Goal: Task Accomplishment & Management: Manage account settings

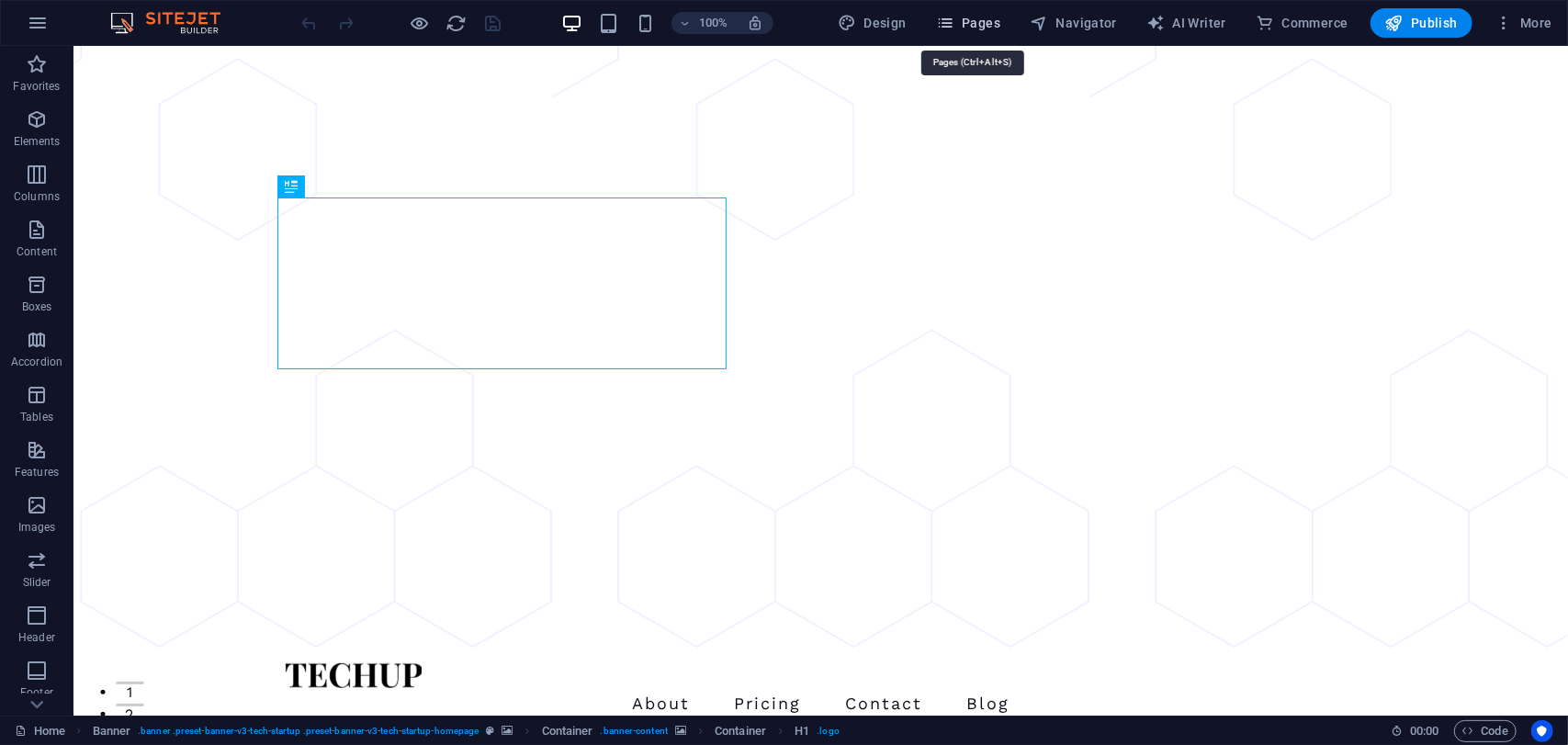
click at [967, 20] on span "Pages" at bounding box center [967, 23] width 64 height 19
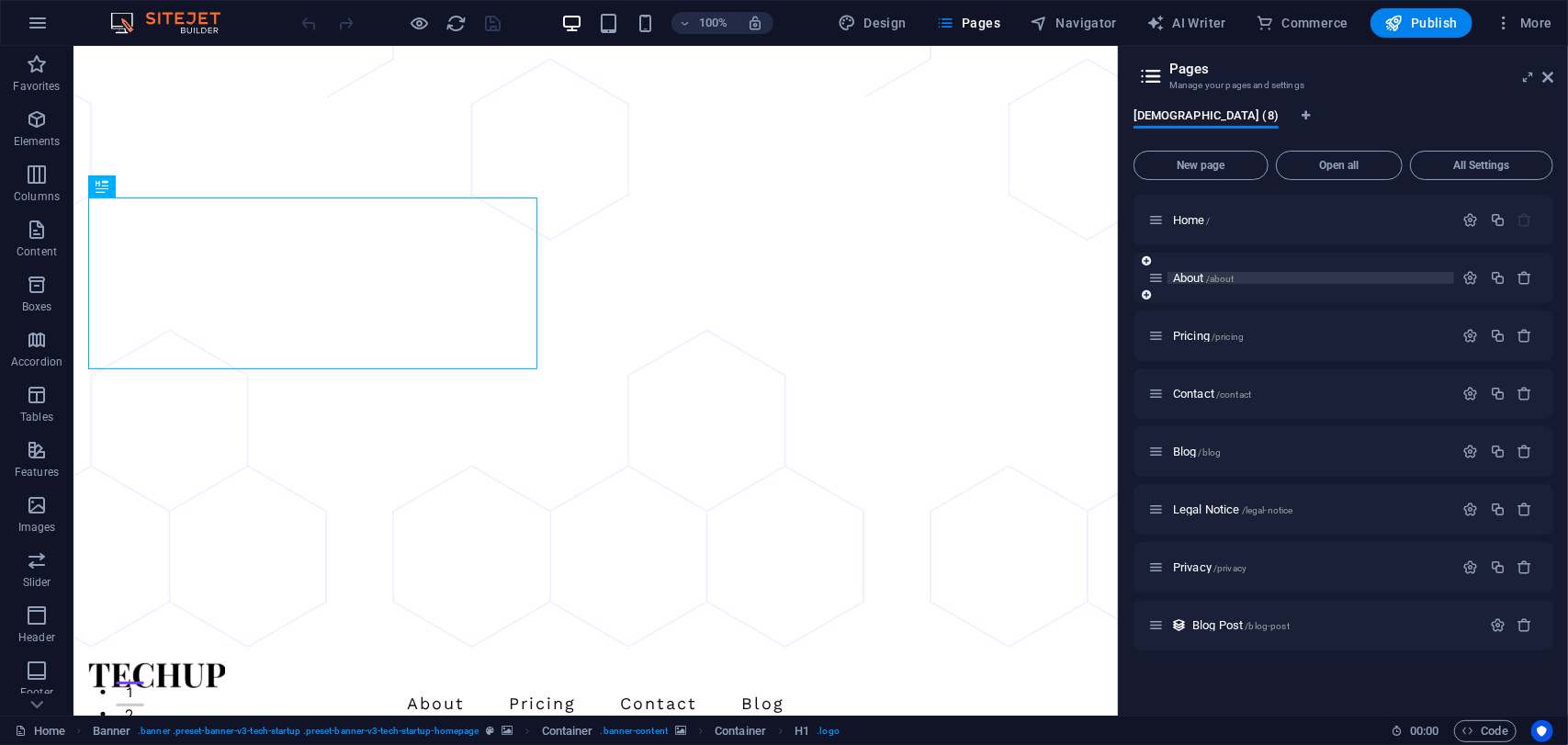
click at [1249, 272] on p "About /about" at bounding box center [1310, 277] width 275 height 12
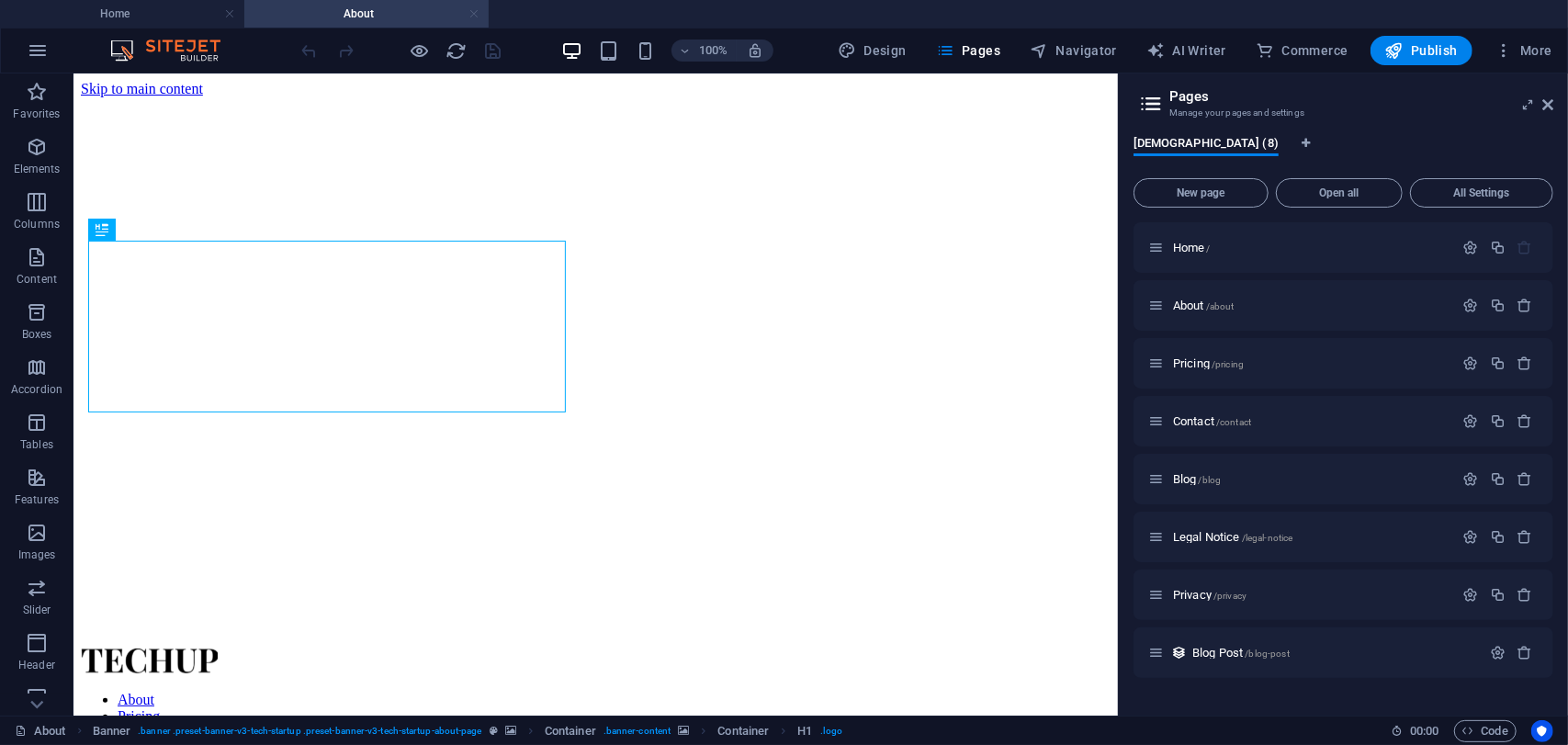
click at [471, 12] on link at bounding box center [473, 15] width 11 height 18
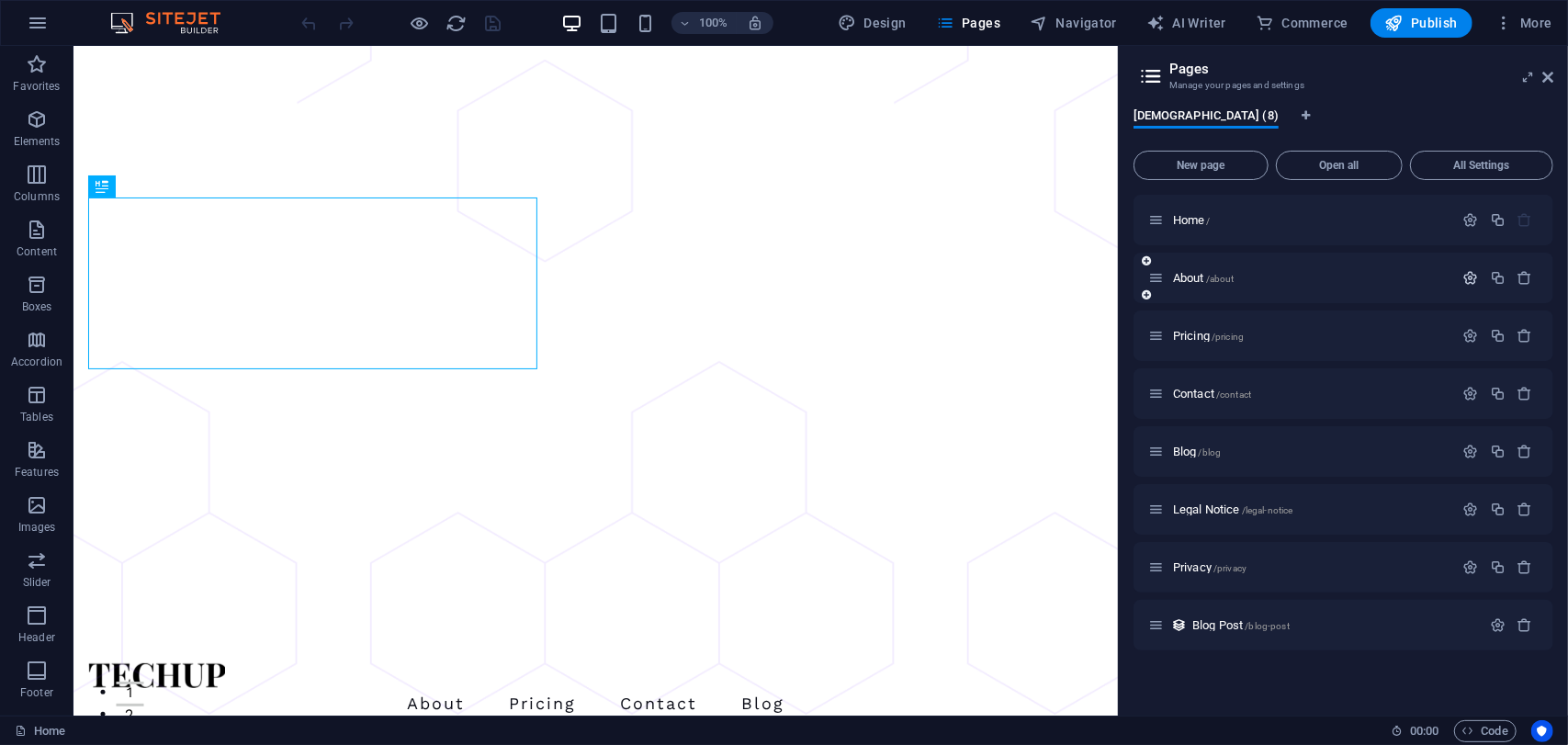
click at [1475, 270] on icon "button" at bounding box center [1471, 278] width 16 height 16
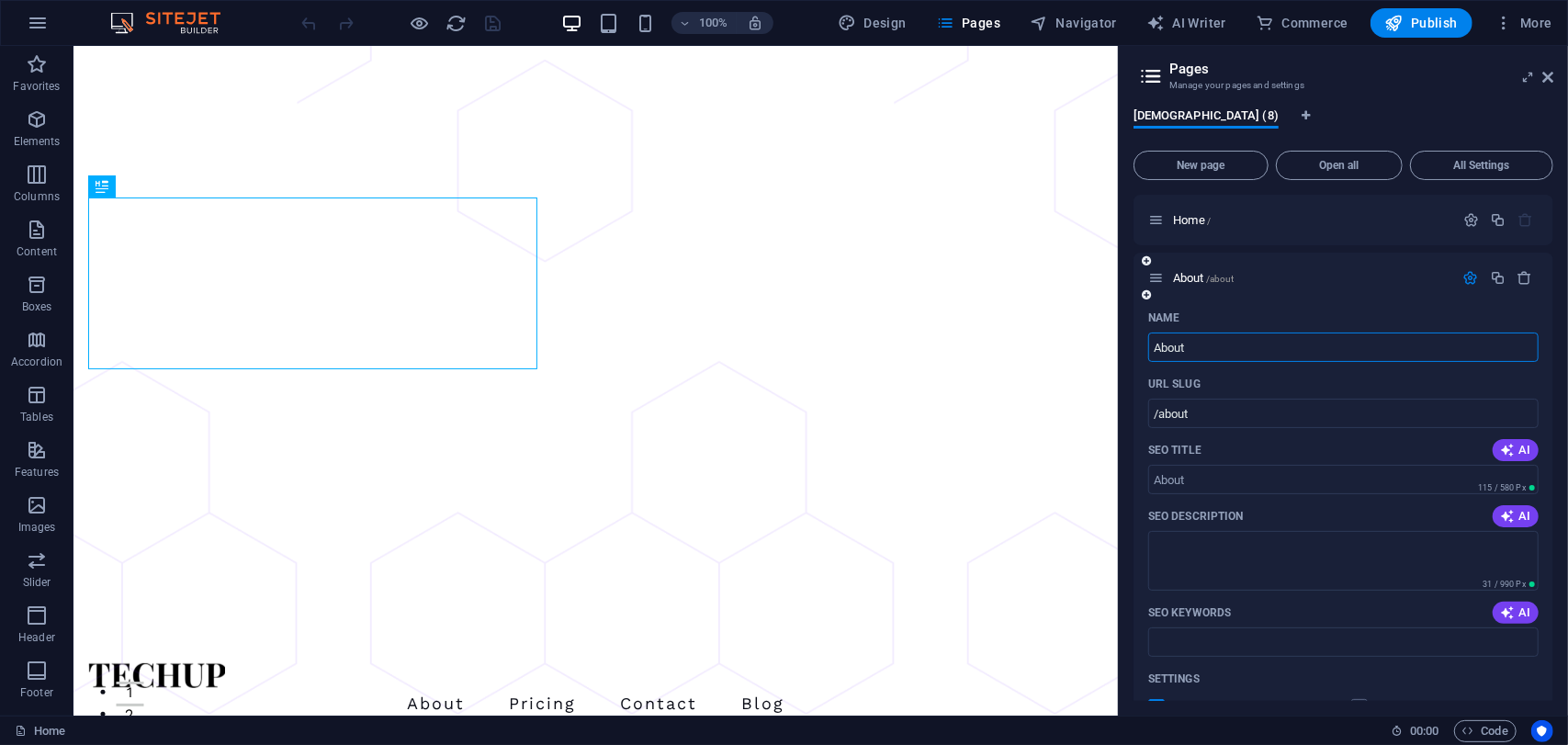
click at [1246, 341] on input "About" at bounding box center [1343, 347] width 390 height 29
click at [1245, 341] on input "About" at bounding box center [1343, 347] width 390 height 29
click at [1301, 279] on p "About /about" at bounding box center [1310, 277] width 275 height 12
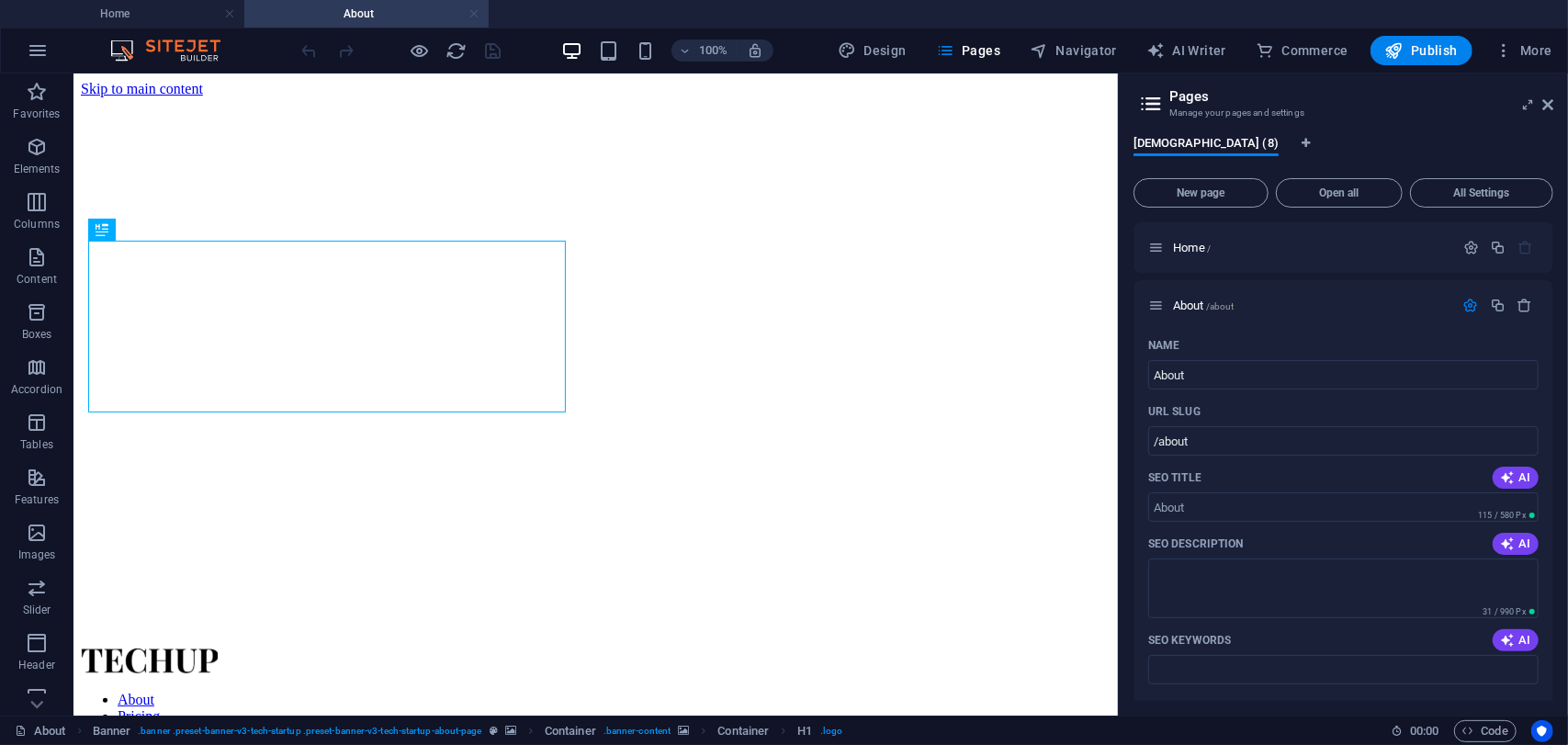
click at [475, 20] on link at bounding box center [473, 15] width 11 height 18
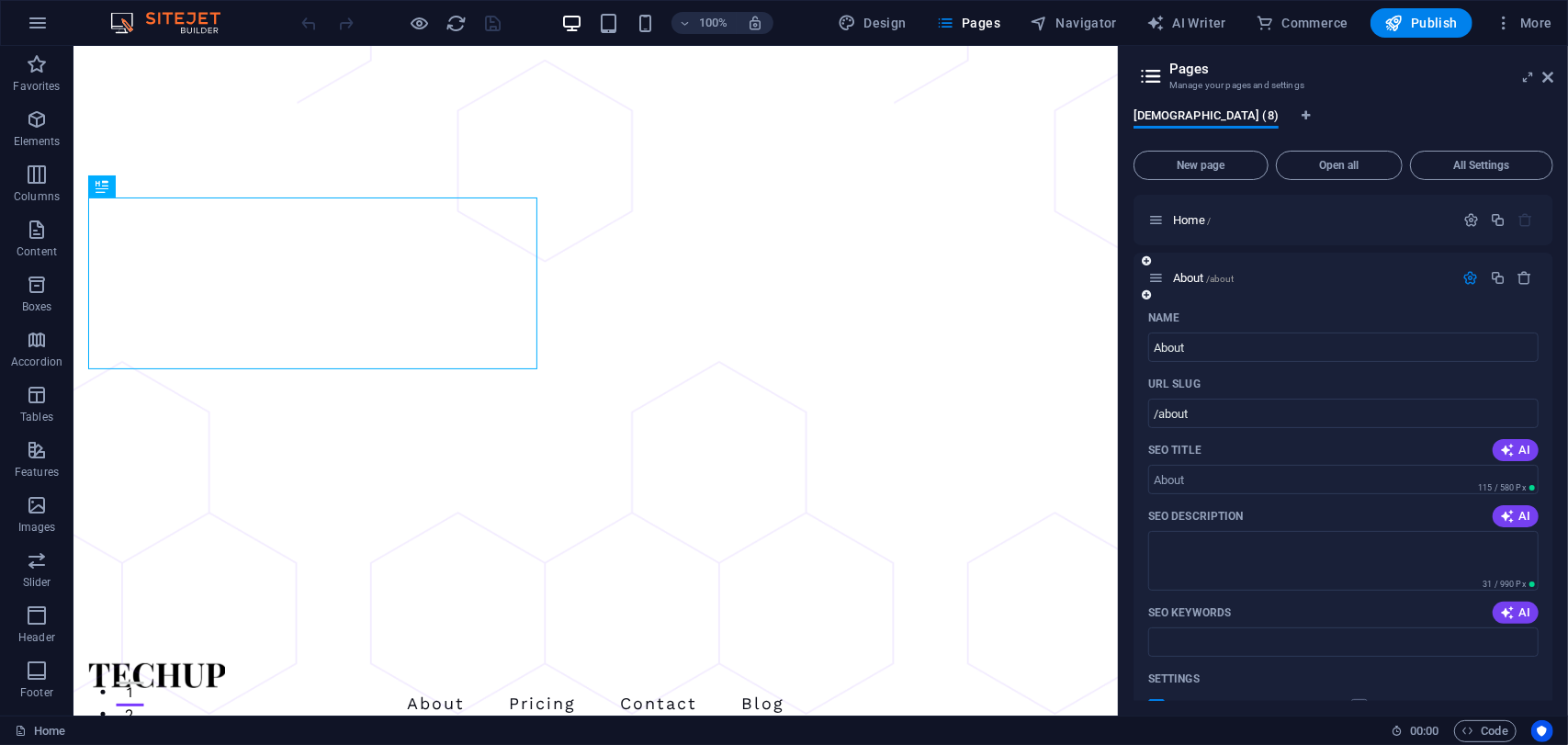
click at [1463, 270] on icon "button" at bounding box center [1471, 278] width 16 height 16
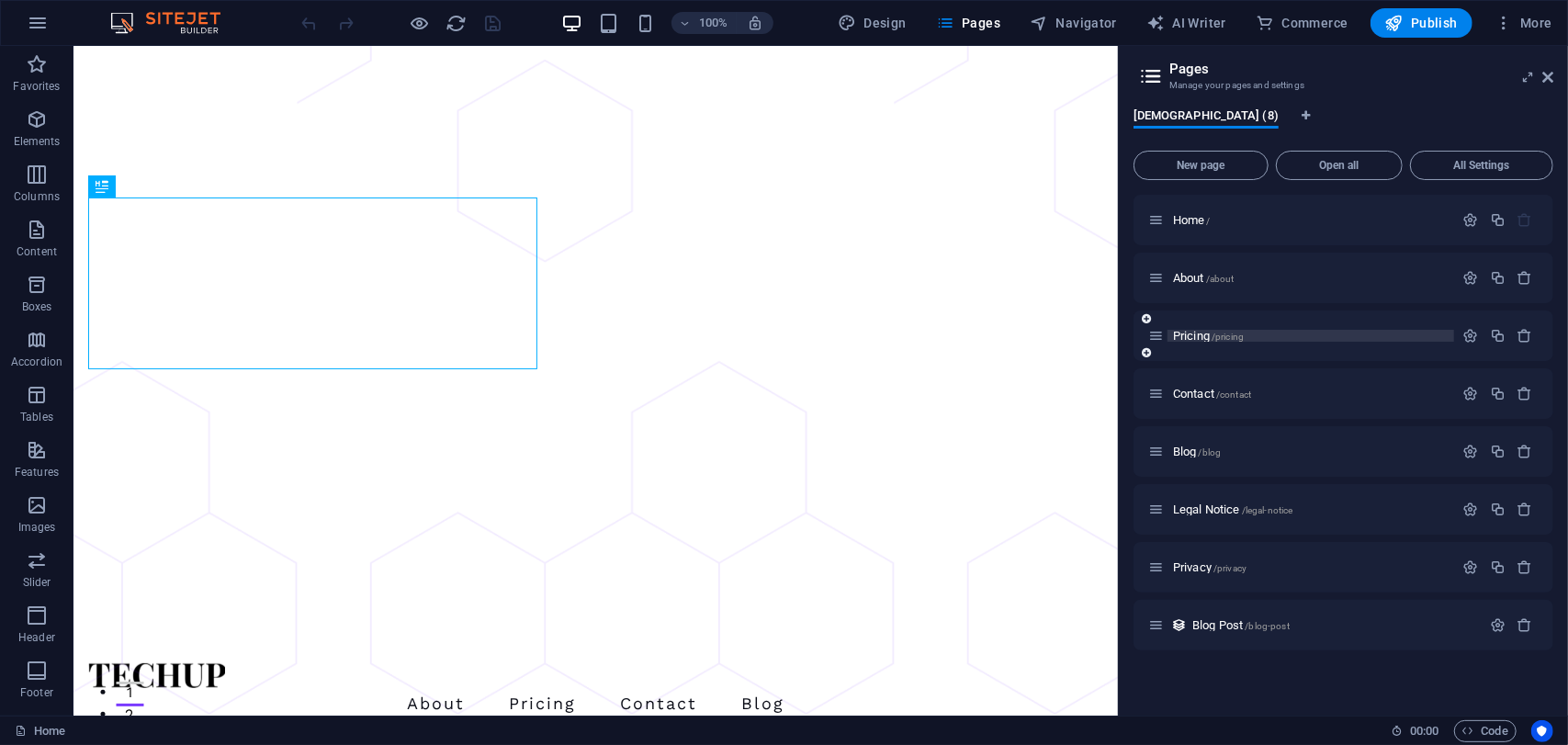
click at [1389, 335] on p "Pricing /pricing" at bounding box center [1310, 335] width 275 height 12
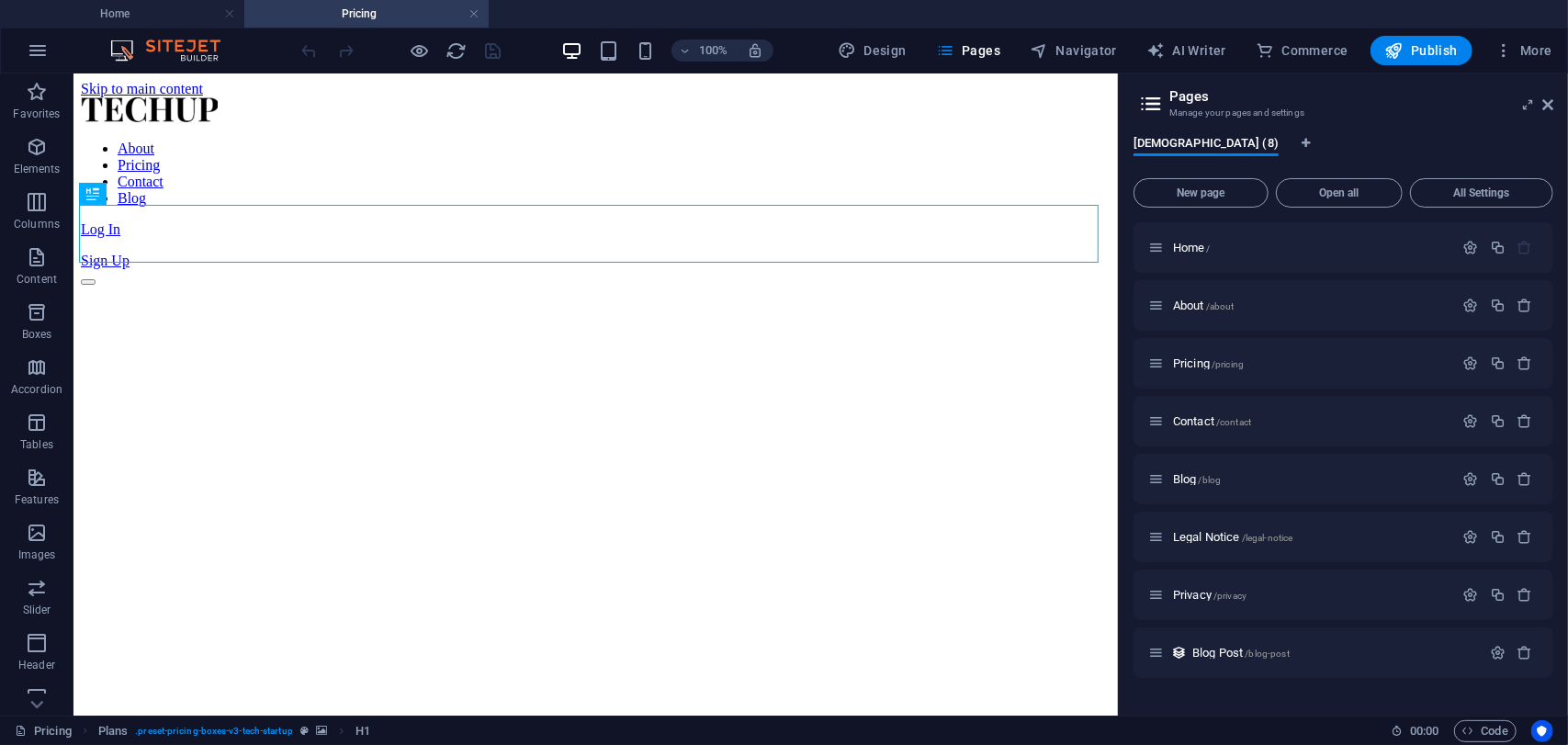
click at [480, 8] on h4 "Pricing" at bounding box center [366, 14] width 244 height 21
click at [1469, 361] on icon "button" at bounding box center [1471, 364] width 16 height 16
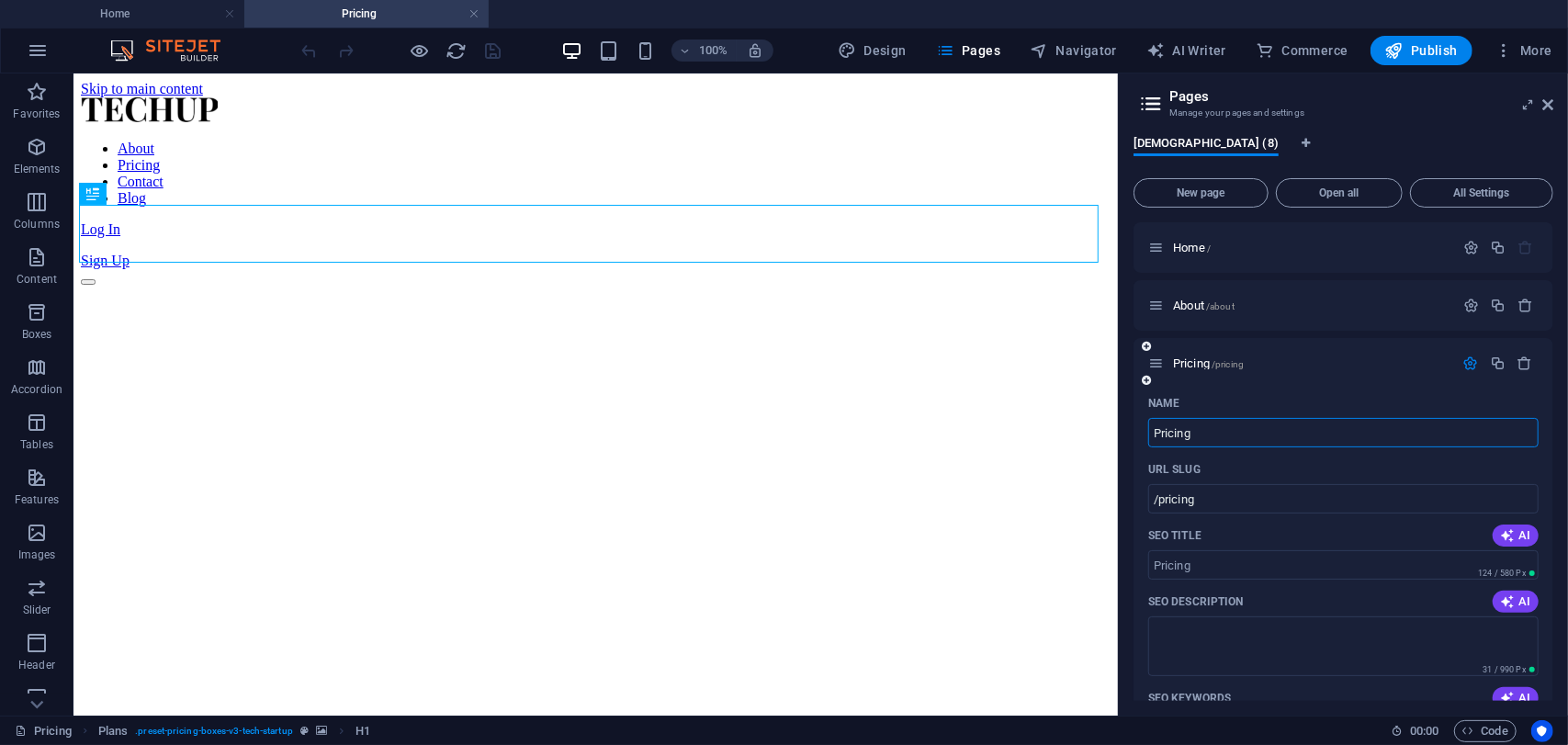
click at [1250, 431] on input "Pricing" at bounding box center [1343, 432] width 390 height 29
type input "ㅠㅕ"
type input "/"
type input "ㅠ"
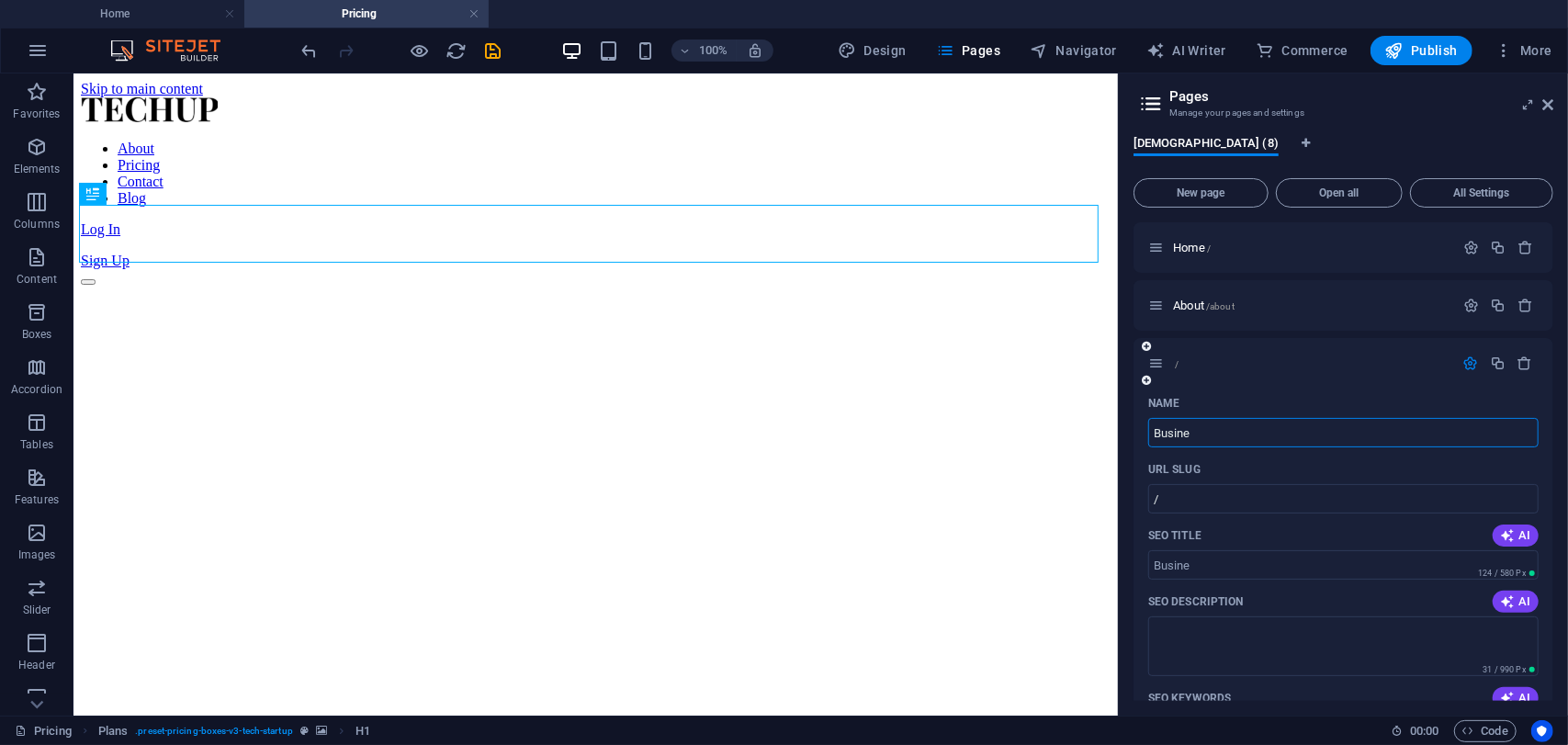
type input "Busines"
type input "/busine"
type input "Busine"
type input "Business"
type input "/business"
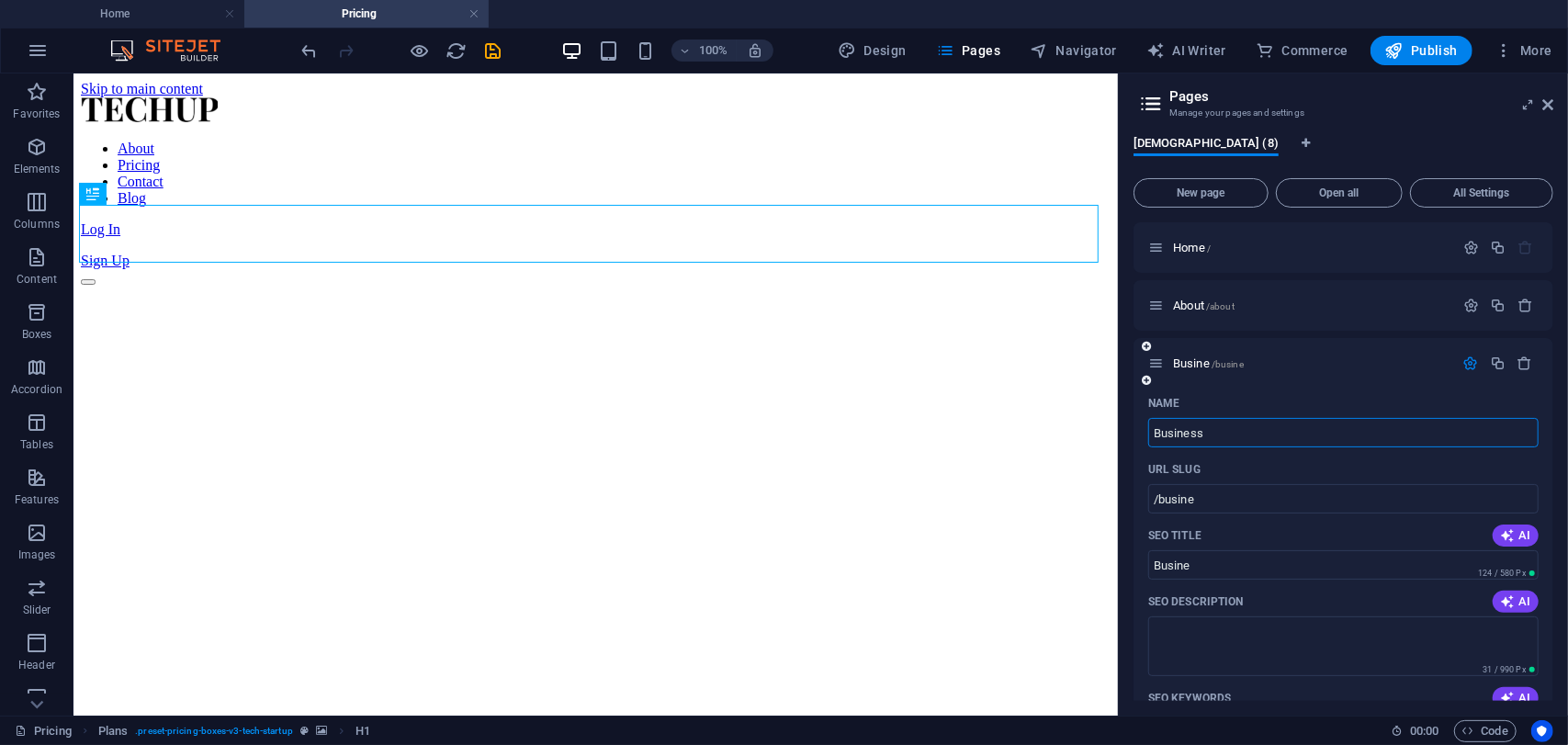
type input "Business"
click at [1469, 365] on icon "button" at bounding box center [1471, 364] width 16 height 16
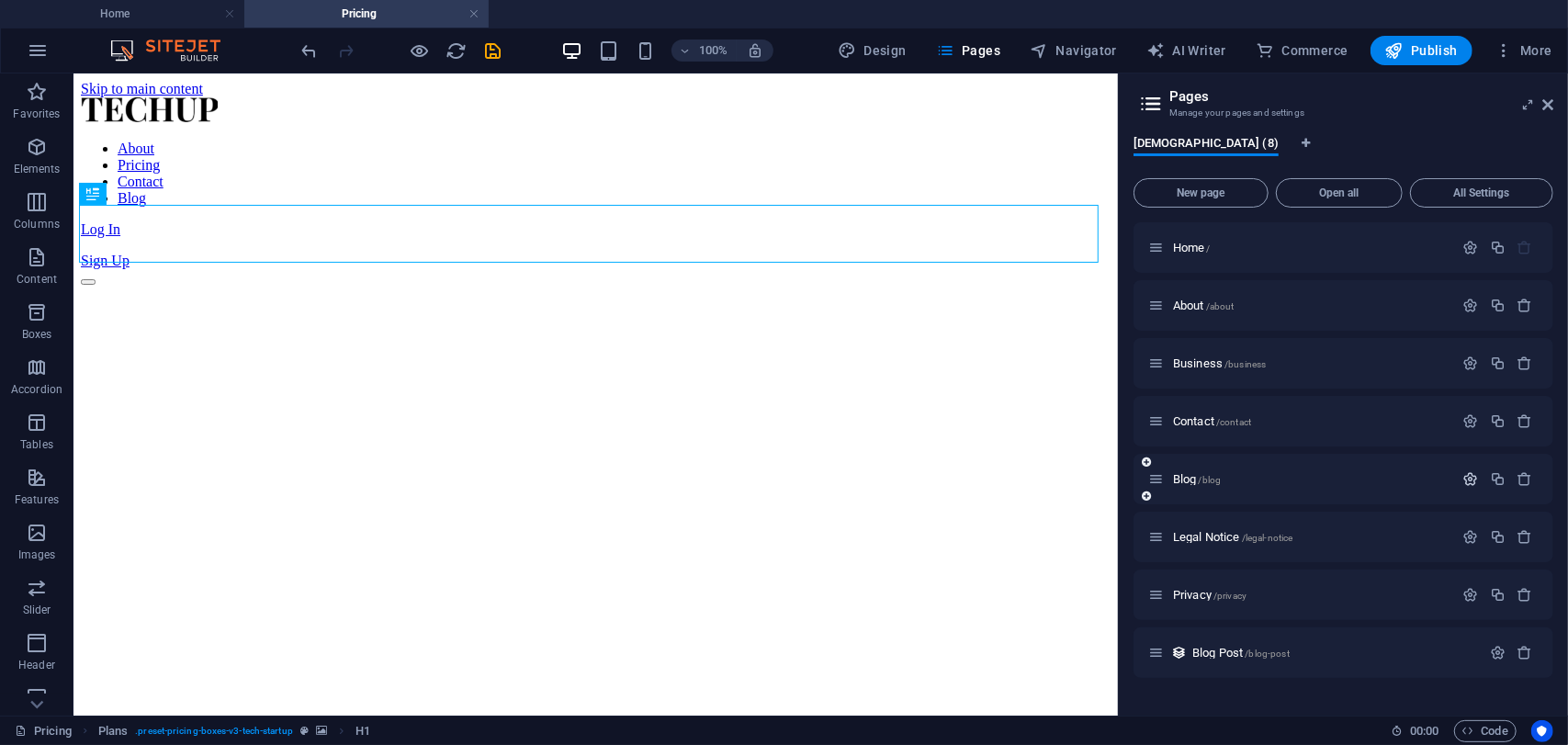
click at [1463, 473] on icon "button" at bounding box center [1471, 479] width 16 height 16
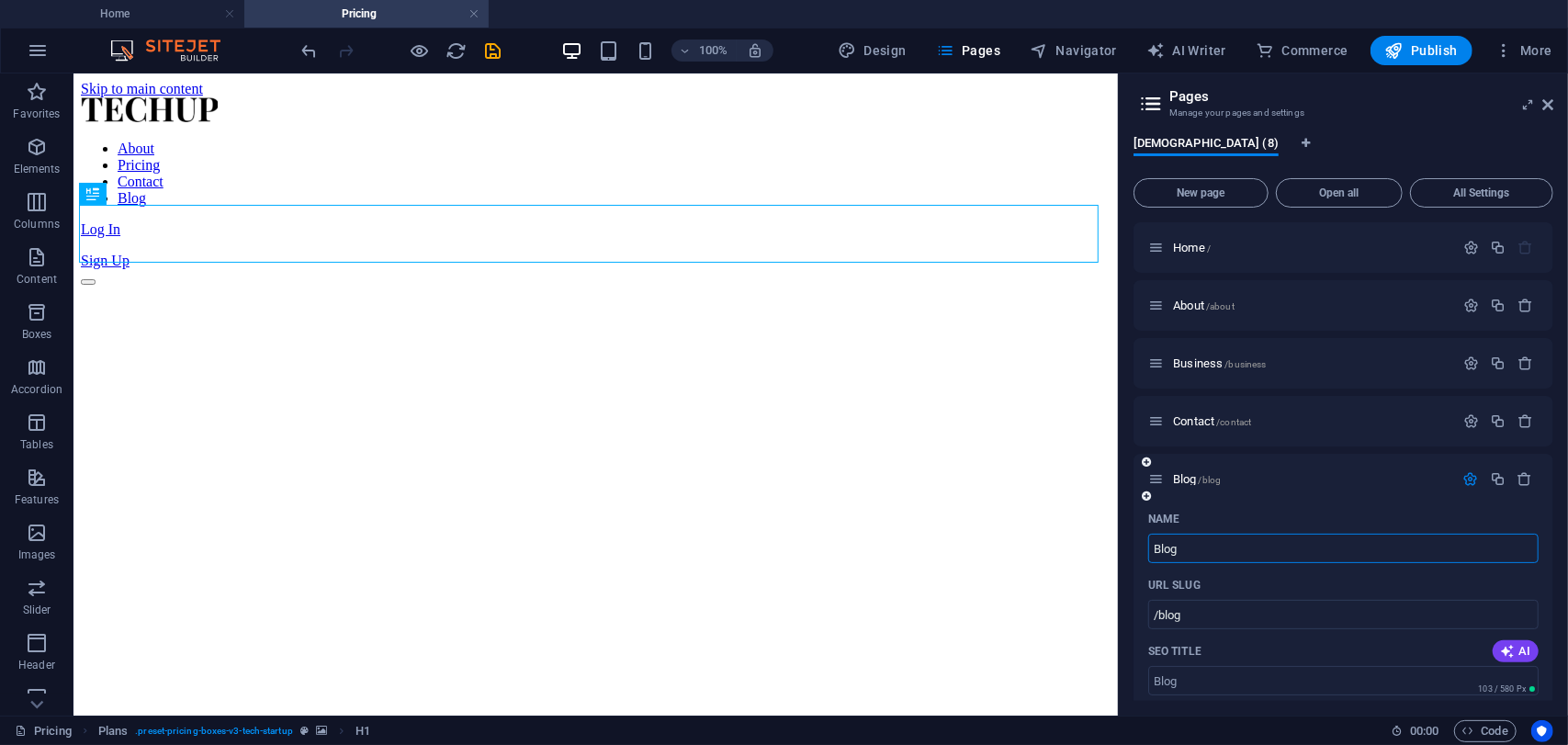
click at [1220, 553] on input "Blog" at bounding box center [1343, 548] width 390 height 29
click at [1228, 549] on input "Blog" at bounding box center [1343, 548] width 390 height 29
paste input "Recruit"
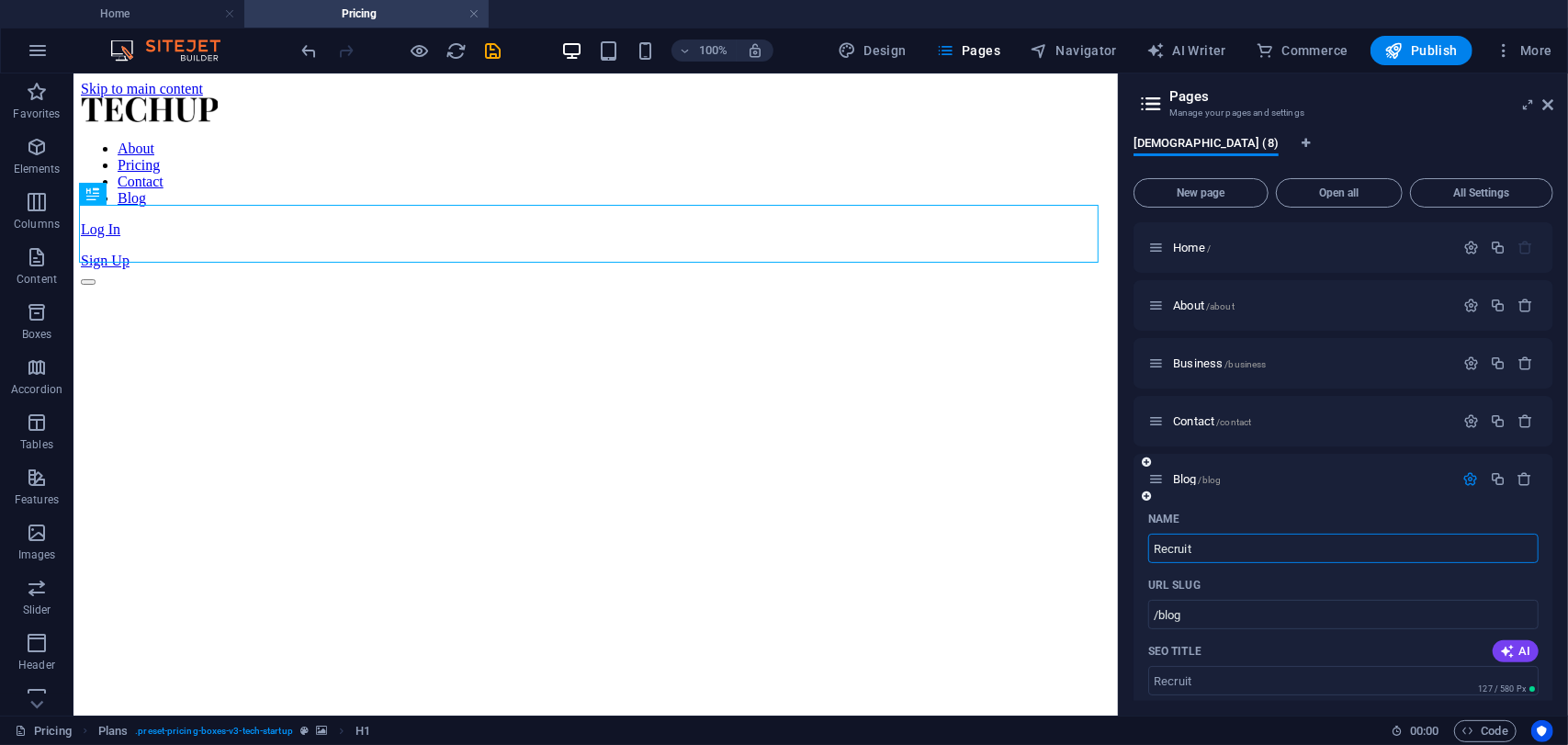
type input "Recruit"
type input "/recruit"
type input "Recruit"
click at [1463, 474] on icon "button" at bounding box center [1471, 479] width 16 height 16
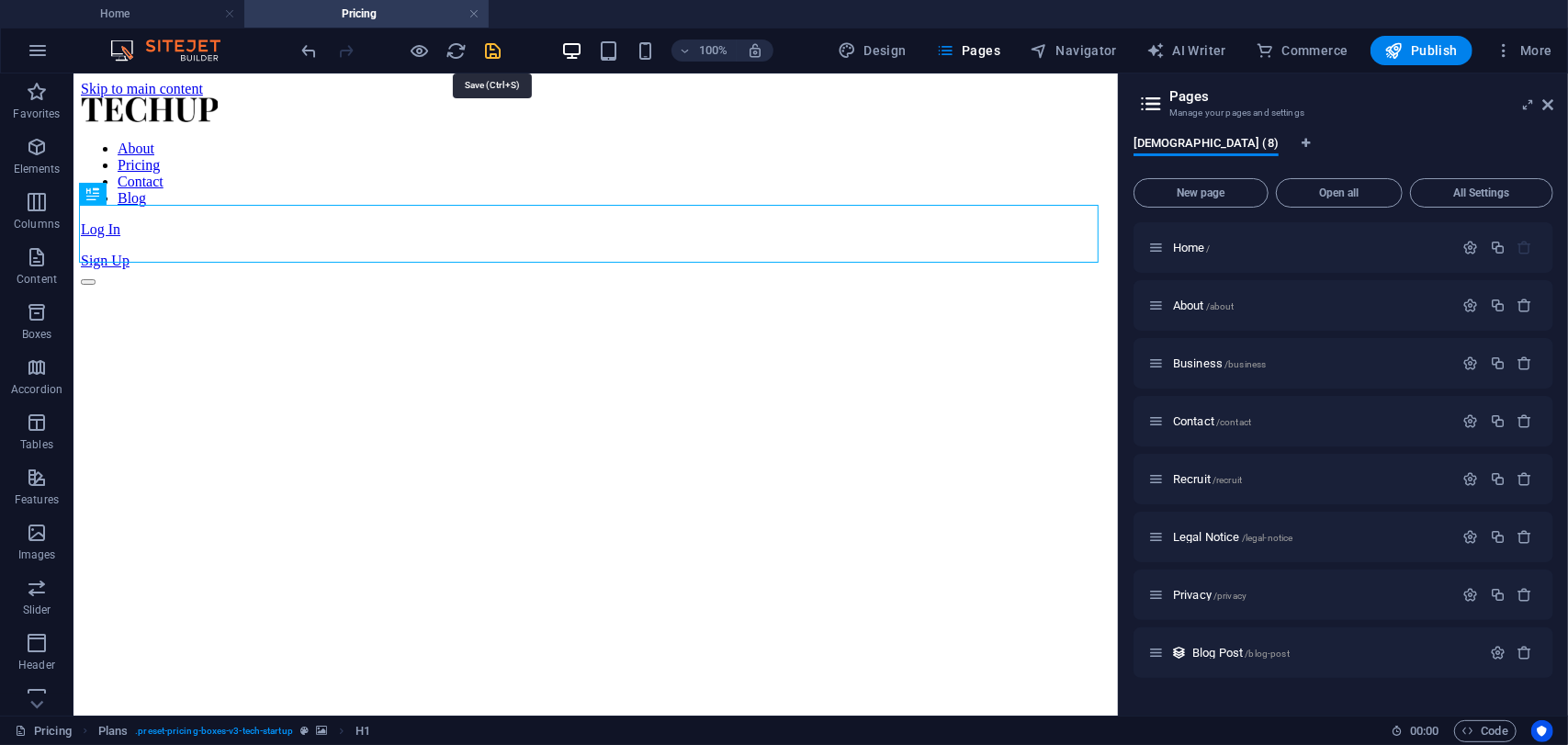
click at [489, 45] on icon "save" at bounding box center [493, 50] width 21 height 21
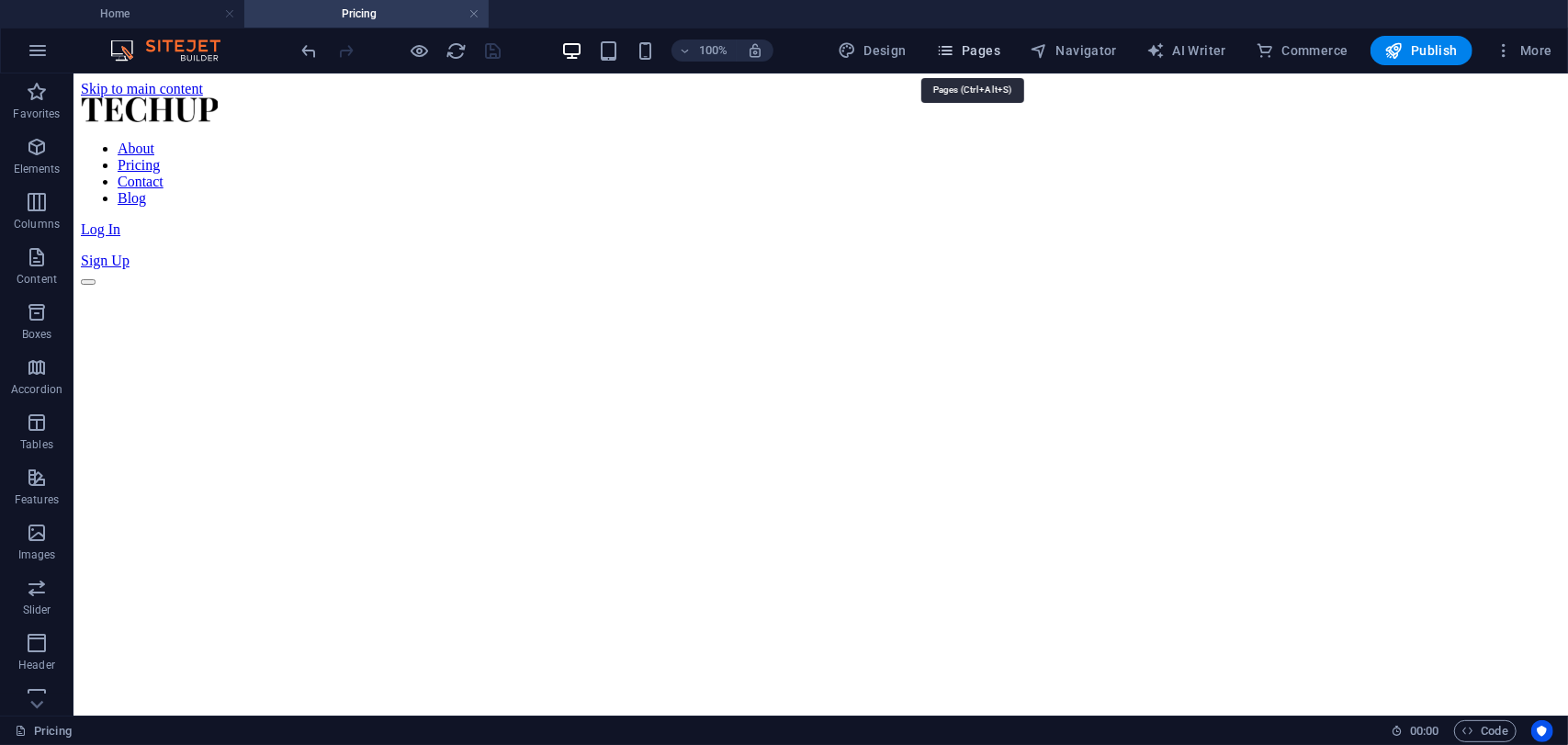
click at [1000, 52] on span "Pages" at bounding box center [967, 50] width 64 height 19
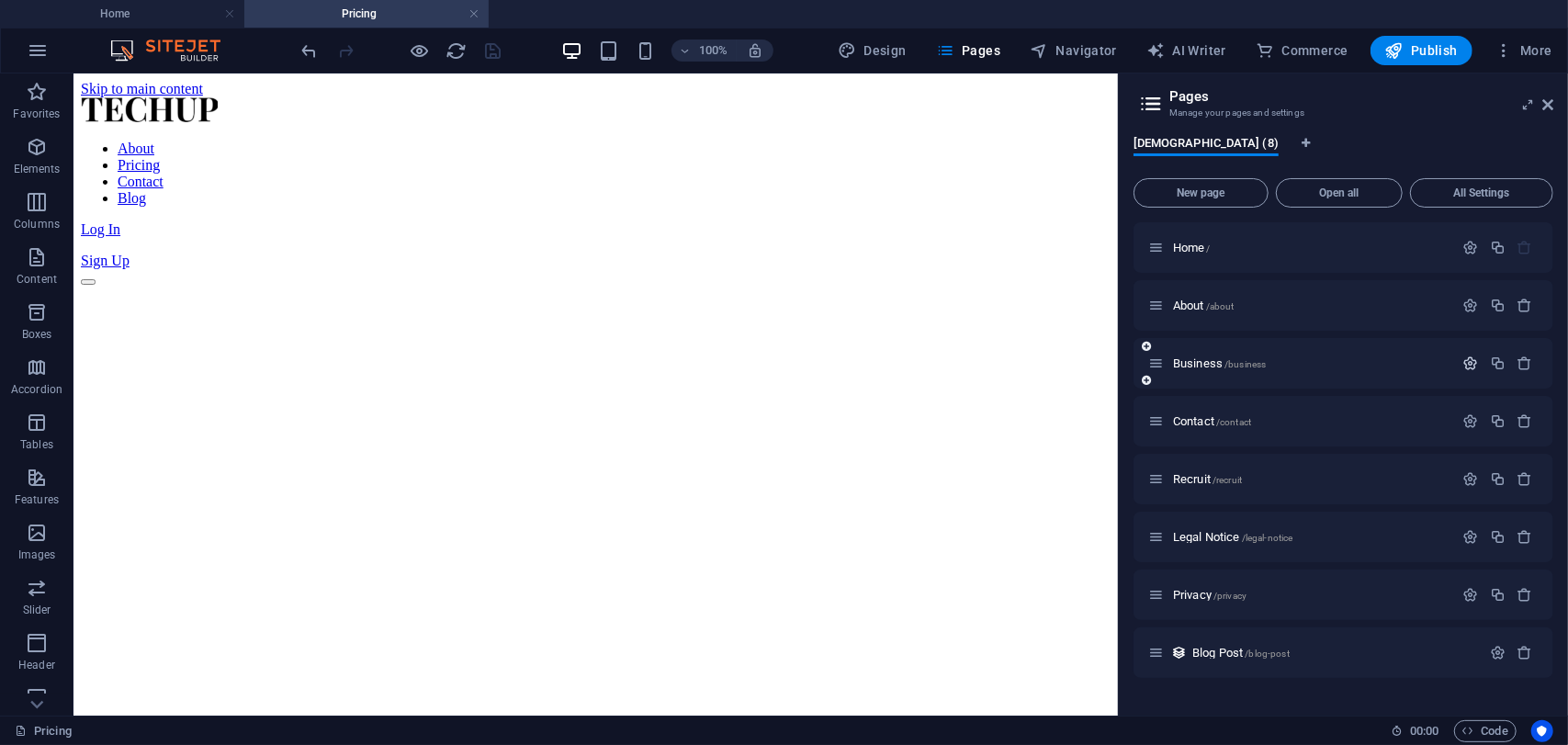
click at [1468, 367] on icon "button" at bounding box center [1471, 364] width 16 height 16
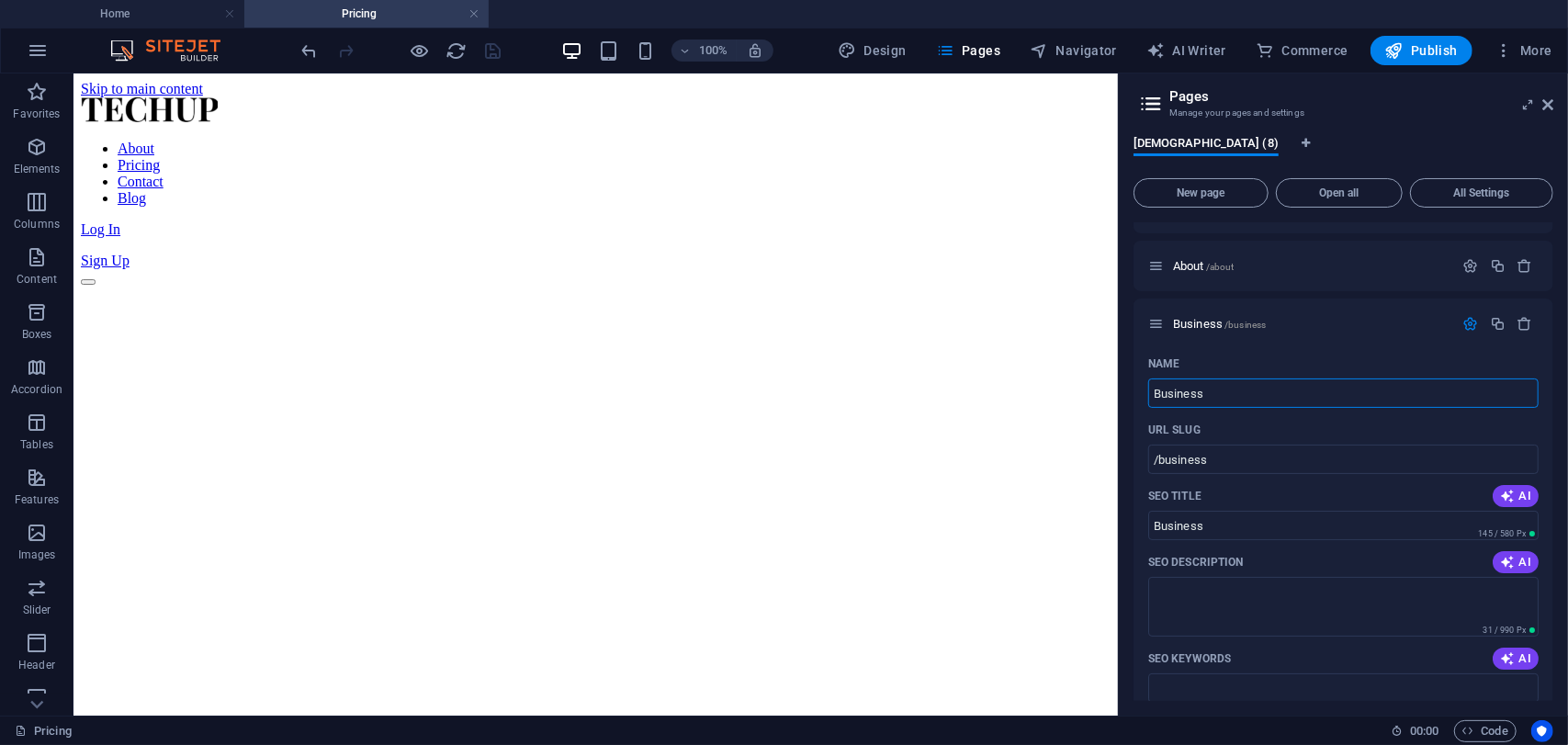
scroll to position [25, 0]
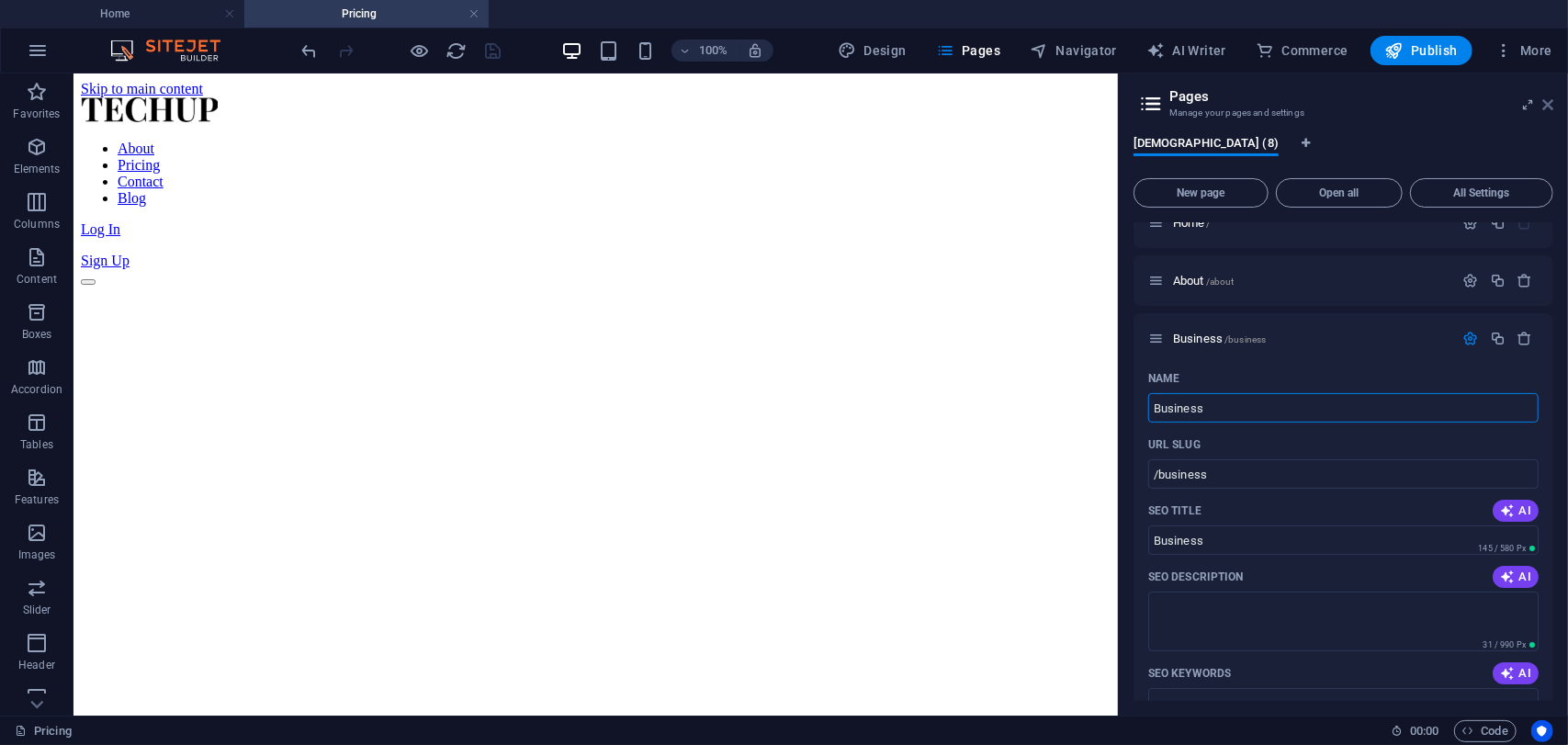
click at [1544, 110] on icon at bounding box center [1546, 104] width 11 height 15
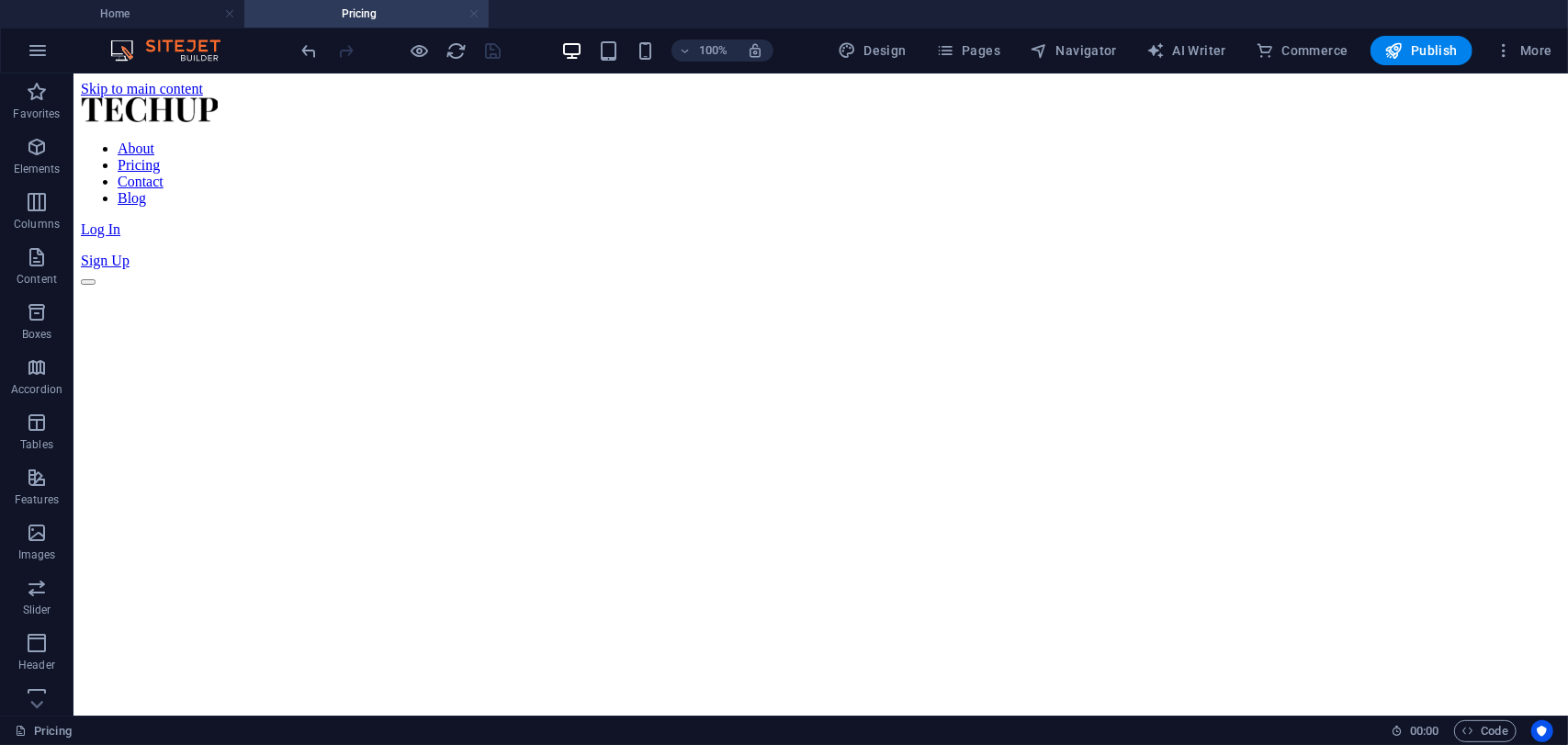
click at [475, 14] on link at bounding box center [473, 15] width 11 height 18
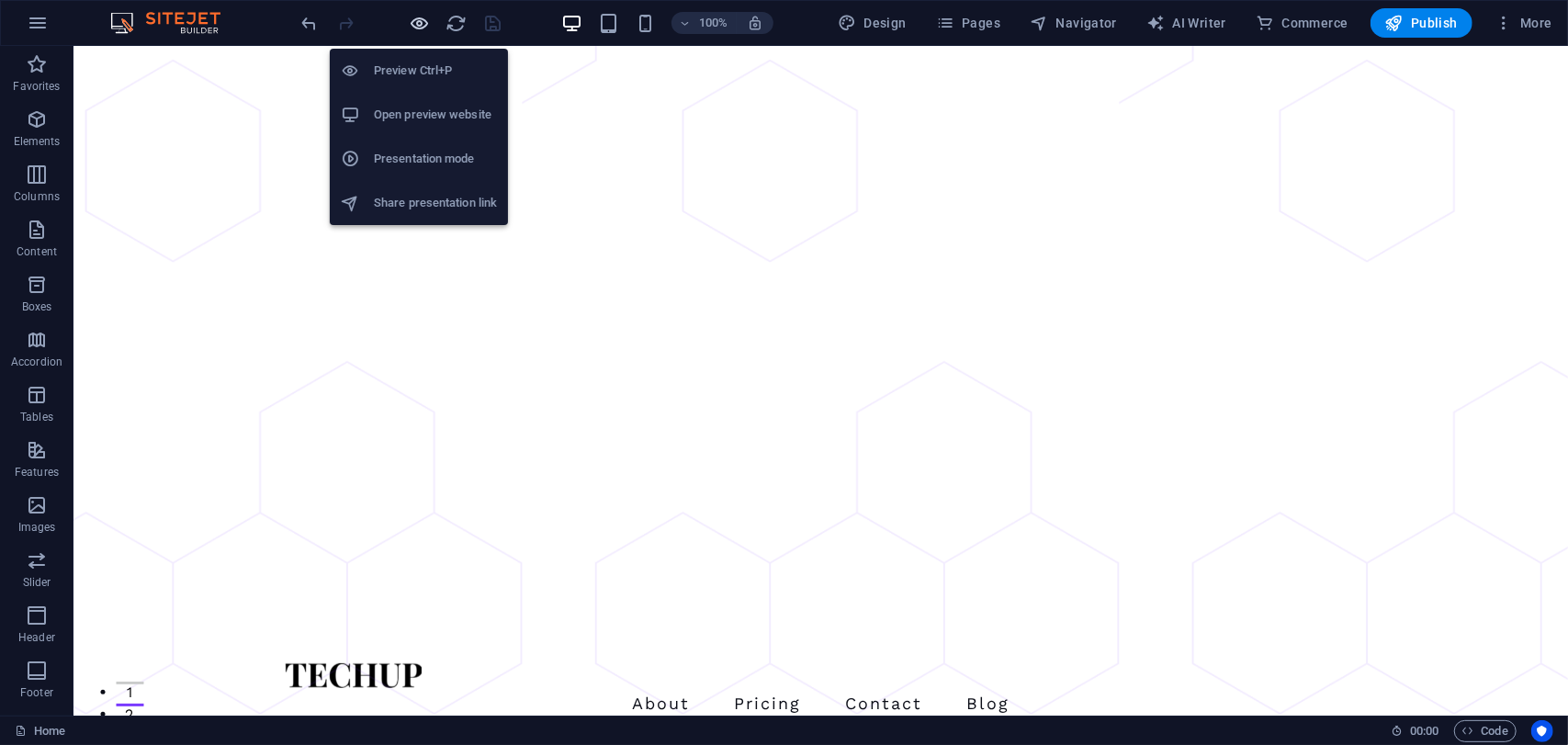
click at [415, 21] on icon "button" at bounding box center [420, 23] width 21 height 21
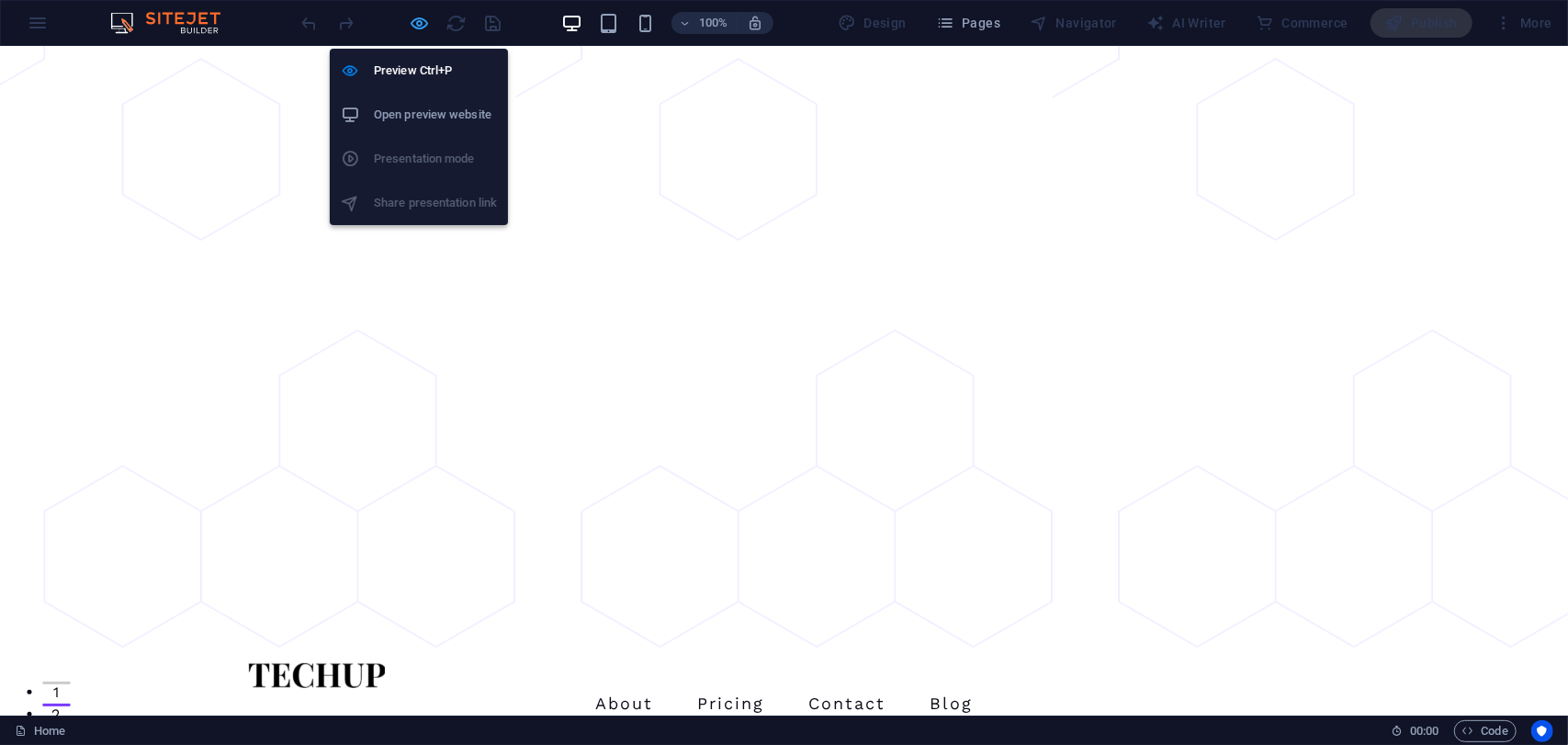
click at [415, 21] on icon "button" at bounding box center [420, 23] width 21 height 21
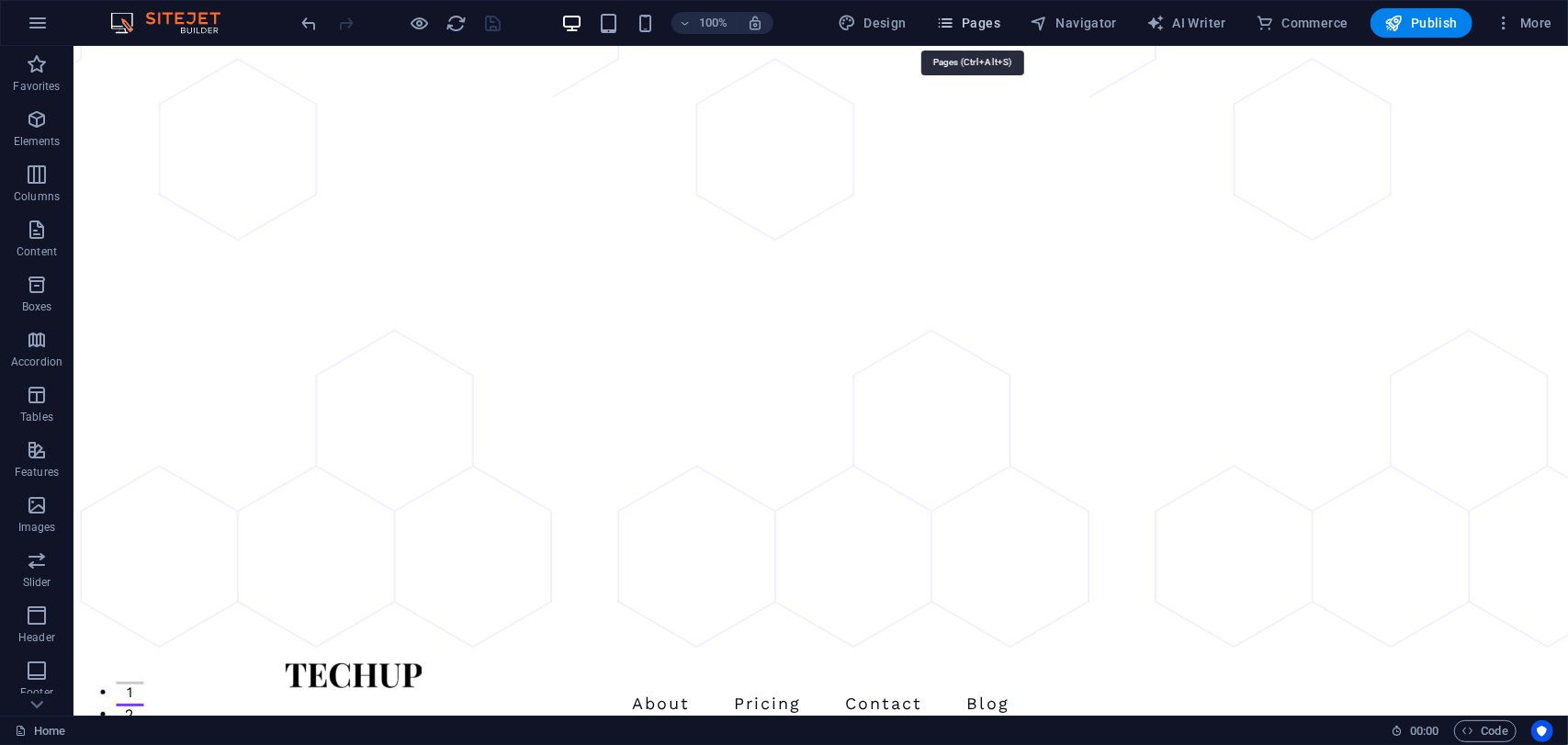
click at [978, 23] on span "Pages" at bounding box center [967, 23] width 64 height 19
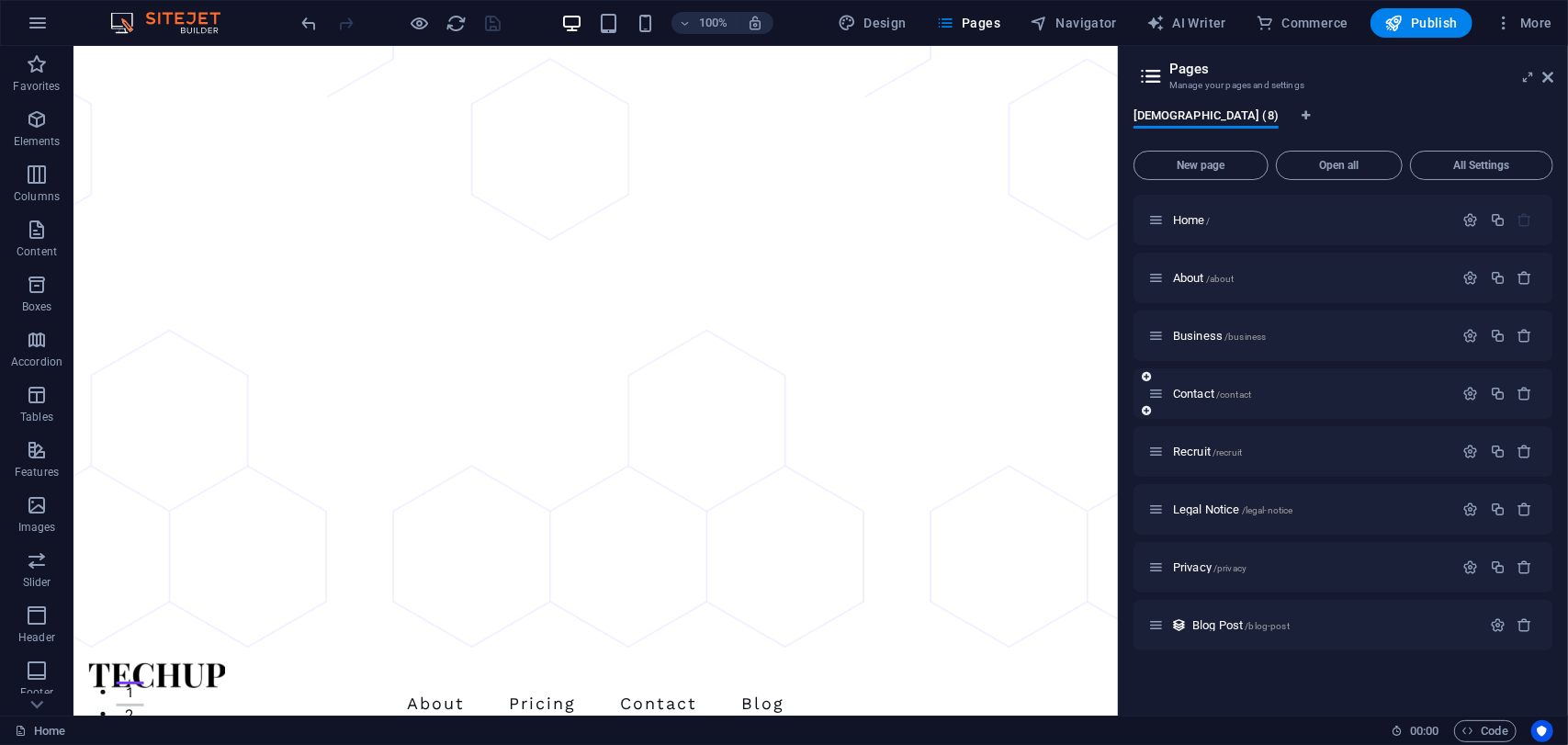
drag, startPoint x: 1185, startPoint y: 451, endPoint x: 1189, endPoint y: 374, distance: 77.1
click at [1189, 374] on div "Home / About /about Business /business Contact /contact Recruit /recruit Legal …" at bounding box center [1343, 422] width 420 height 455
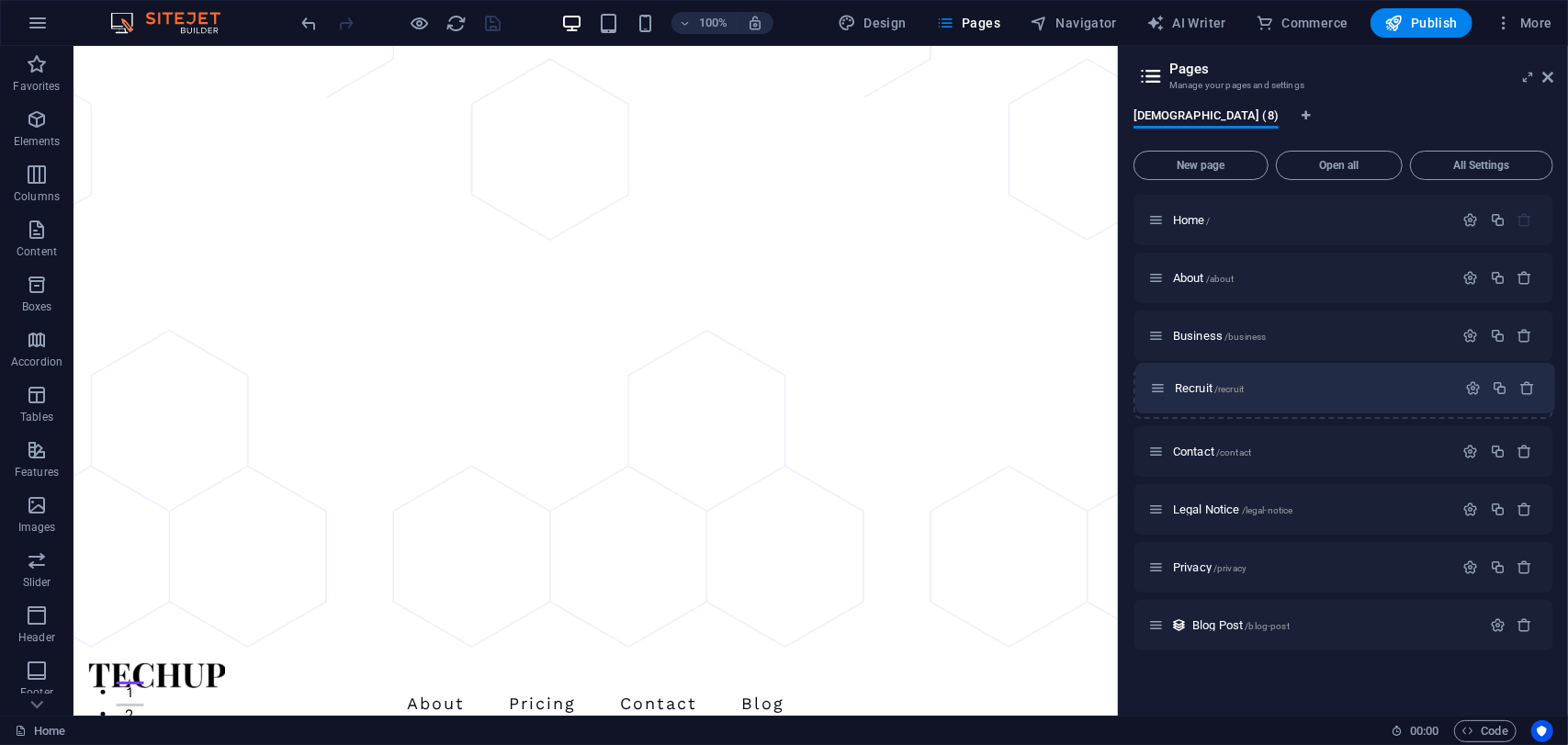
drag, startPoint x: 1154, startPoint y: 453, endPoint x: 1157, endPoint y: 384, distance: 69.1
click at [1157, 384] on div "Home / About /about Business /business Contact /contact Recruit /recruit Legal …" at bounding box center [1343, 422] width 420 height 455
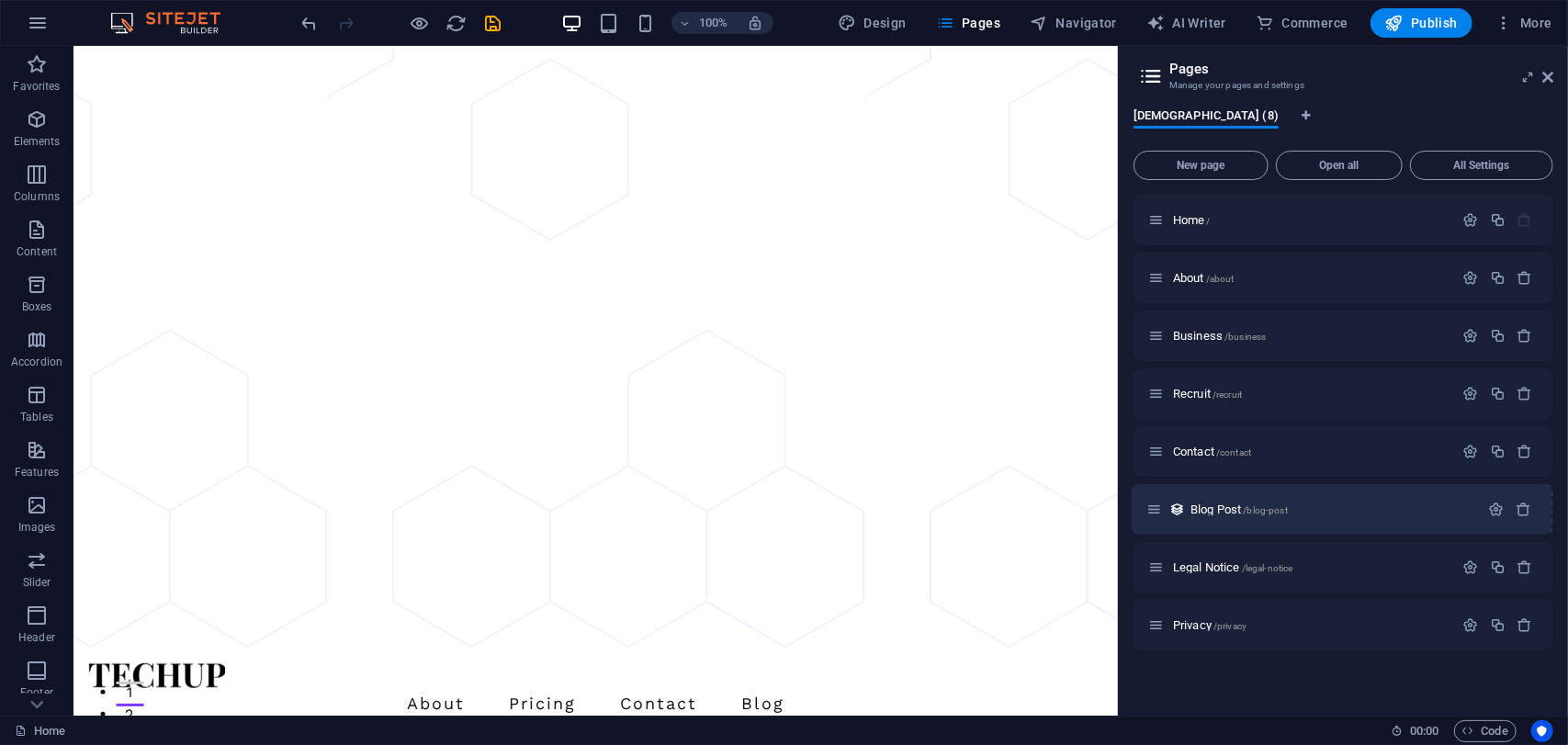
drag, startPoint x: 1151, startPoint y: 625, endPoint x: 1150, endPoint y: 504, distance: 121.0
click at [1150, 504] on div "Home / About /about Business /business Recruit /recruit Contact /contact Legal …" at bounding box center [1343, 422] width 420 height 455
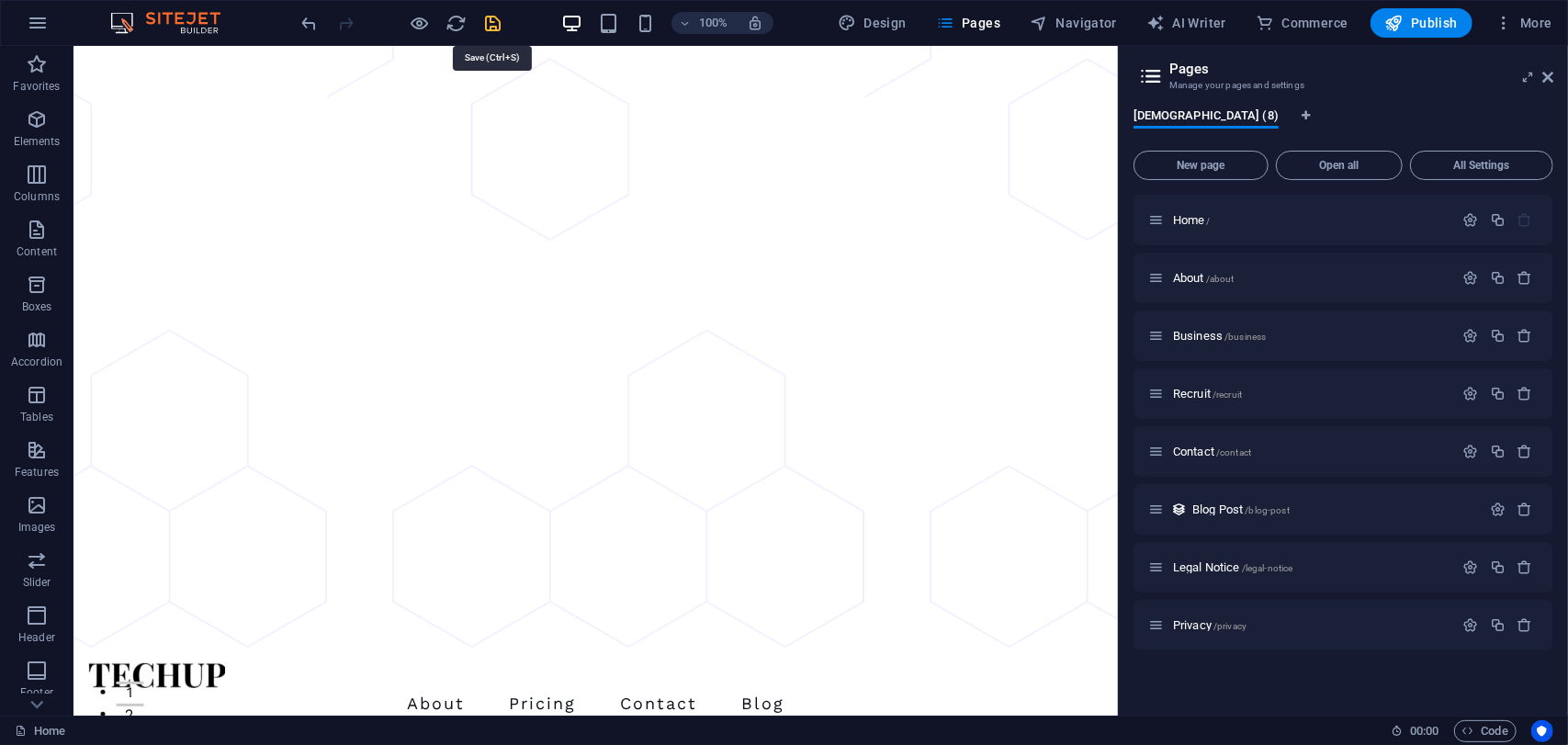
click at [499, 27] on icon "save" at bounding box center [493, 23] width 21 height 21
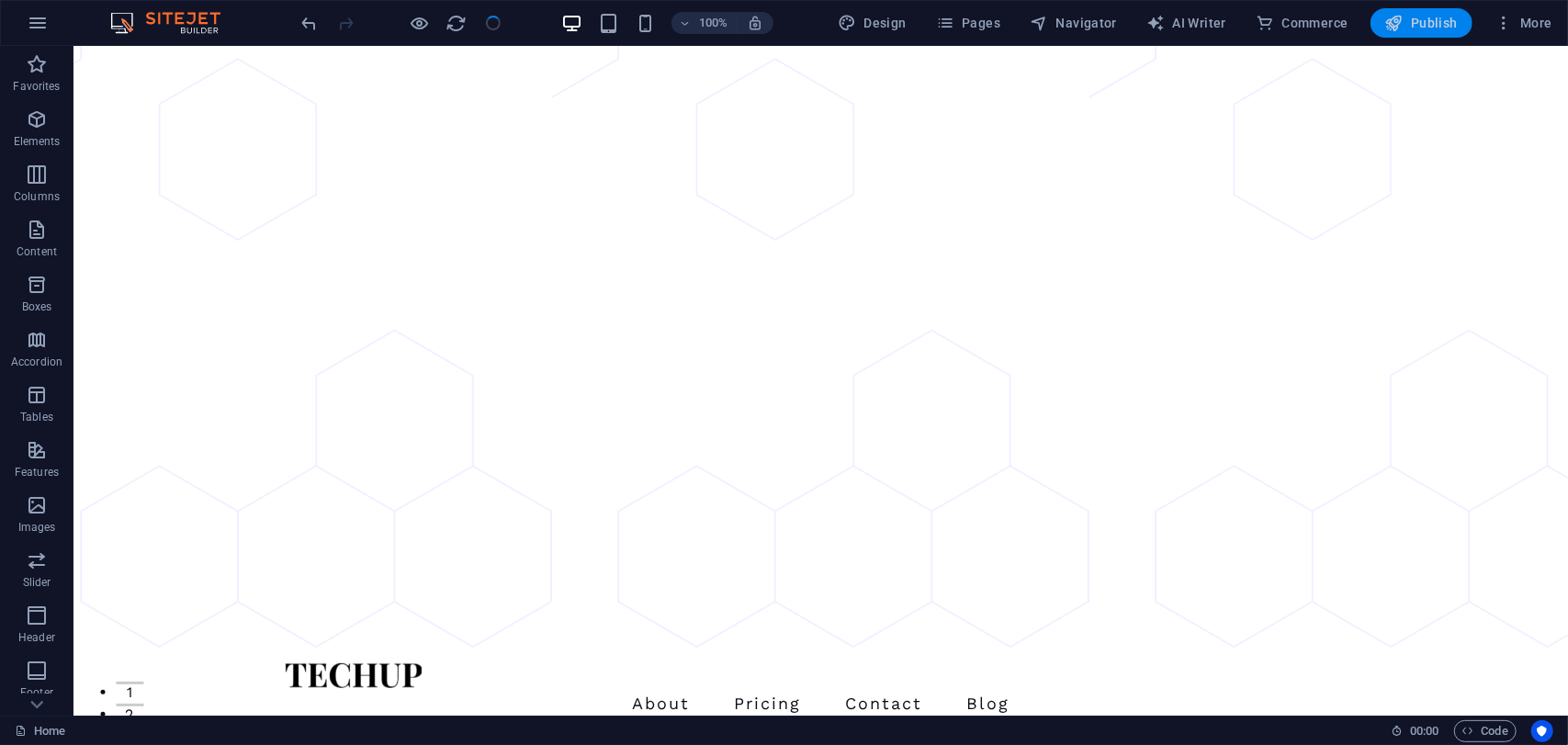
click at [1432, 15] on span "Publish" at bounding box center [1422, 23] width 73 height 19
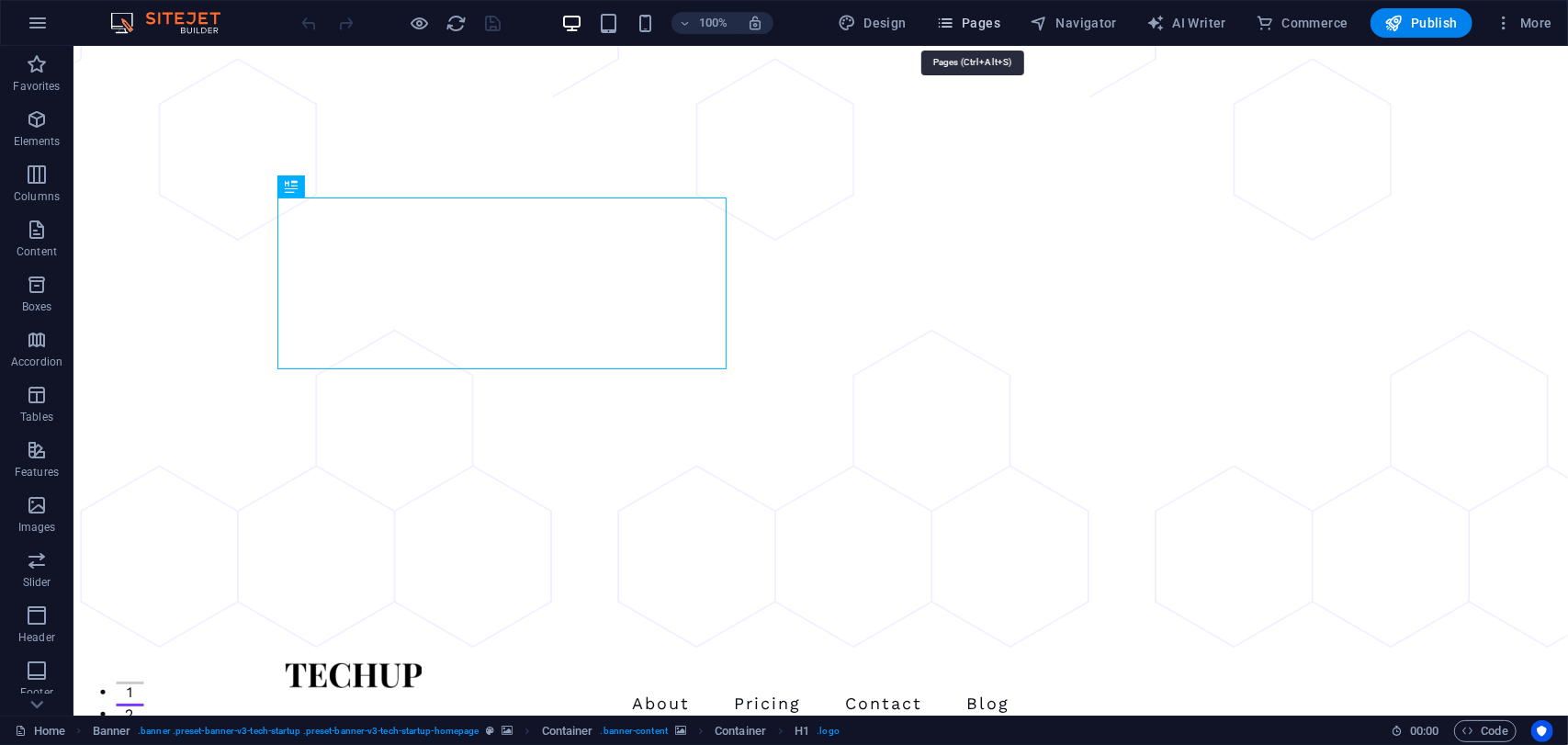
click at [979, 21] on span "Pages" at bounding box center [967, 23] width 64 height 19
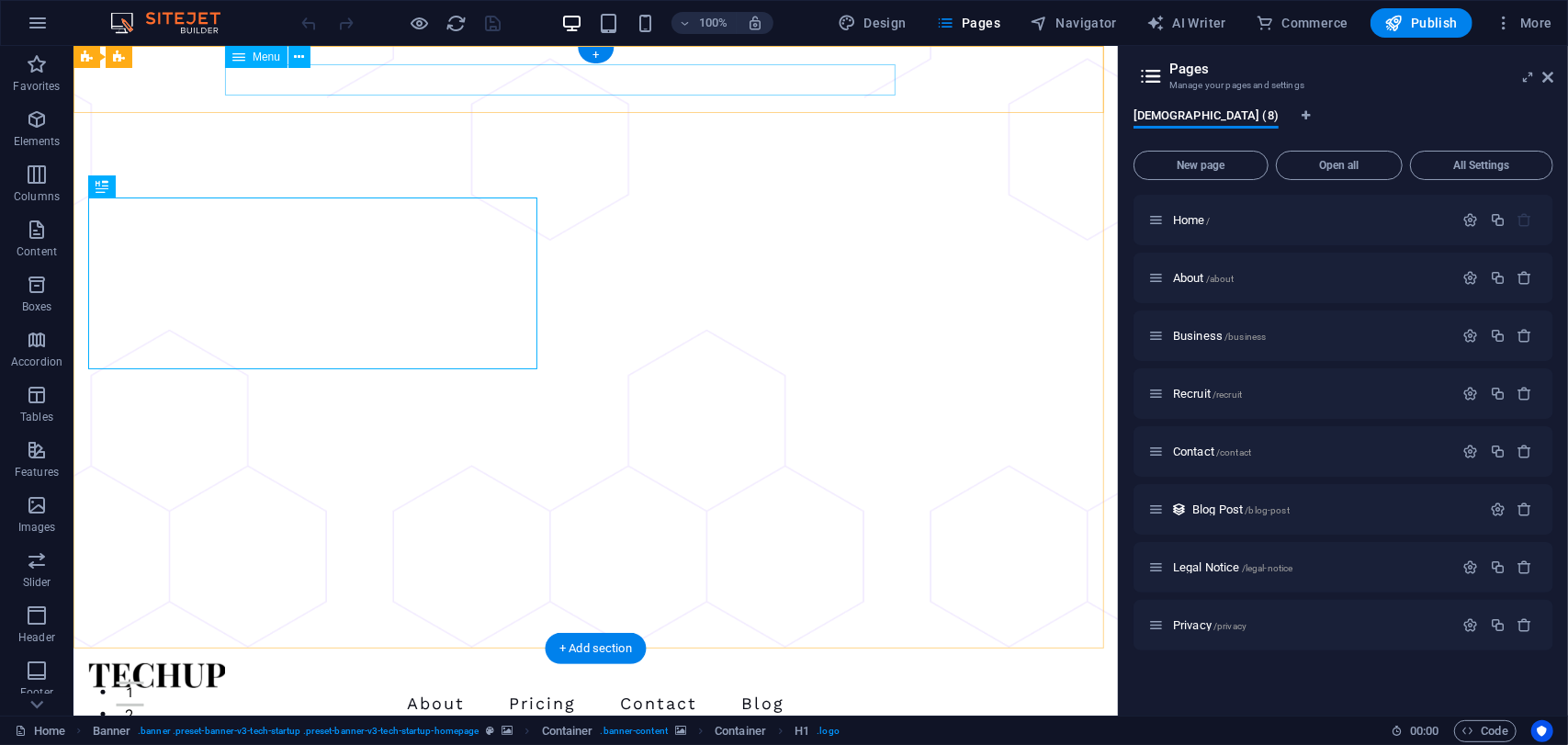
click at [529, 687] on nav "About Pricing Contact Blog" at bounding box center [595, 703] width 1015 height 31
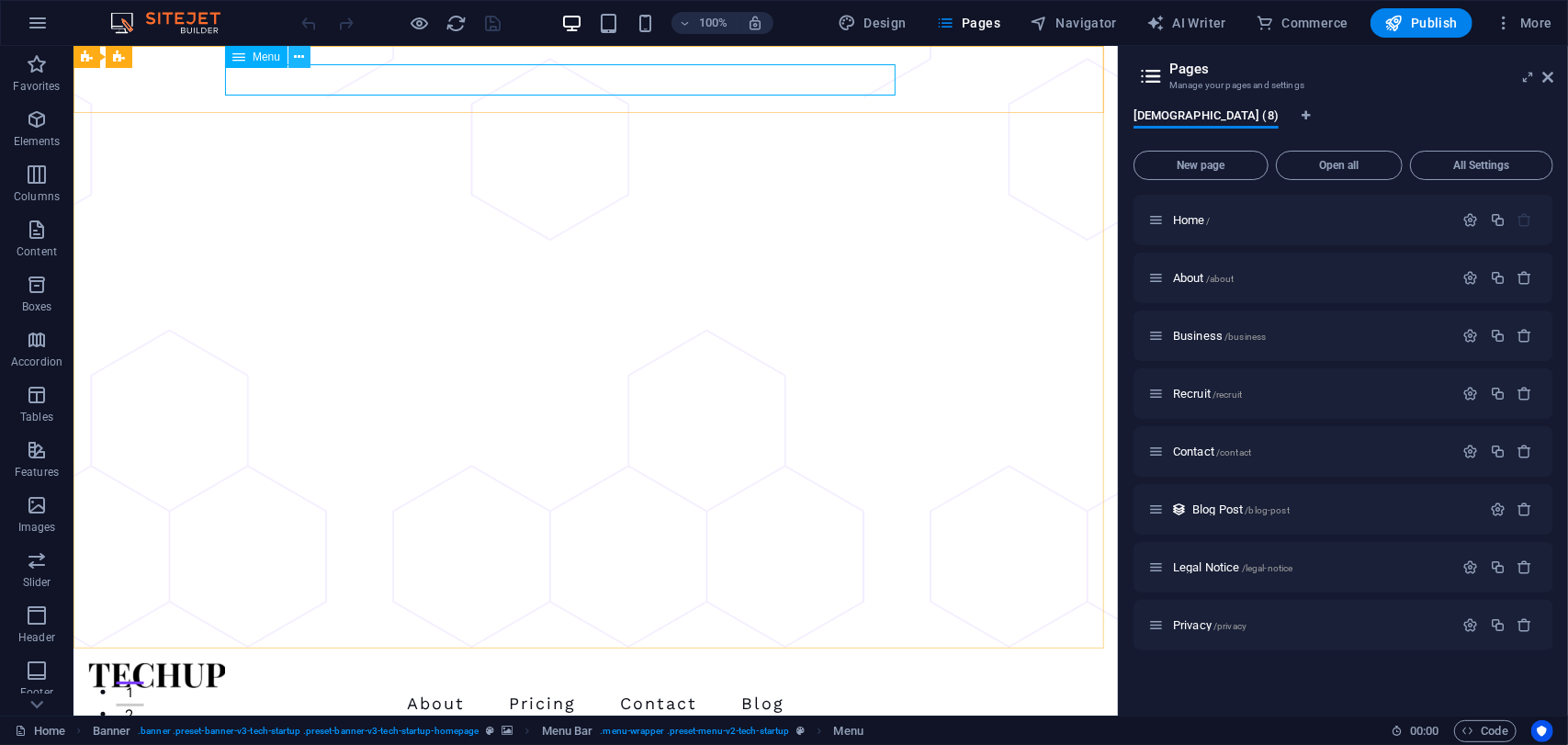
click at [298, 58] on icon at bounding box center [300, 58] width 10 height 20
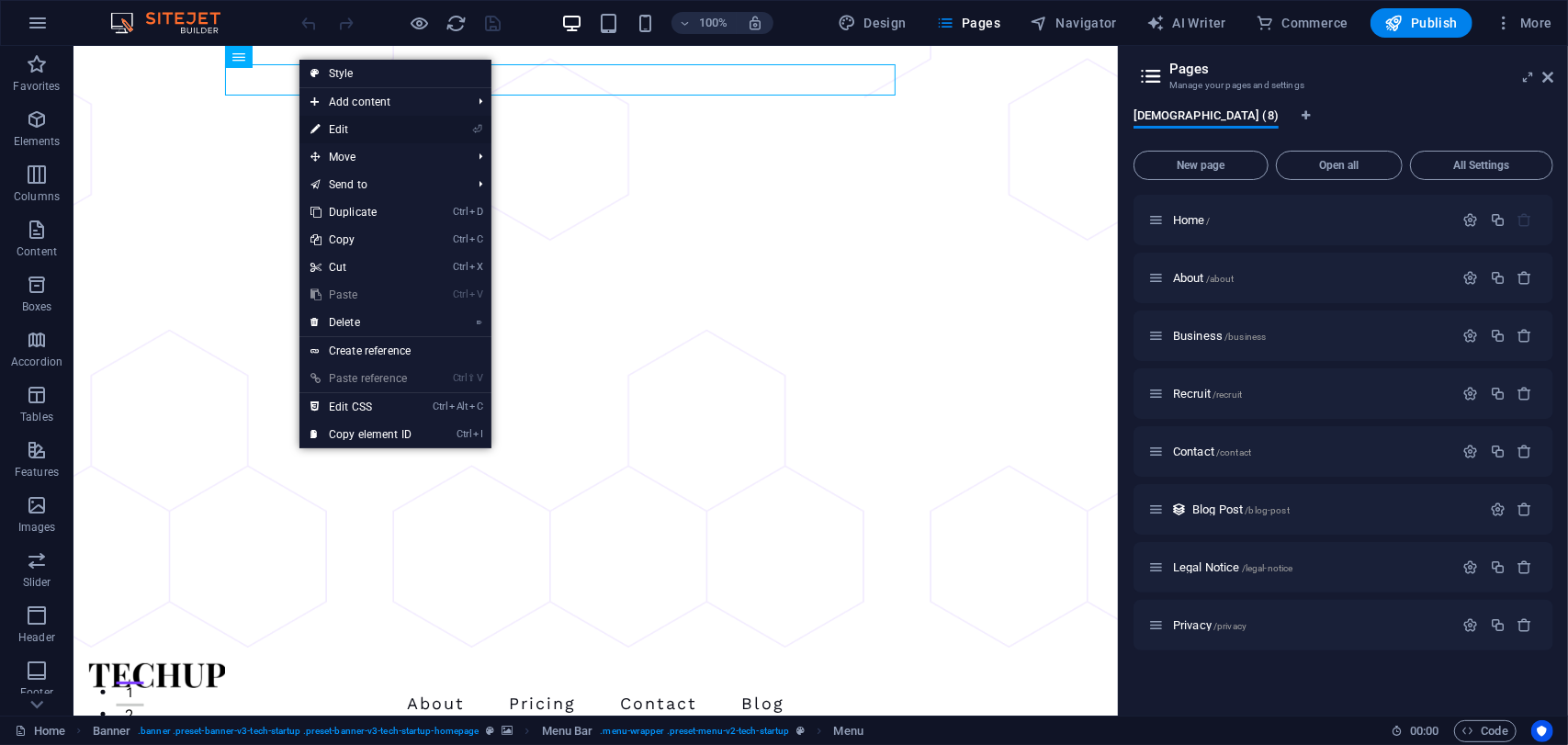
click at [328, 121] on link "⏎ Edit" at bounding box center [361, 130] width 123 height 28
select select "1"
select select
select select "2"
select select
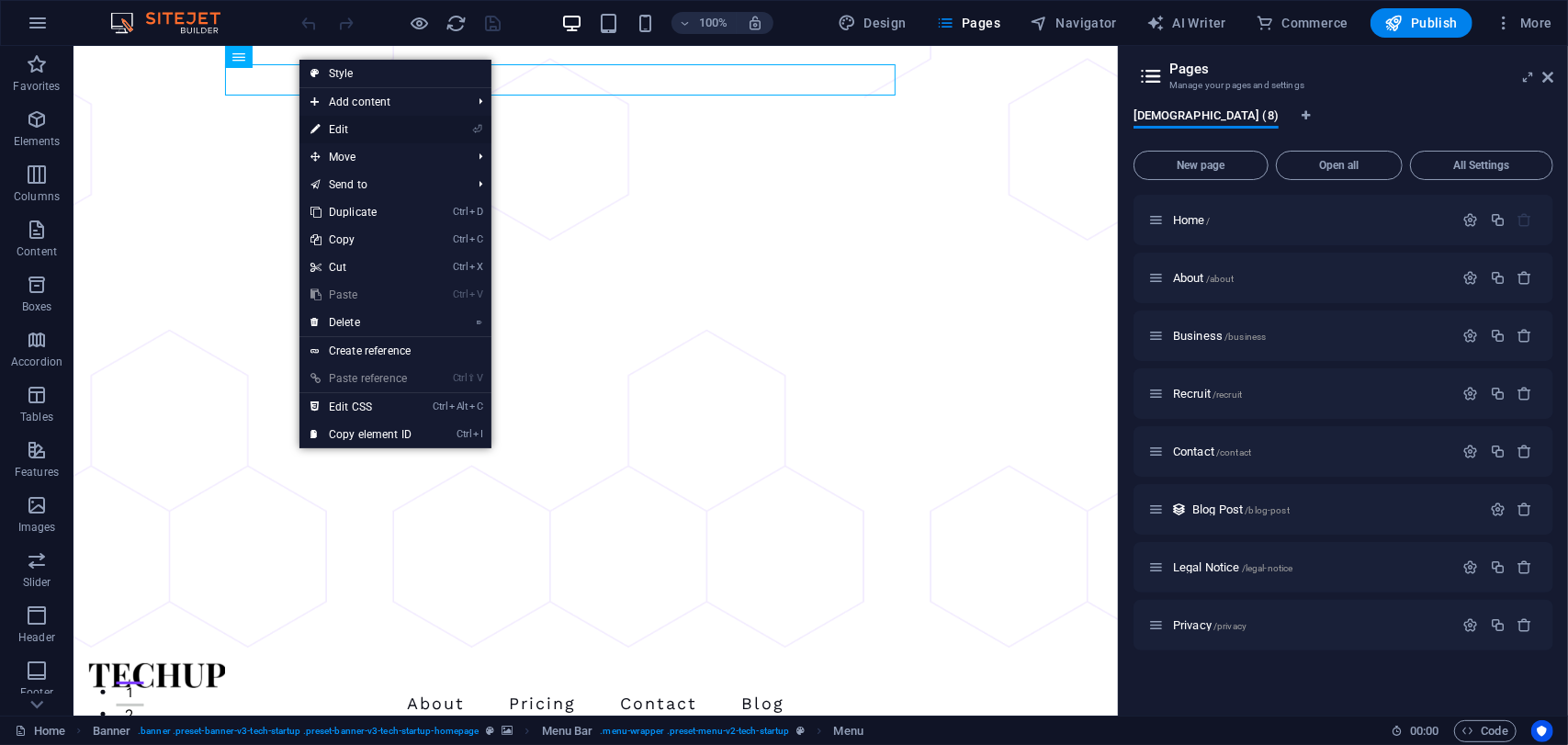
select select "4"
select select
select select "3"
select select
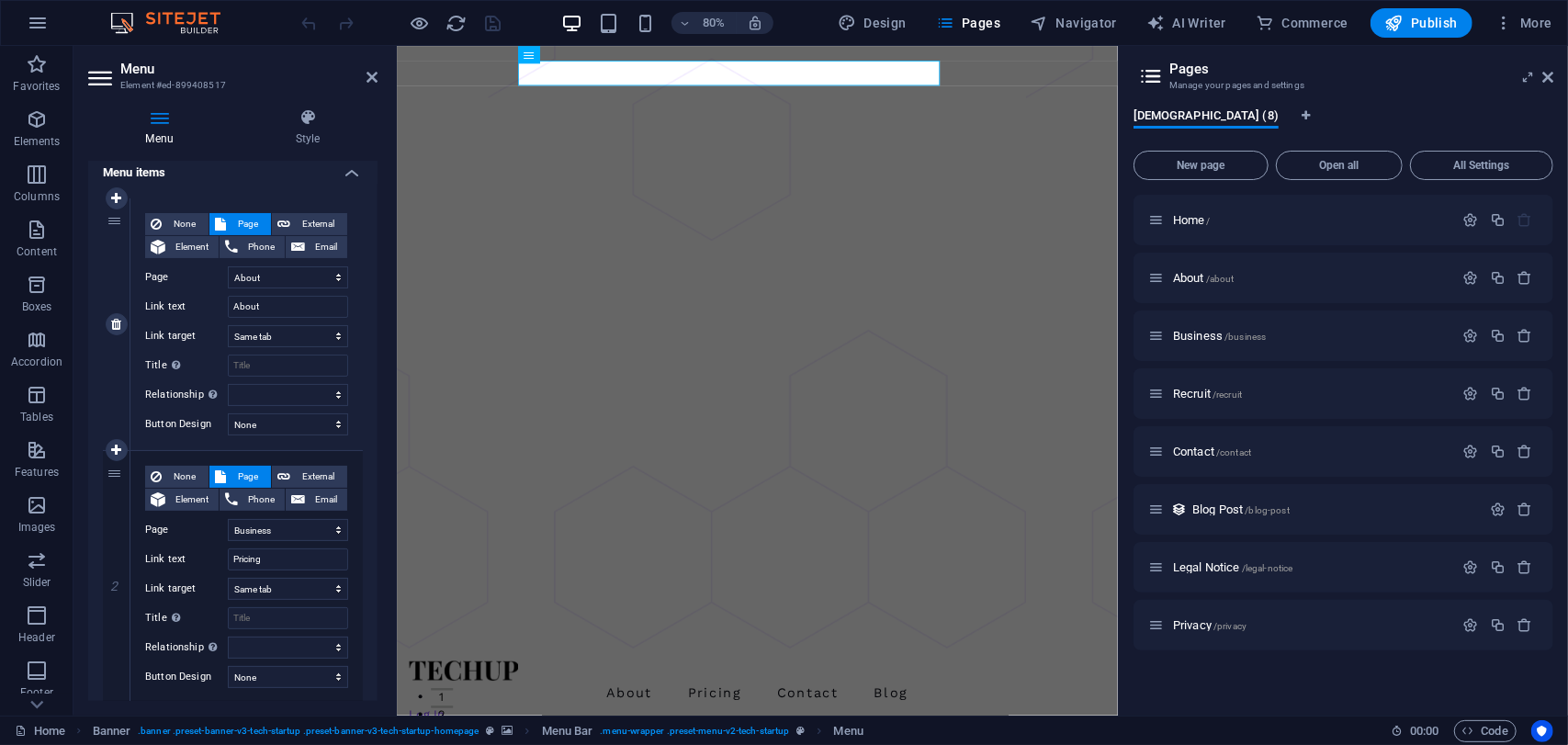
scroll to position [184, 0]
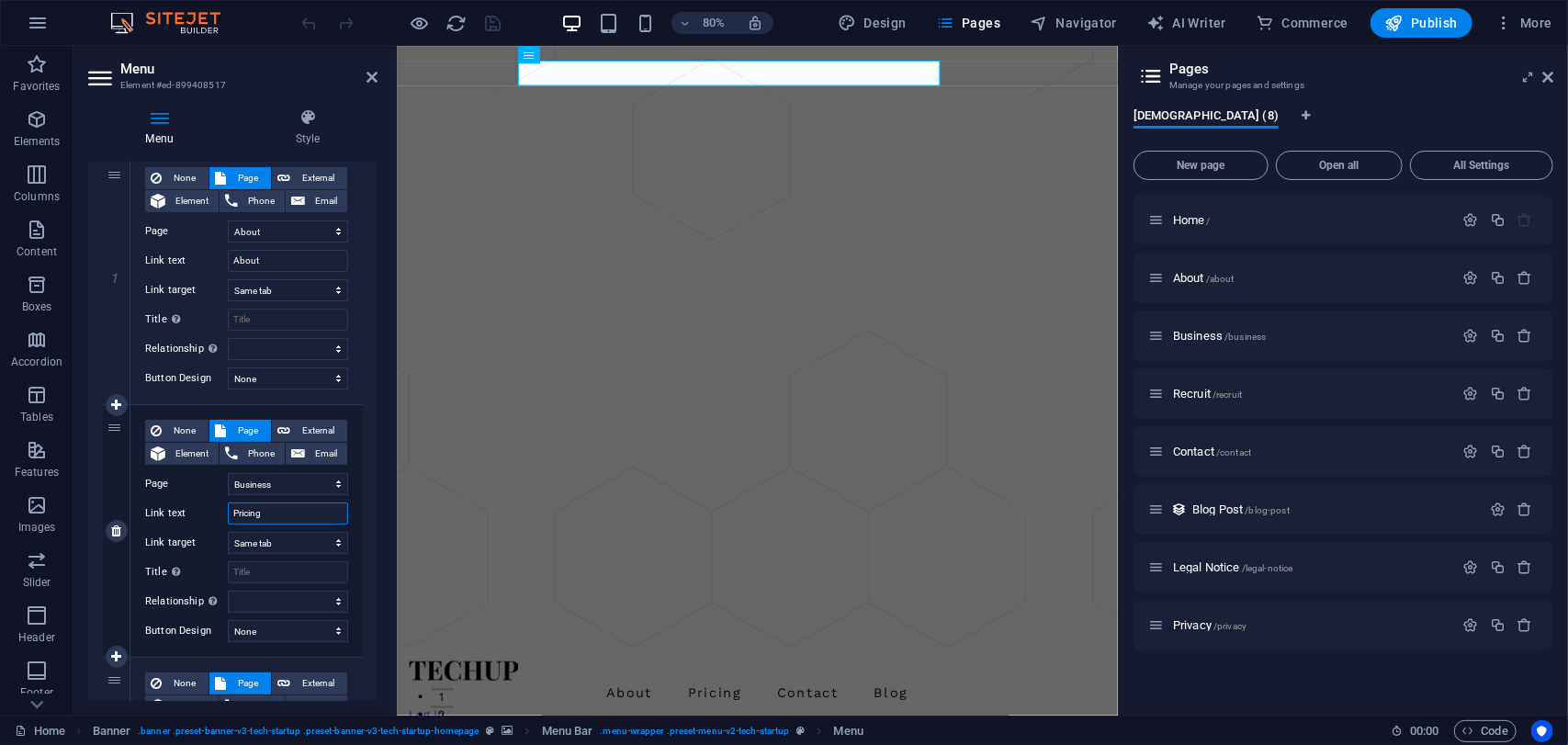
click at [304, 517] on input "Pricing" at bounding box center [288, 513] width 120 height 22
type input "bu"
select select
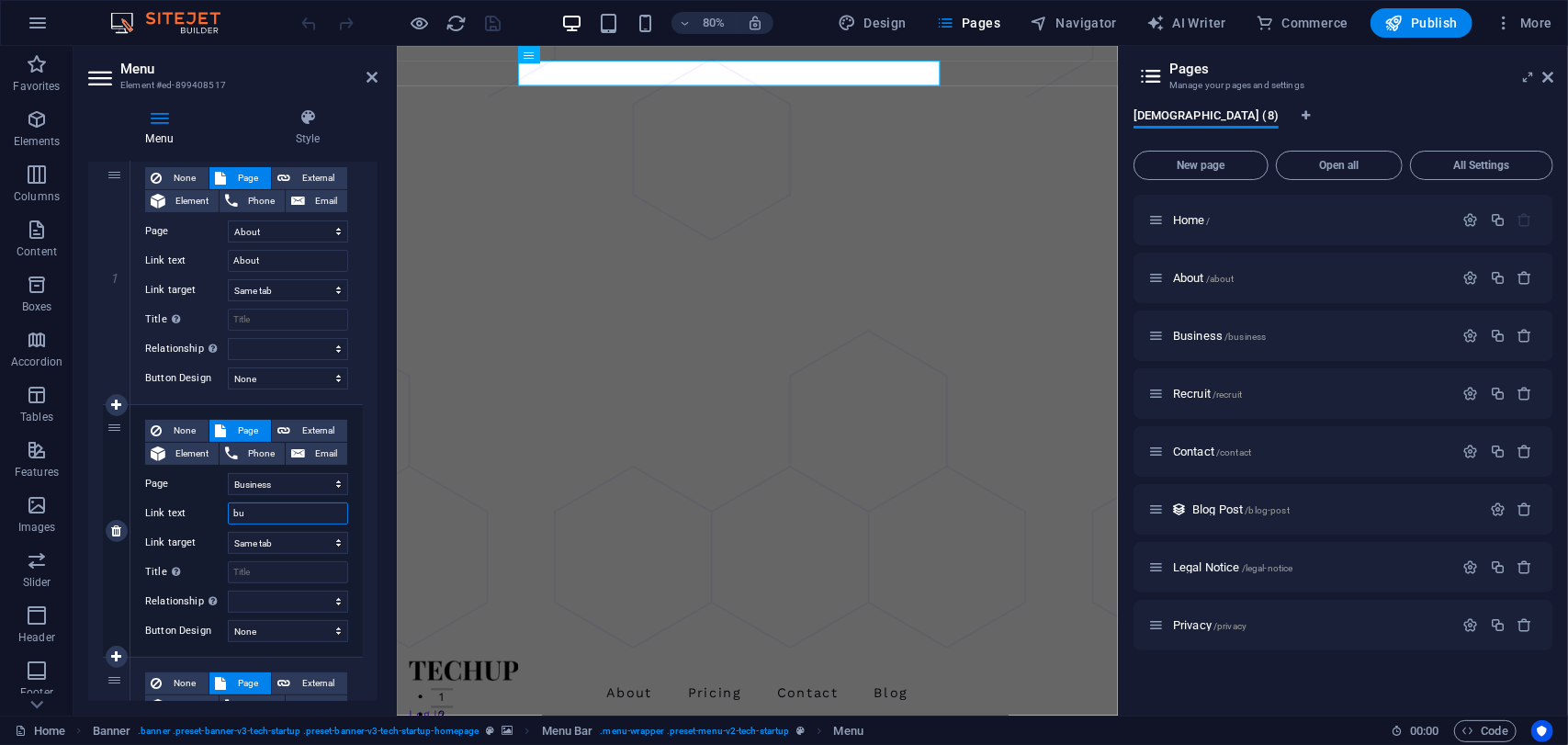
select select
type input "b"
type input "BUSINESS"
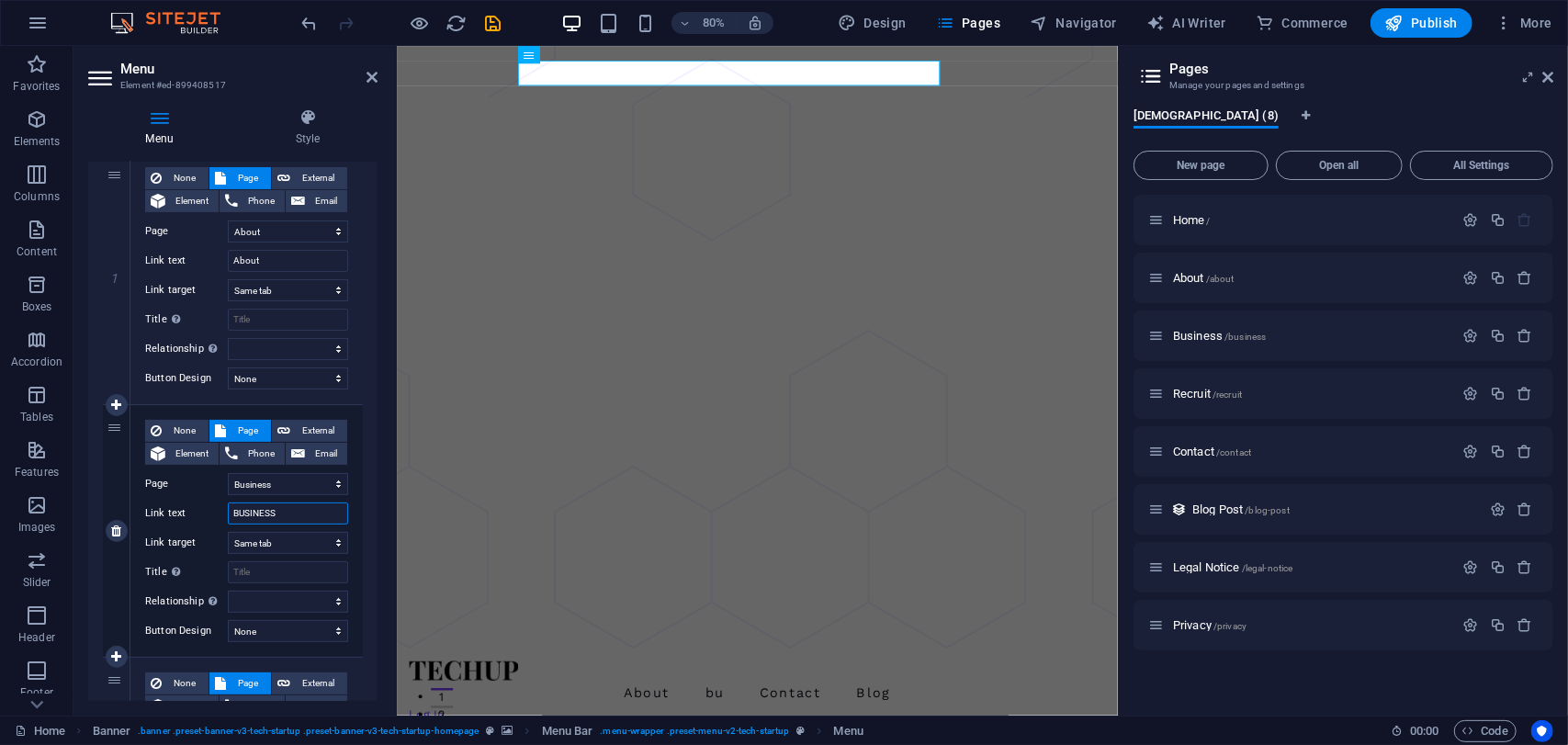
select select
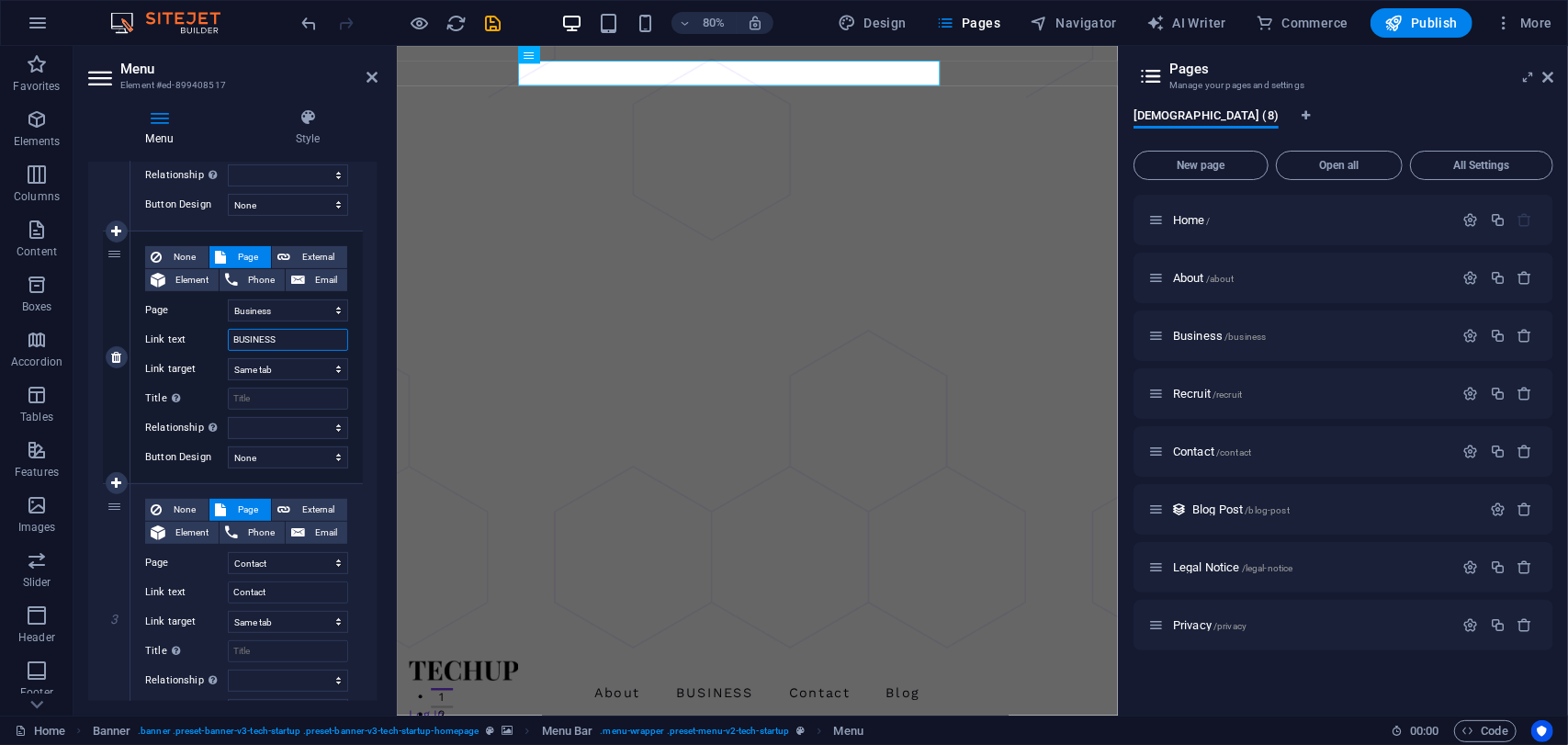
scroll to position [368, 0]
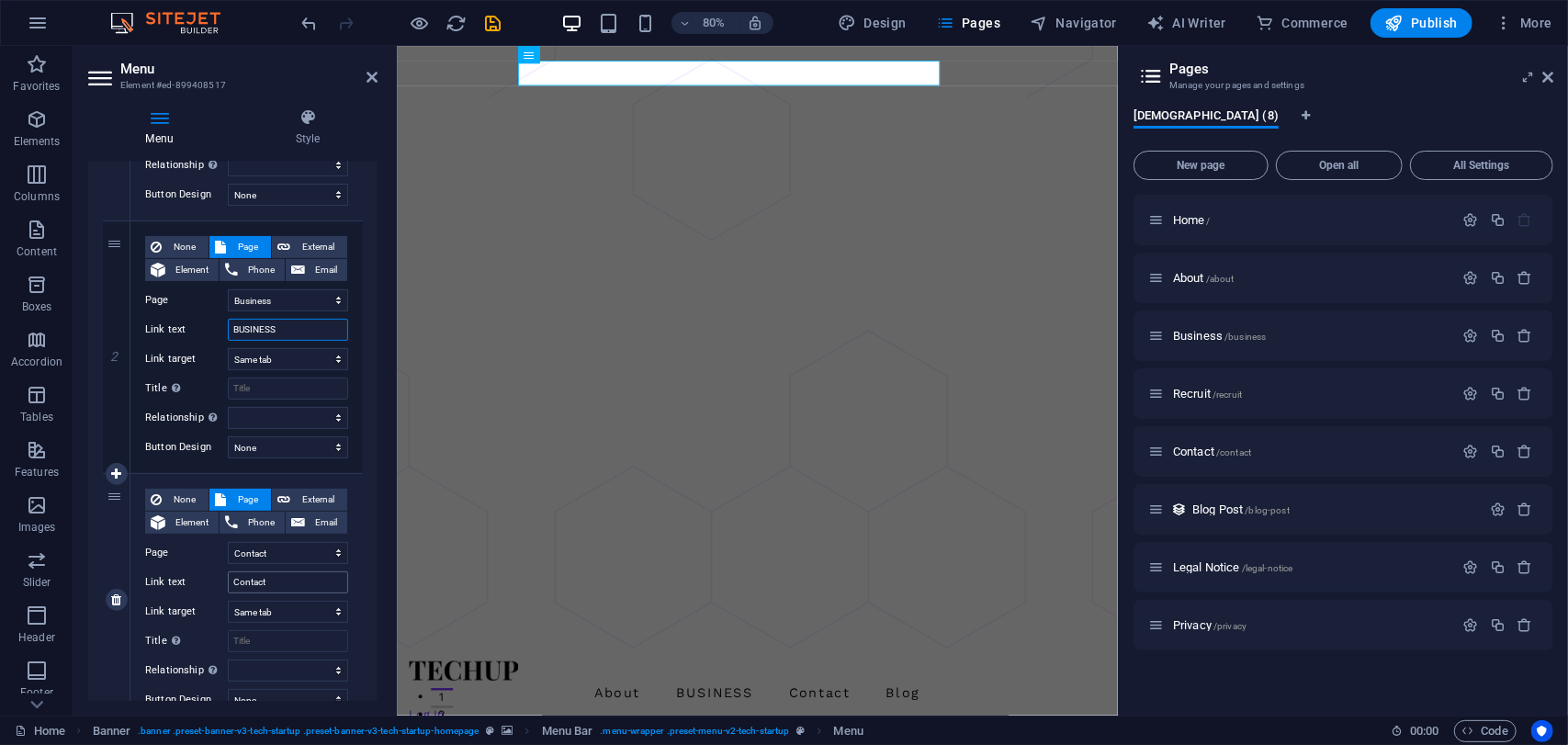
type input "BUSINESS"
click at [293, 582] on input "Contact" at bounding box center [288, 582] width 120 height 22
type input "CONTA"
select select
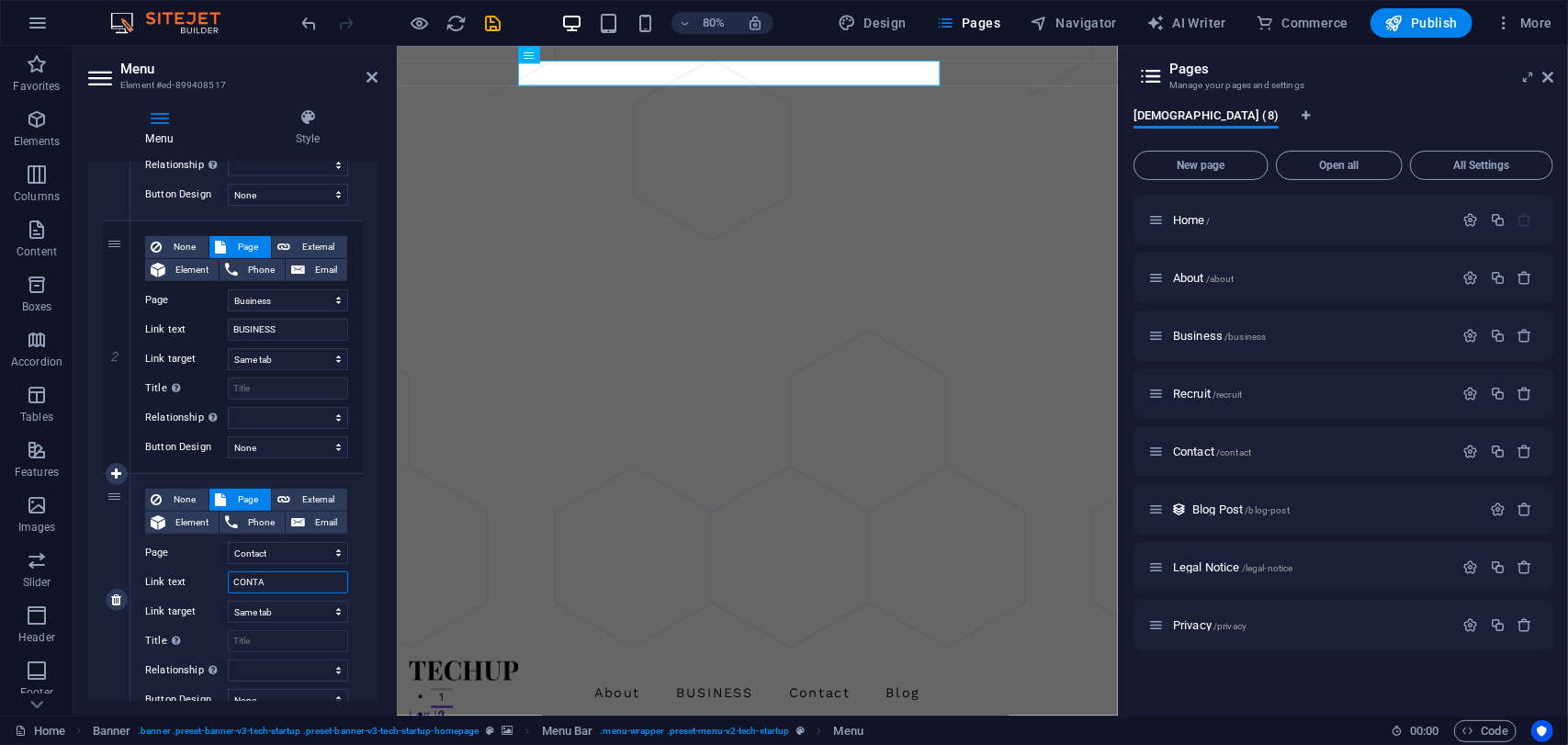
select select
type input "CONTACT"
select select
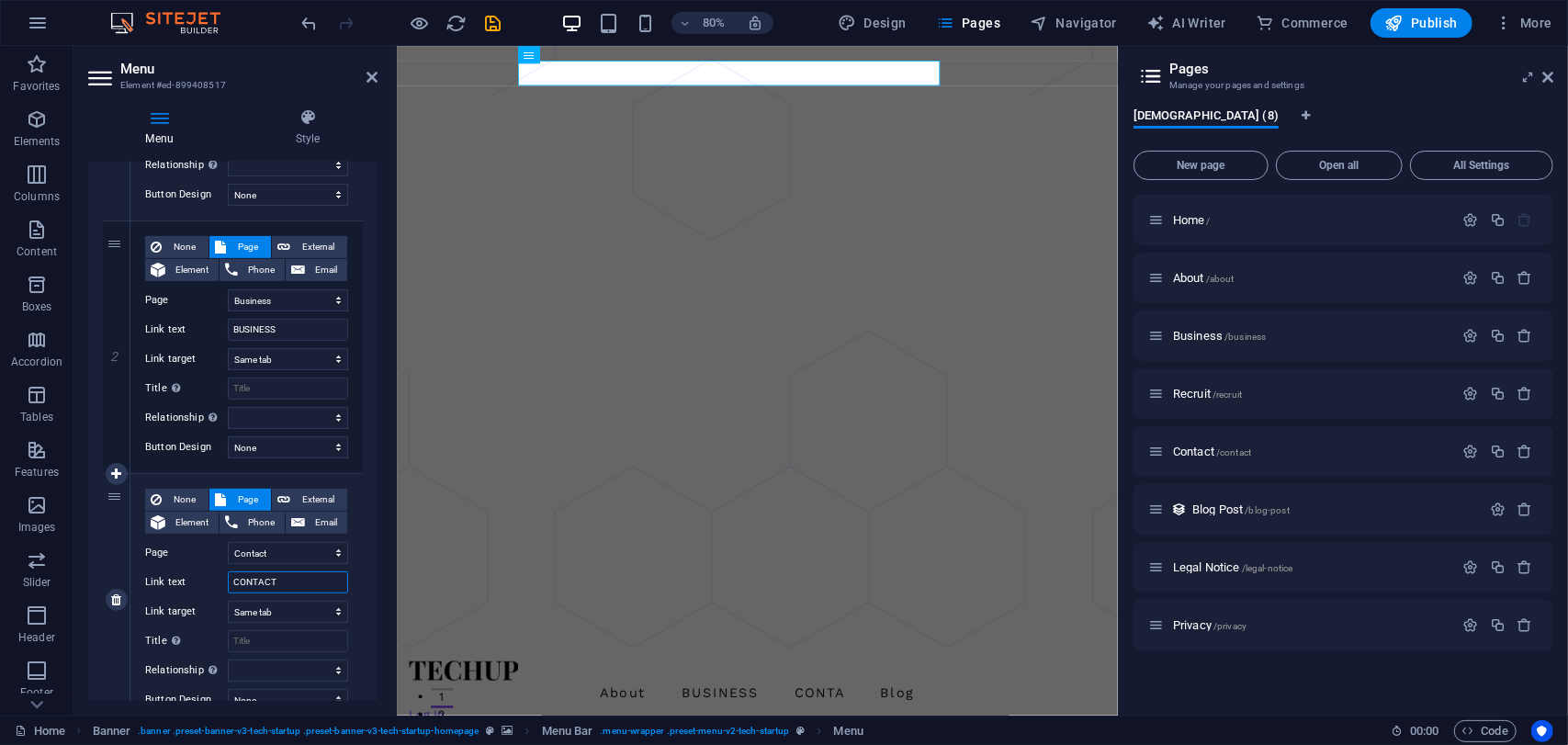
select select
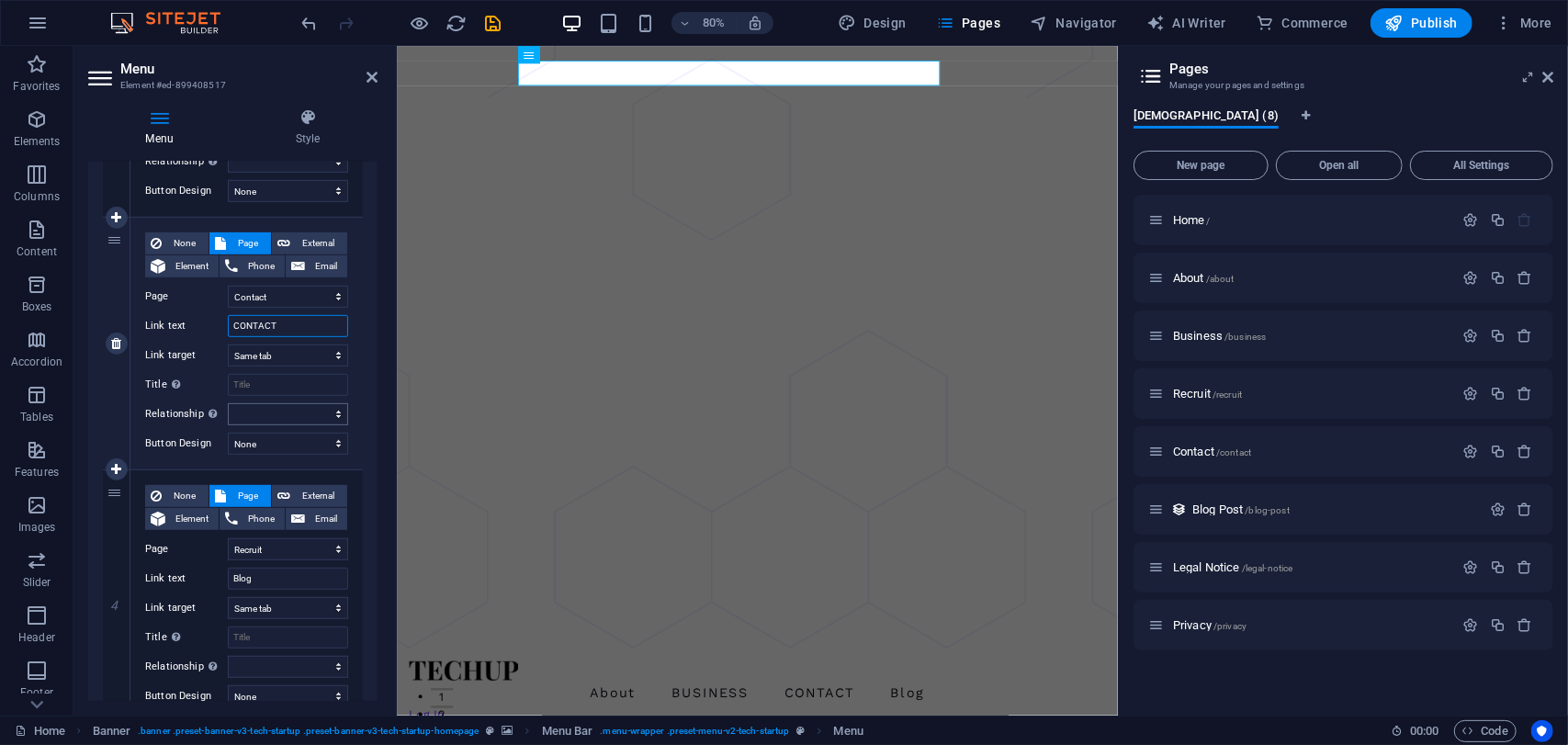
scroll to position [643, 0]
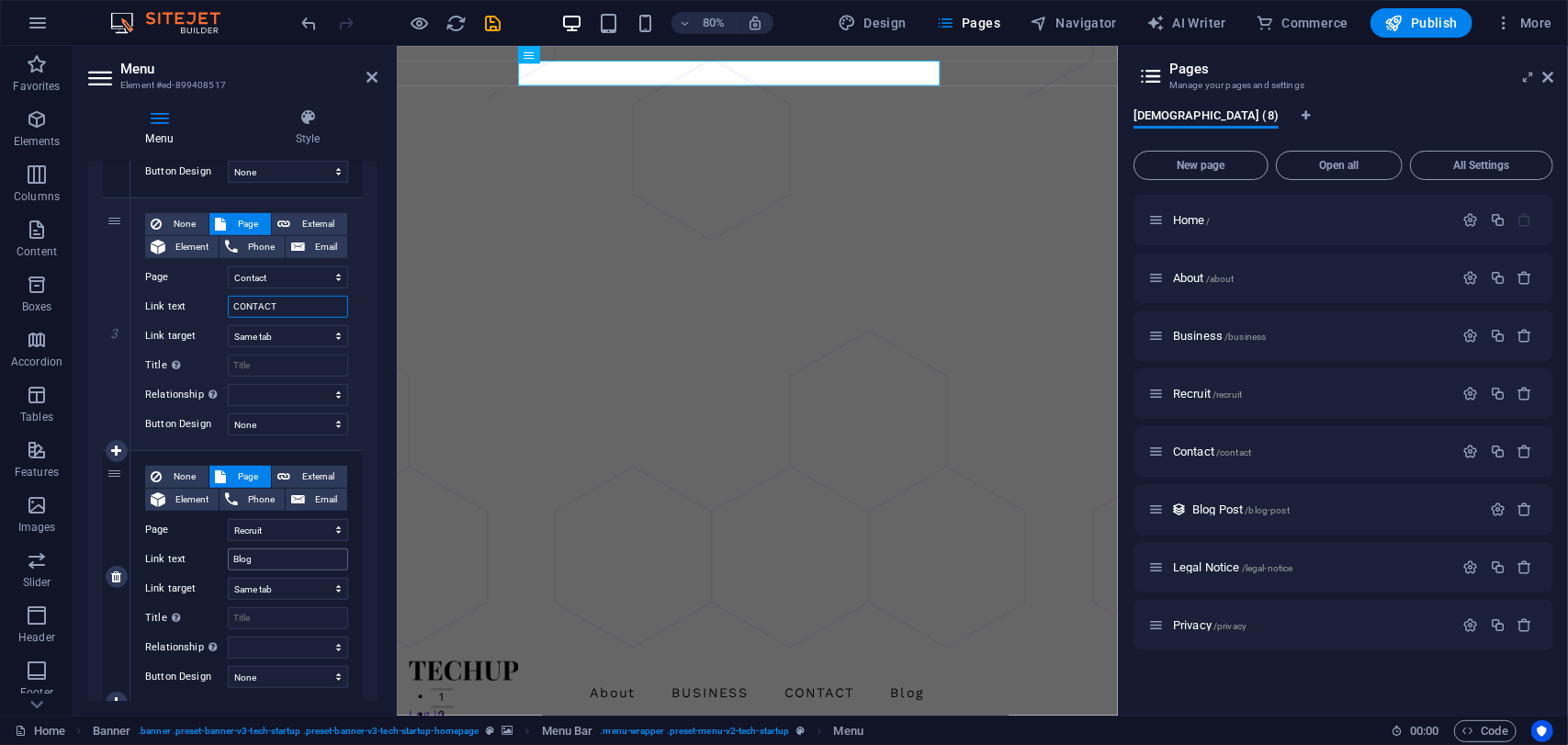
type input "CONTACT"
click at [268, 551] on input "Blog" at bounding box center [288, 559] width 120 height 22
type input "RE"
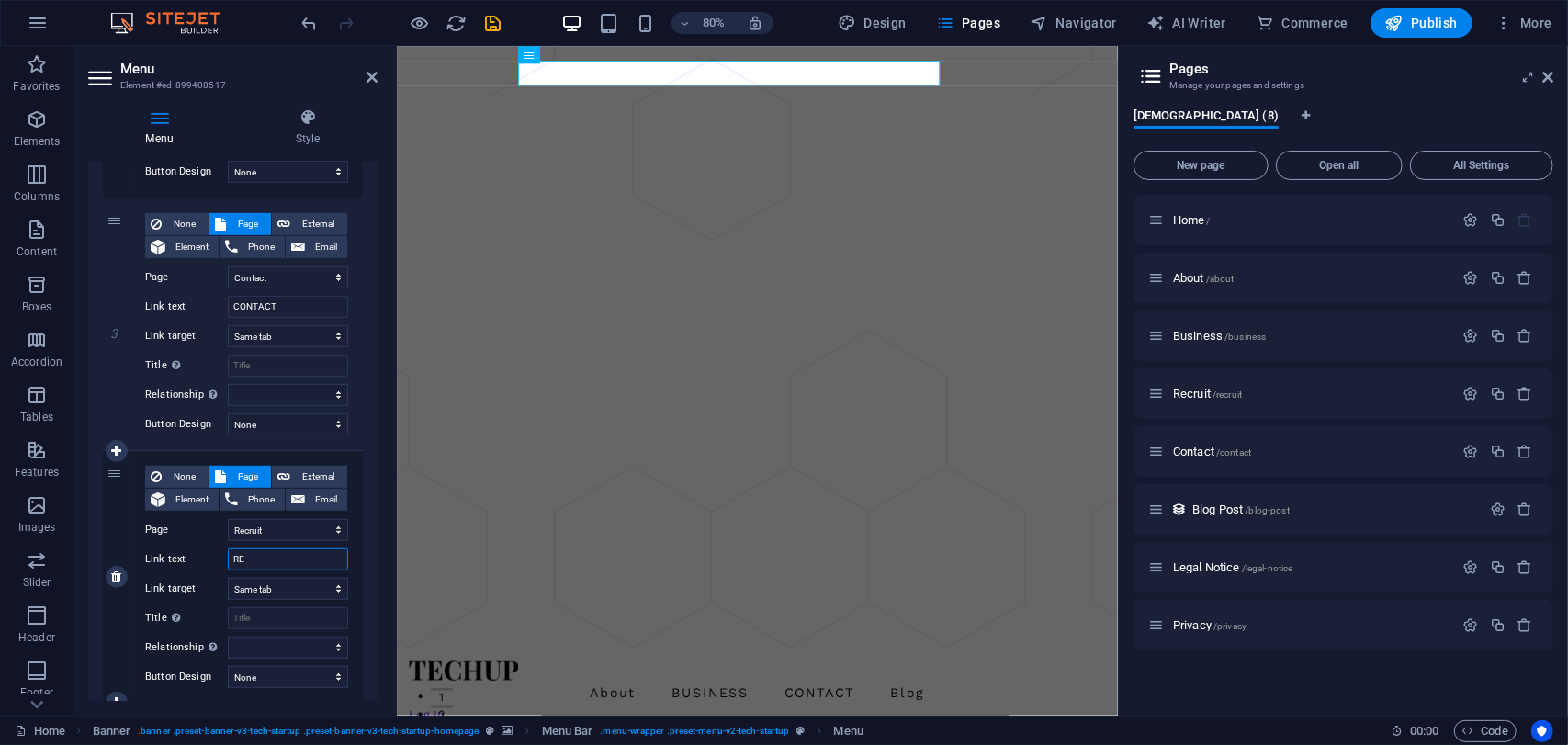
select select
type input "RECC"
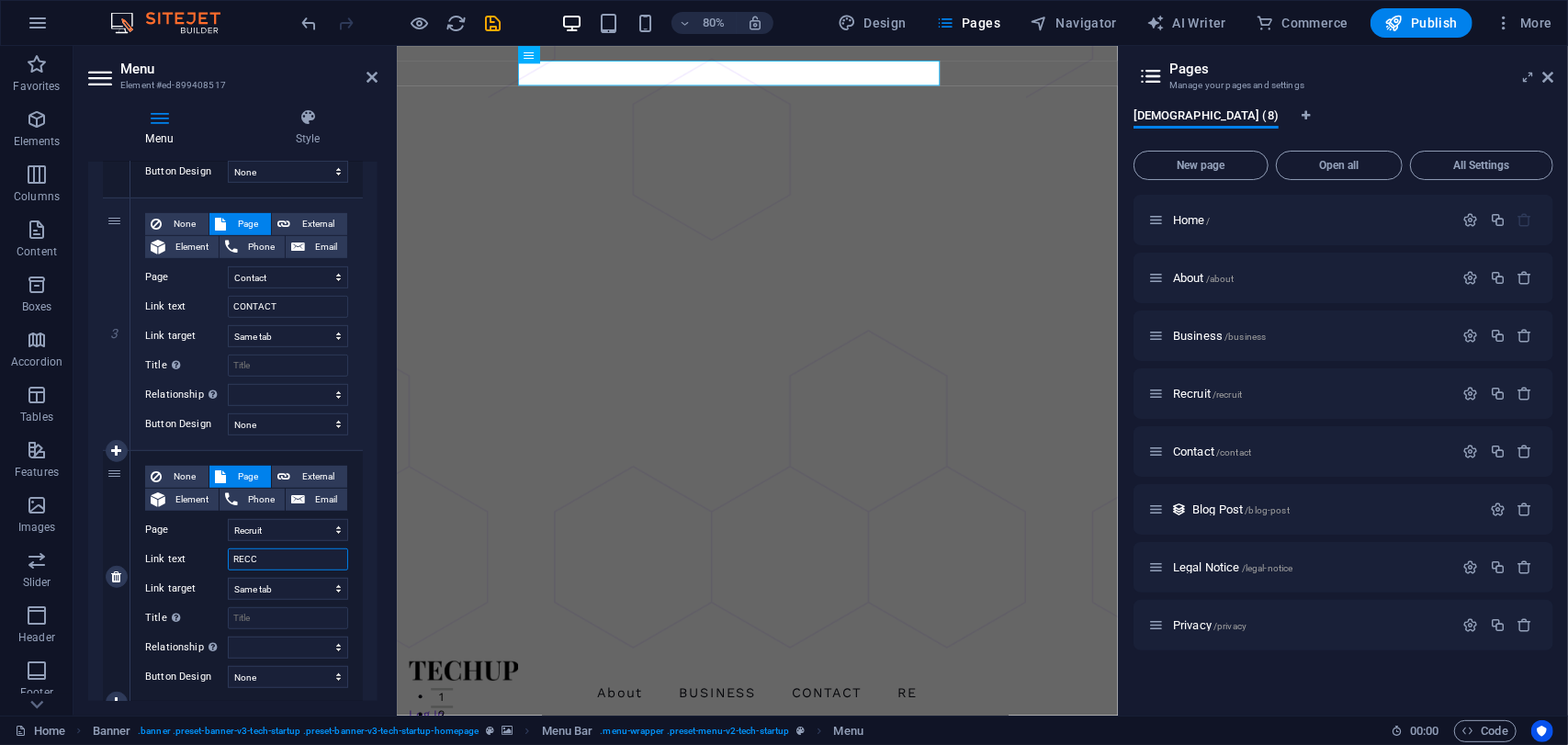
select select
type input "REC"
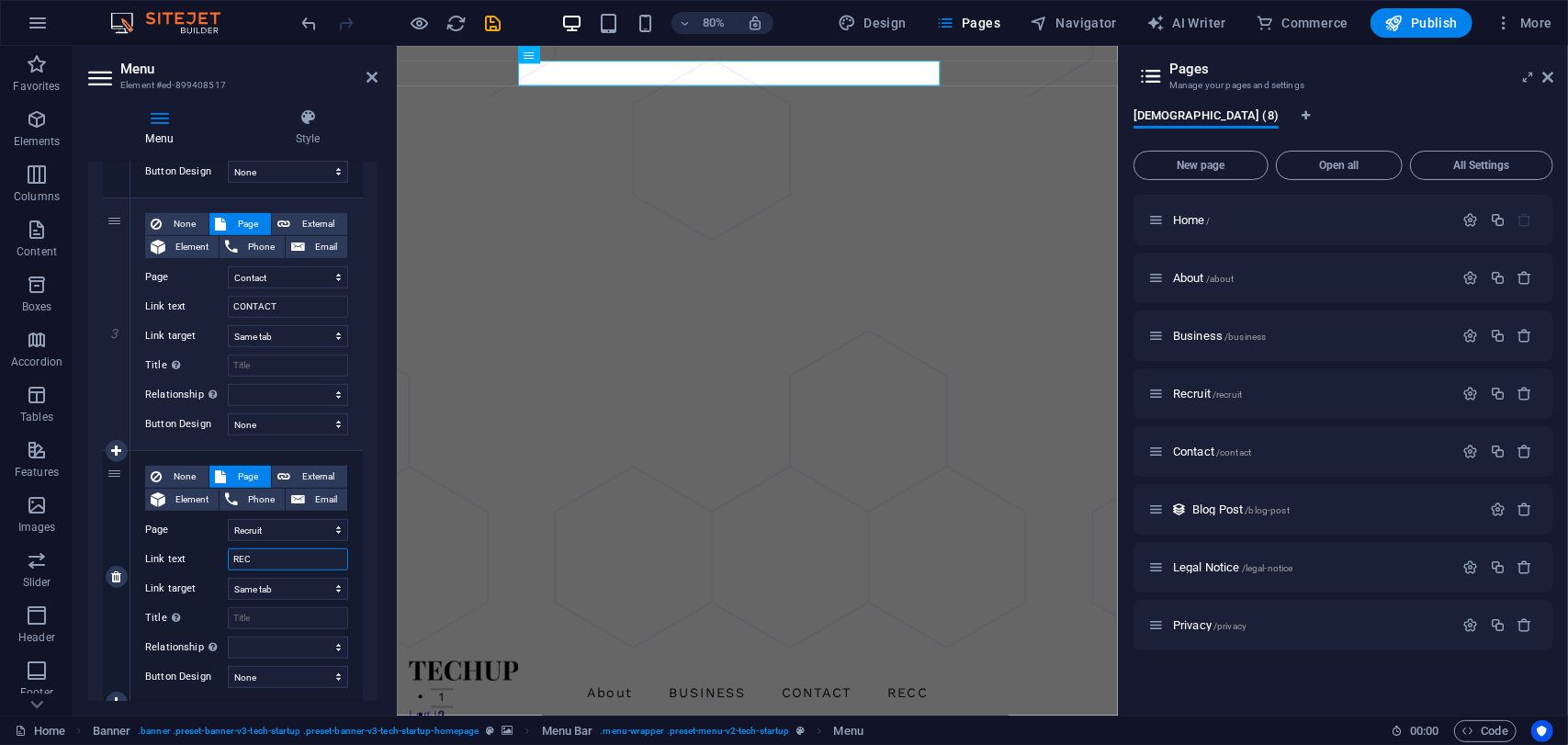
select select
type input "RECURIT"
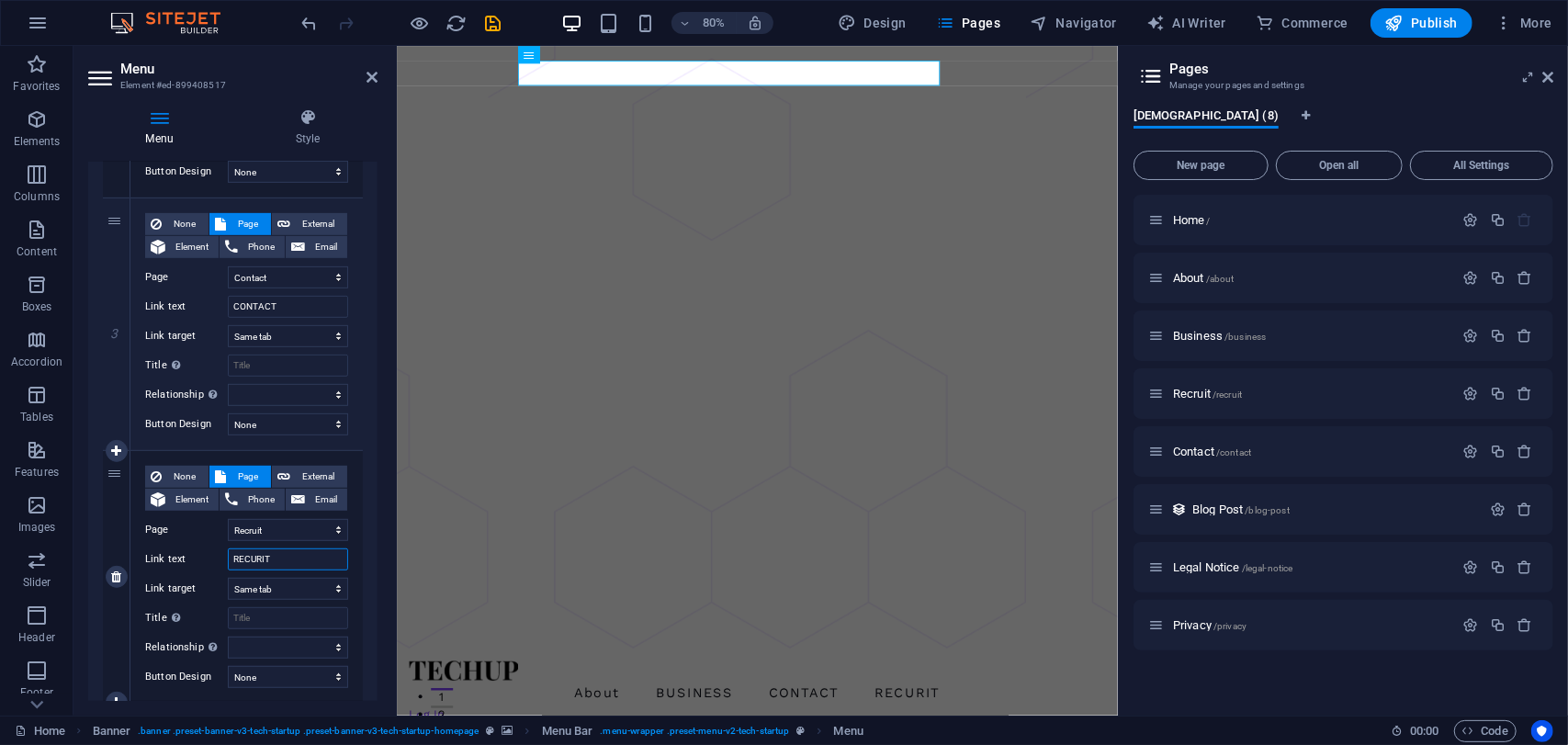
select select
click at [304, 556] on input "RECURIT" at bounding box center [288, 559] width 120 height 22
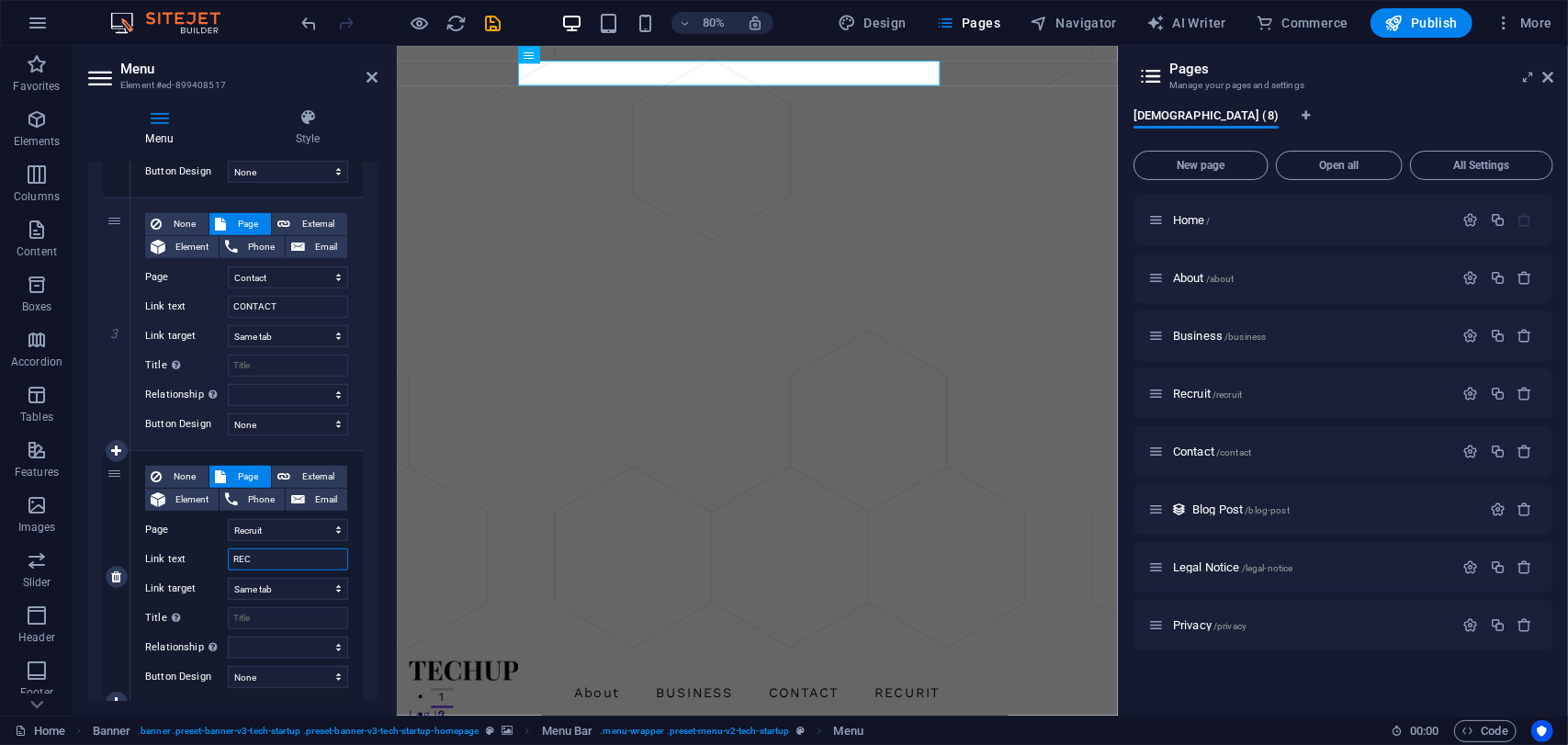
type input "RE"
select select
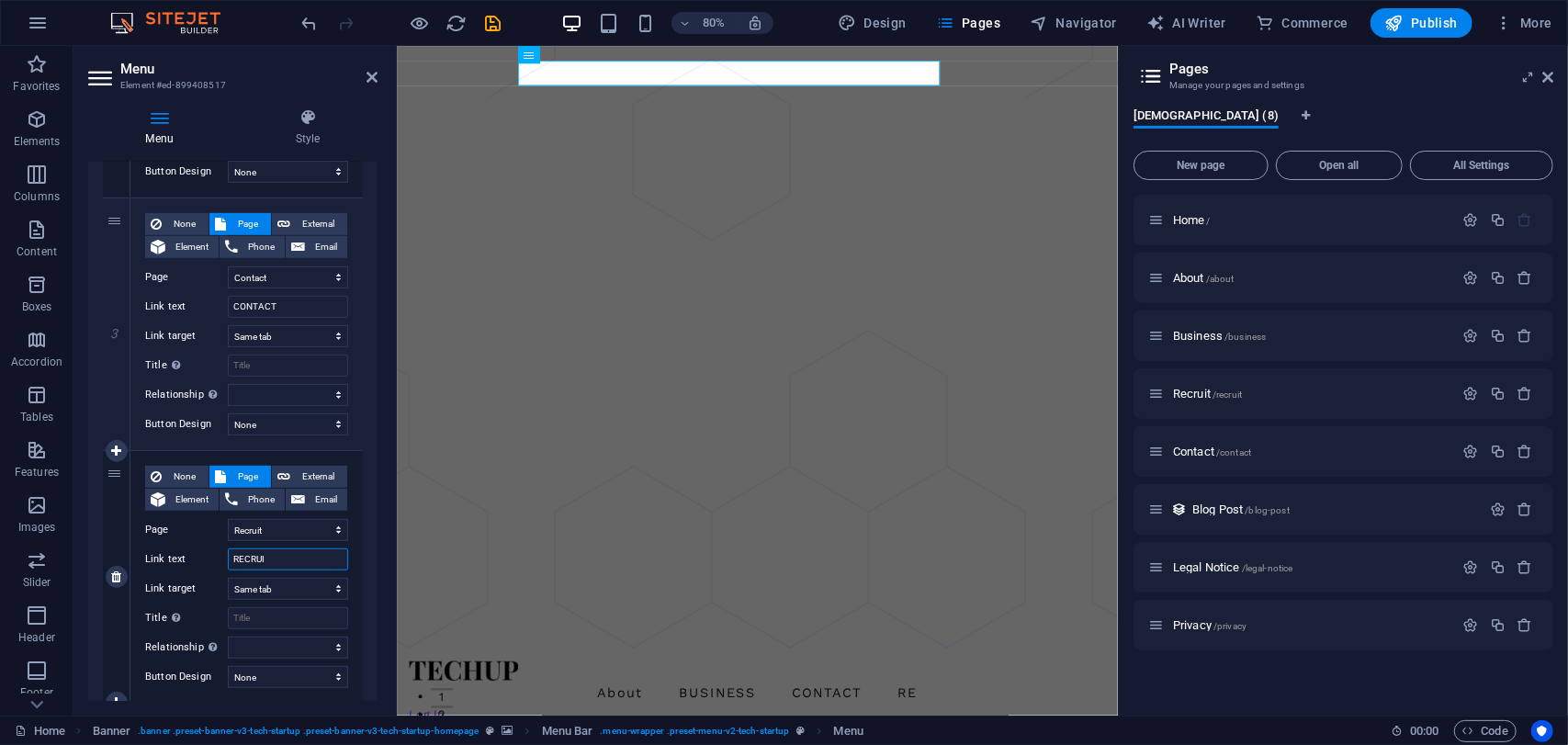
type input "RECRUIT"
select select
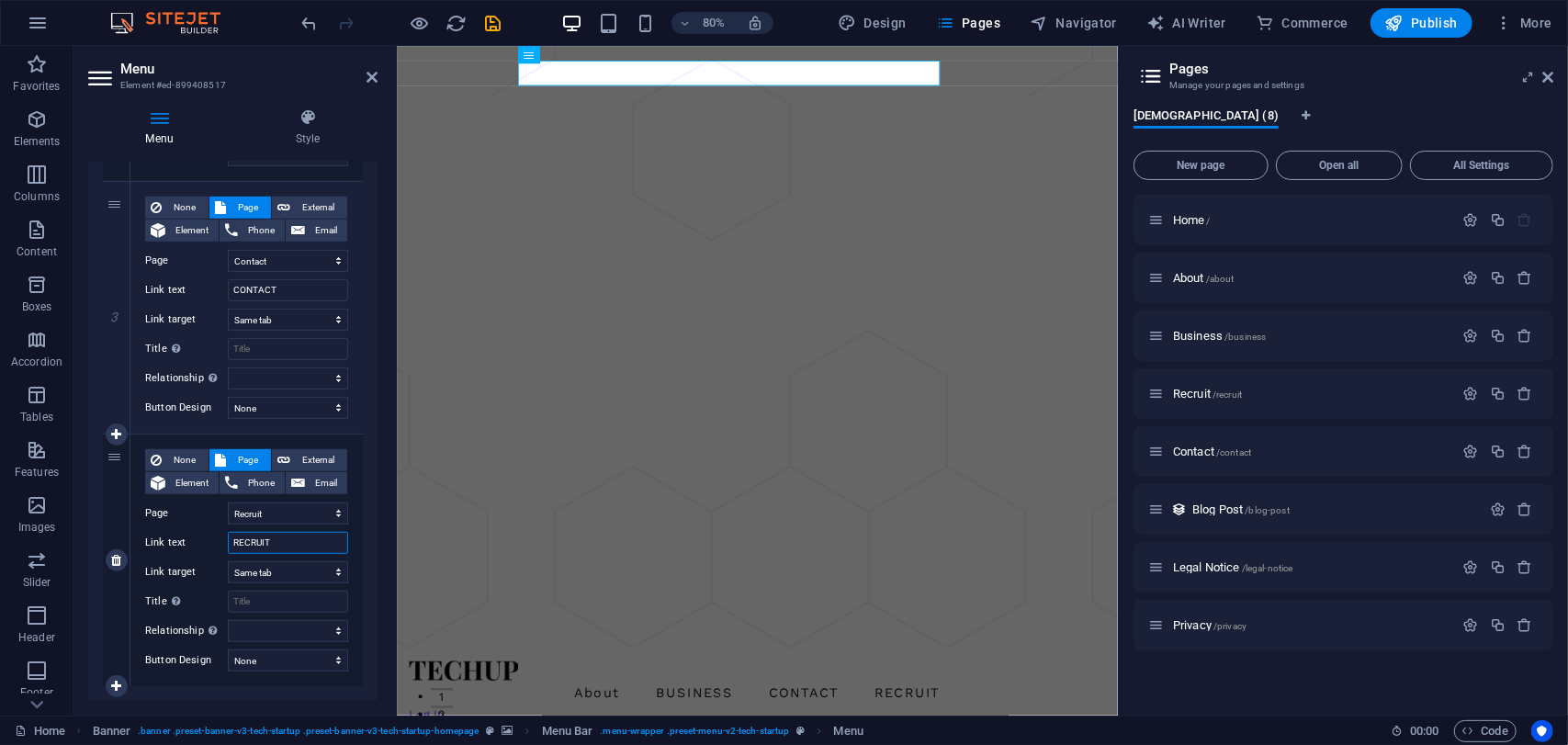
scroll to position [694, 0]
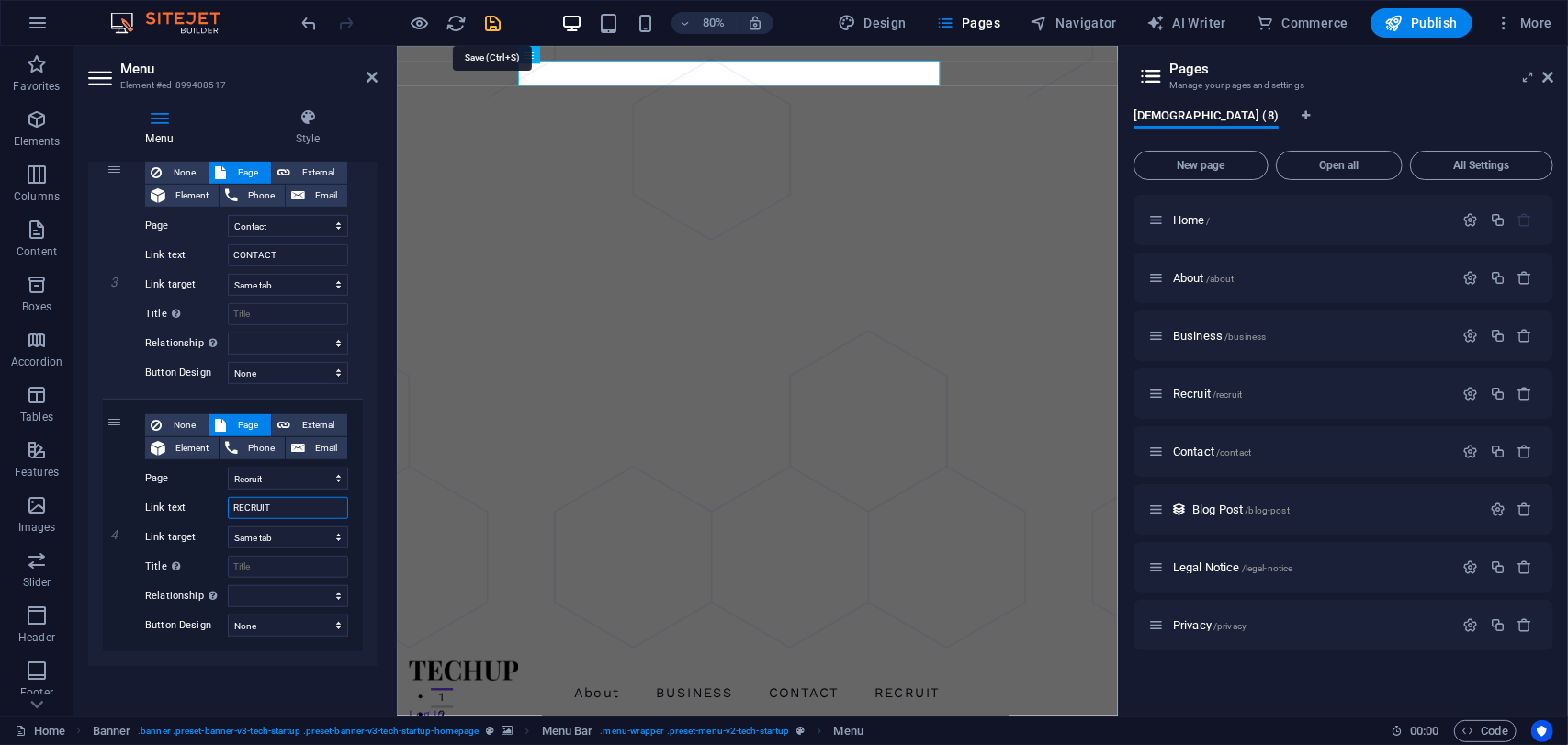
type input "RECRUIT"
click at [483, 25] on icon "save" at bounding box center [493, 23] width 21 height 21
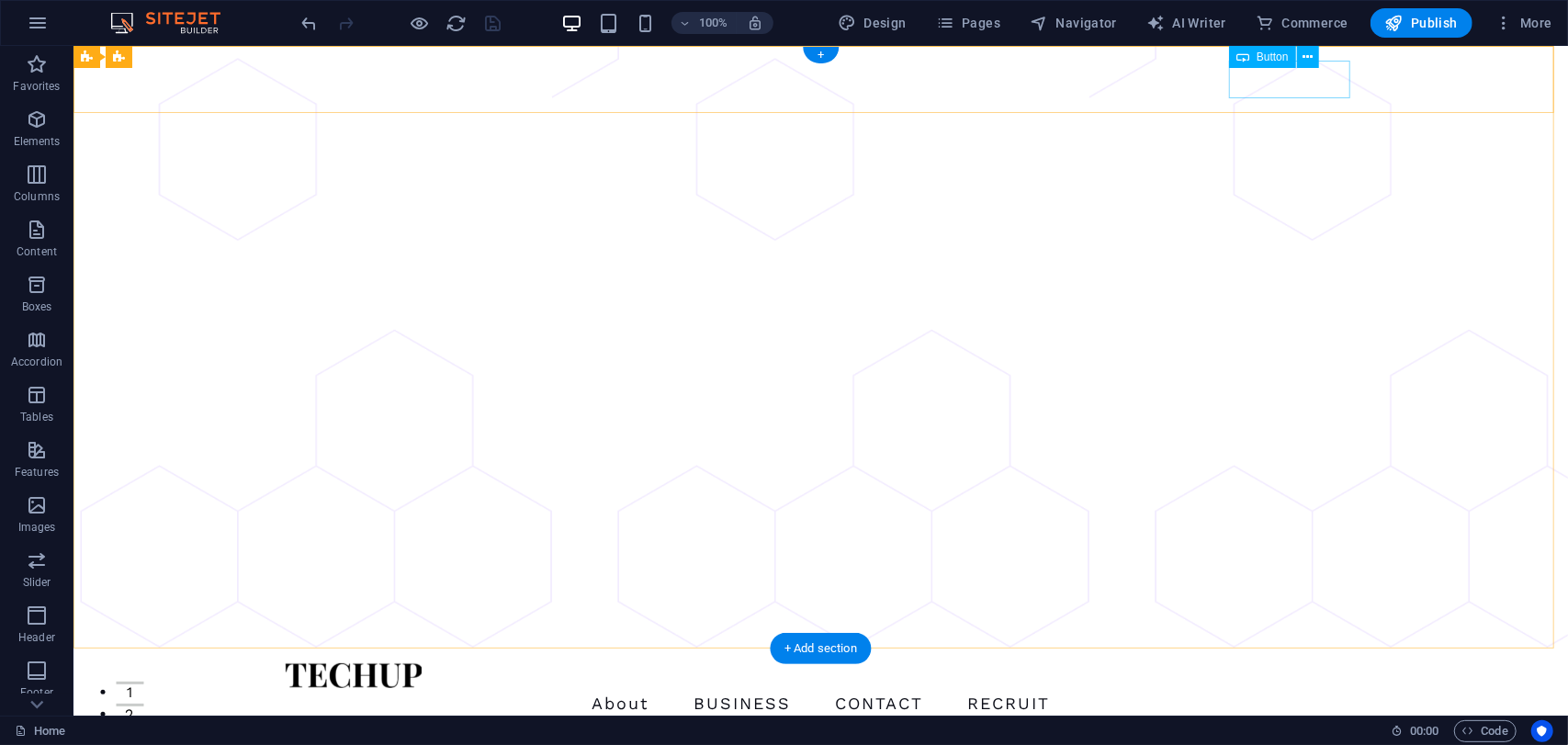
click at [1282, 740] on div "Sign Up" at bounding box center [820, 759] width 1073 height 38
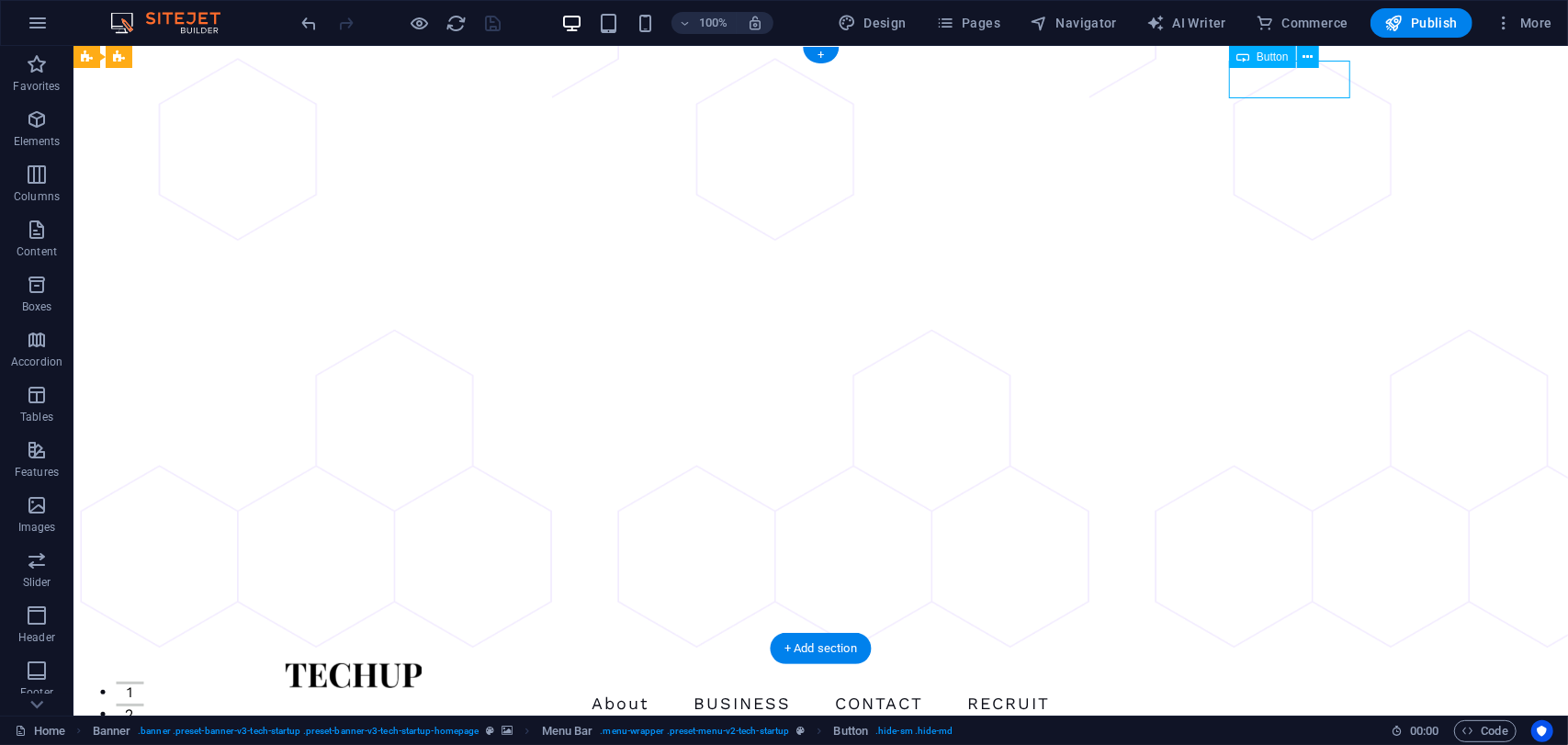
click at [1282, 740] on div "Sign Up" at bounding box center [820, 759] width 1073 height 38
select select "px"
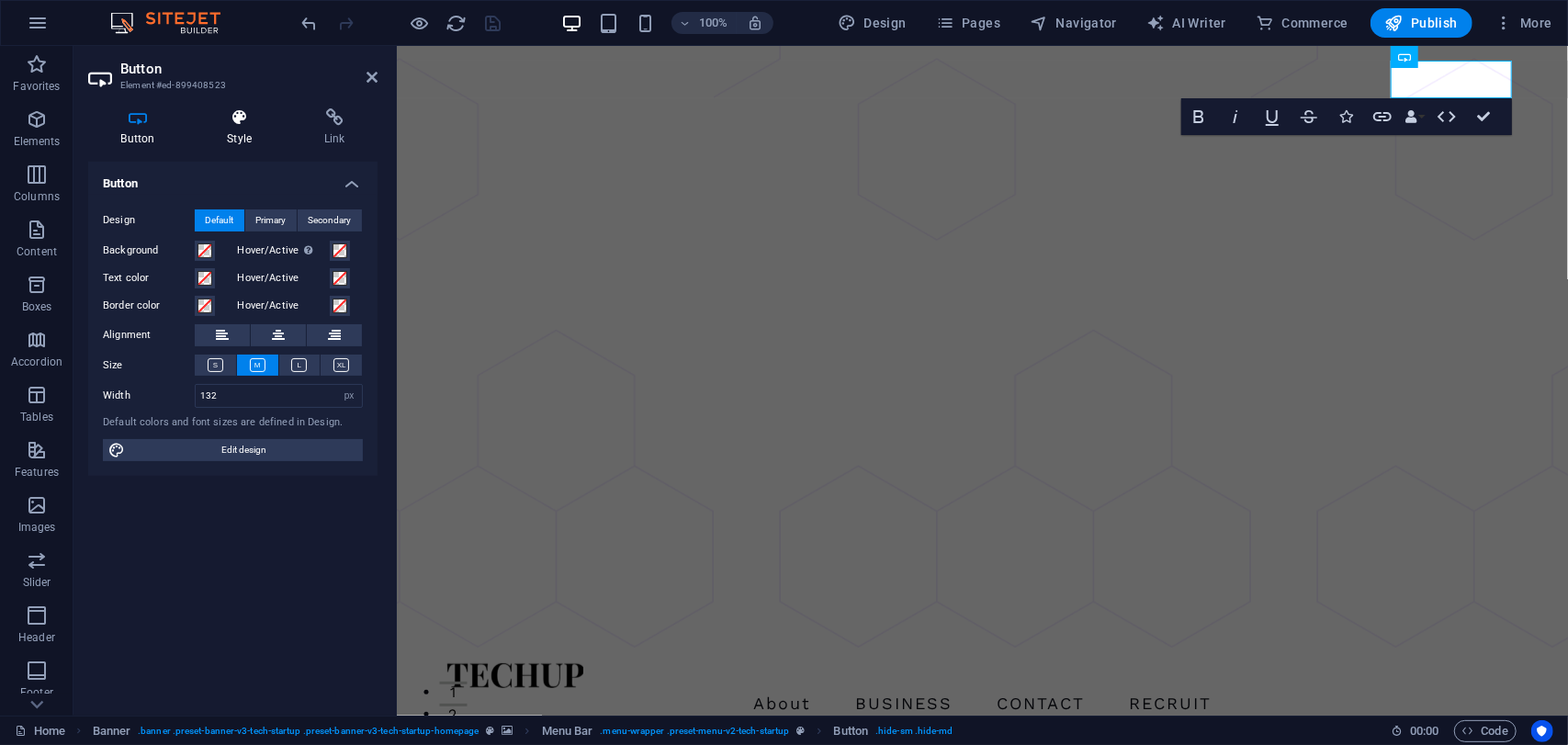
click at [243, 138] on h4 "Style" at bounding box center [243, 127] width 97 height 38
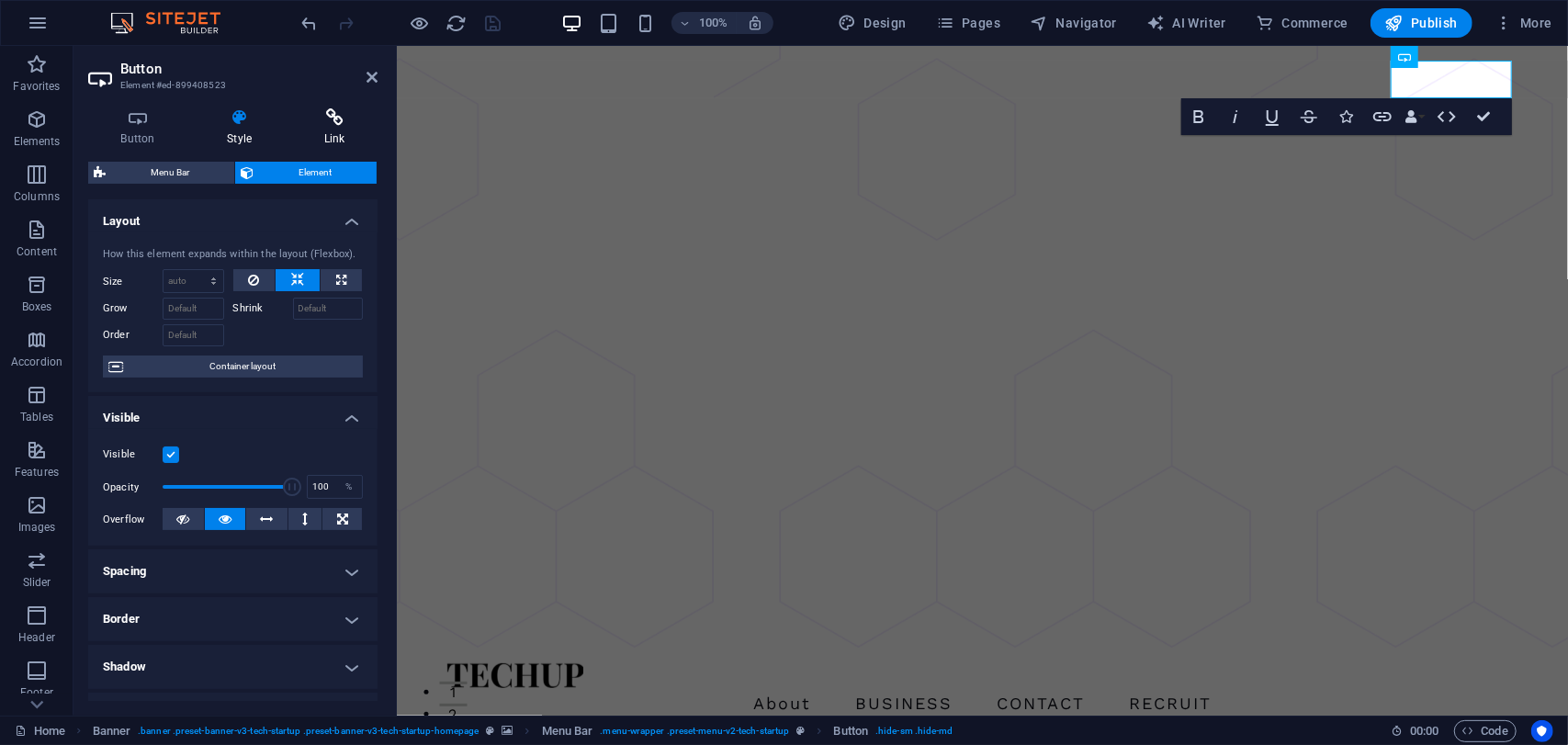
click at [315, 119] on icon at bounding box center [334, 117] width 87 height 19
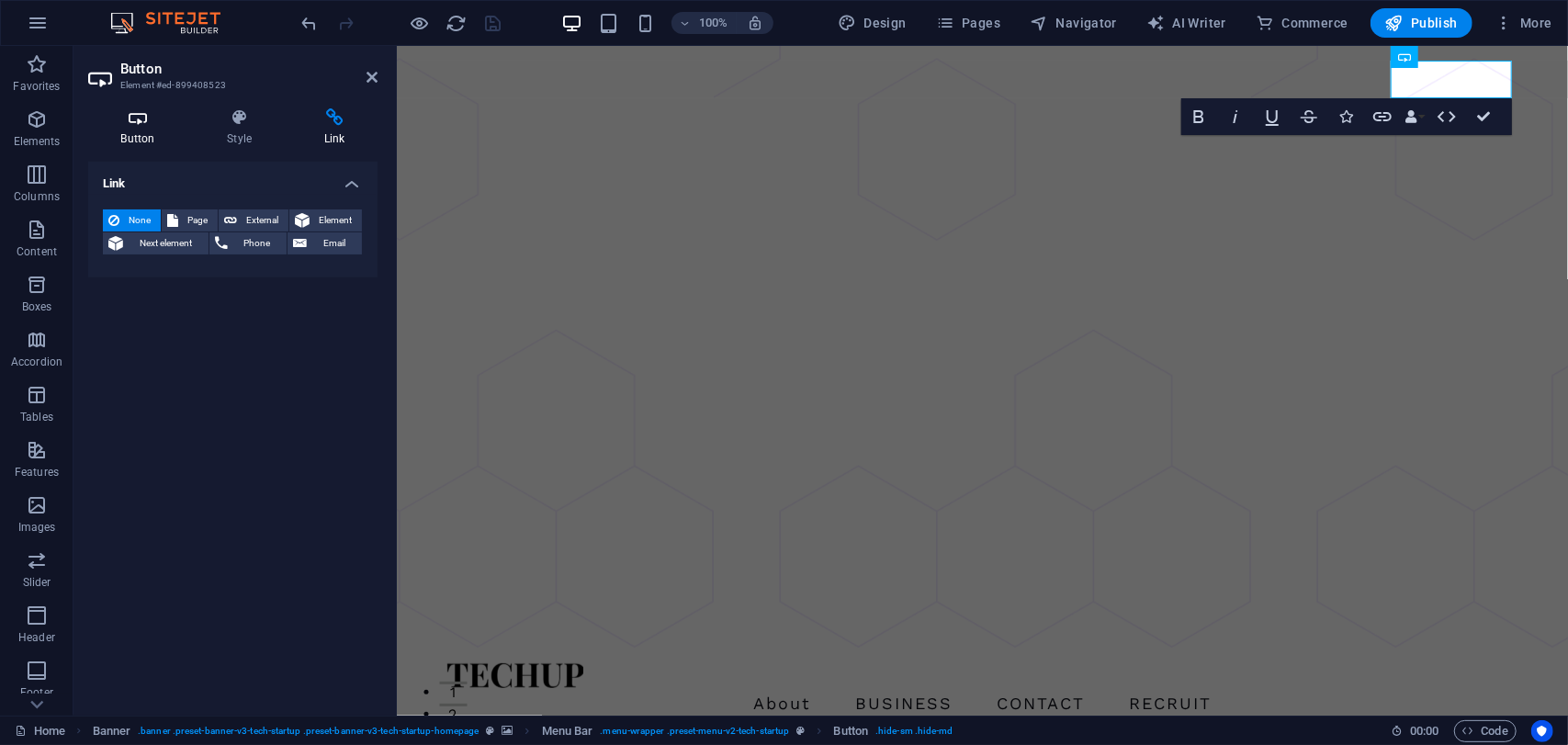
click at [144, 129] on h4 "Button" at bounding box center [142, 127] width 106 height 38
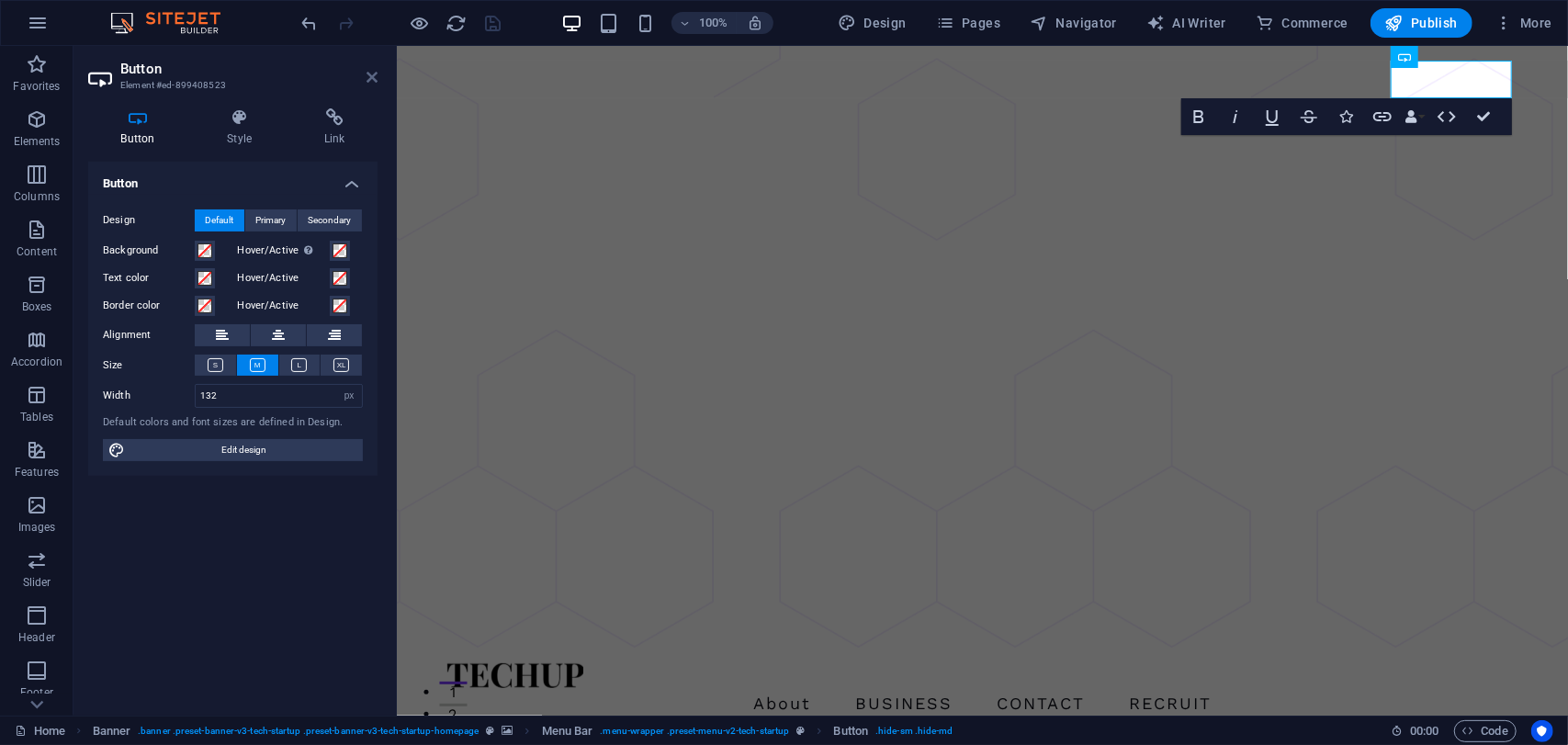
click at [373, 75] on icon at bounding box center [372, 77] width 11 height 15
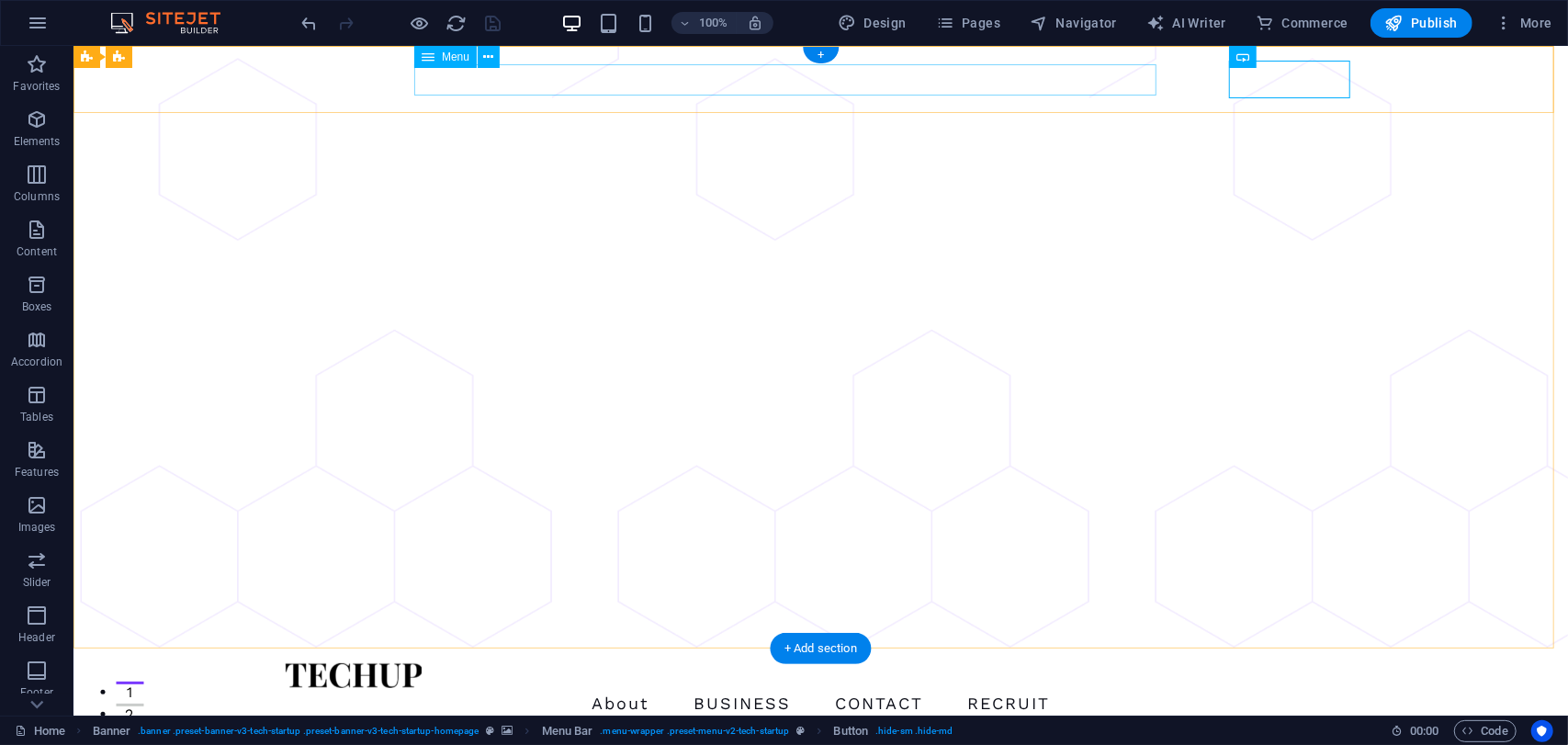
click at [591, 687] on nav "About BUSINESS CONTACT RECRUIT" at bounding box center [820, 703] width 1073 height 31
select select "1"
select select
select select "2"
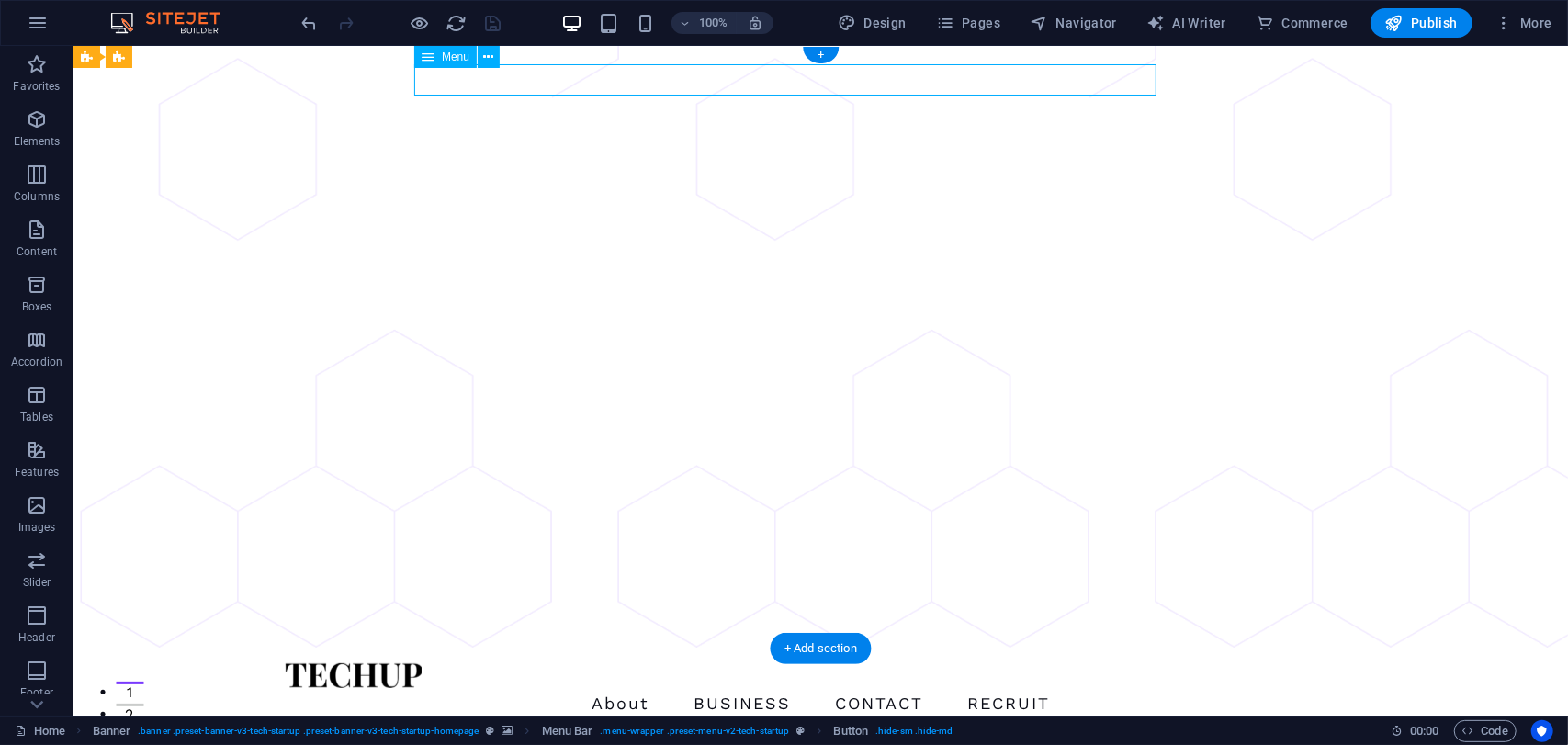
select select
select select "4"
select select
select select "3"
select select
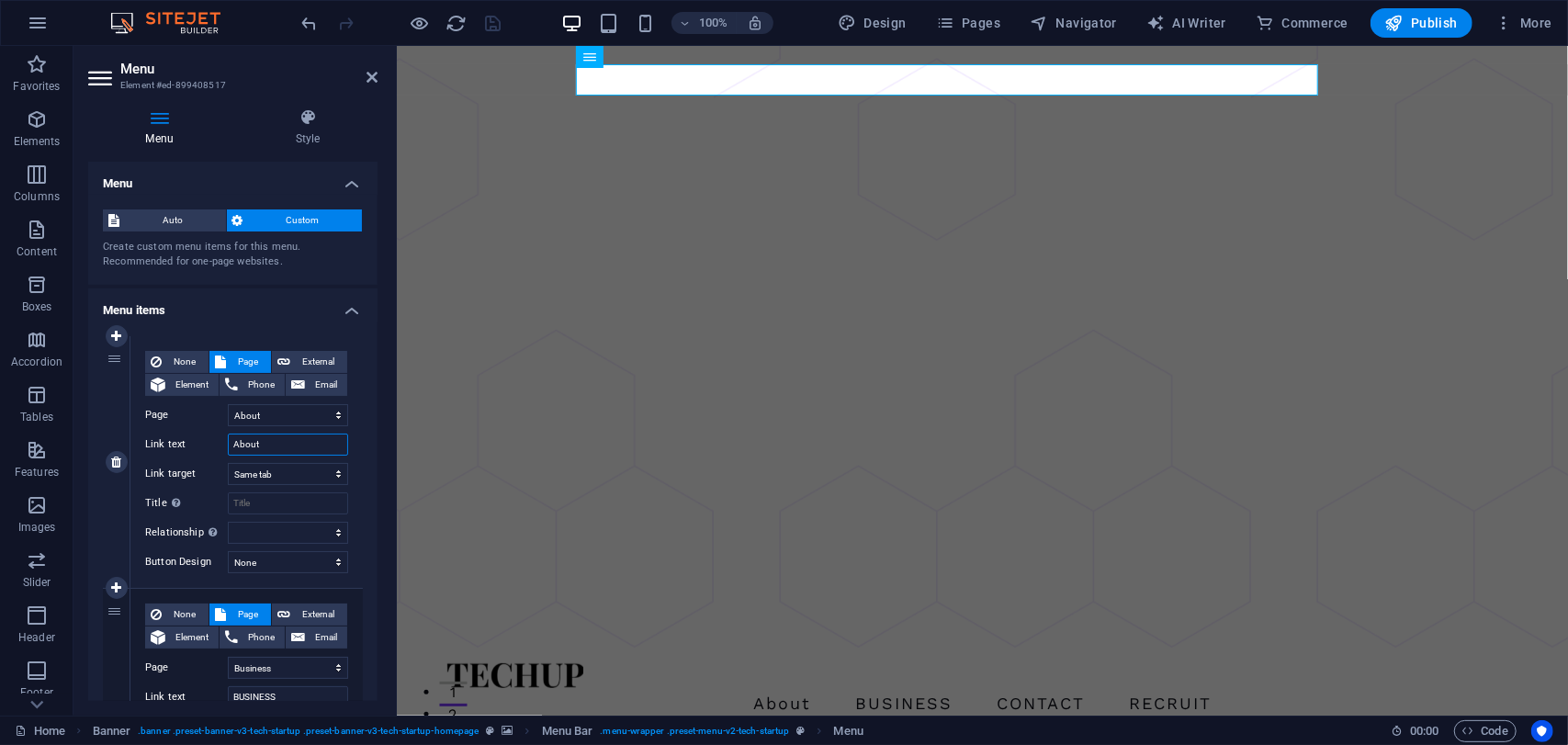
click at [293, 451] on input "About" at bounding box center [288, 444] width 120 height 22
type input "COMPAN"
select select
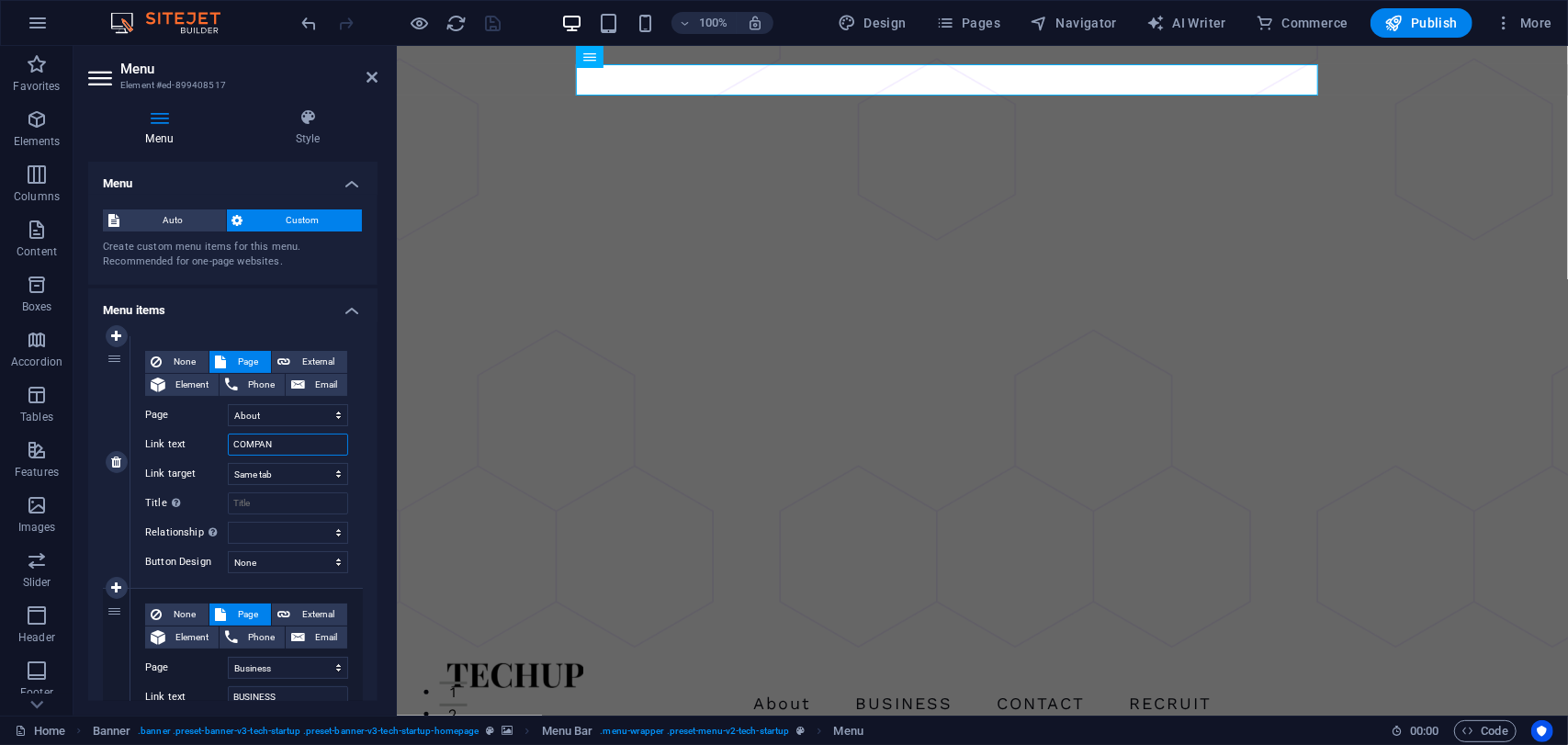
select select
type input "C"
type input "ECOSTAFFS"
select select
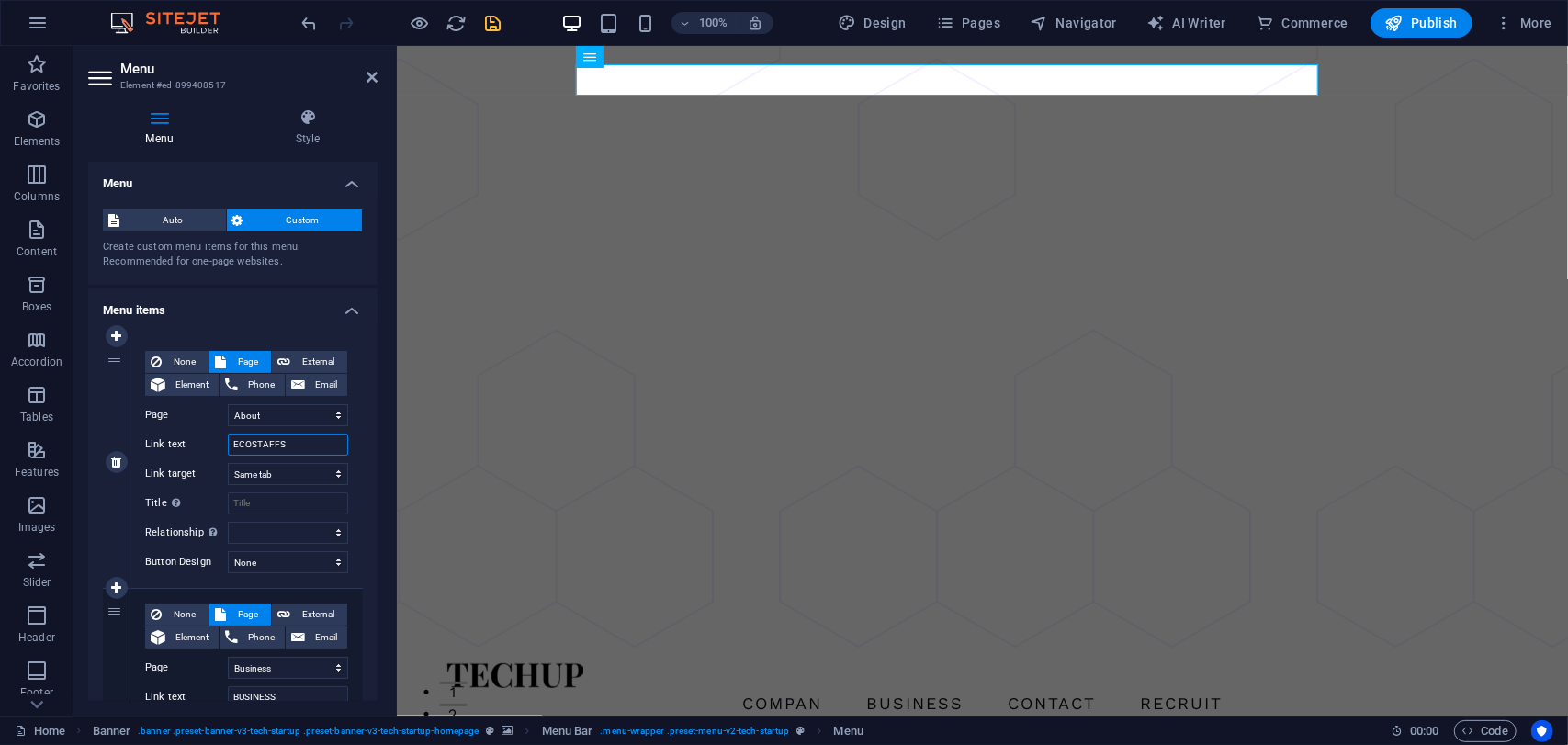
select select
click at [199, 443] on label "Link text" at bounding box center [187, 444] width 83 height 22
click at [228, 443] on input "ECOSTAFFS" at bounding box center [288, 444] width 120 height 22
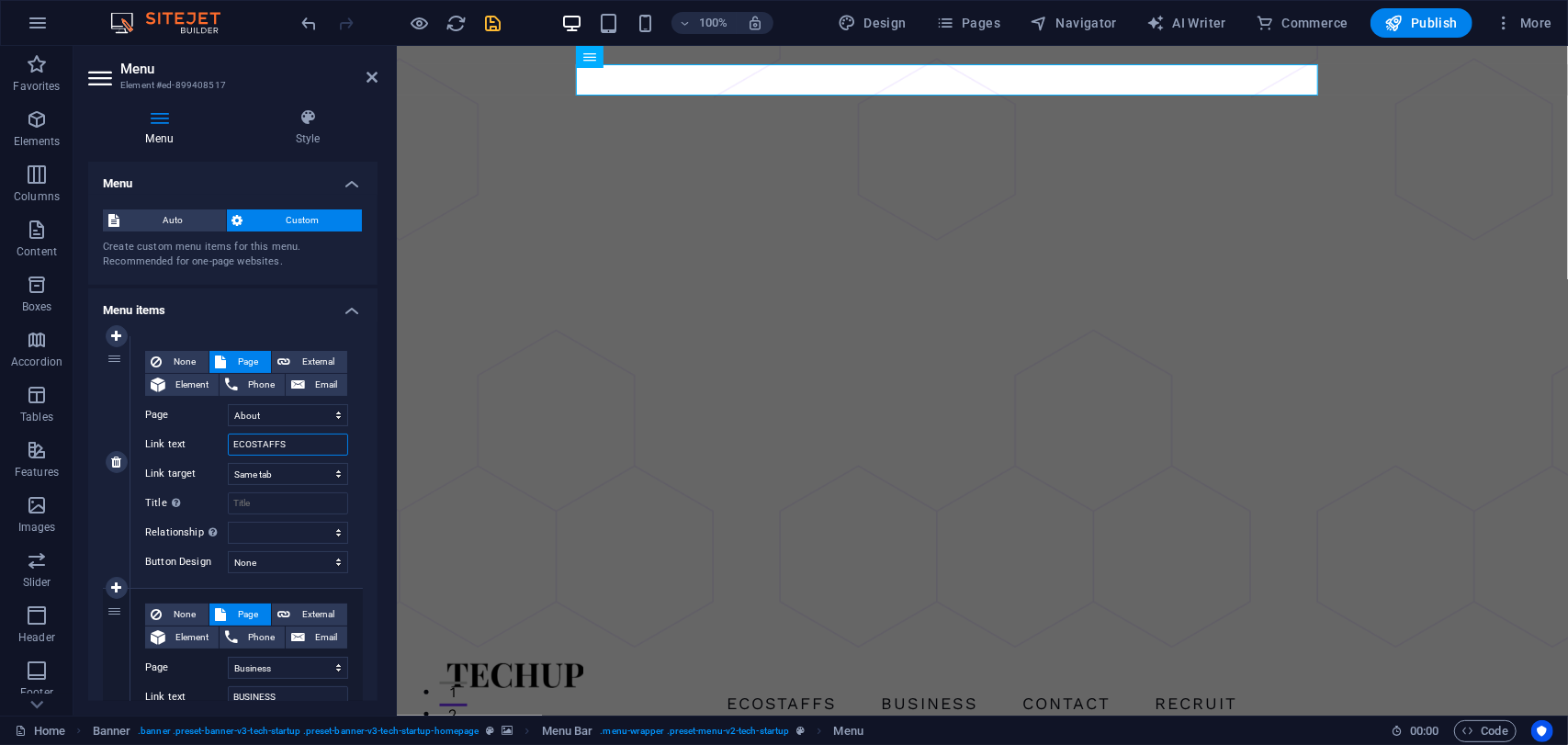
click at [294, 445] on input "ECOSTAFFS" at bounding box center [288, 444] width 120 height 22
type input "COMPANY"
select select
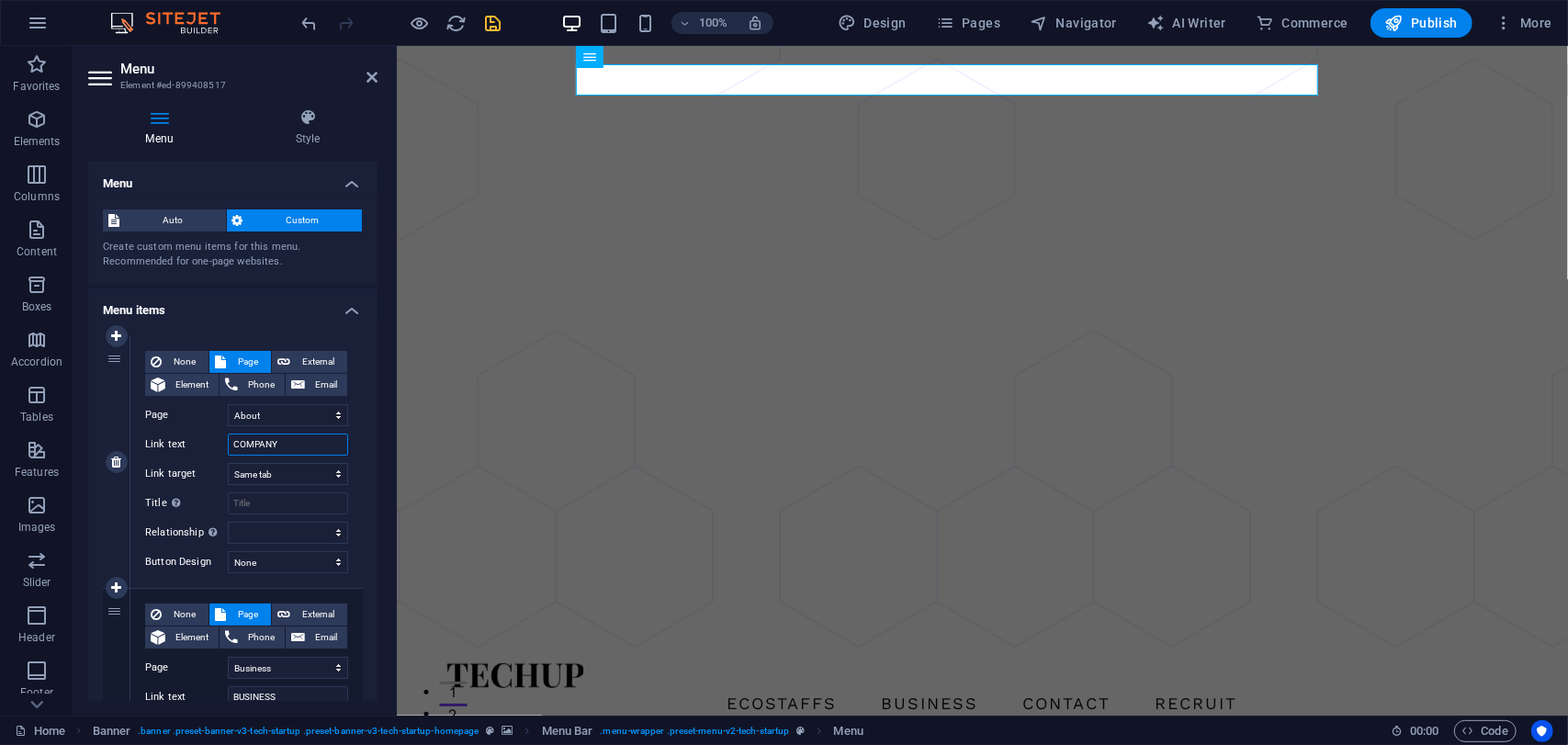
select select
type input "COMPANY"
click at [368, 77] on icon at bounding box center [372, 77] width 11 height 15
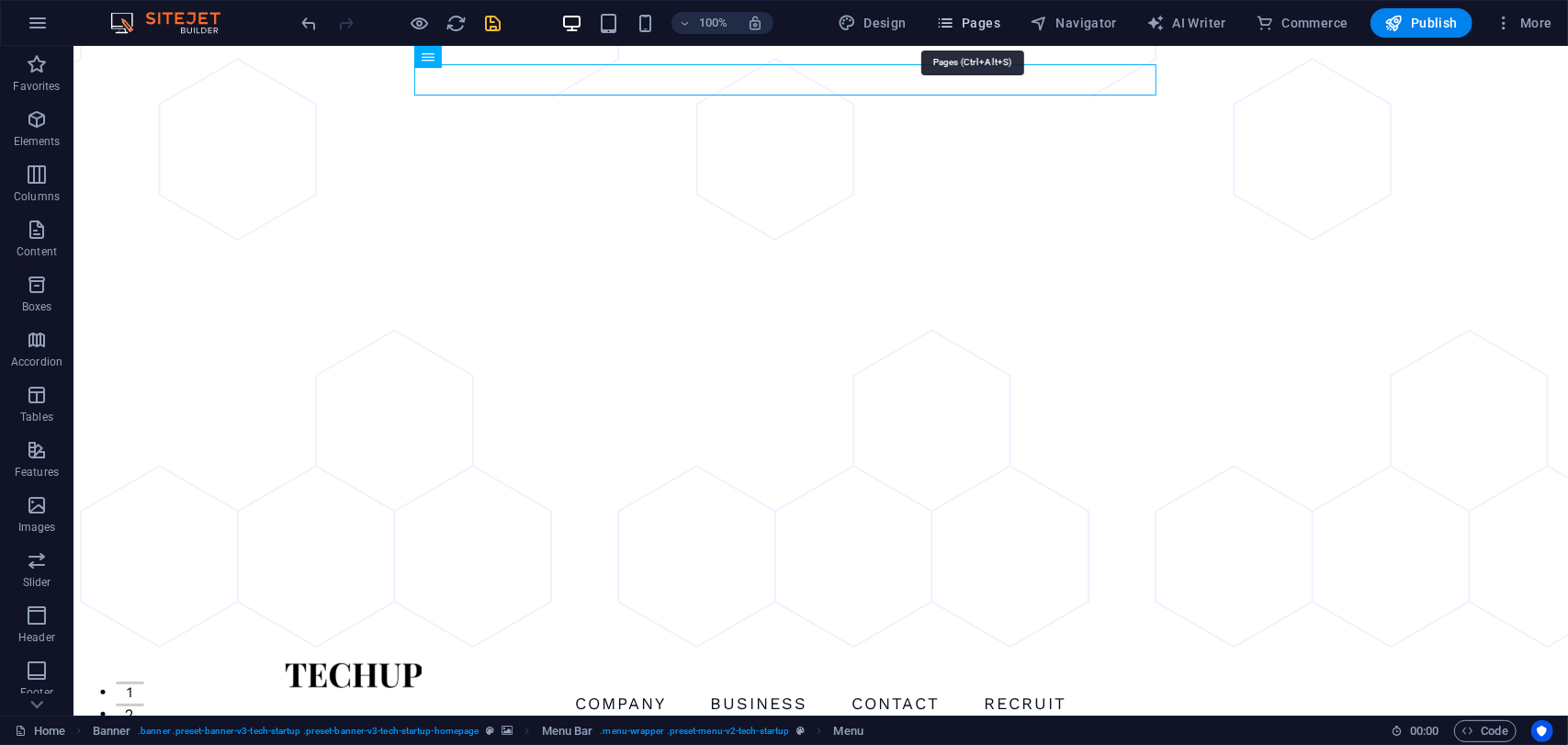
click at [980, 26] on span "Pages" at bounding box center [967, 23] width 64 height 19
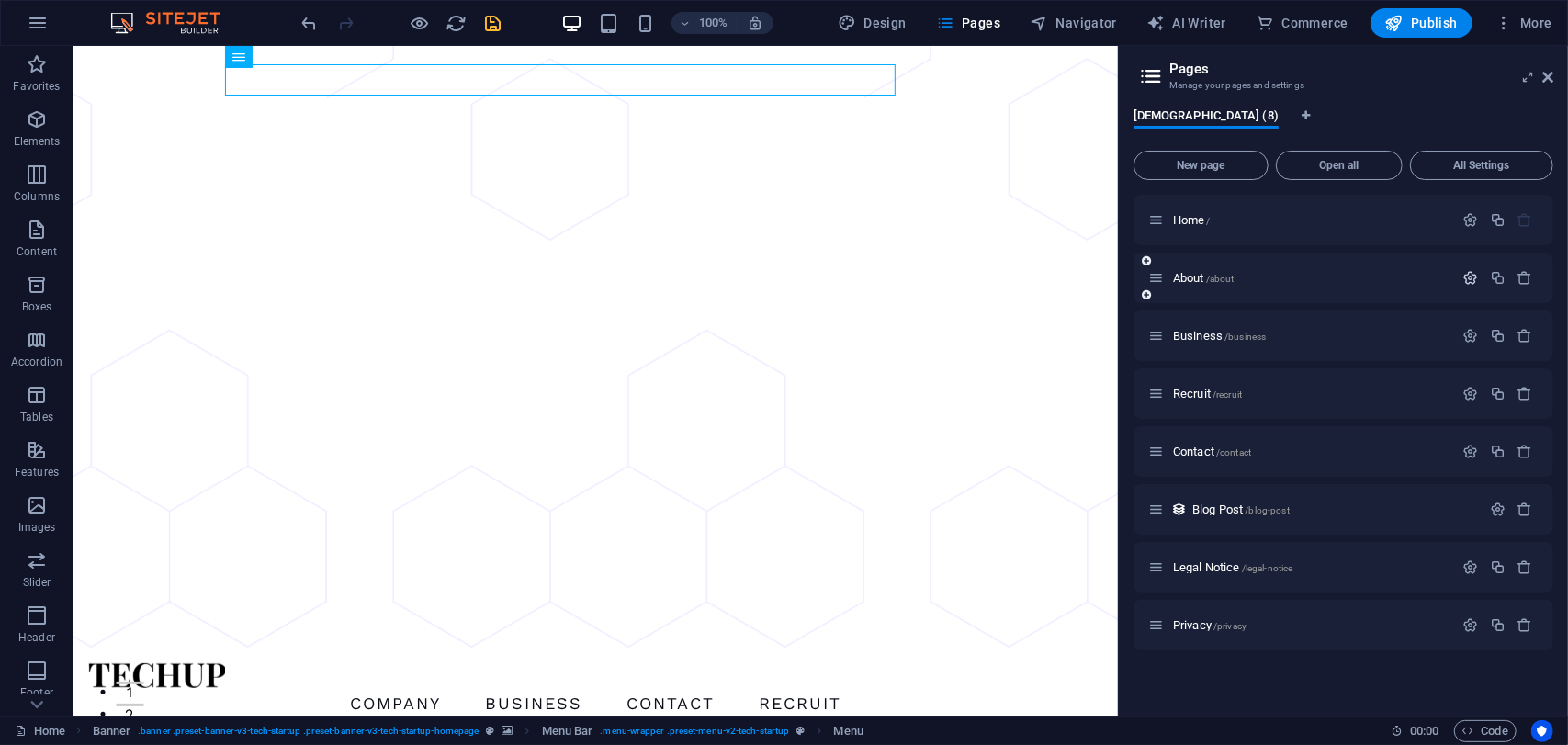
click at [1475, 279] on icon "button" at bounding box center [1471, 278] width 16 height 16
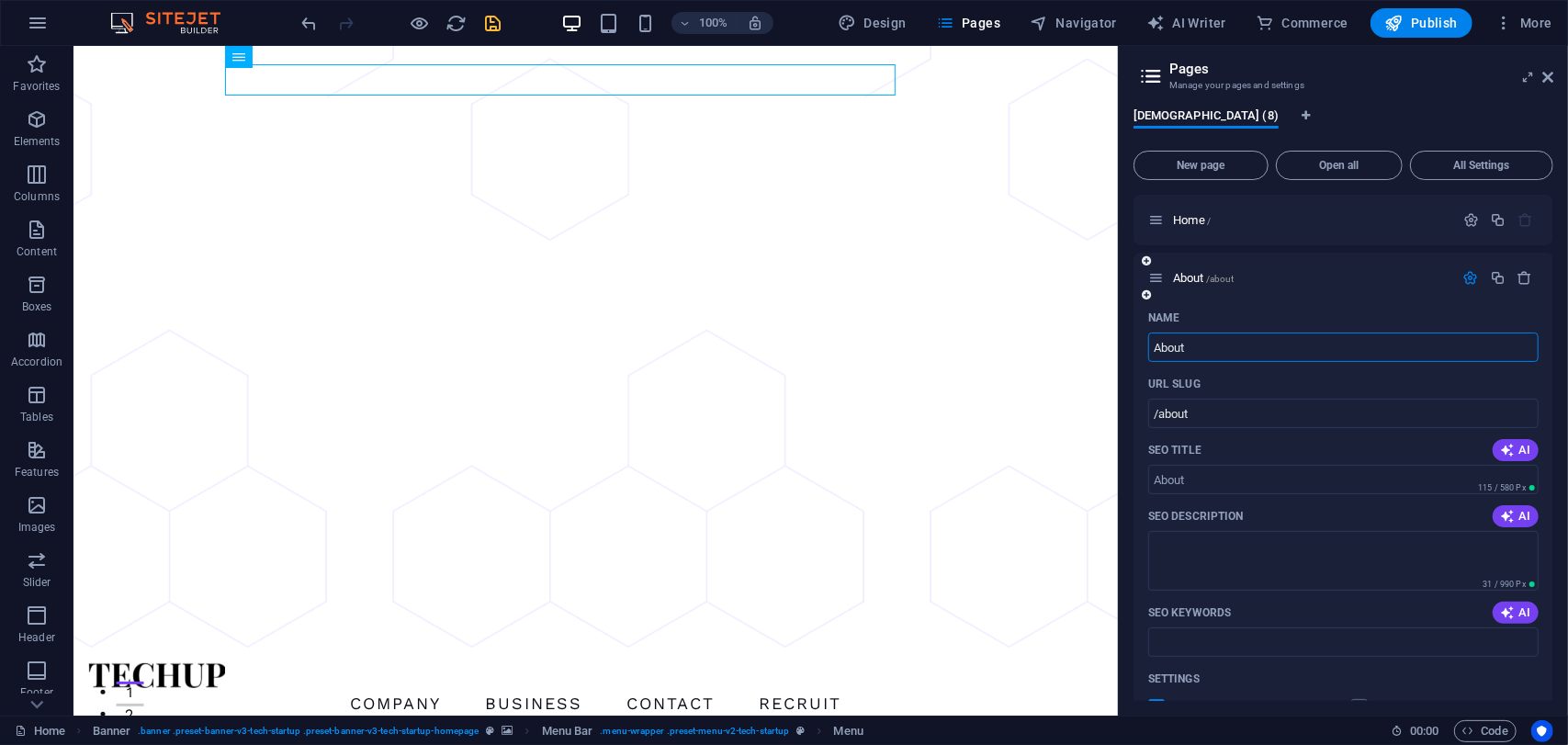
click at [1230, 346] on input "About" at bounding box center [1343, 347] width 390 height 29
type input "COM"
type input "/co"
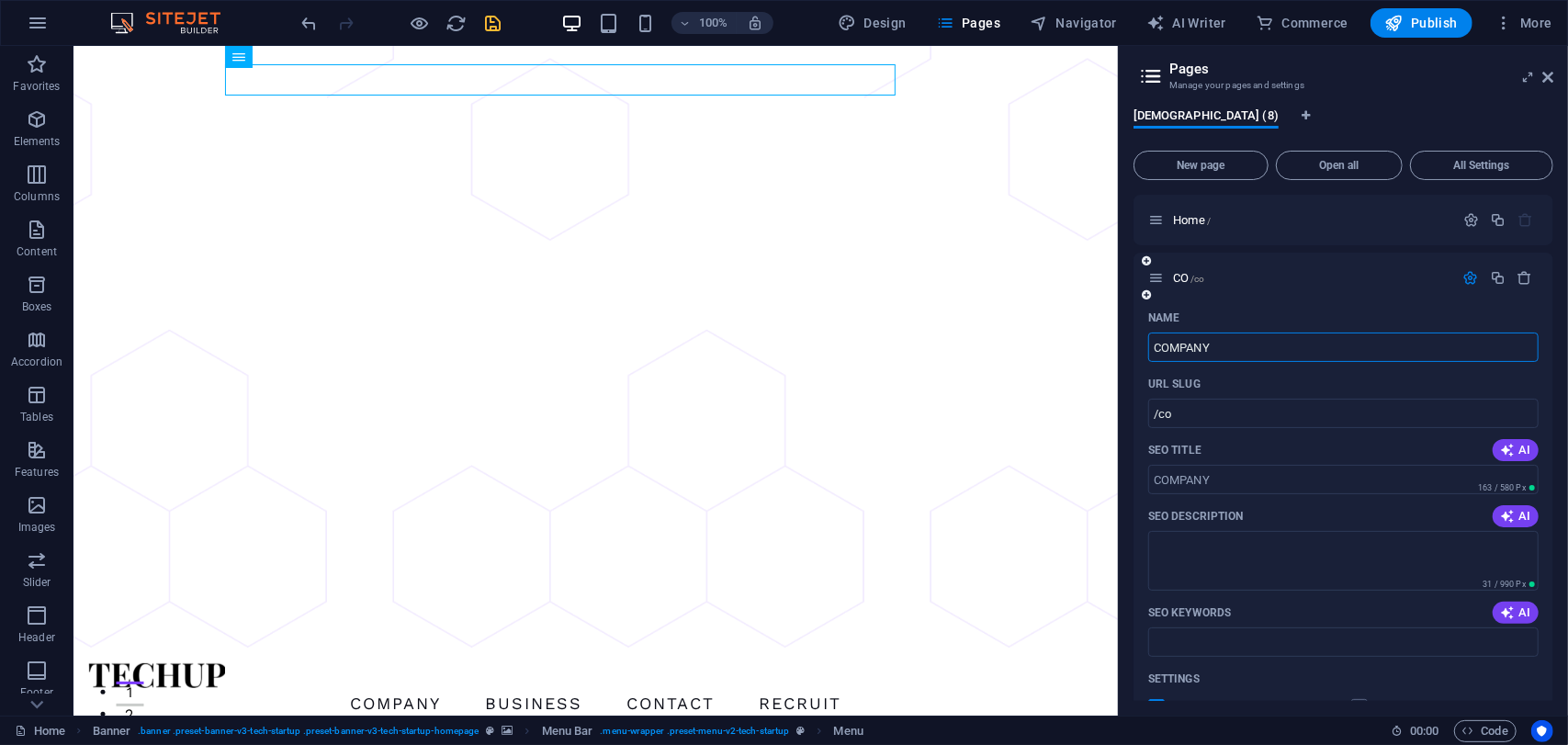
type input "COMPANY"
type input "/company"
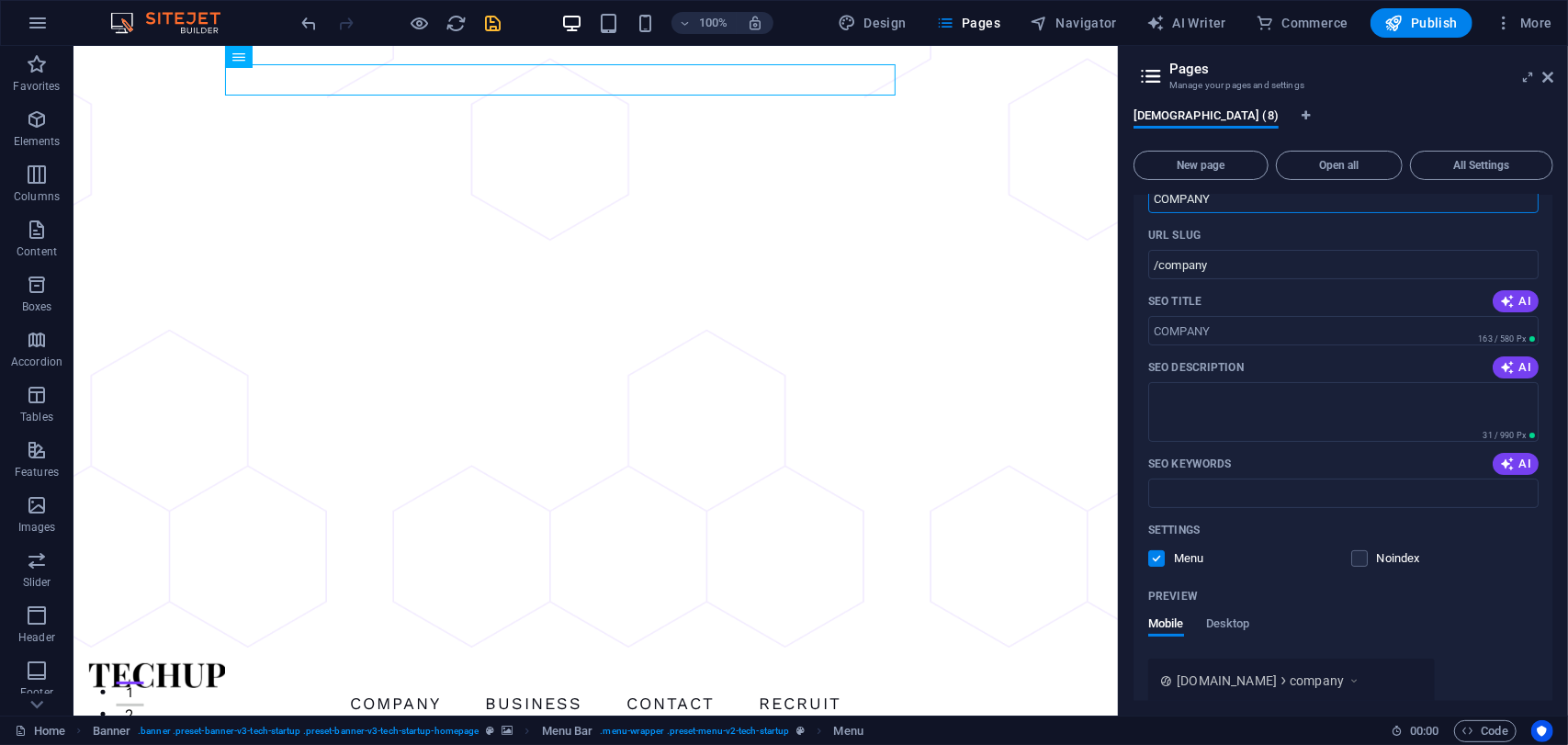
scroll to position [275, 0]
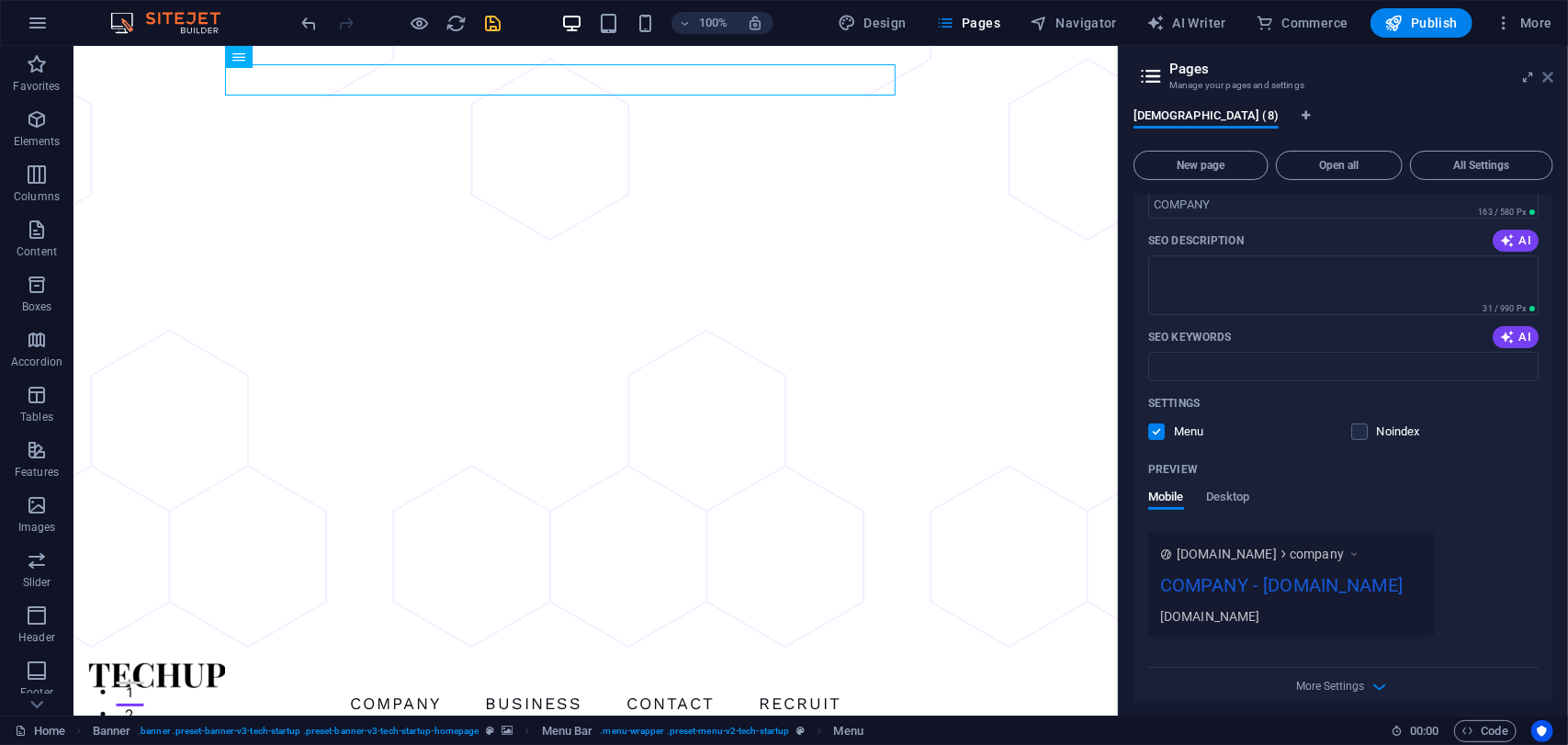
type input "COMPANY"
click at [1545, 74] on icon at bounding box center [1546, 77] width 11 height 15
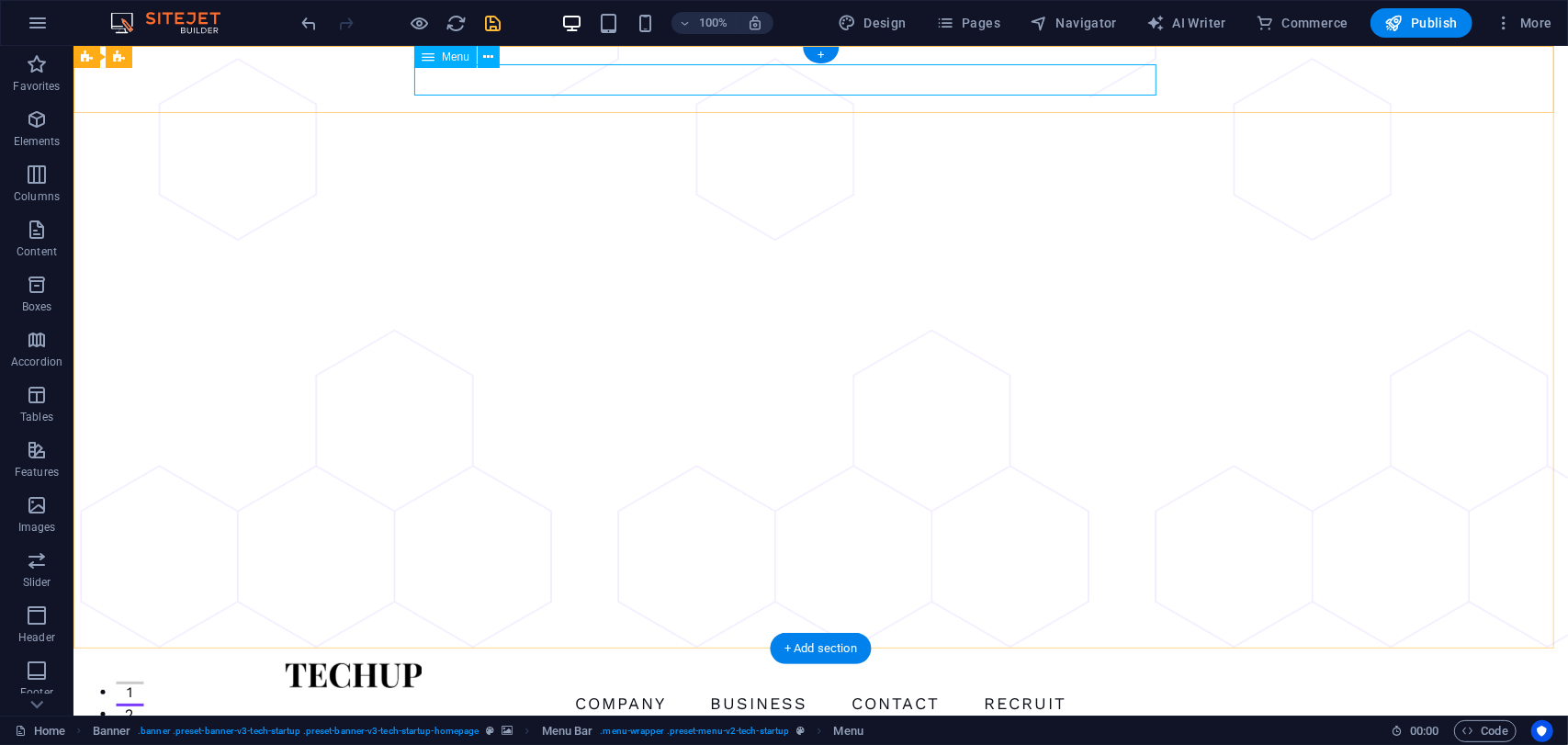
click at [573, 687] on nav "COMPANY BUSINESS CONTACT RECRUIT" at bounding box center [820, 703] width 1073 height 31
select select "1"
select select
select select "2"
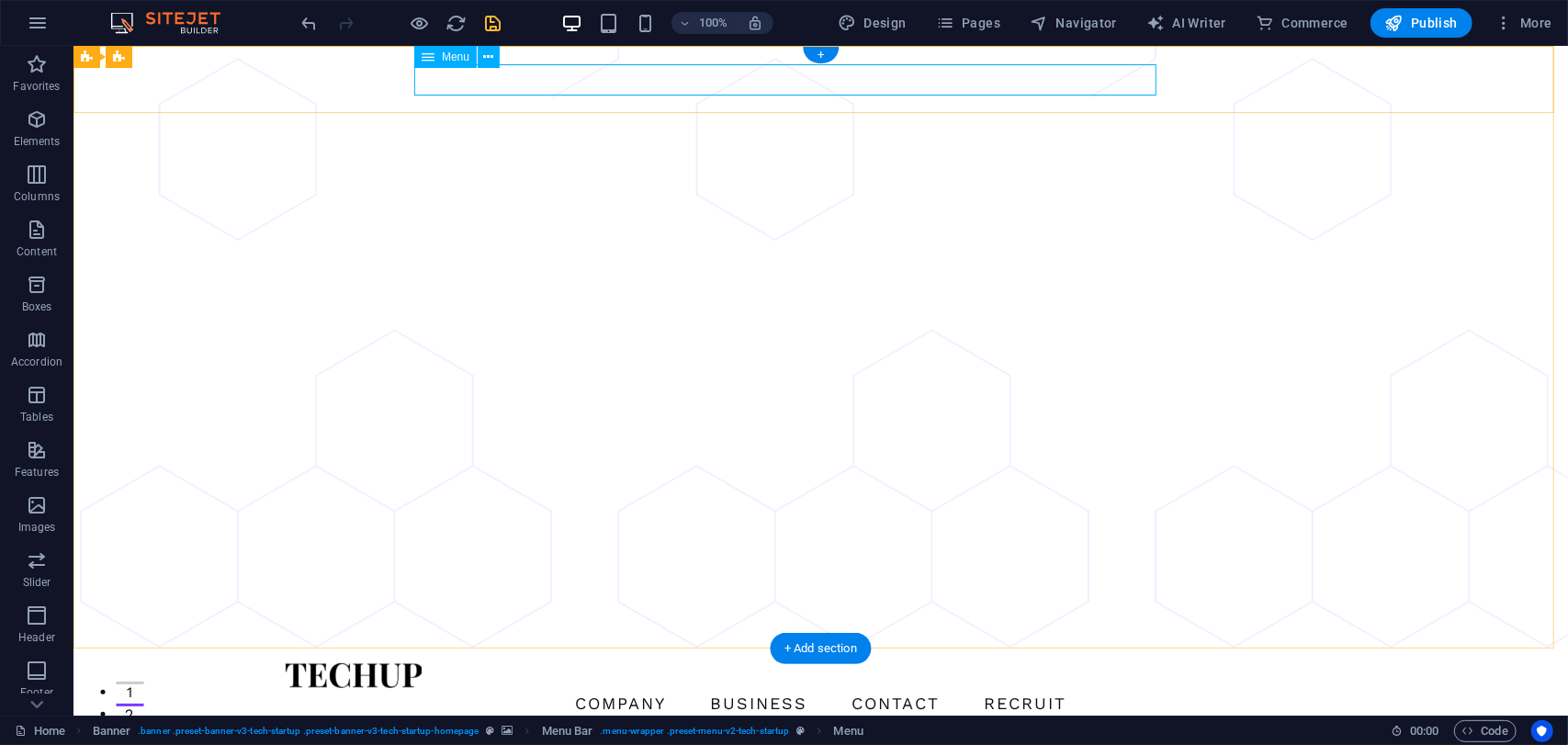
select select
select select "4"
select select
select select "3"
select select
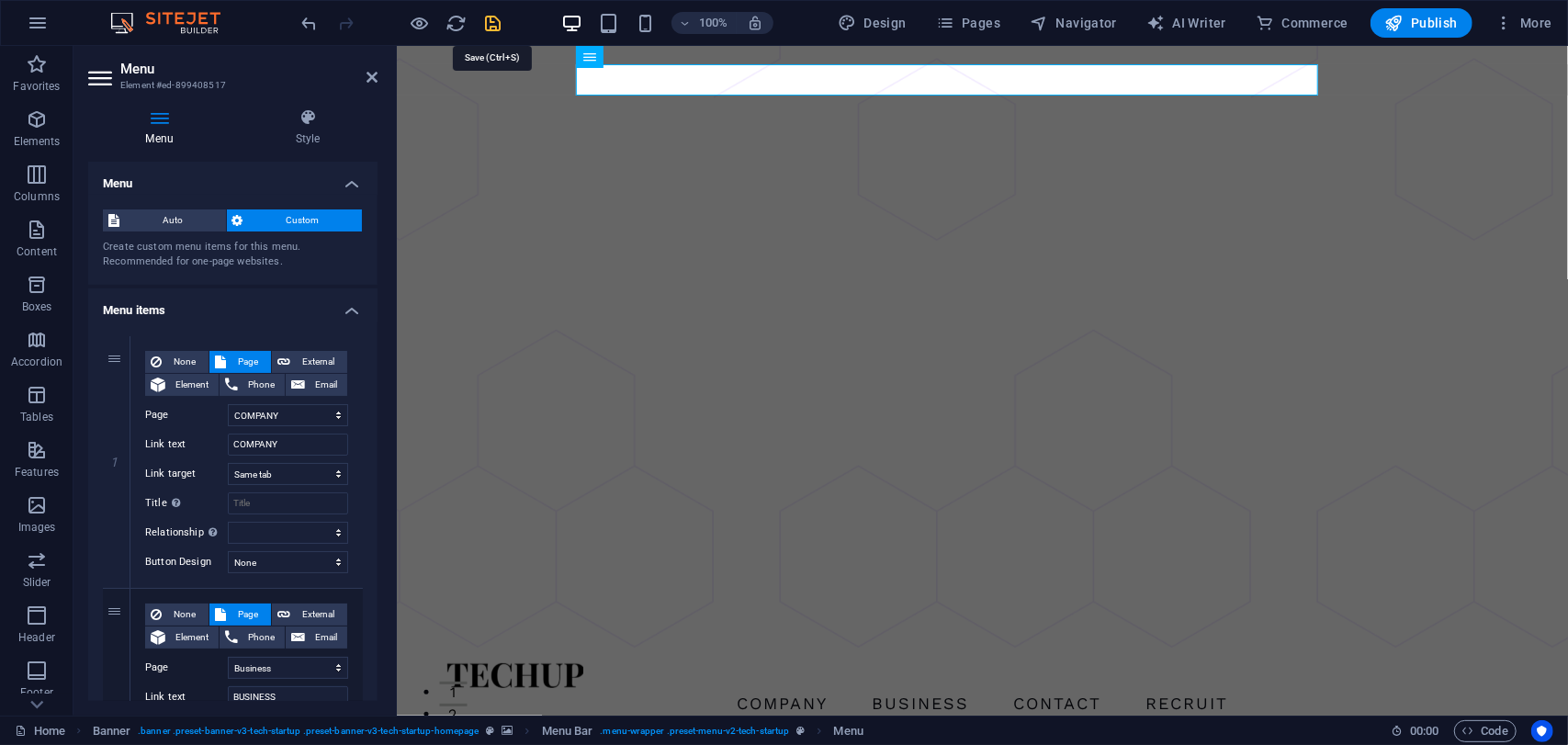
click at [485, 28] on icon "save" at bounding box center [493, 23] width 21 height 21
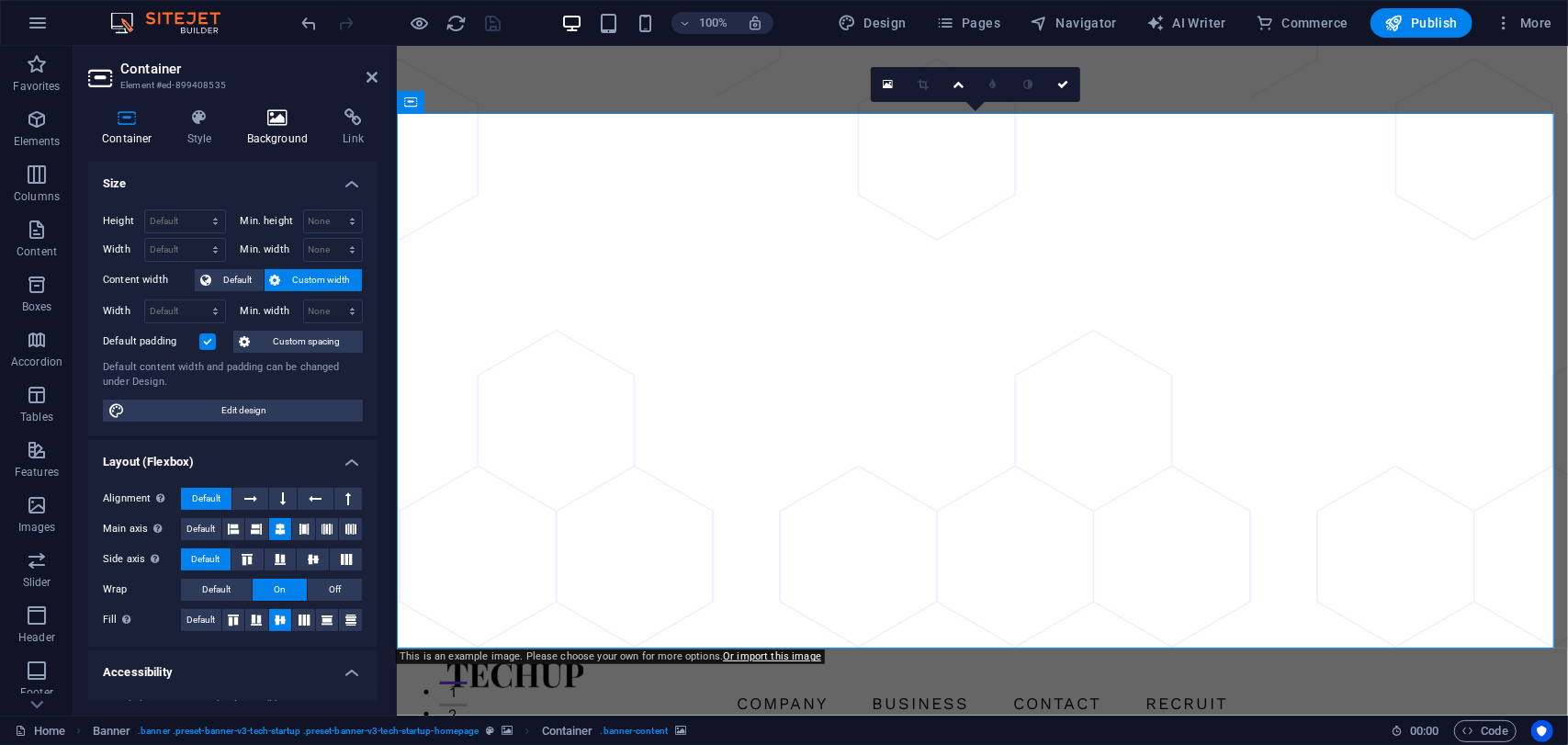
click at [268, 139] on h4 "Background" at bounding box center [281, 127] width 96 height 38
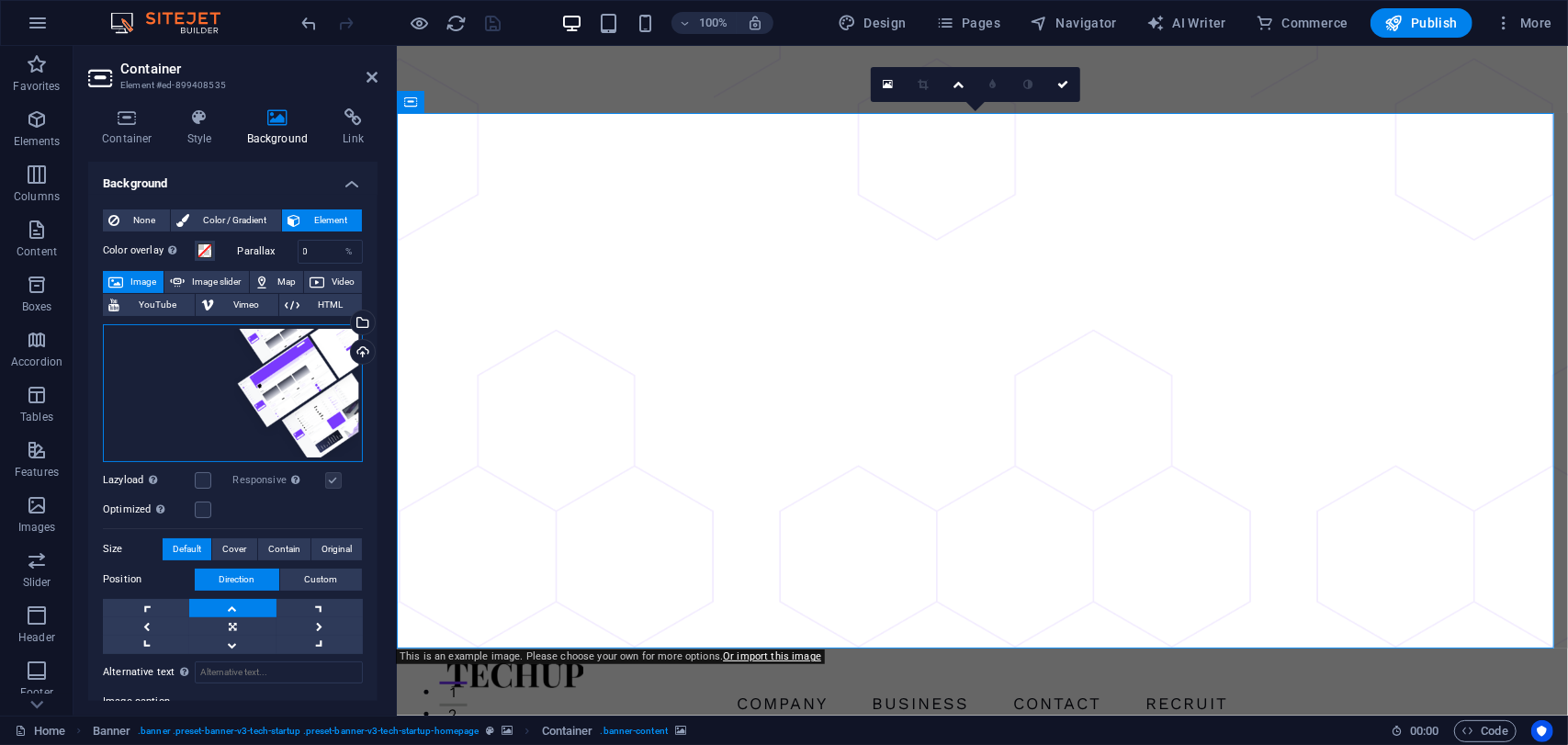
click at [203, 370] on div "Drag files here, click to choose files or select files from Files or our free s…" at bounding box center [233, 393] width 260 height 138
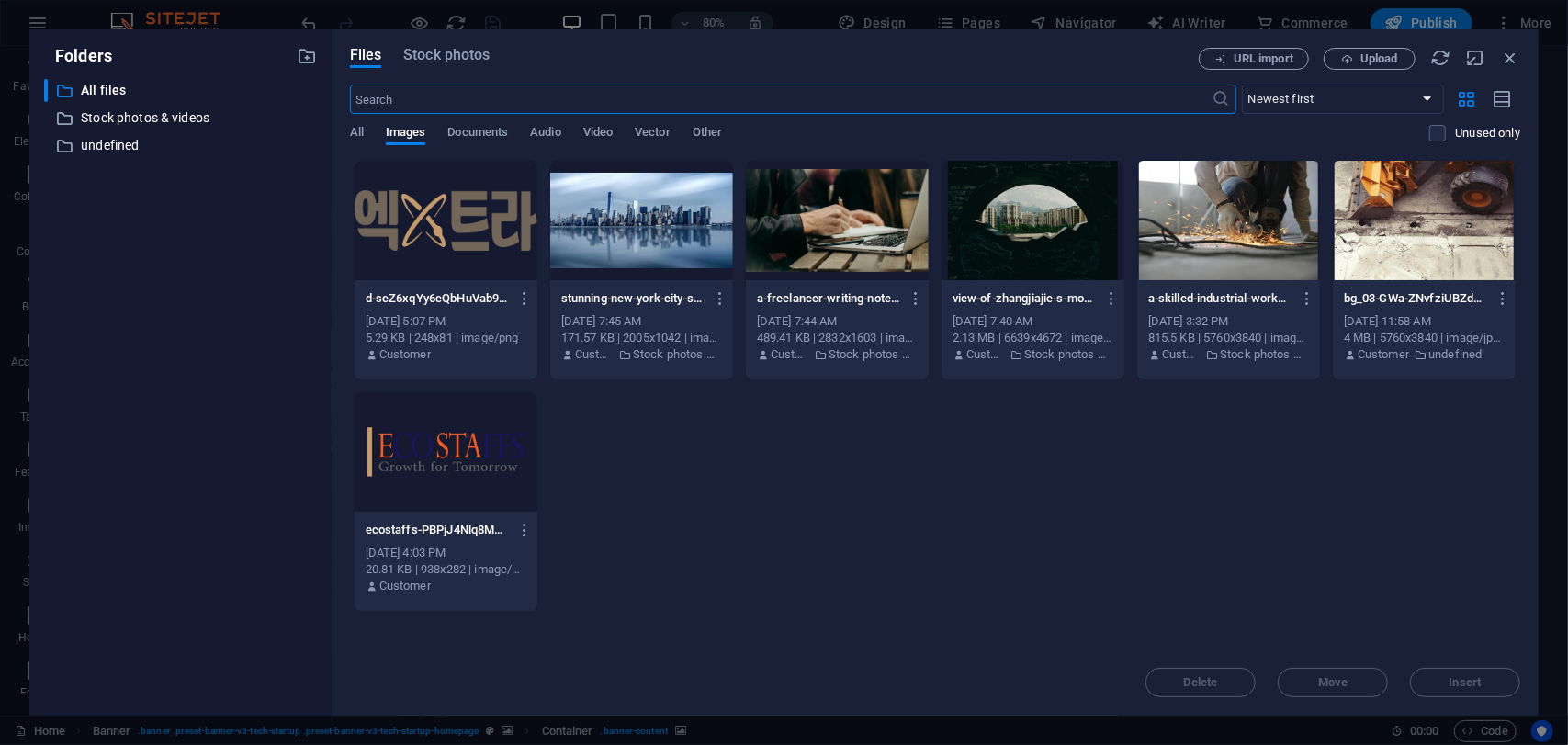
click at [1039, 216] on div at bounding box center [1032, 219] width 183 height 119
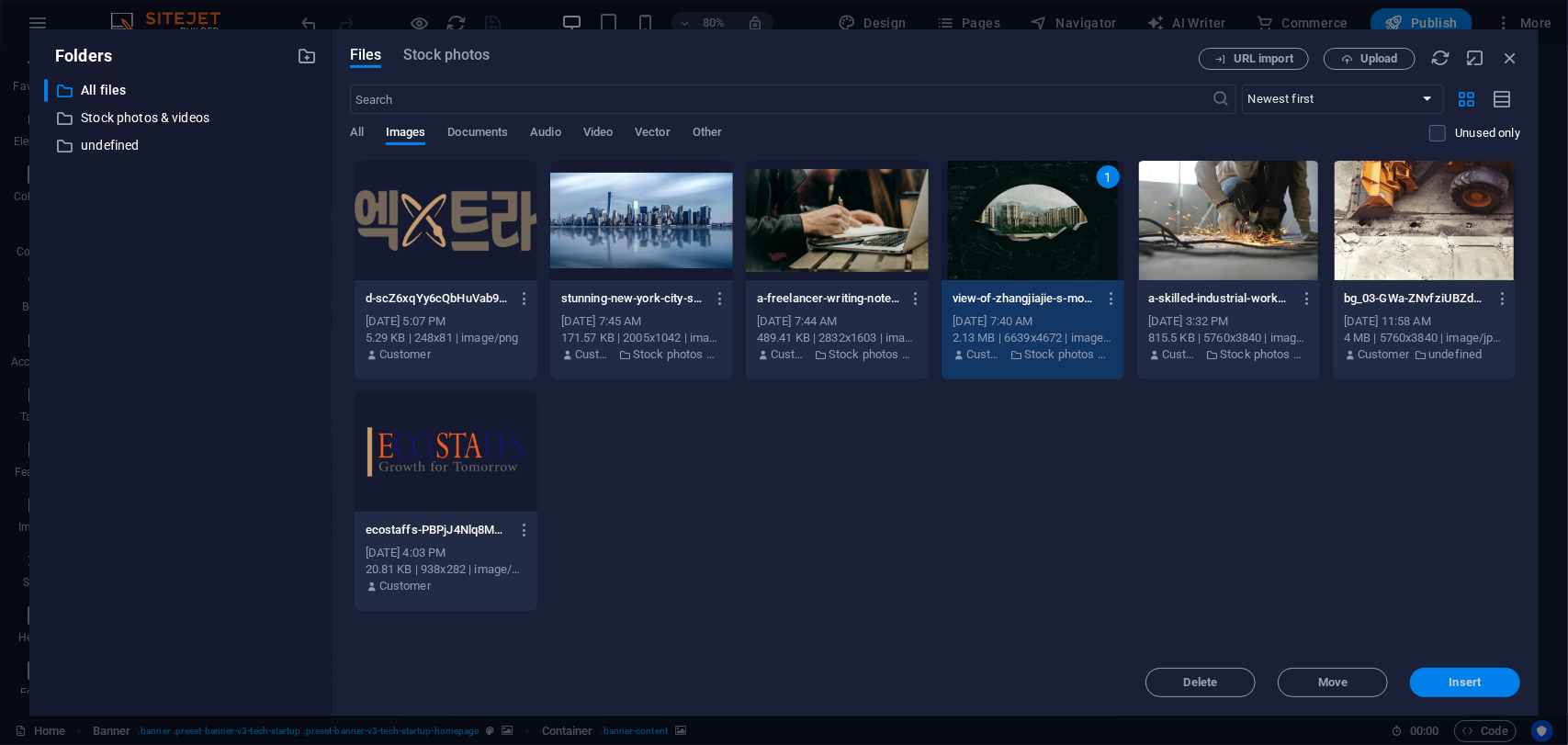
click at [1476, 691] on button "Insert" at bounding box center [1465, 682] width 110 height 29
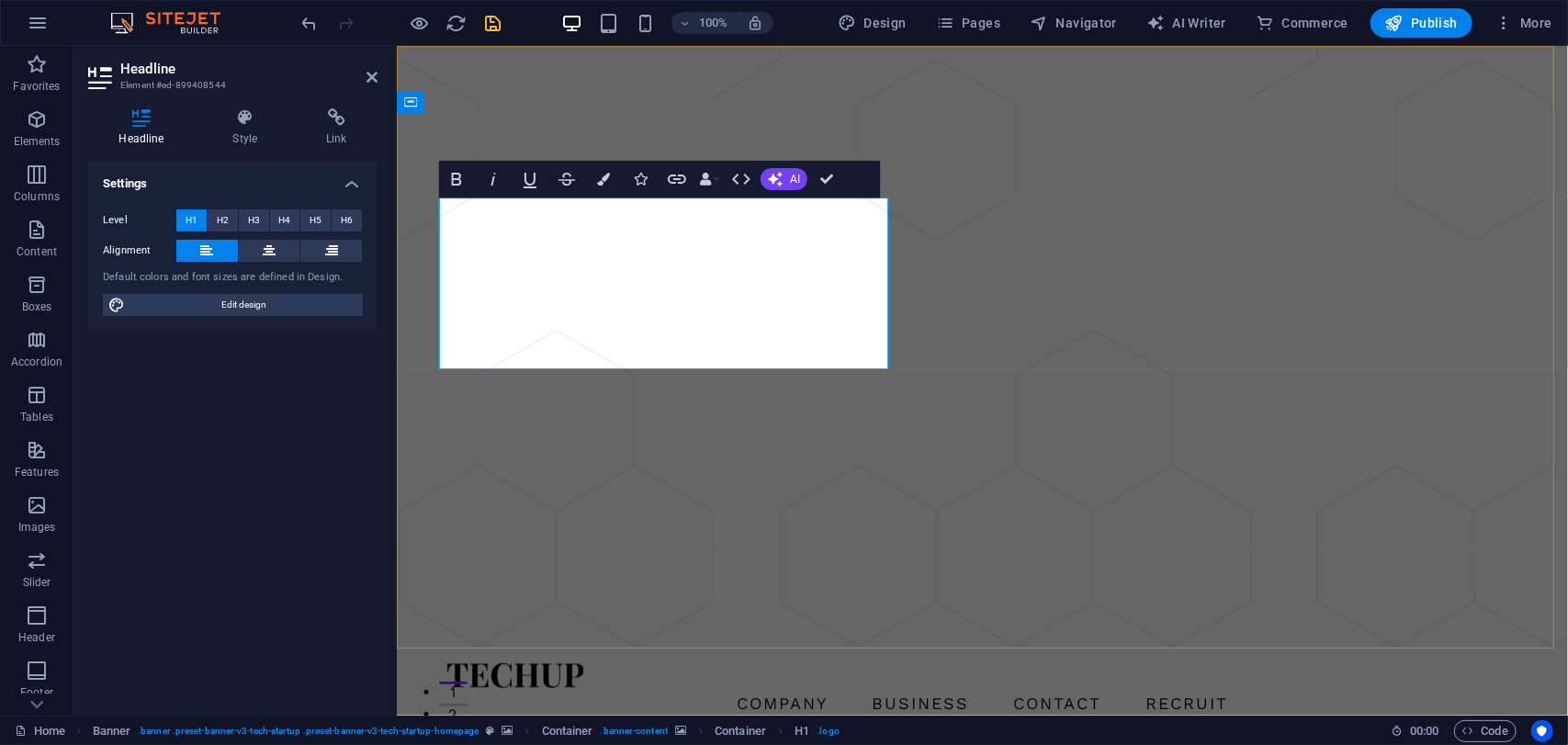
drag, startPoint x: 614, startPoint y: 232, endPoint x: 427, endPoint y: 224, distance: 187.2
click at [611, 179] on button "Colors" at bounding box center [603, 178] width 34 height 36
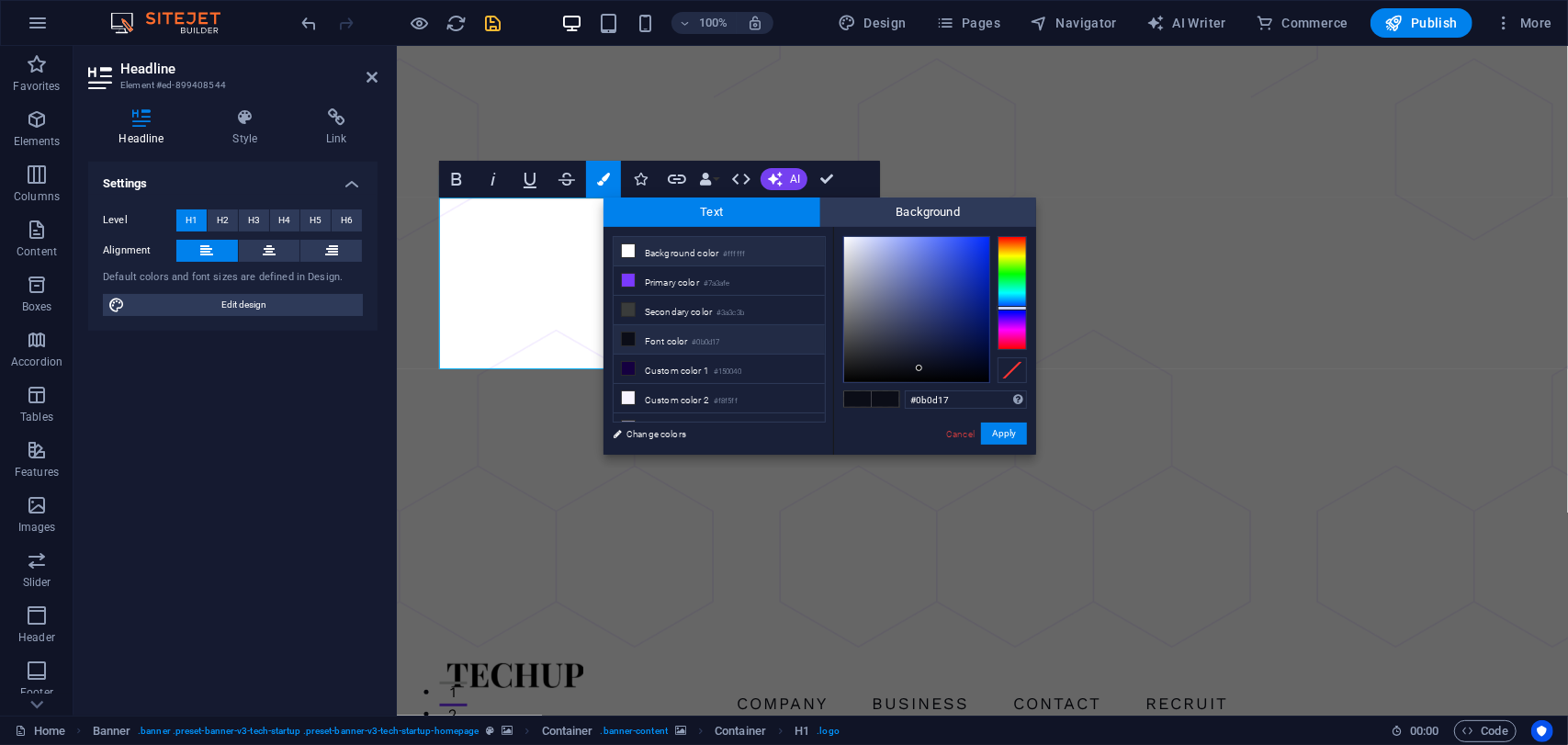
click at [650, 249] on li "Background color #ffffff" at bounding box center [719, 252] width 211 height 29
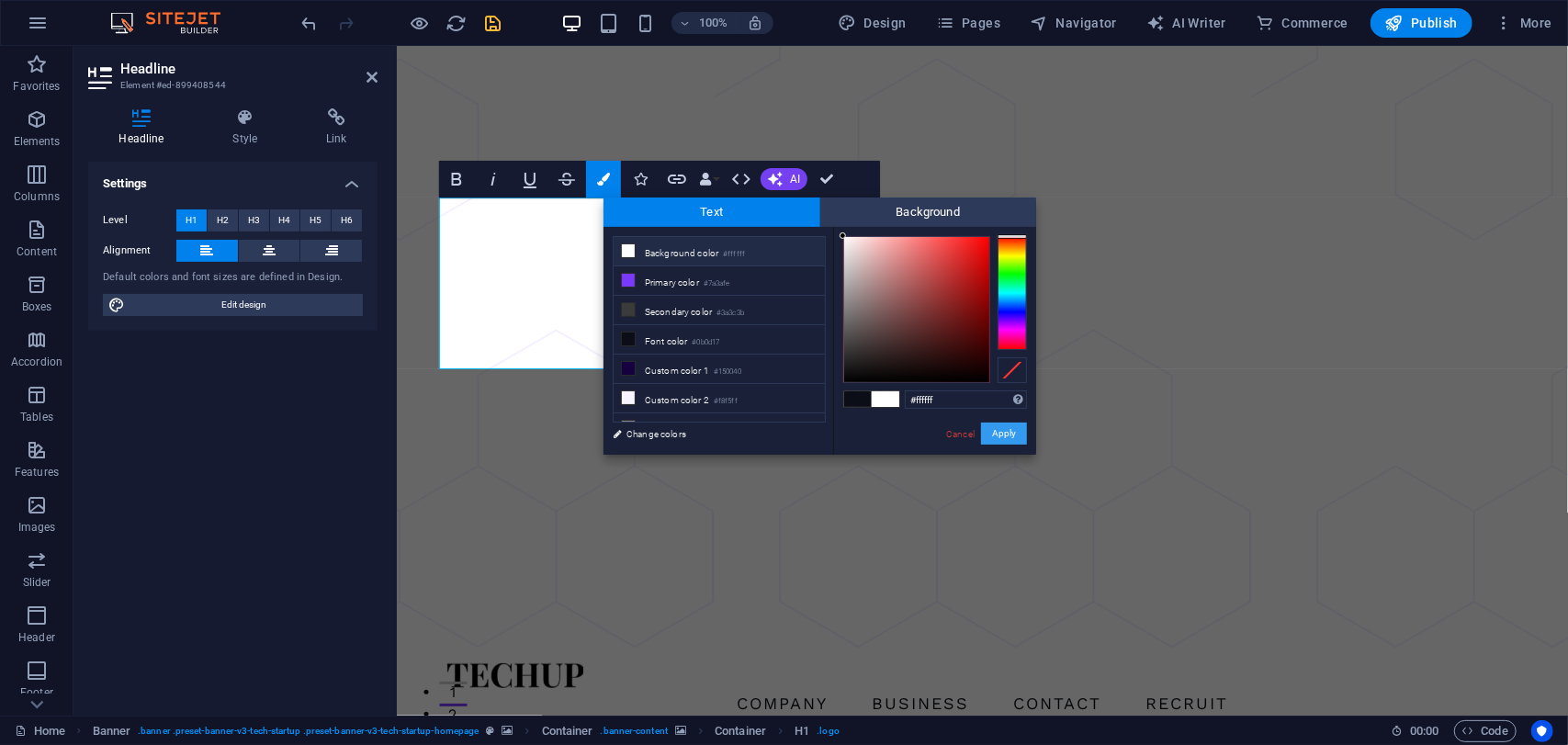
click at [992, 430] on button "Apply" at bounding box center [1004, 433] width 46 height 22
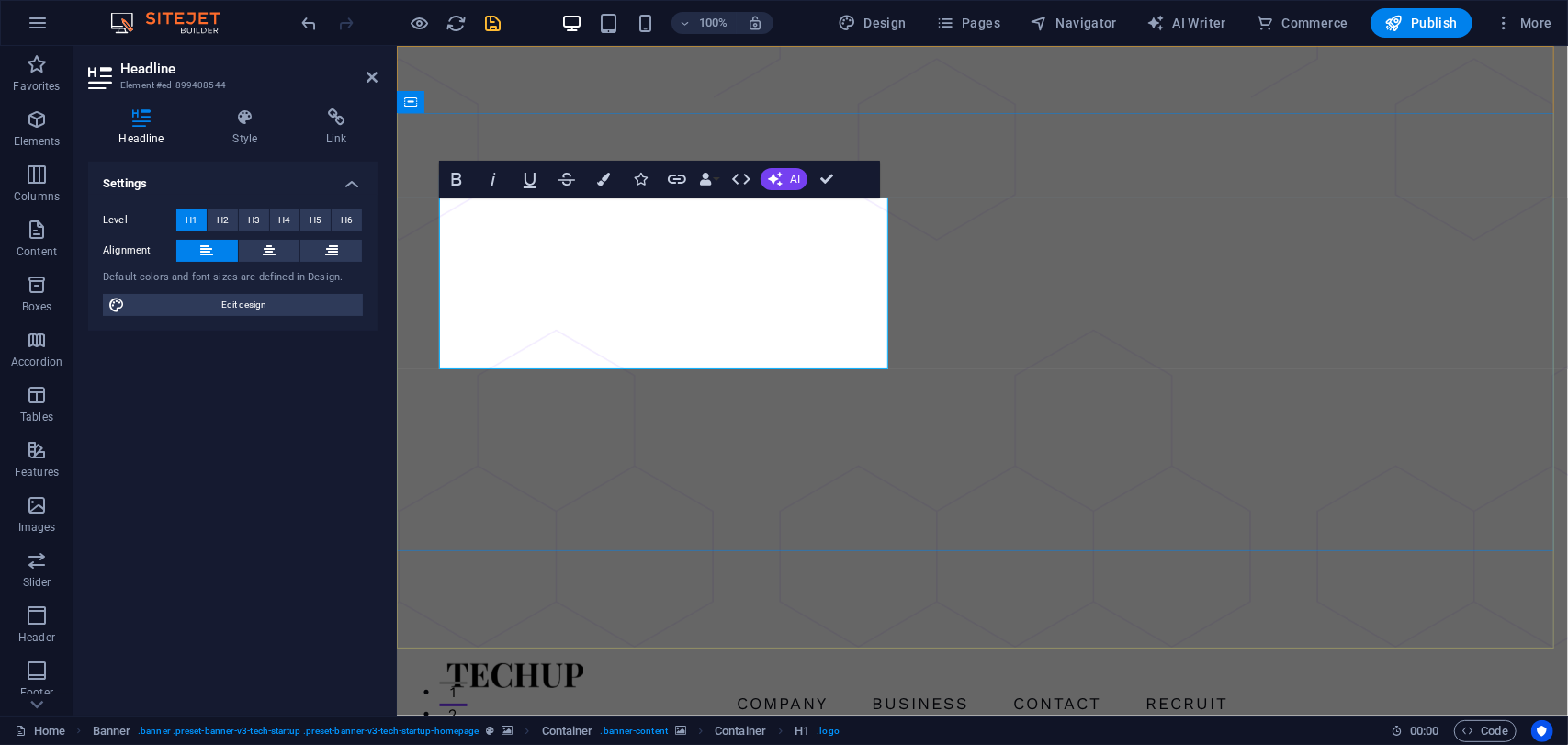
drag, startPoint x: 759, startPoint y: 291, endPoint x: 855, endPoint y: 349, distance: 112.2
click at [605, 183] on icon "button" at bounding box center [603, 179] width 13 height 13
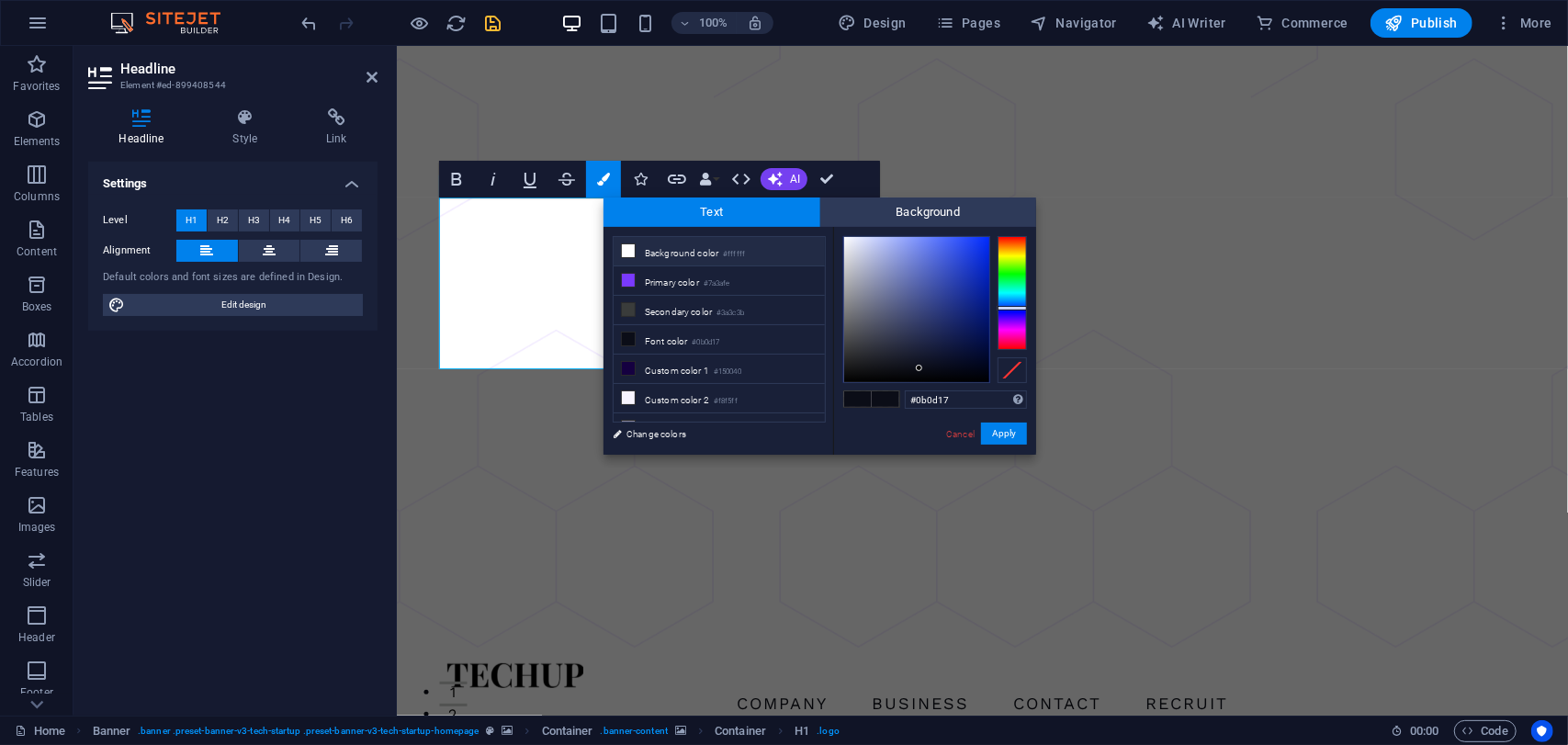
click at [685, 251] on li "Background color #ffffff" at bounding box center [719, 252] width 211 height 29
type input "#ffffff"
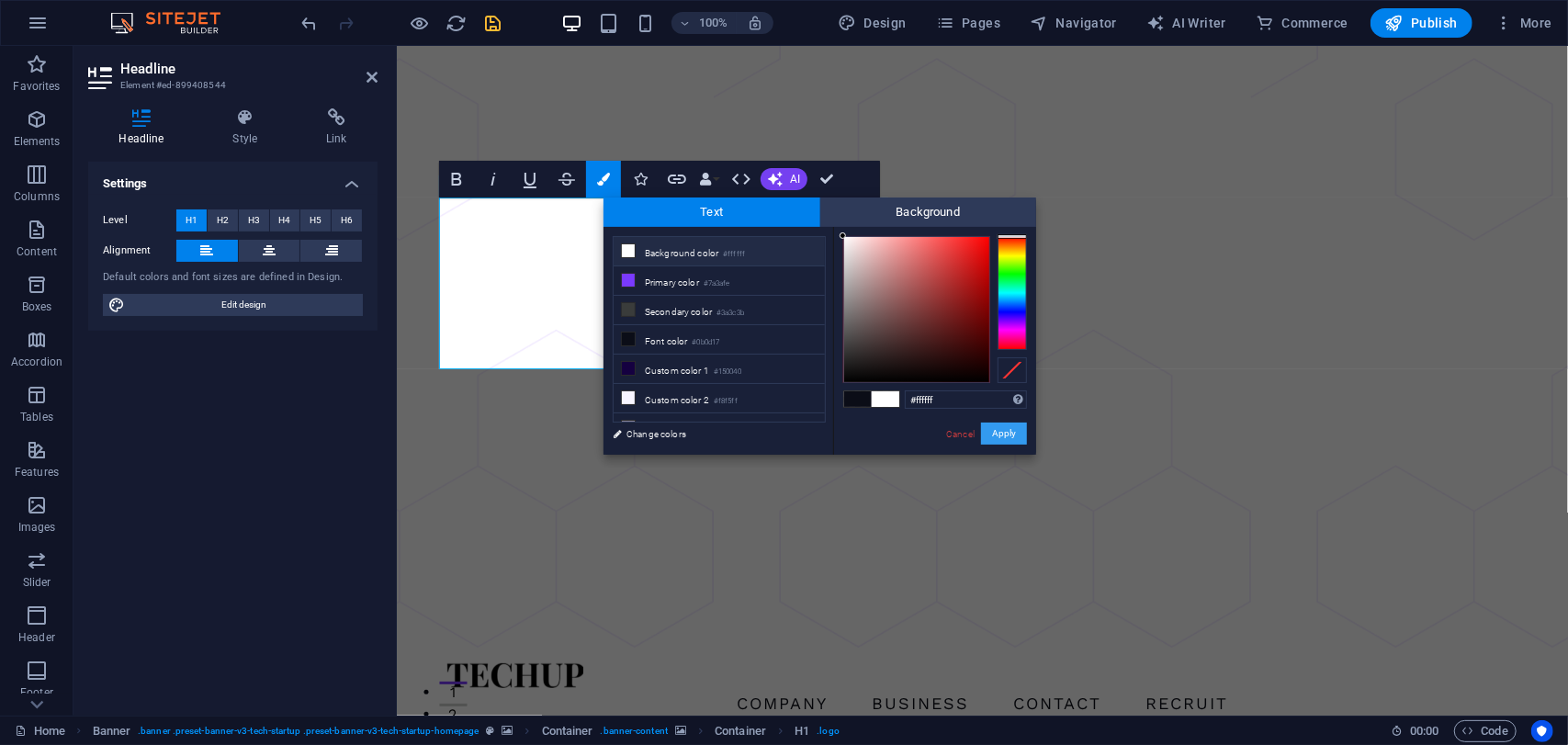
click at [991, 434] on button "Apply" at bounding box center [1004, 433] width 46 height 22
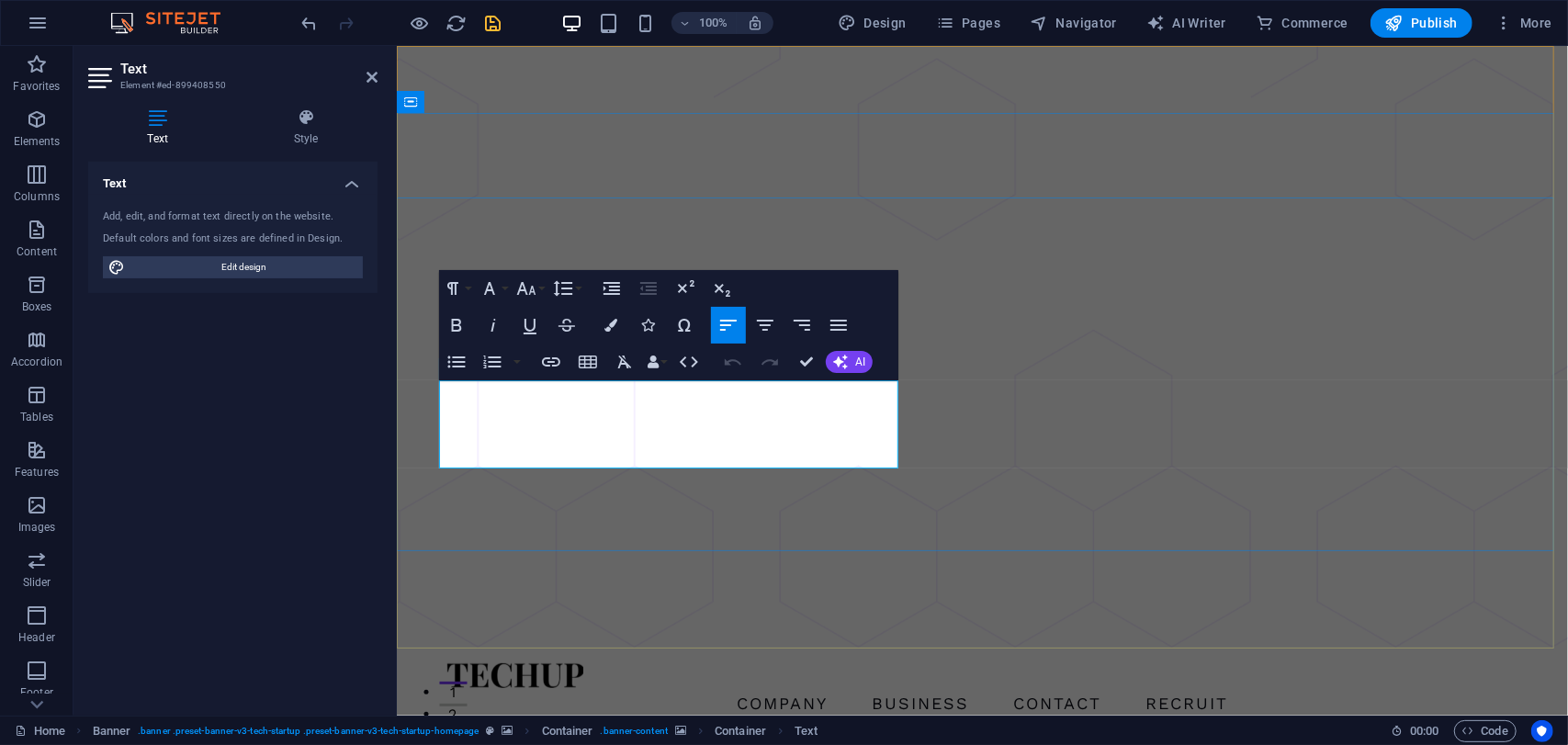
click at [605, 317] on button "Colors" at bounding box center [610, 324] width 34 height 36
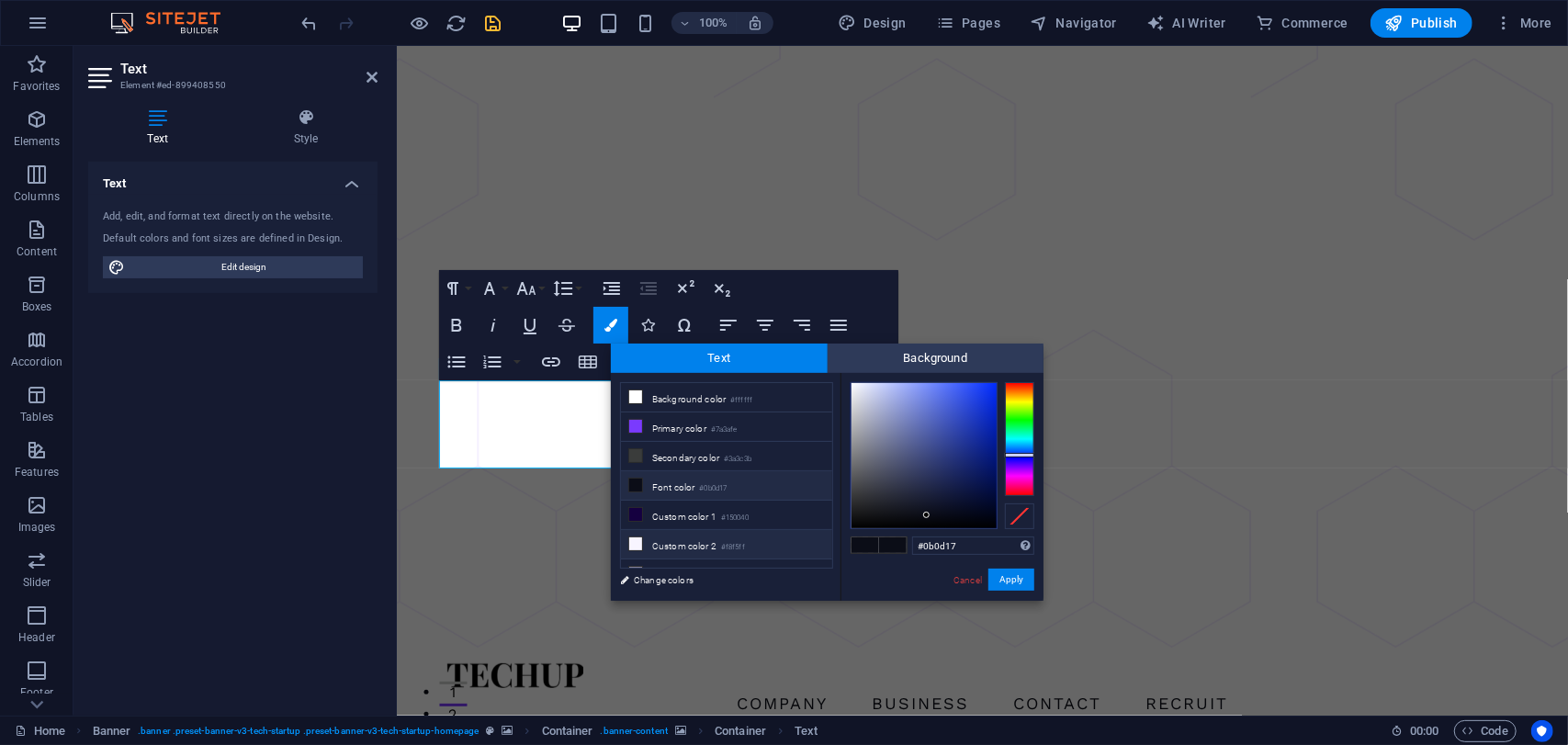
scroll to position [39, 0]
click at [685, 528] on li "Custom color 3 #848199" at bounding box center [726, 535] width 211 height 29
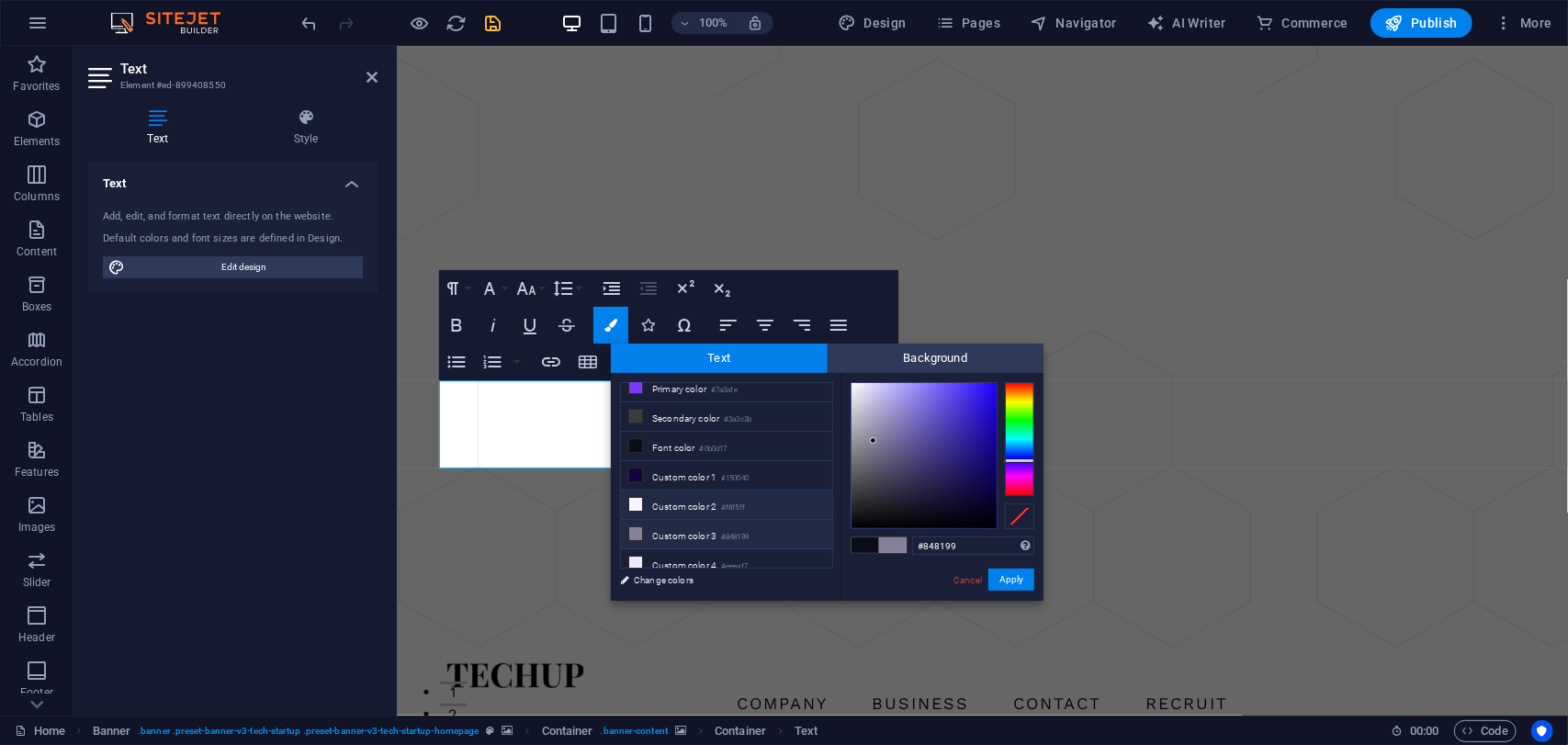
click at [689, 504] on li "Custom color 2 #f8f5ff" at bounding box center [726, 505] width 211 height 29
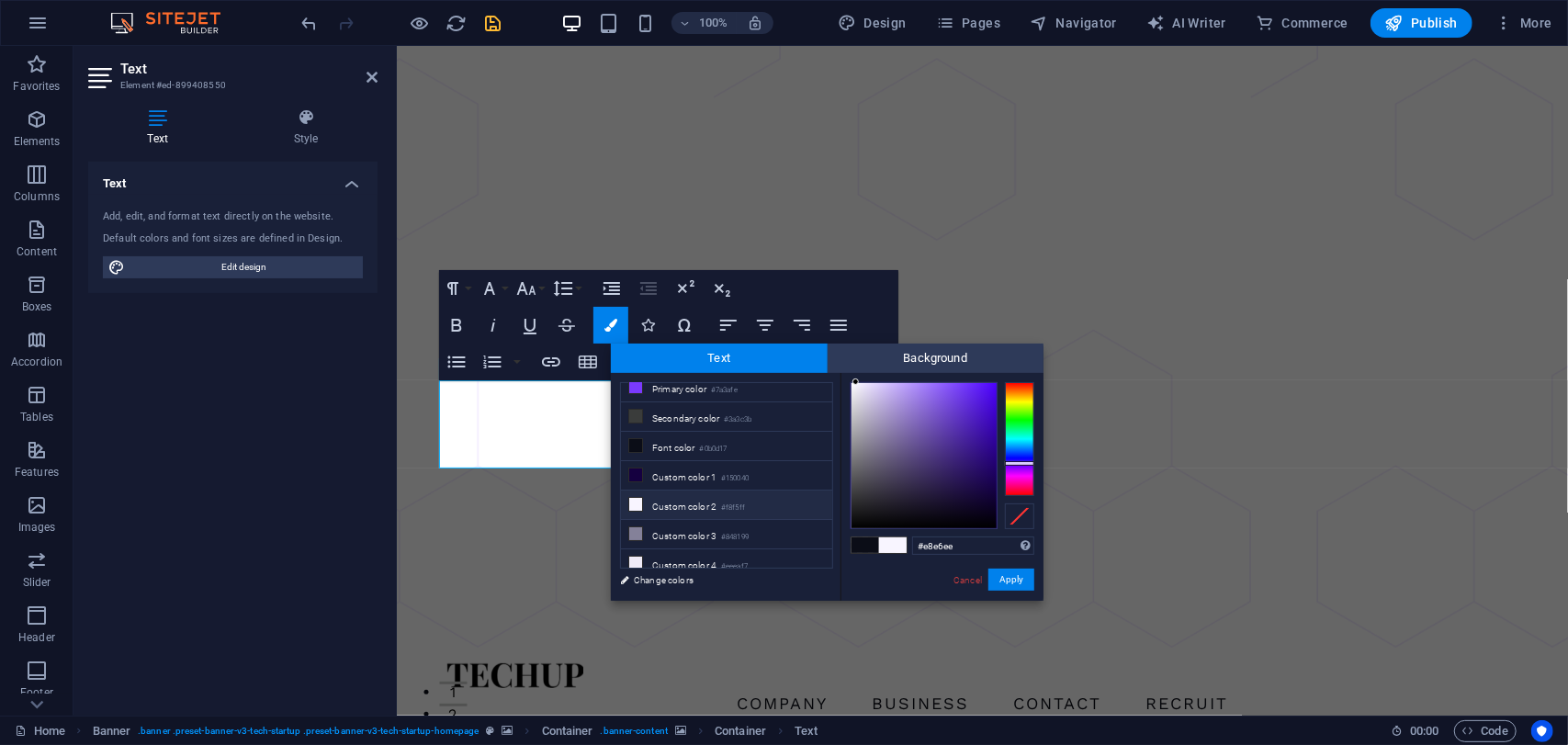
click at [855, 392] on div at bounding box center [924, 456] width 145 height 145
type input "#ebeaee"
click at [852, 392] on div at bounding box center [851, 391] width 7 height 7
click at [1003, 583] on button "Apply" at bounding box center [1011, 579] width 46 height 22
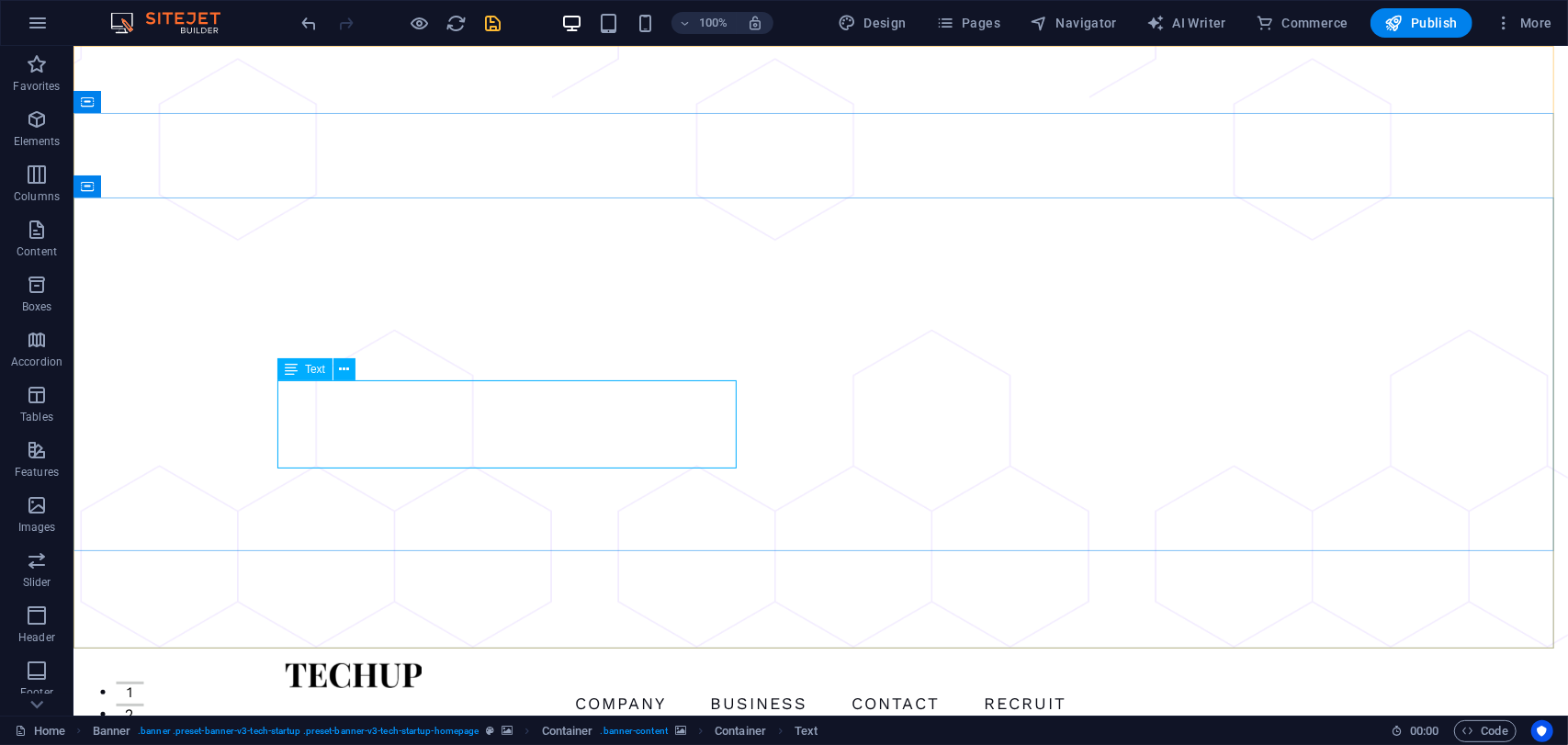
click at [286, 373] on icon at bounding box center [291, 369] width 13 height 22
click at [296, 370] on icon at bounding box center [291, 369] width 13 height 22
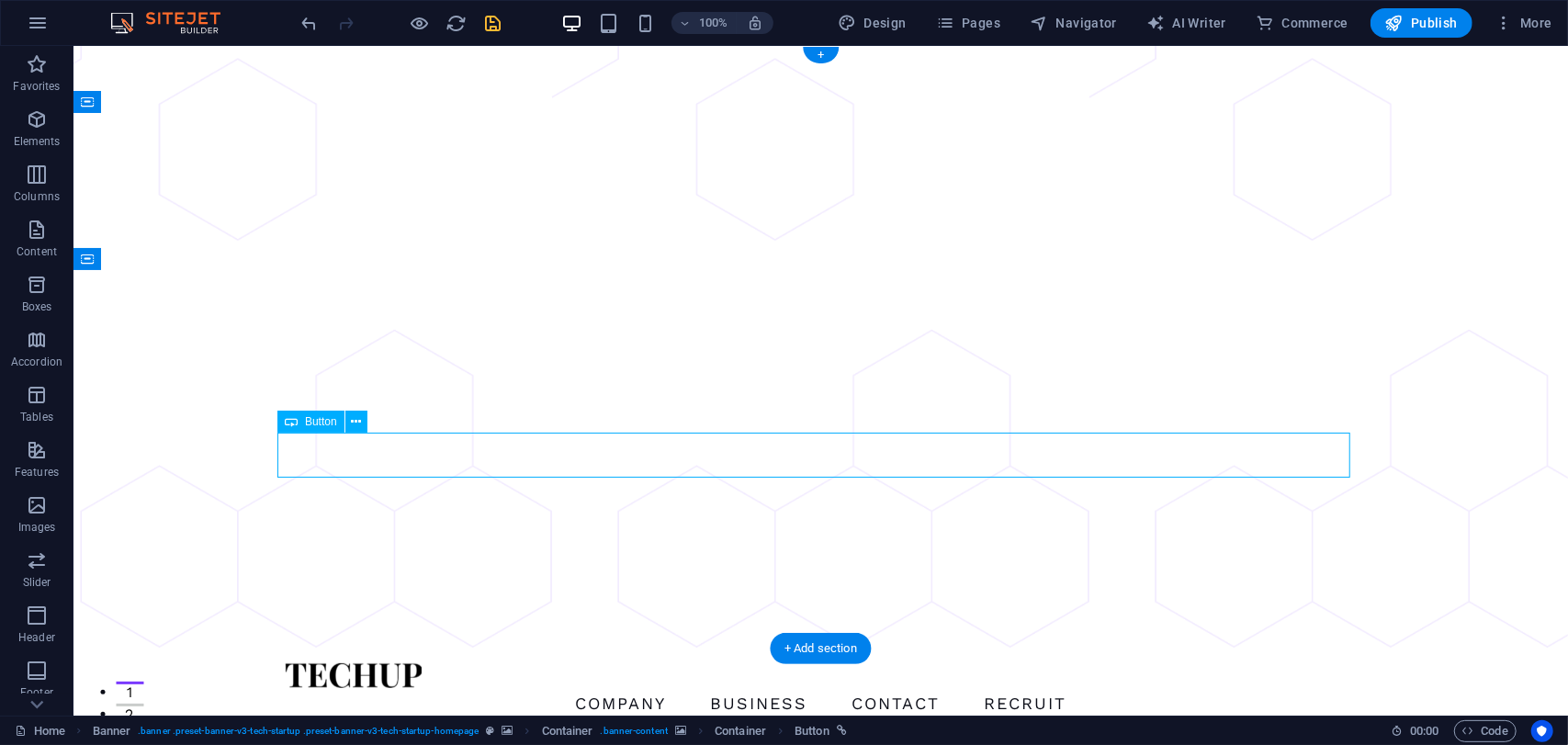
select select "px"
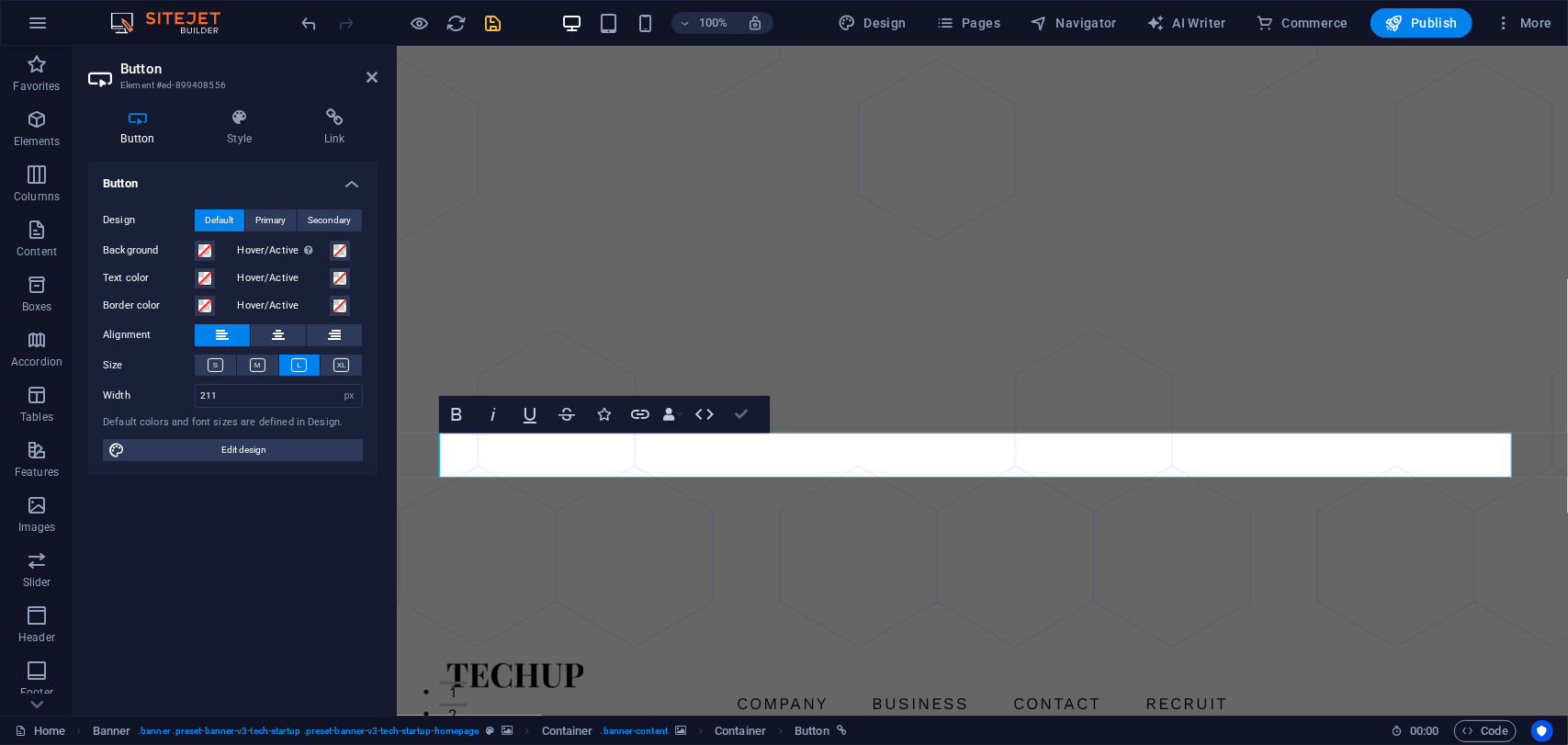
drag, startPoint x: 738, startPoint y: 416, endPoint x: 686, endPoint y: 327, distance: 103.1
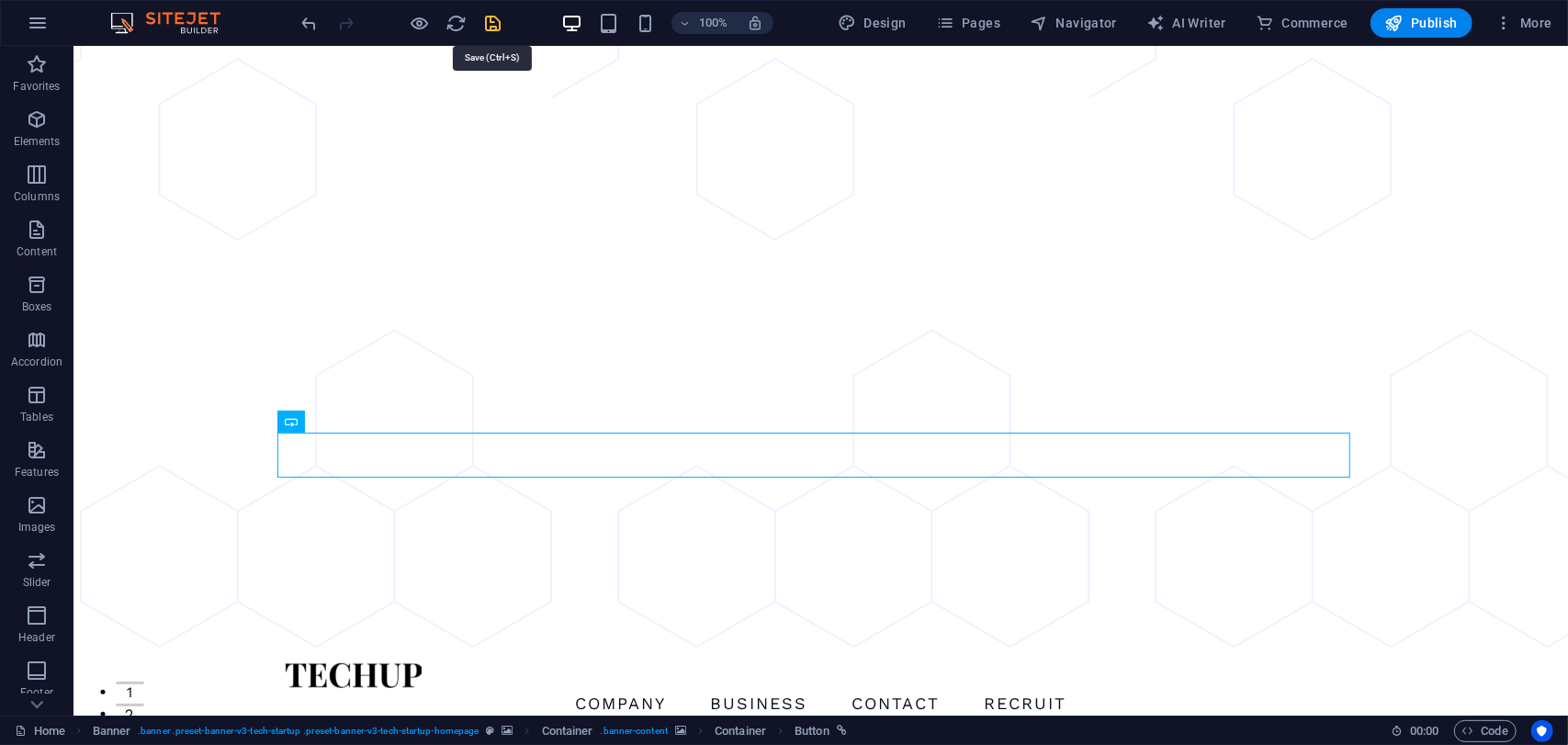
click at [494, 26] on icon "save" at bounding box center [493, 23] width 21 height 21
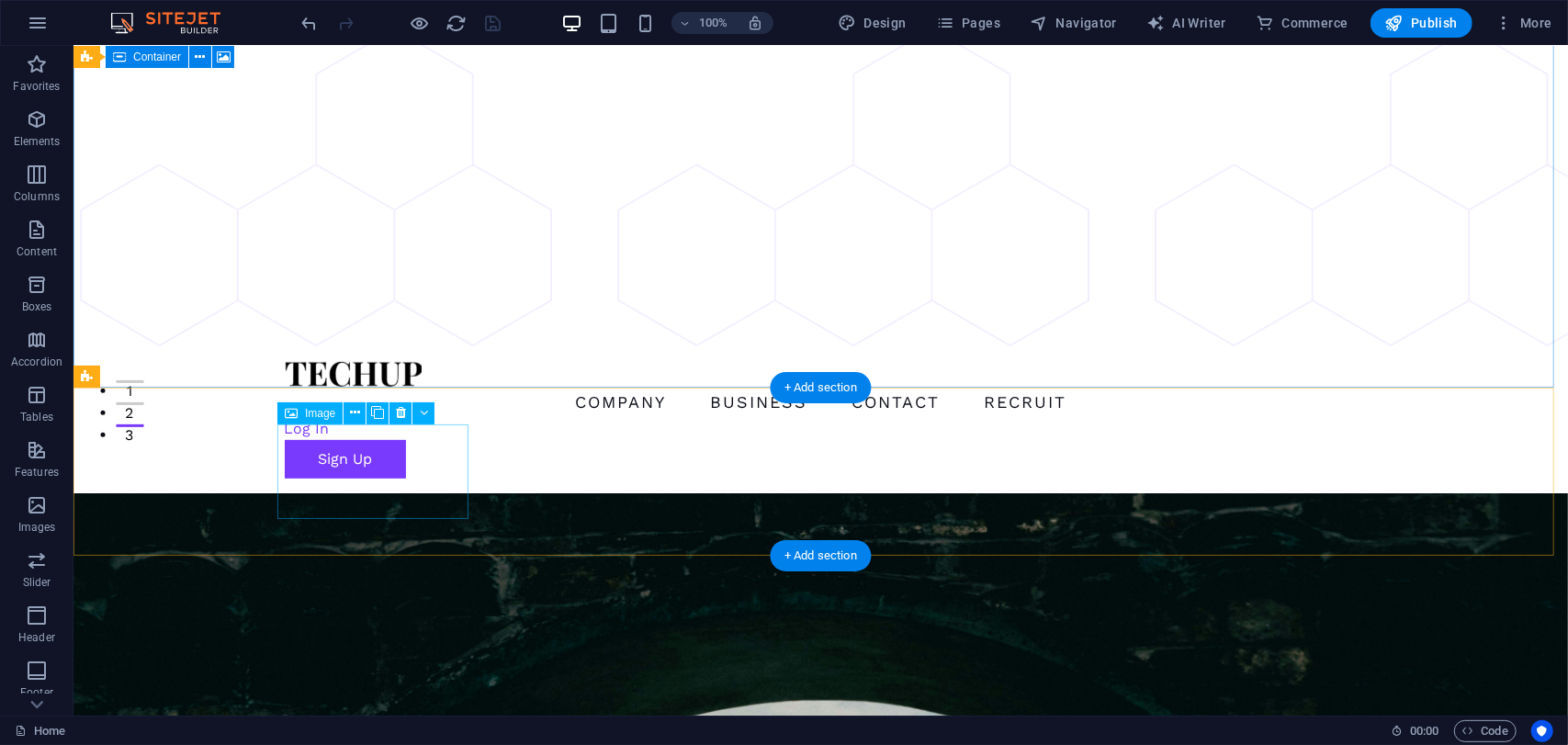
scroll to position [368, 0]
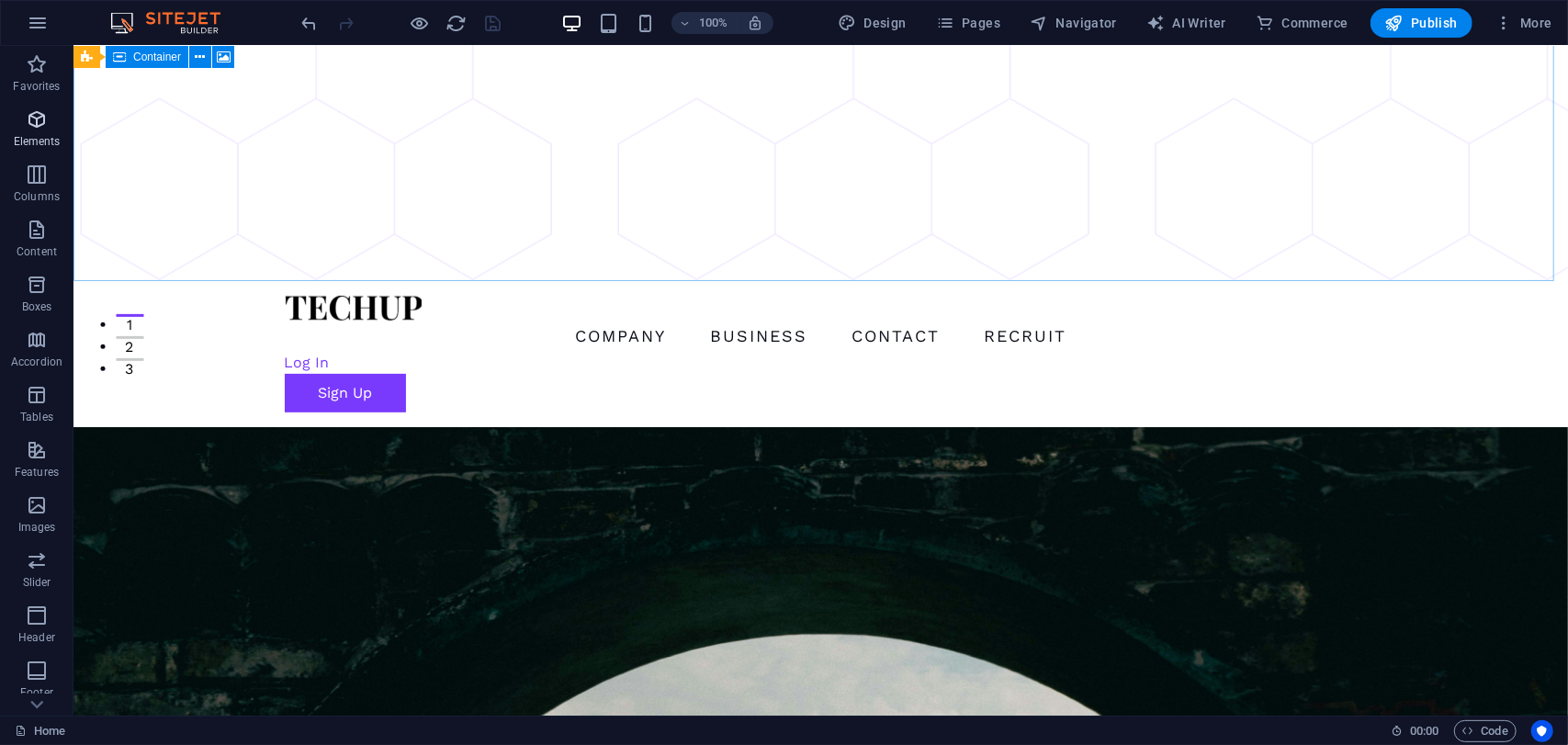
click at [36, 126] on icon "button" at bounding box center [36, 119] width 22 height 22
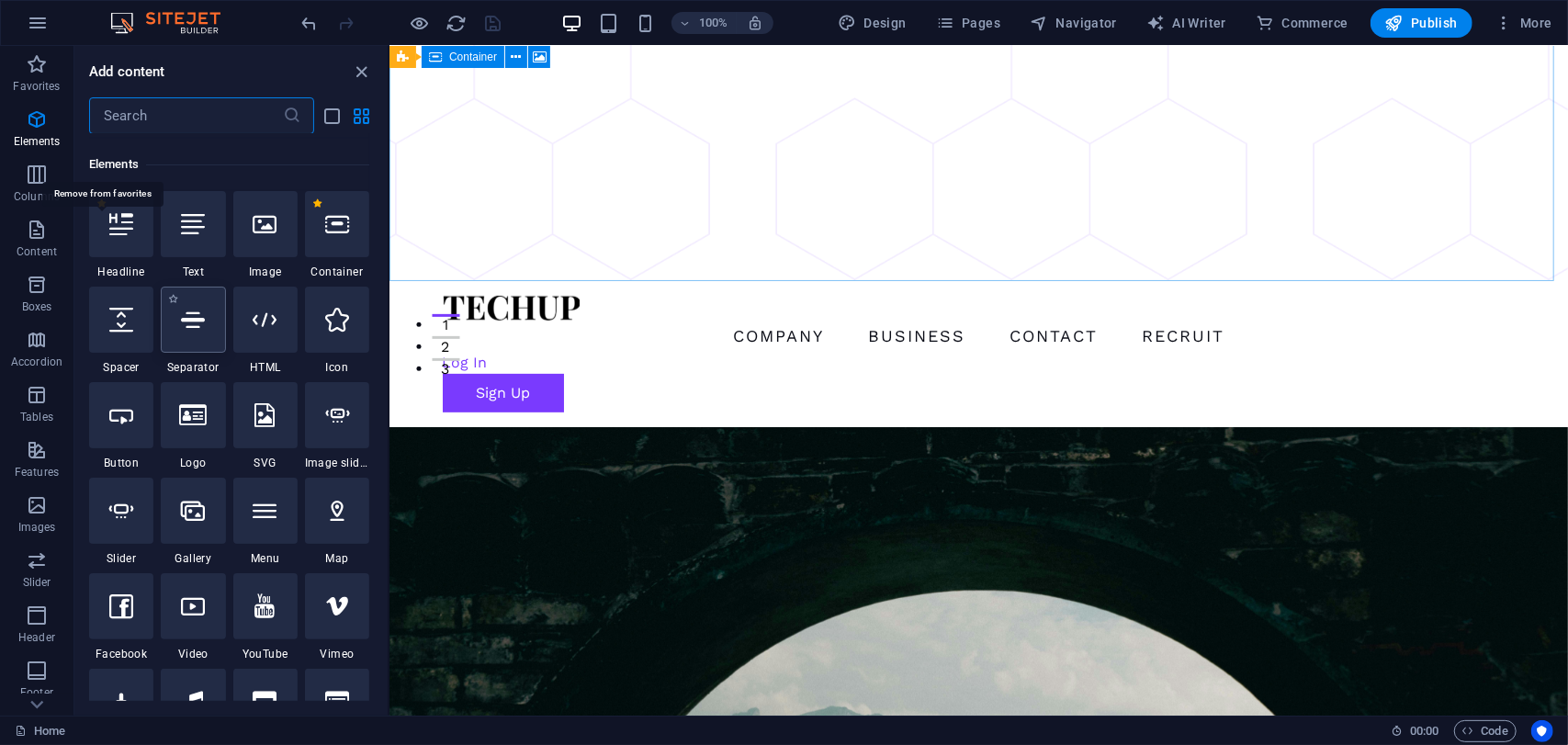
scroll to position [196, 0]
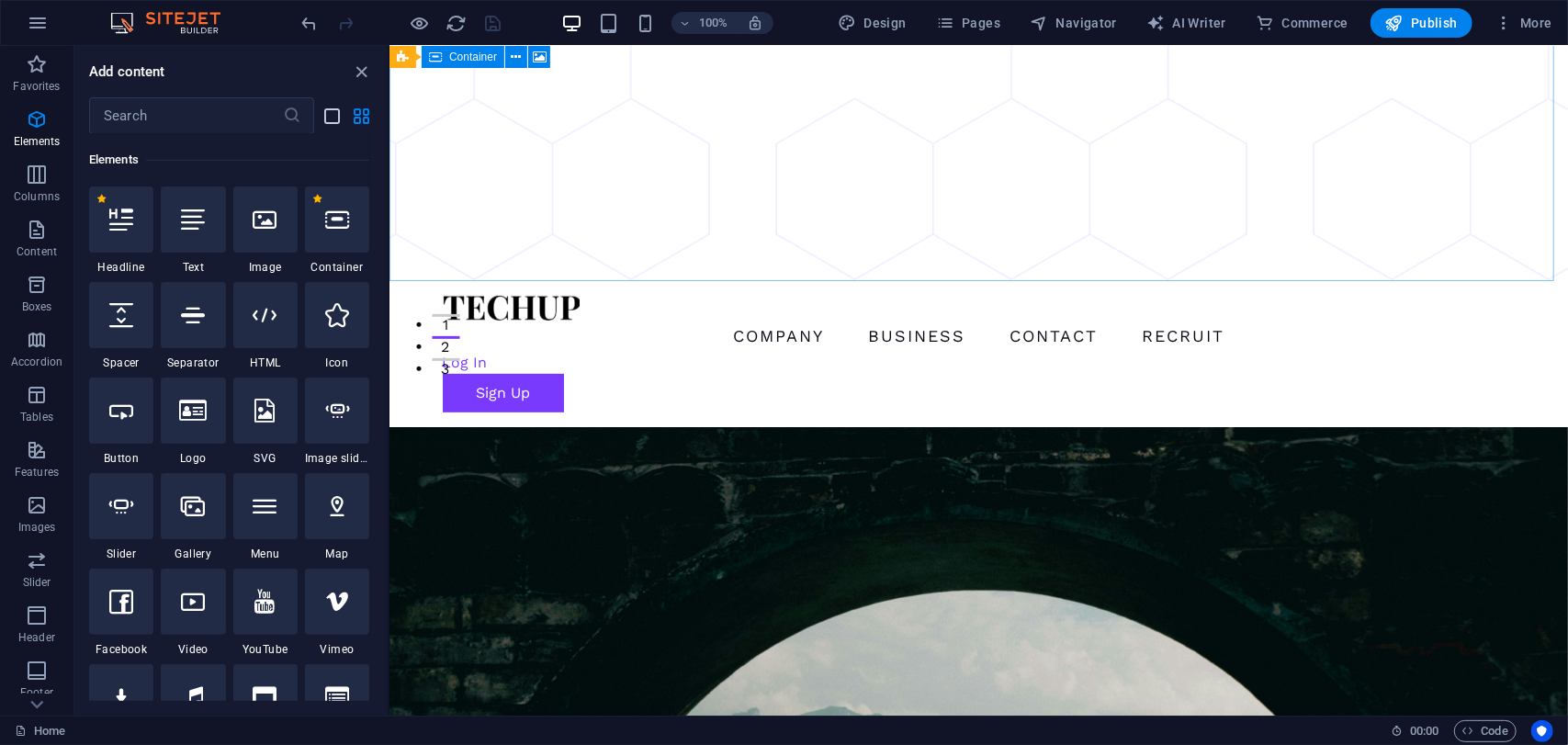
click at [342, 112] on icon "list-view" at bounding box center [332, 115] width 21 height 21
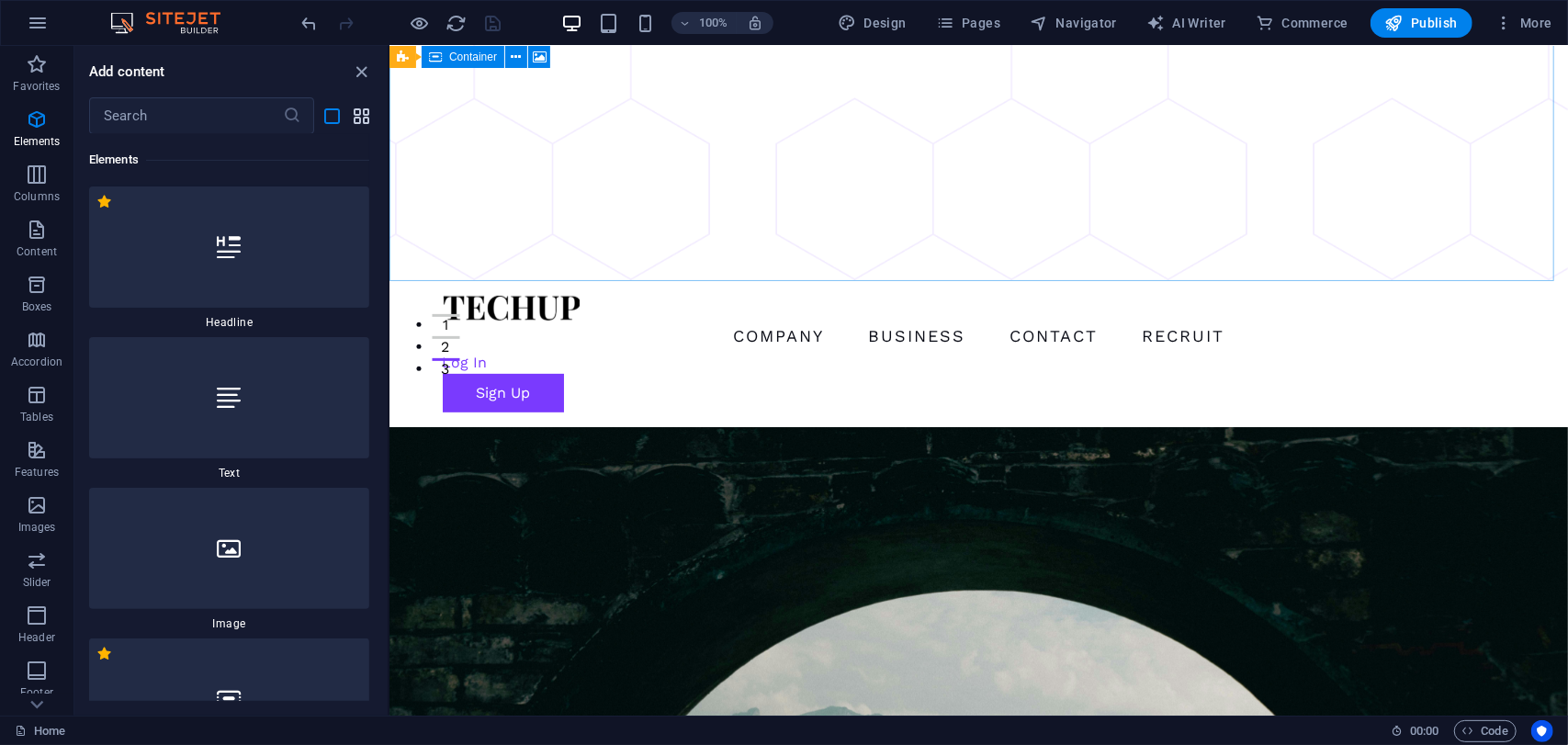
click at [361, 113] on icon "grid-view" at bounding box center [362, 115] width 21 height 21
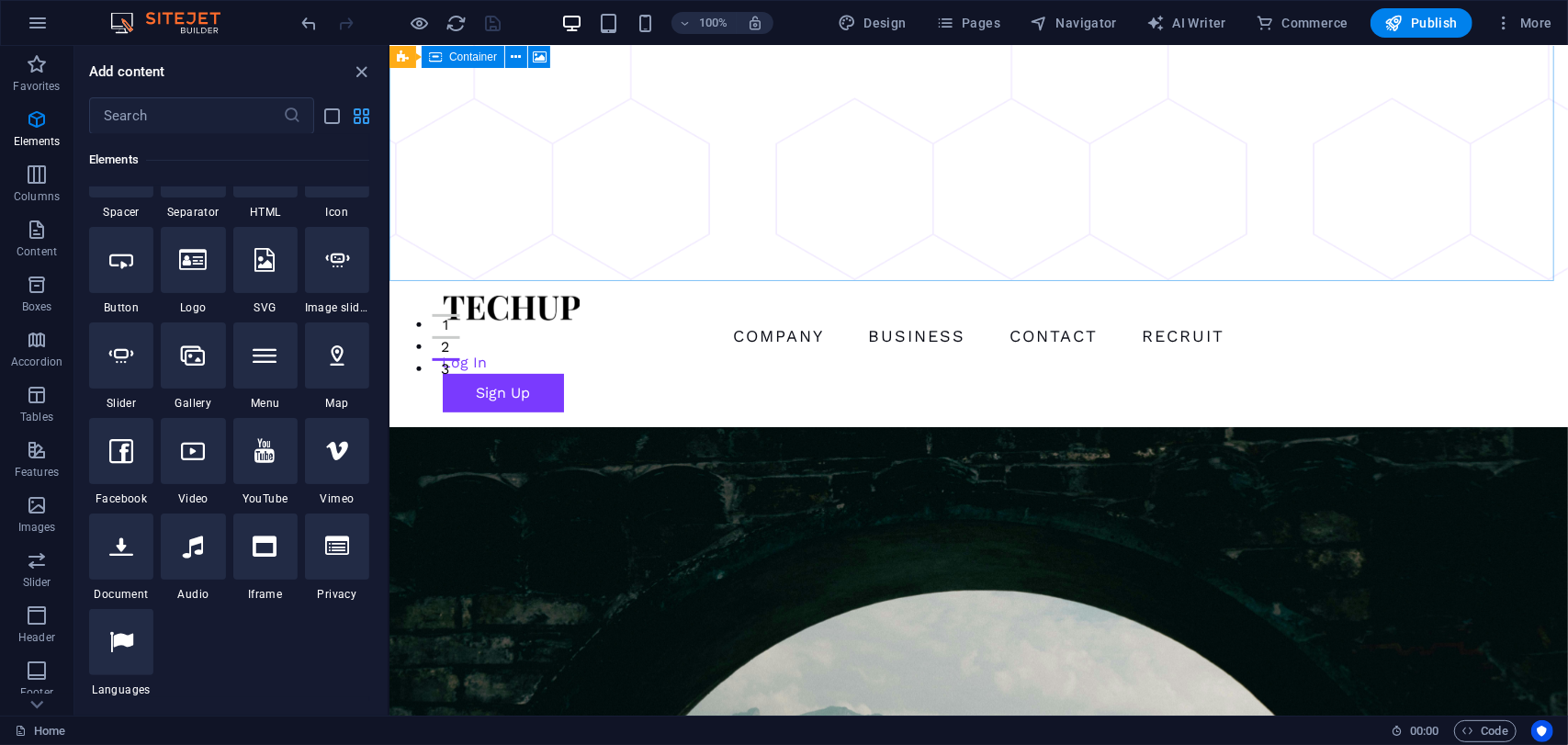
scroll to position [196, 0]
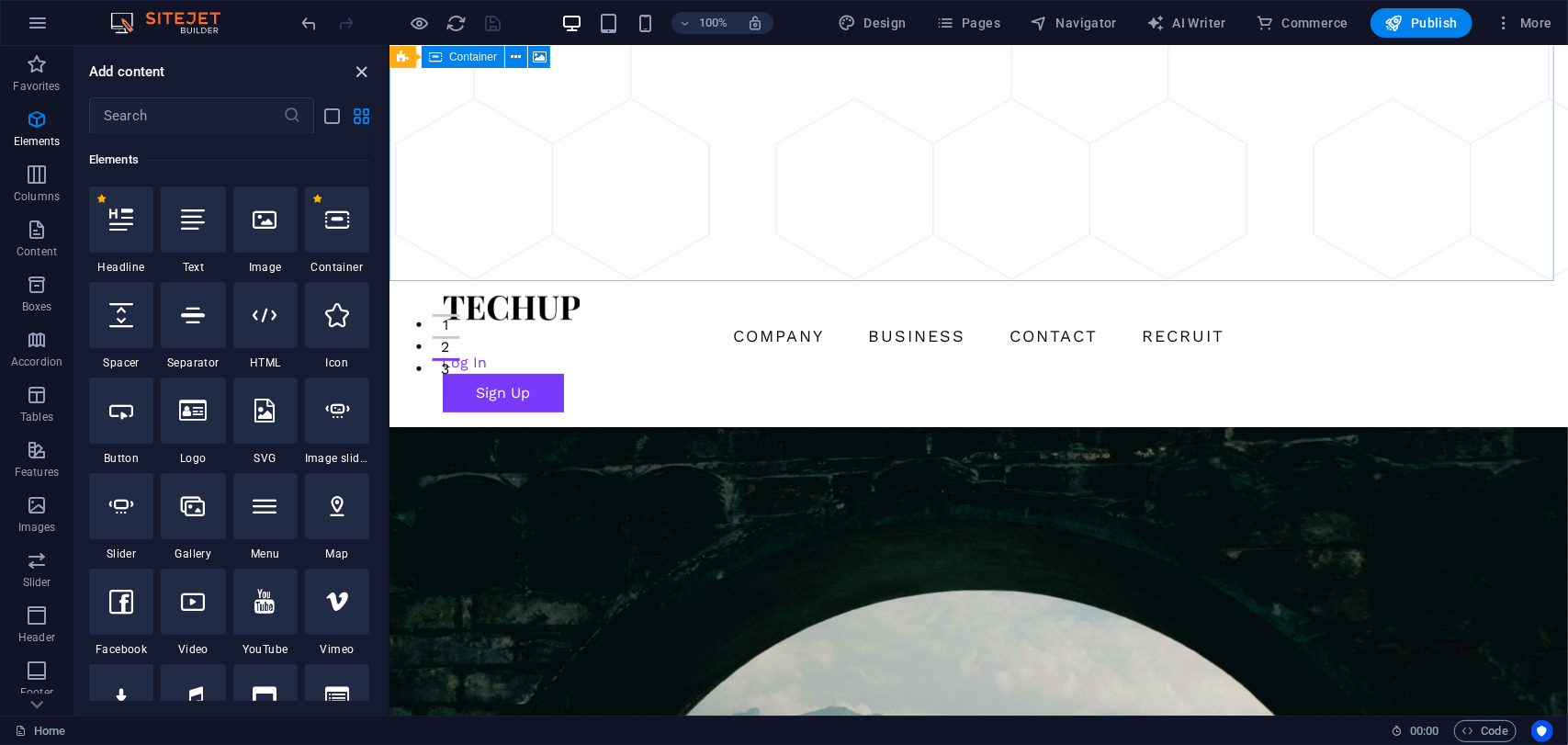
click at [362, 75] on icon "close panel" at bounding box center [362, 72] width 21 height 21
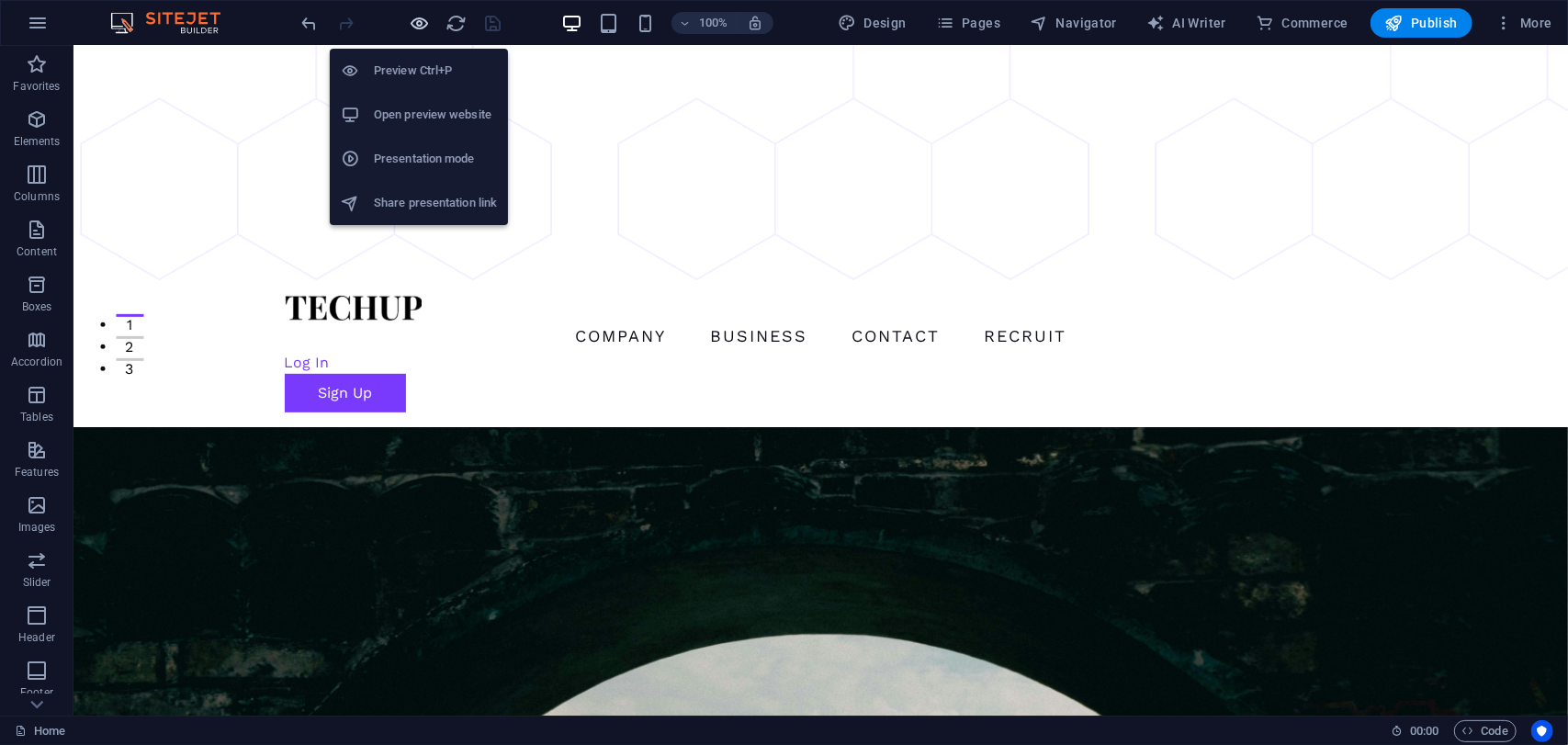
click at [426, 26] on icon "button" at bounding box center [420, 23] width 21 height 21
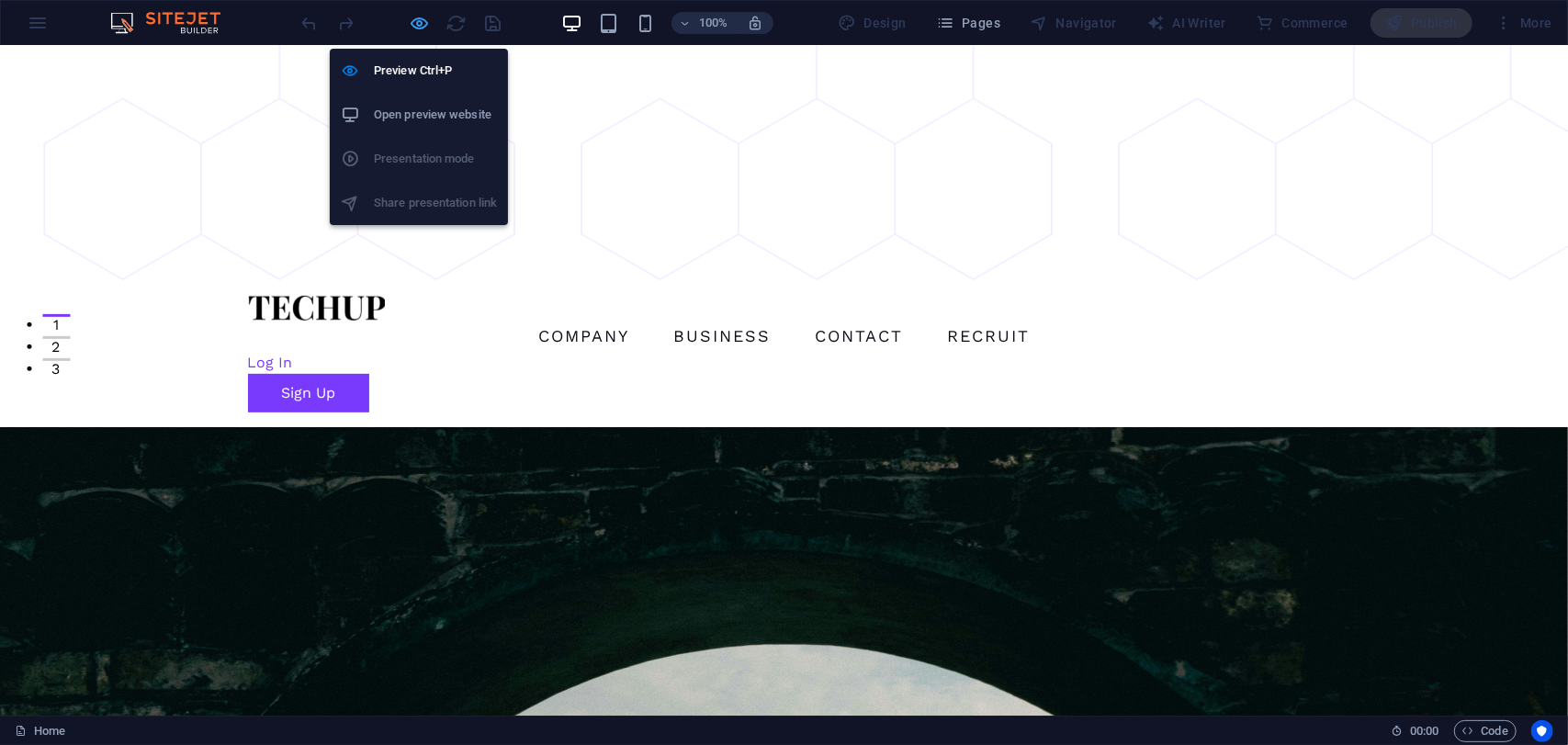
click at [411, 29] on icon "button" at bounding box center [420, 23] width 21 height 21
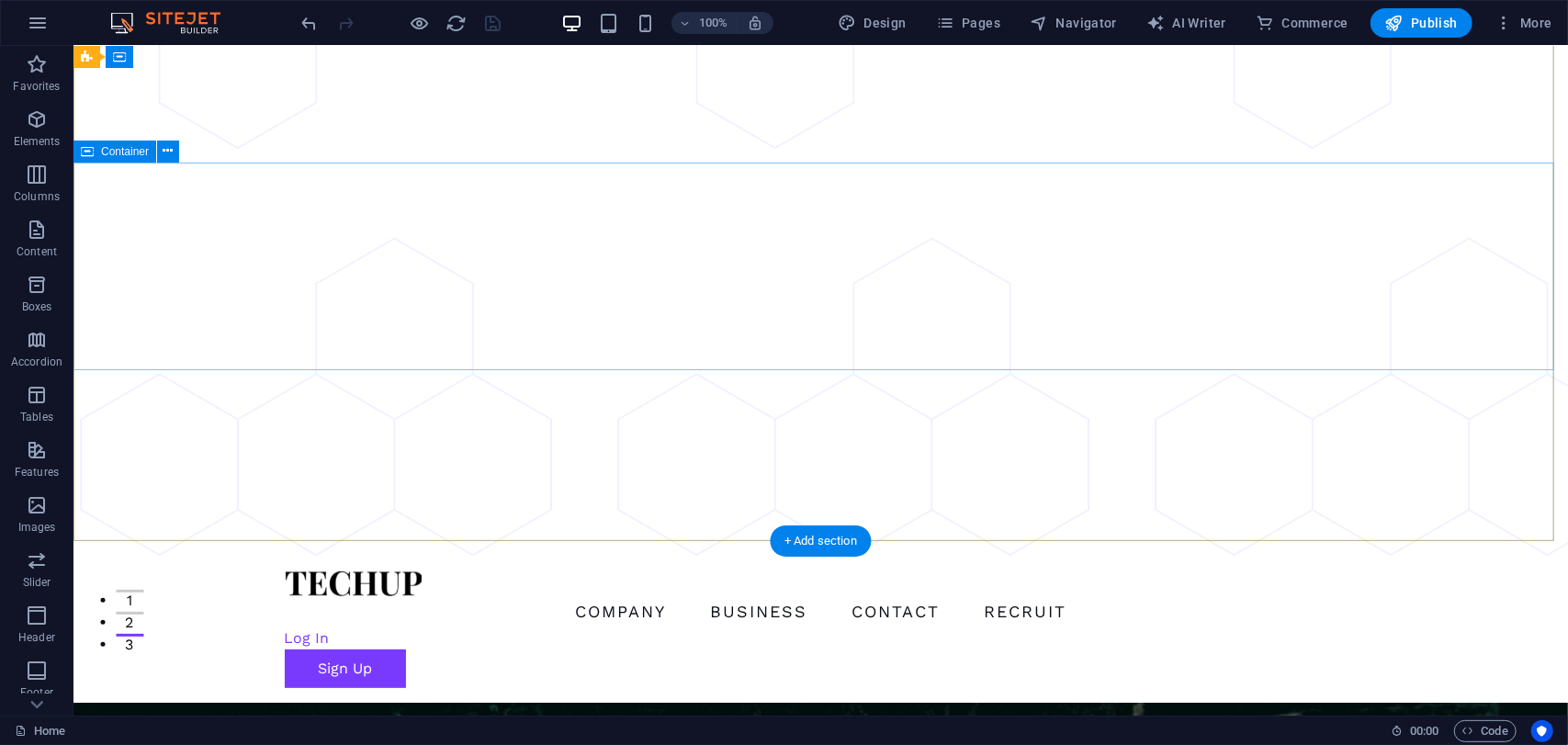
scroll to position [184, 0]
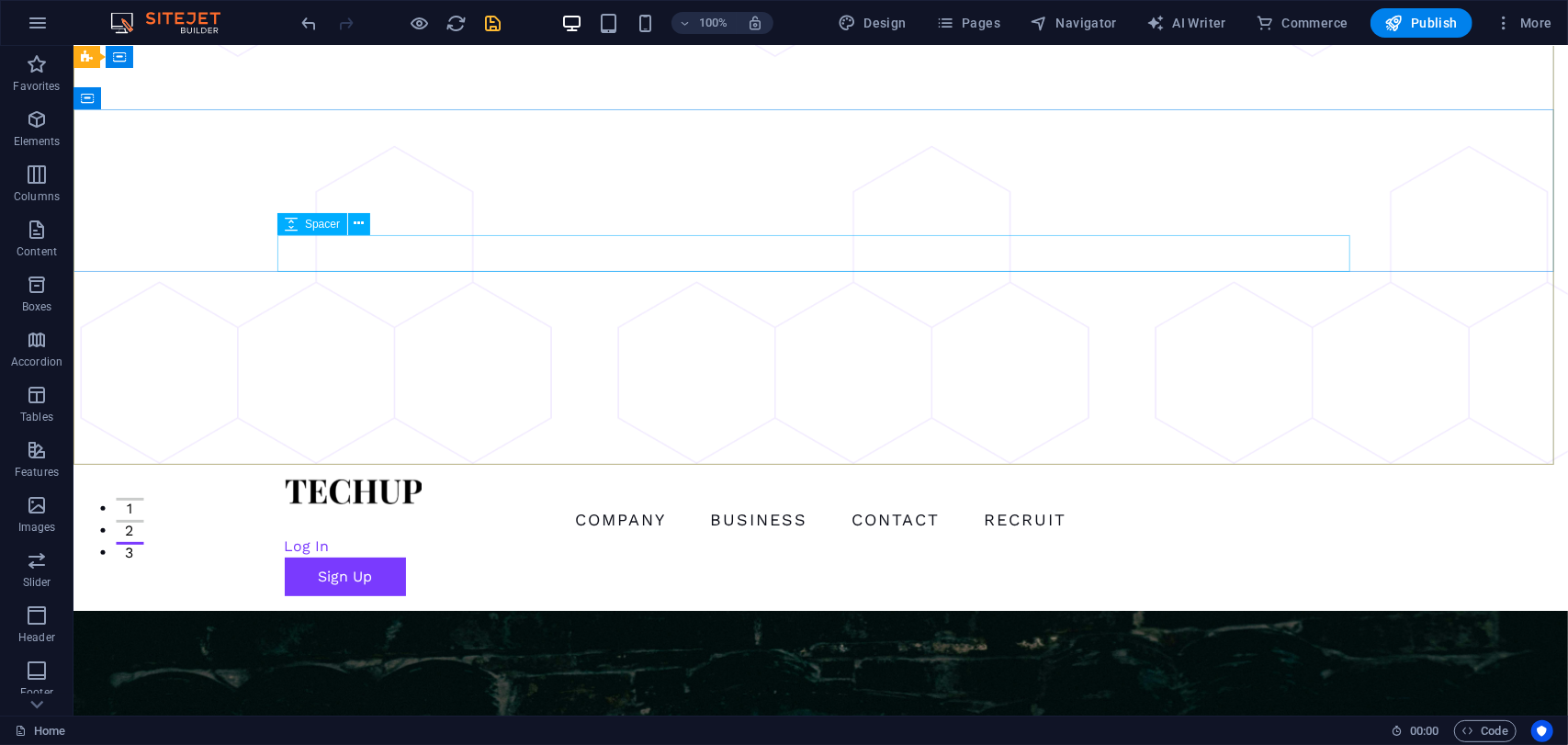
click at [336, 226] on span "Spacer" at bounding box center [321, 223] width 34 height 11
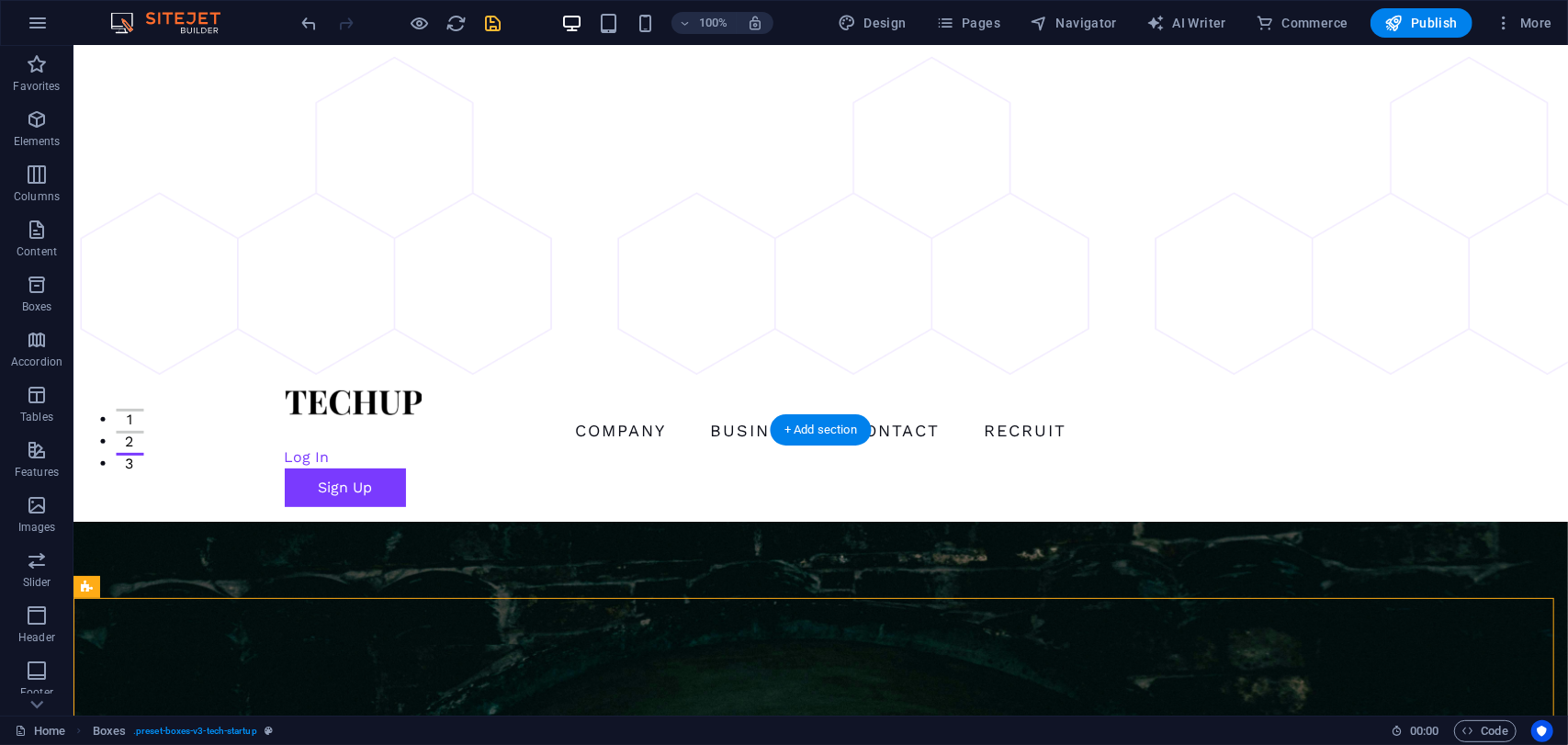
scroll to position [275, 0]
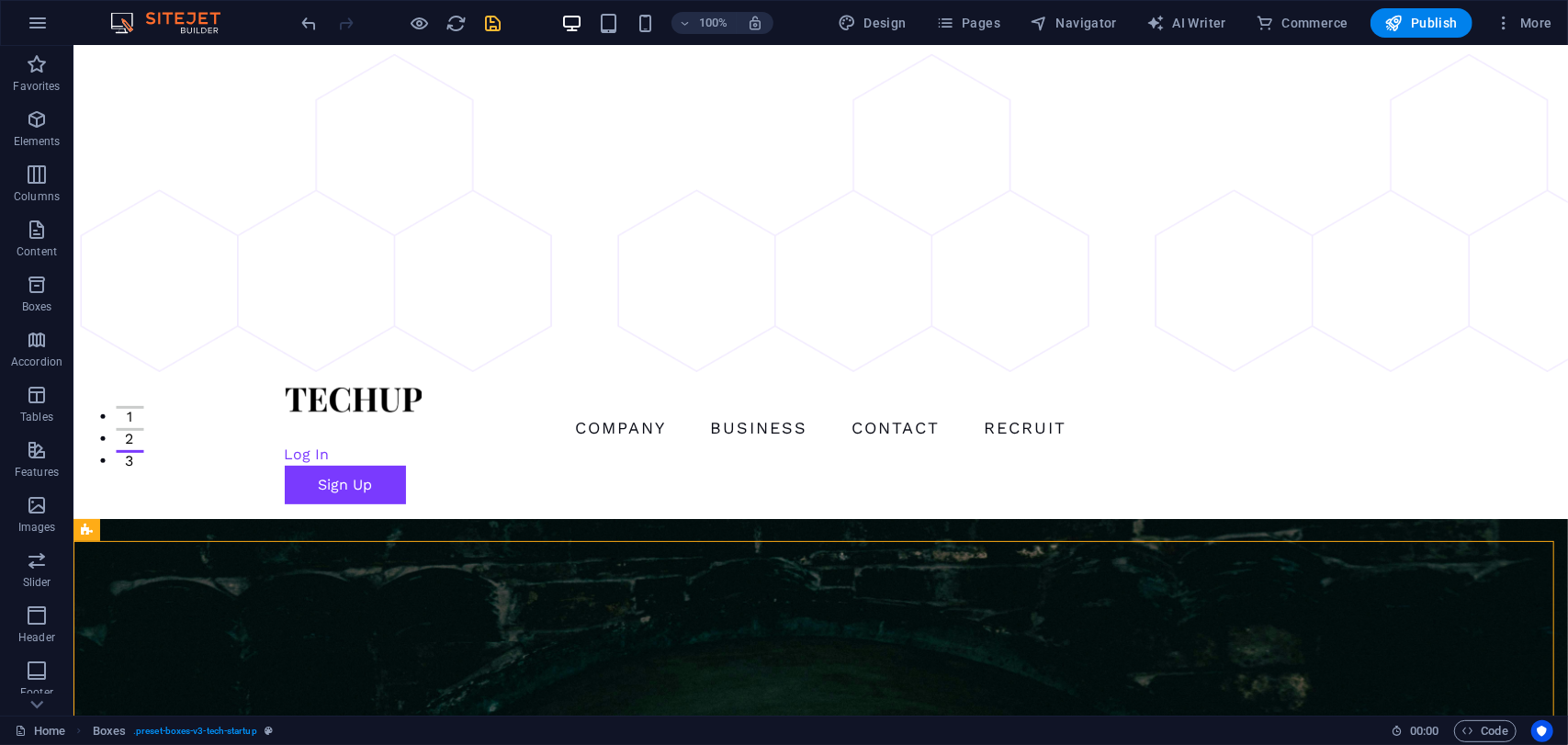
click at [501, 10] on div at bounding box center [401, 23] width 205 height 29
click at [496, 16] on icon "save" at bounding box center [493, 23] width 21 height 21
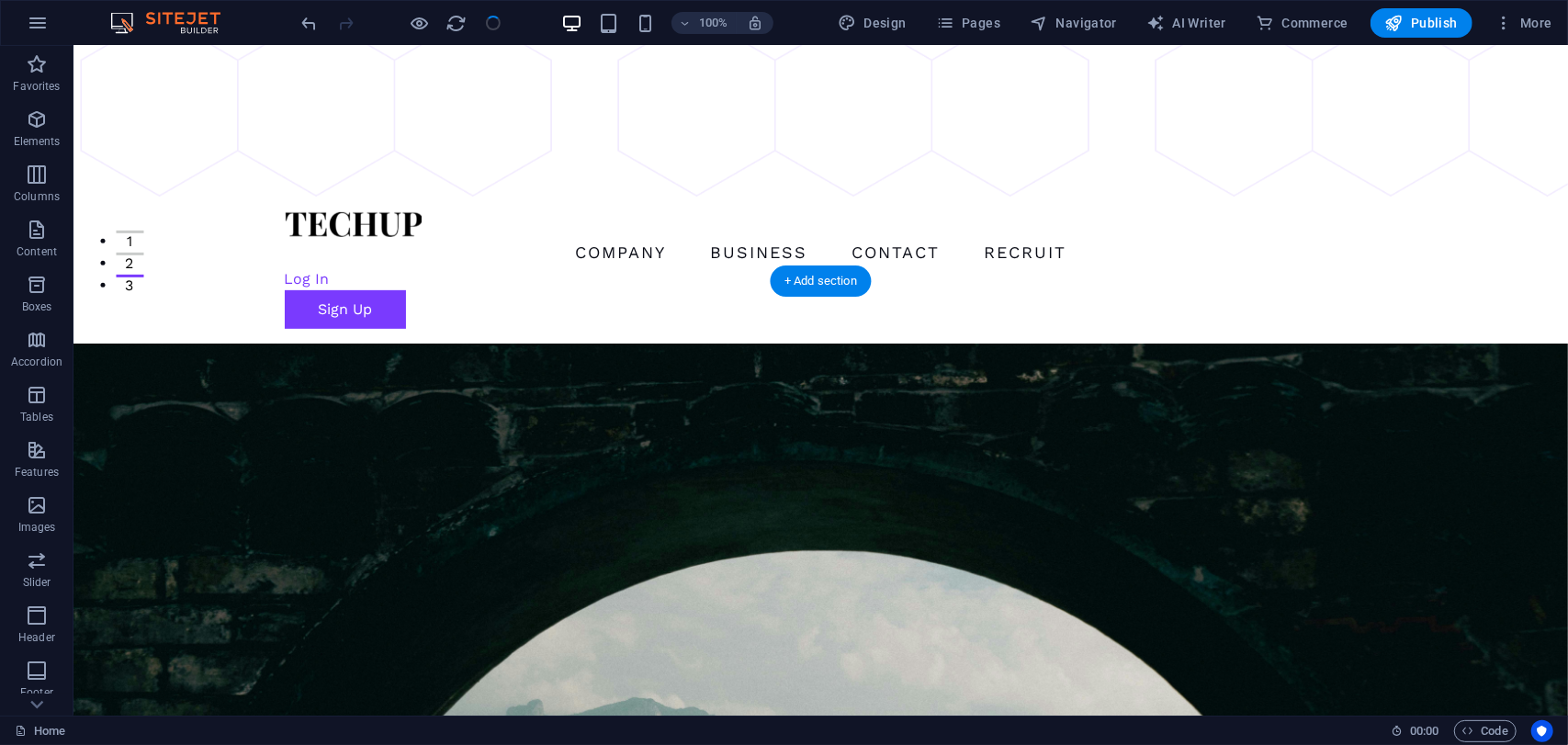
scroll to position [459, 0]
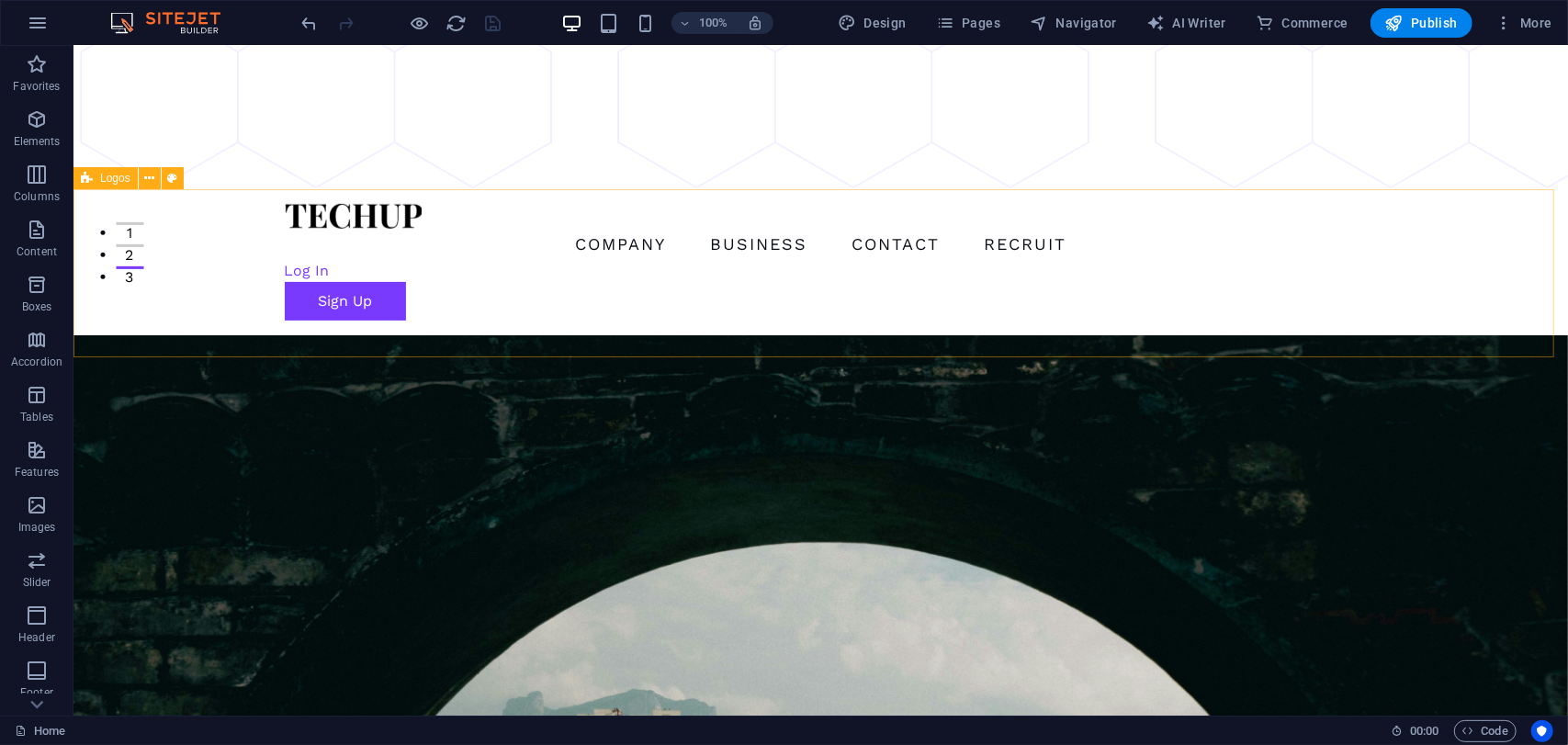
click at [118, 175] on span "Logos" at bounding box center [115, 178] width 30 height 11
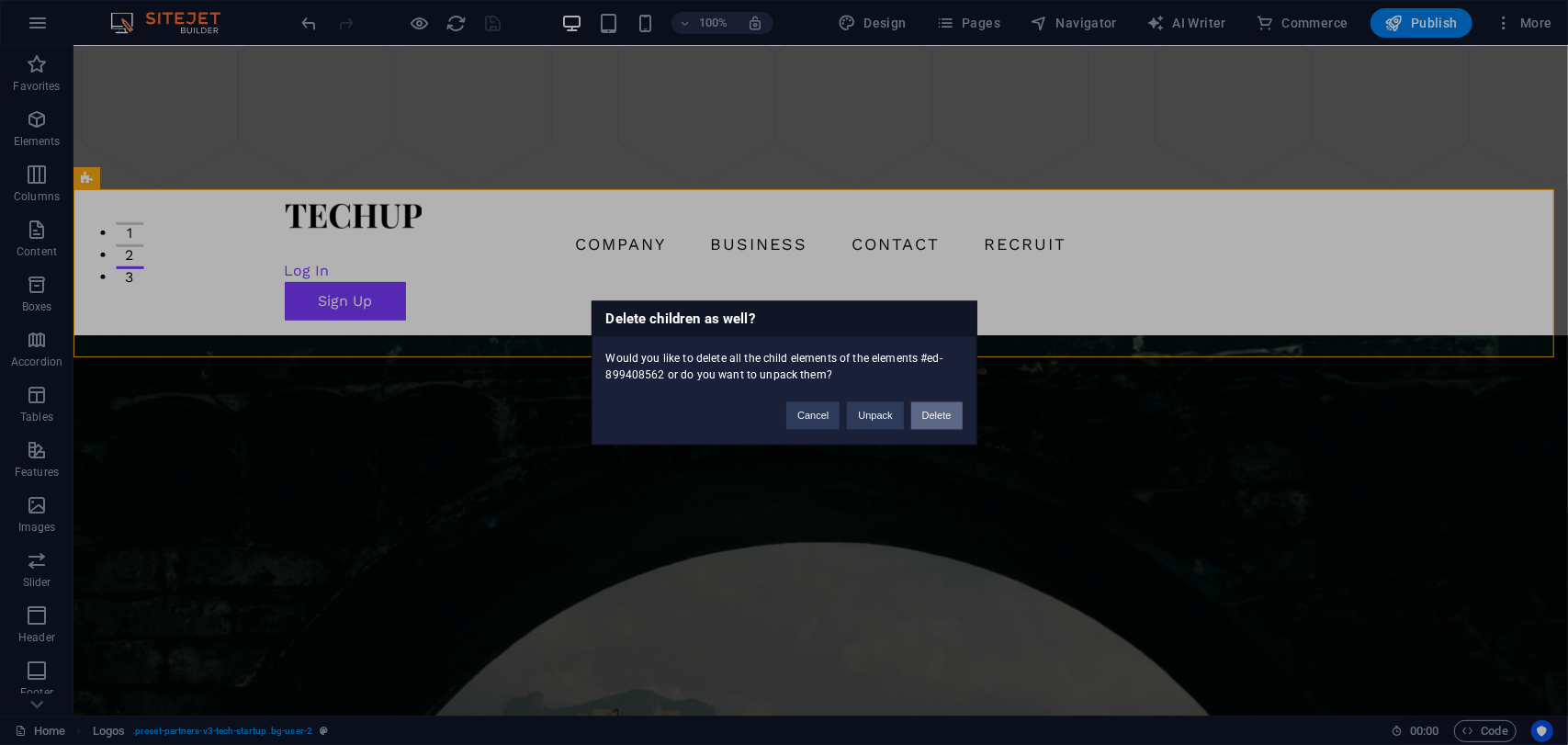
click at [929, 412] on button "Delete" at bounding box center [937, 415] width 51 height 28
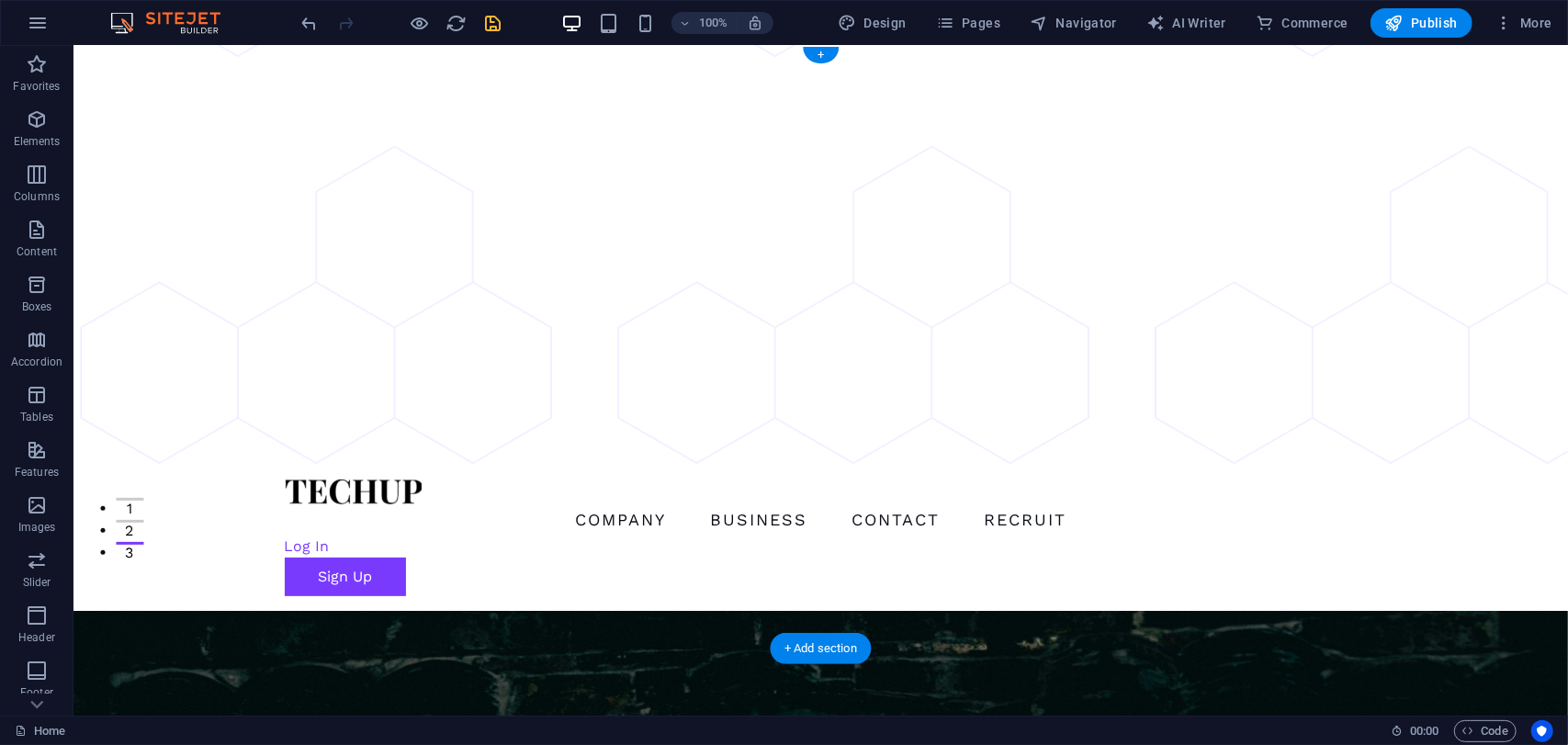
scroll to position [0, 0]
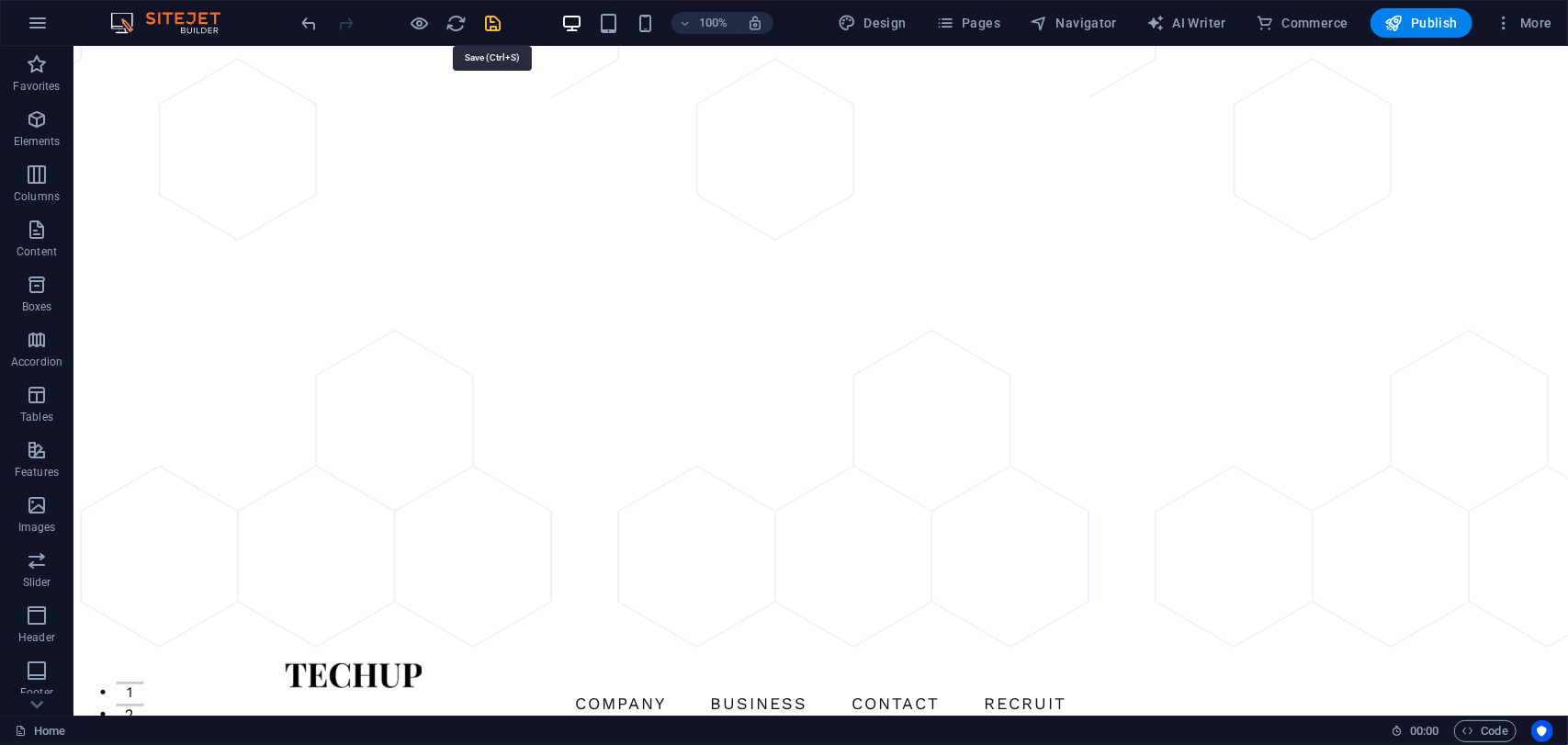
click at [501, 18] on icon "save" at bounding box center [493, 23] width 21 height 21
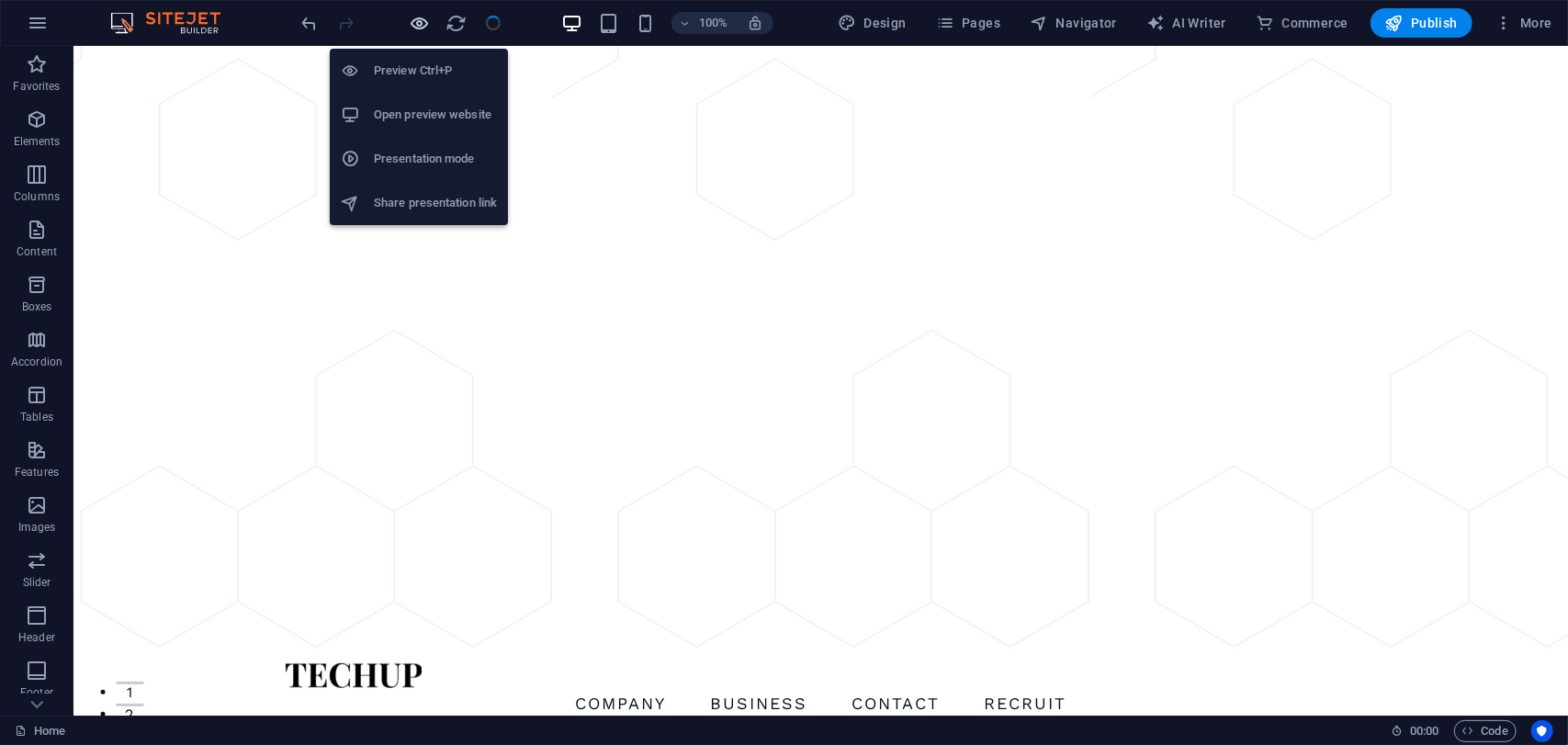
click at [423, 22] on icon "button" at bounding box center [420, 23] width 21 height 21
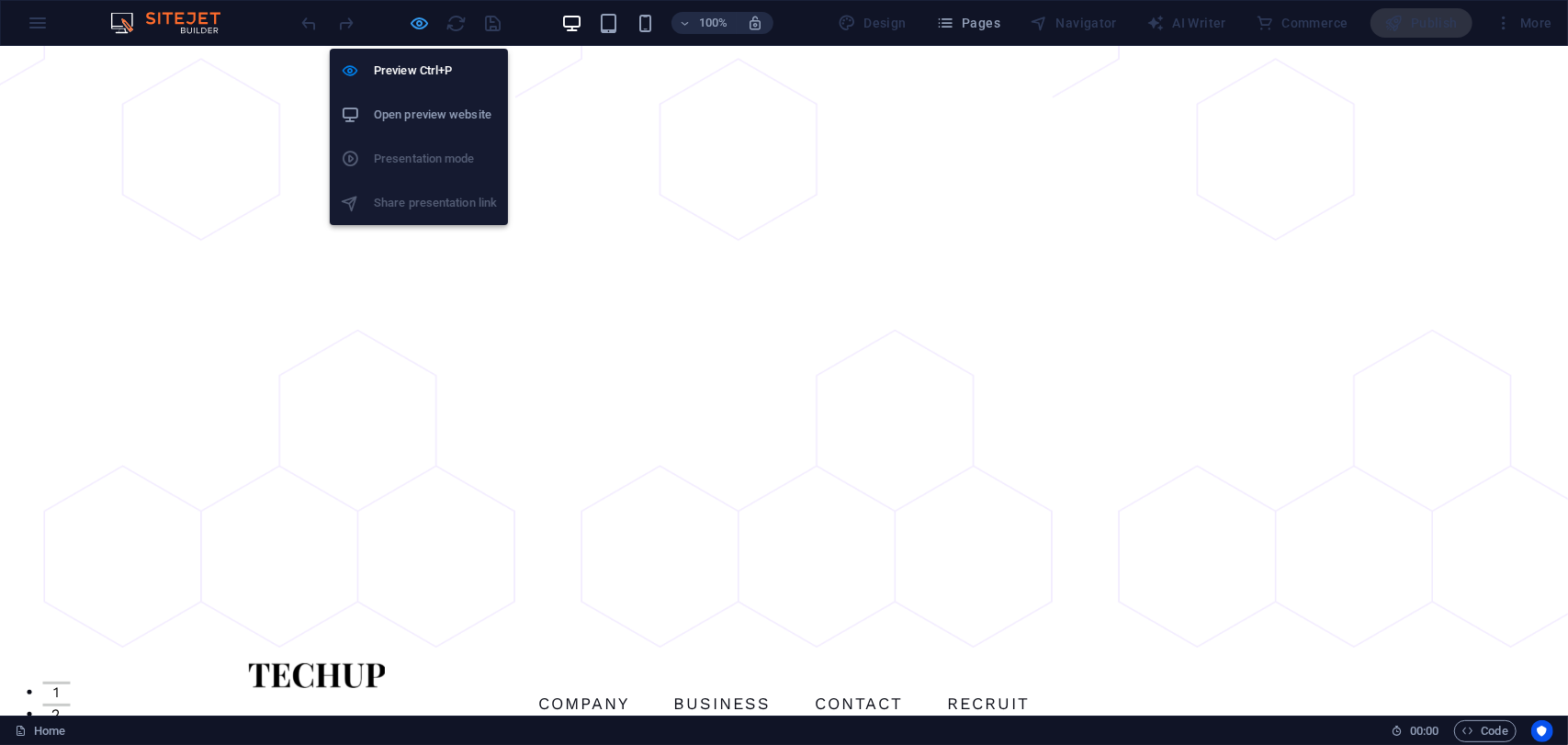
click at [423, 22] on icon "button" at bounding box center [420, 23] width 21 height 21
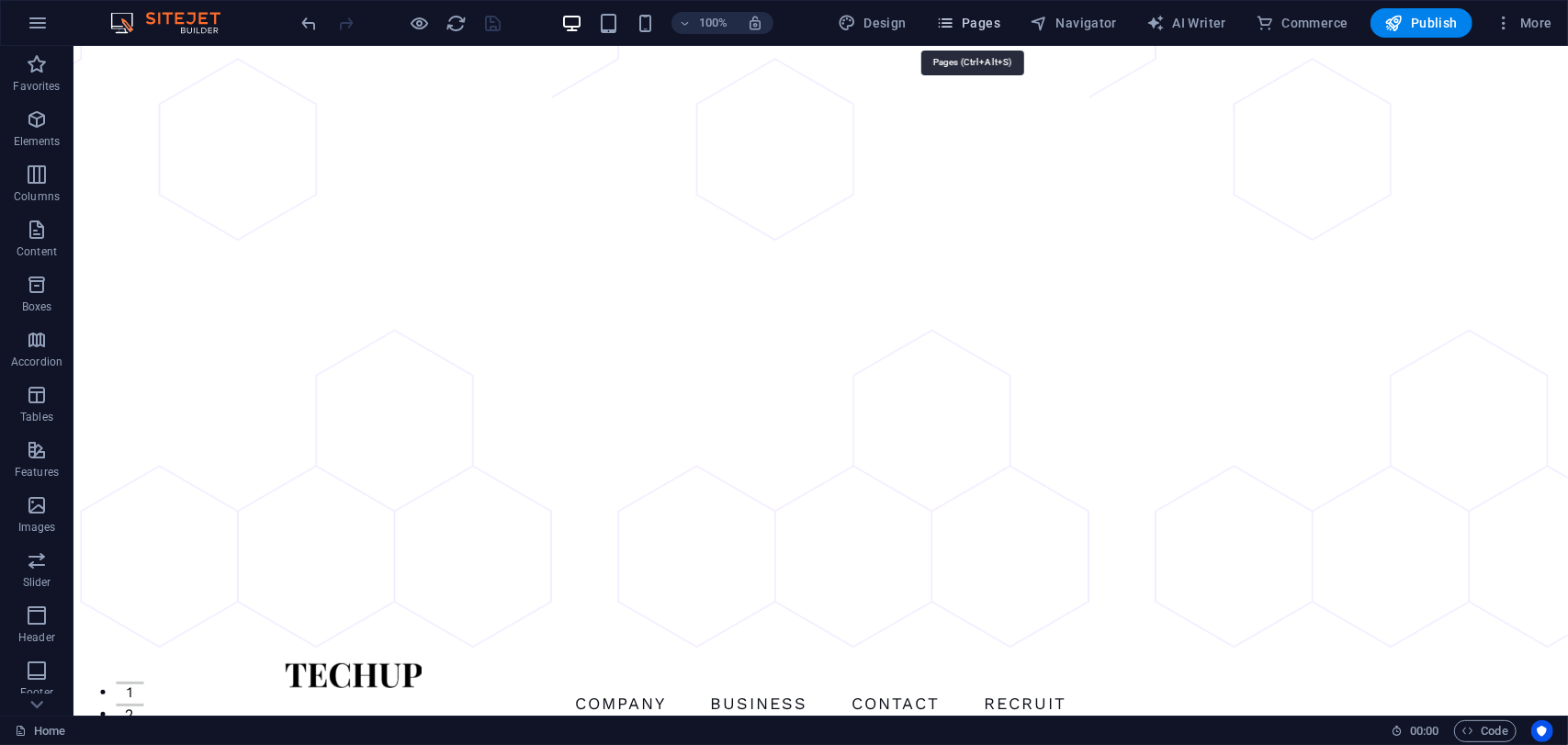
click at [992, 24] on span "Pages" at bounding box center [967, 23] width 64 height 19
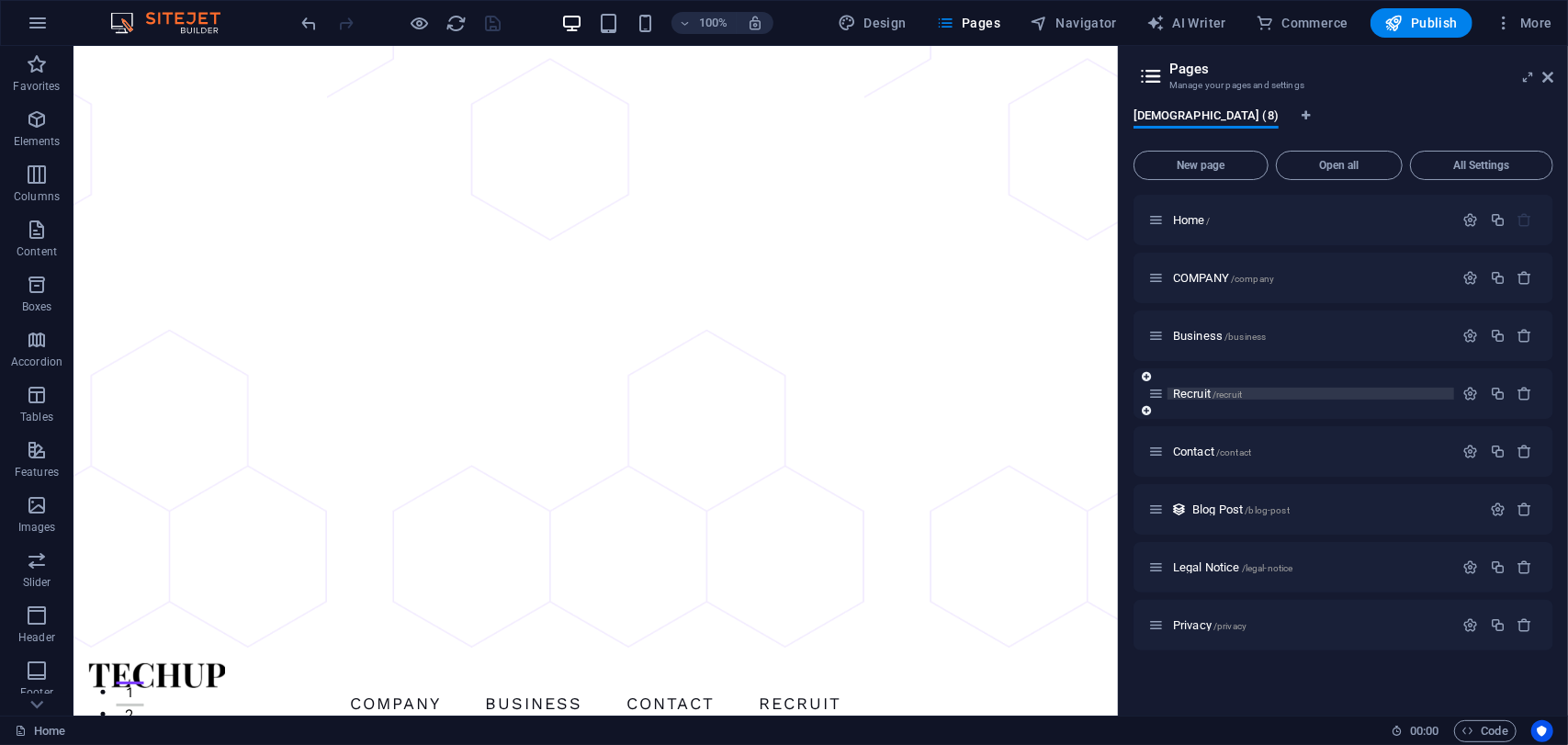
click at [1272, 393] on p "Recruit /recruit" at bounding box center [1310, 393] width 275 height 12
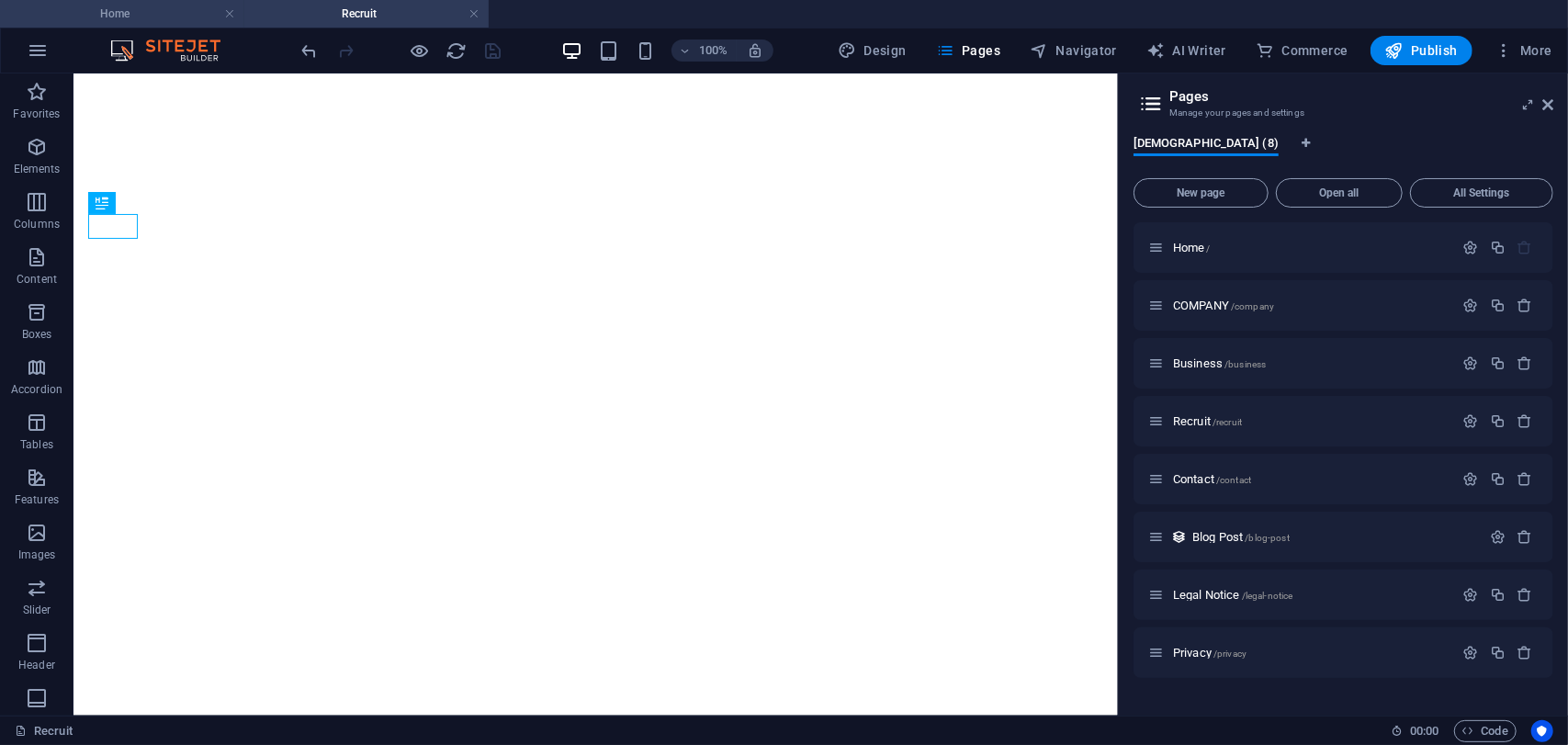
click at [163, 15] on h4 "Home" at bounding box center [122, 14] width 244 height 21
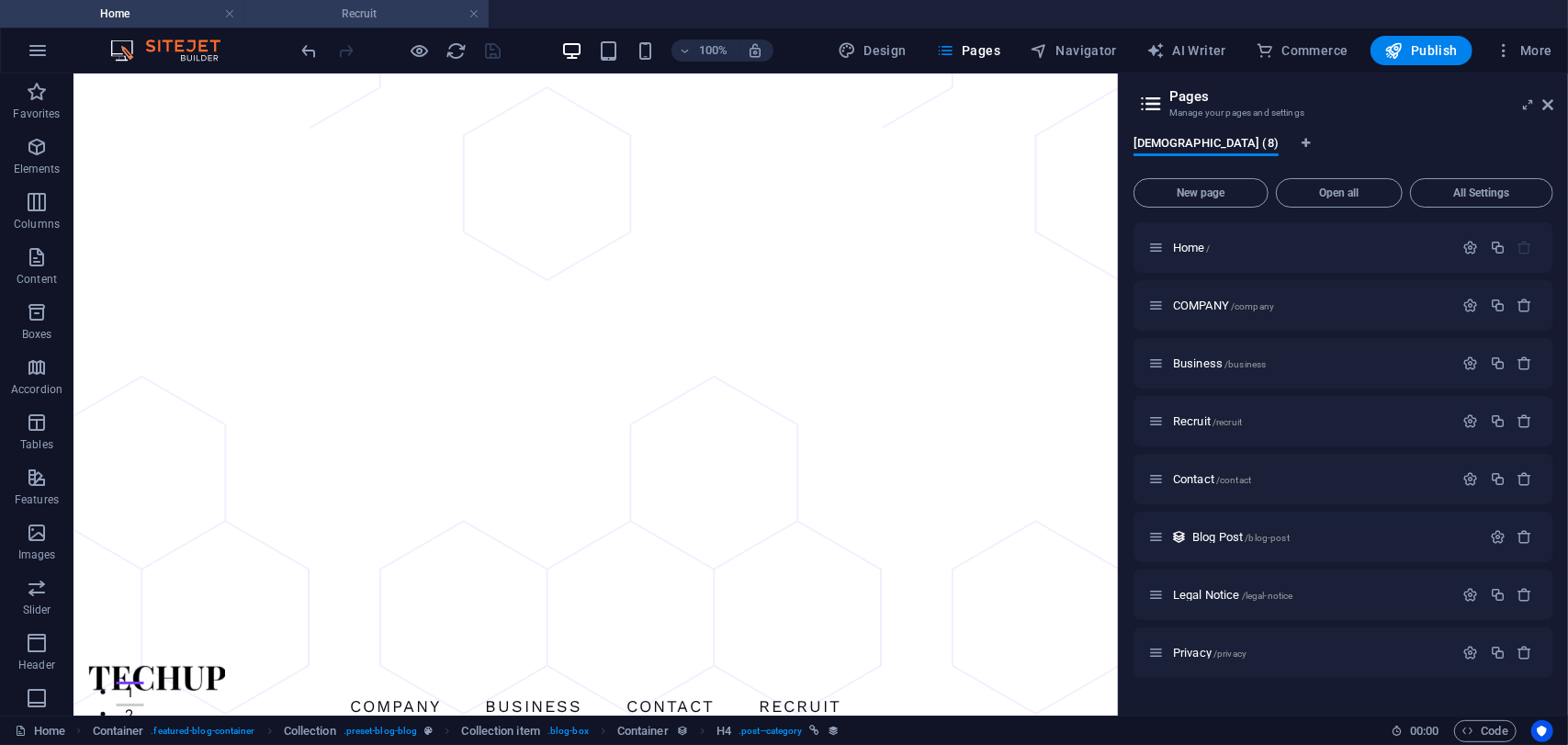
click at [328, 5] on h4 "Recruit" at bounding box center [366, 14] width 244 height 21
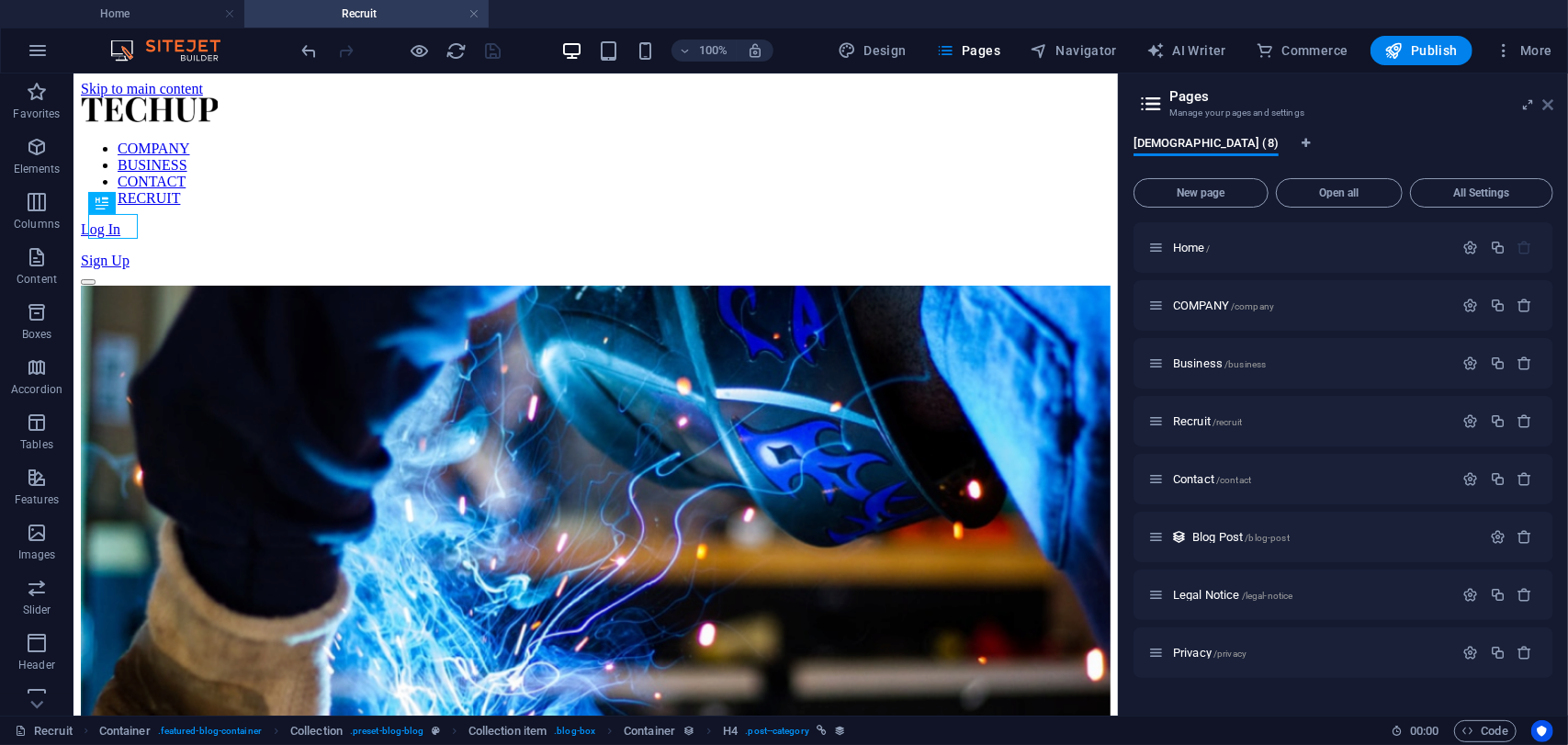
click at [1543, 102] on icon at bounding box center [1546, 104] width 11 height 15
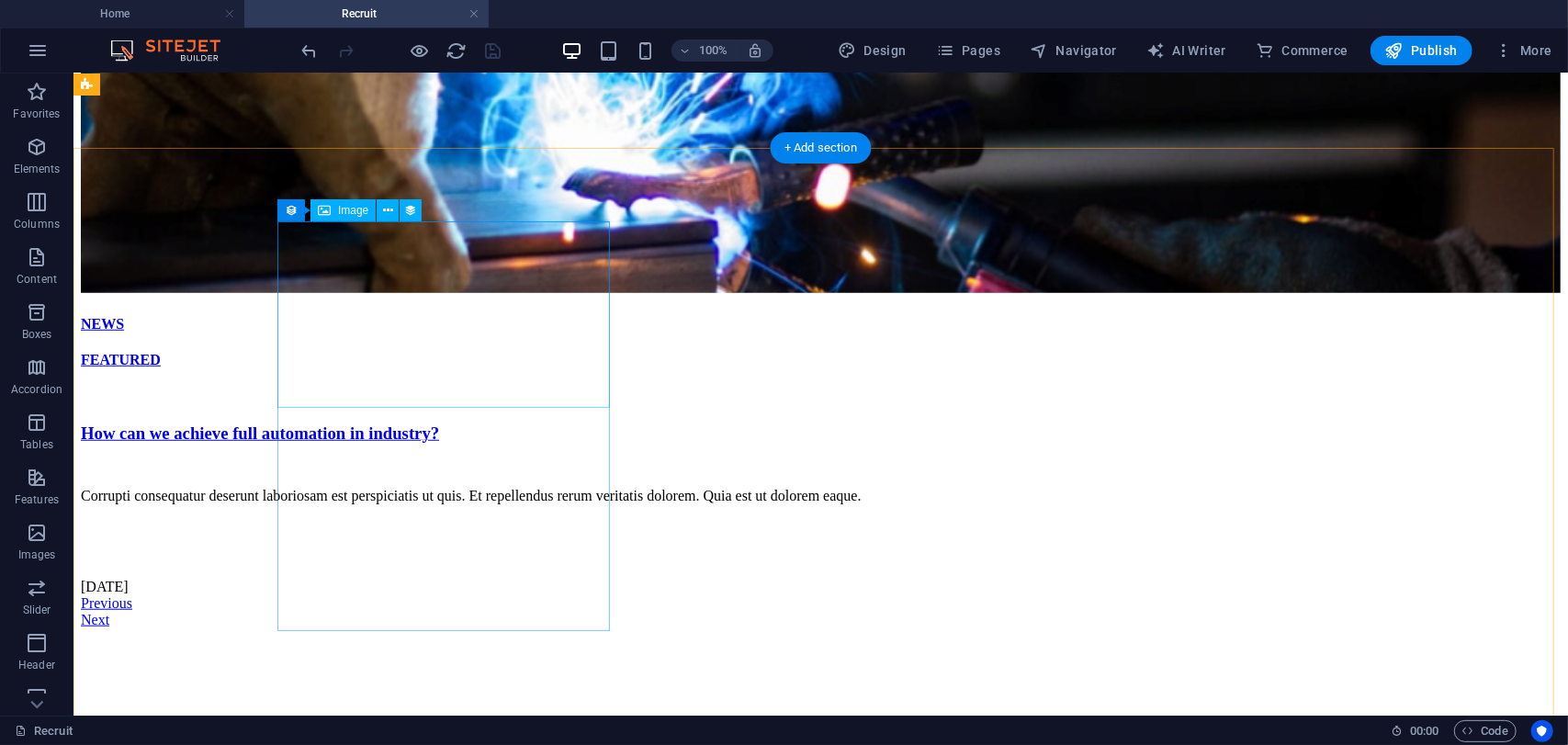
scroll to position [459, 0]
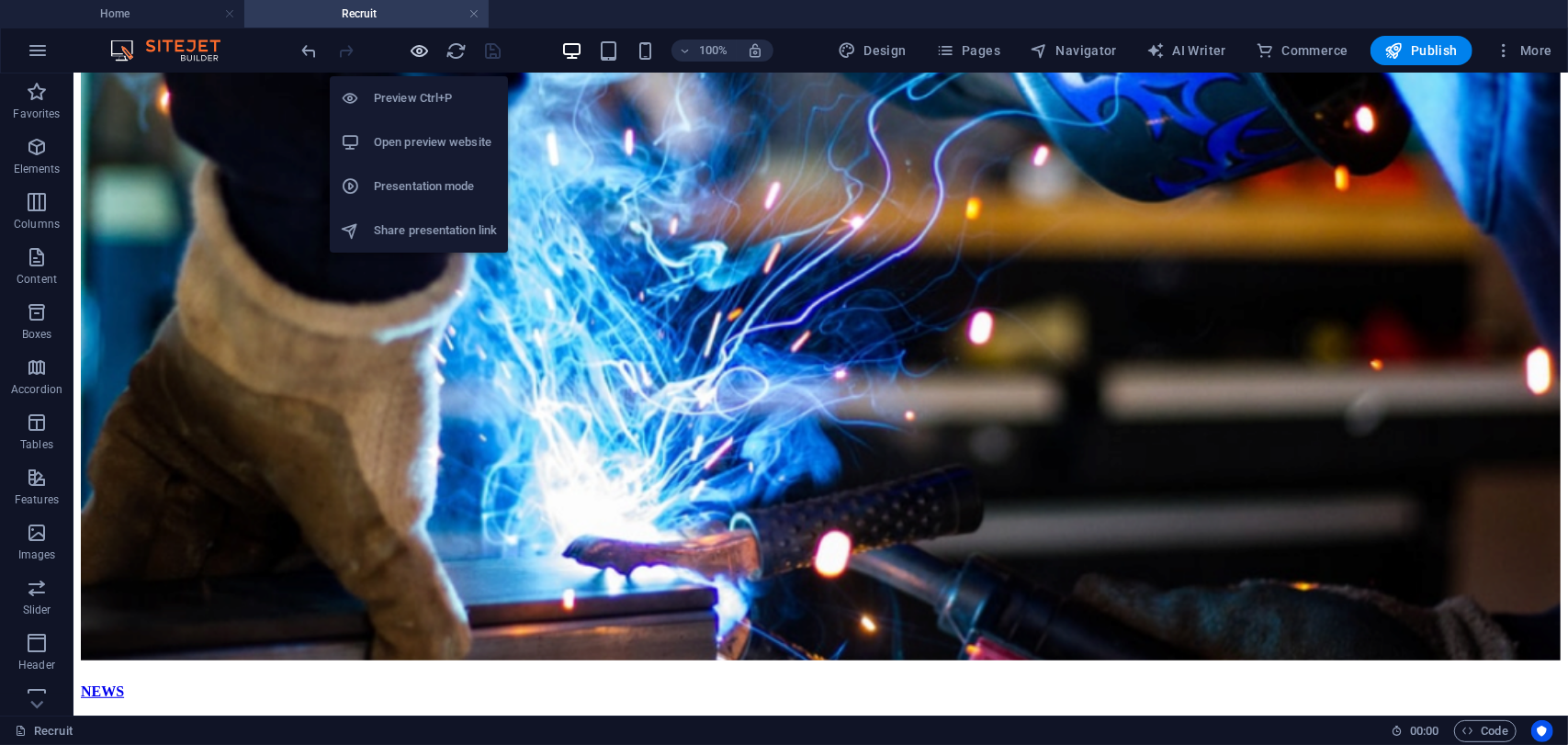
click at [425, 53] on icon "button" at bounding box center [420, 50] width 21 height 21
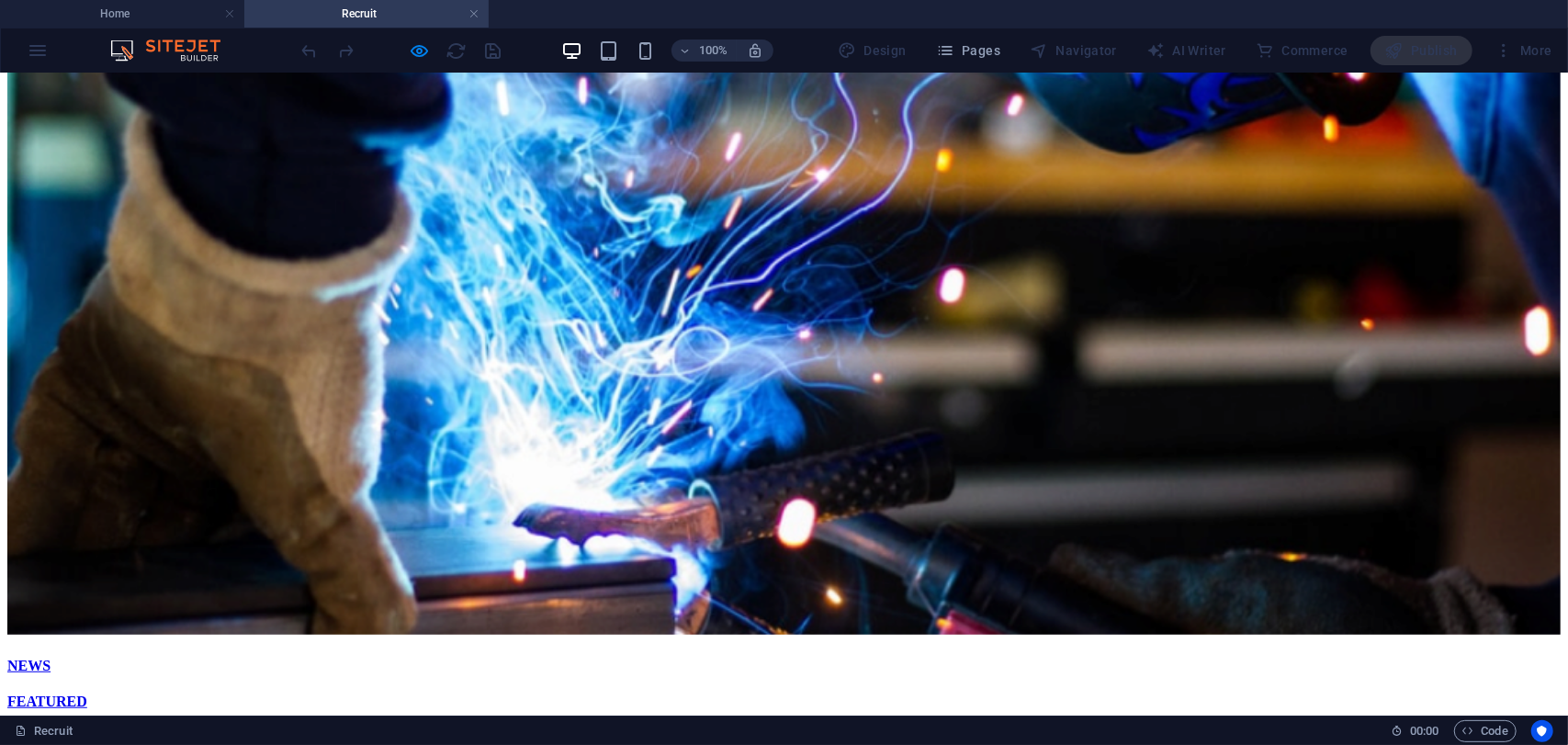
scroll to position [0, 0]
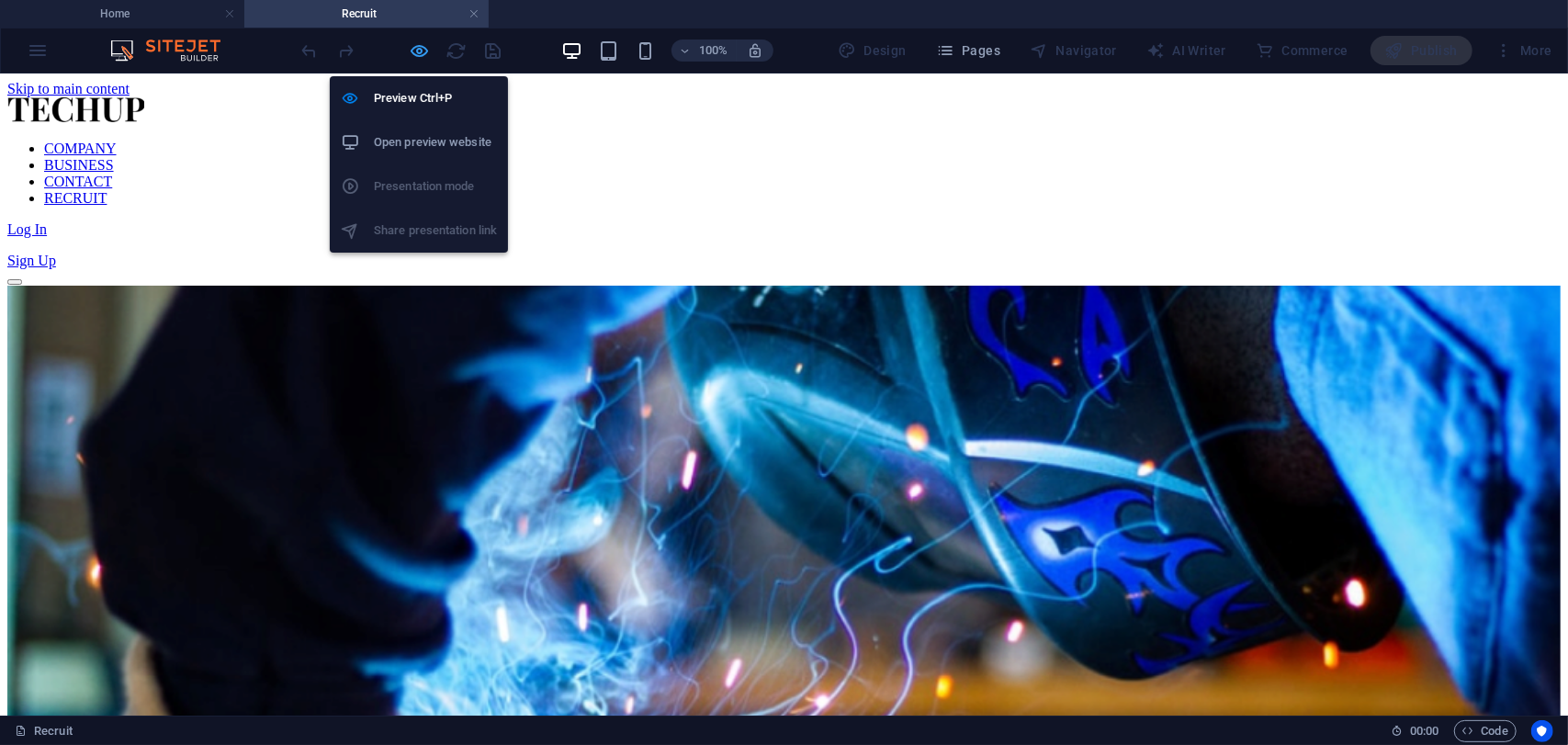
click at [423, 53] on icon "button" at bounding box center [420, 50] width 21 height 21
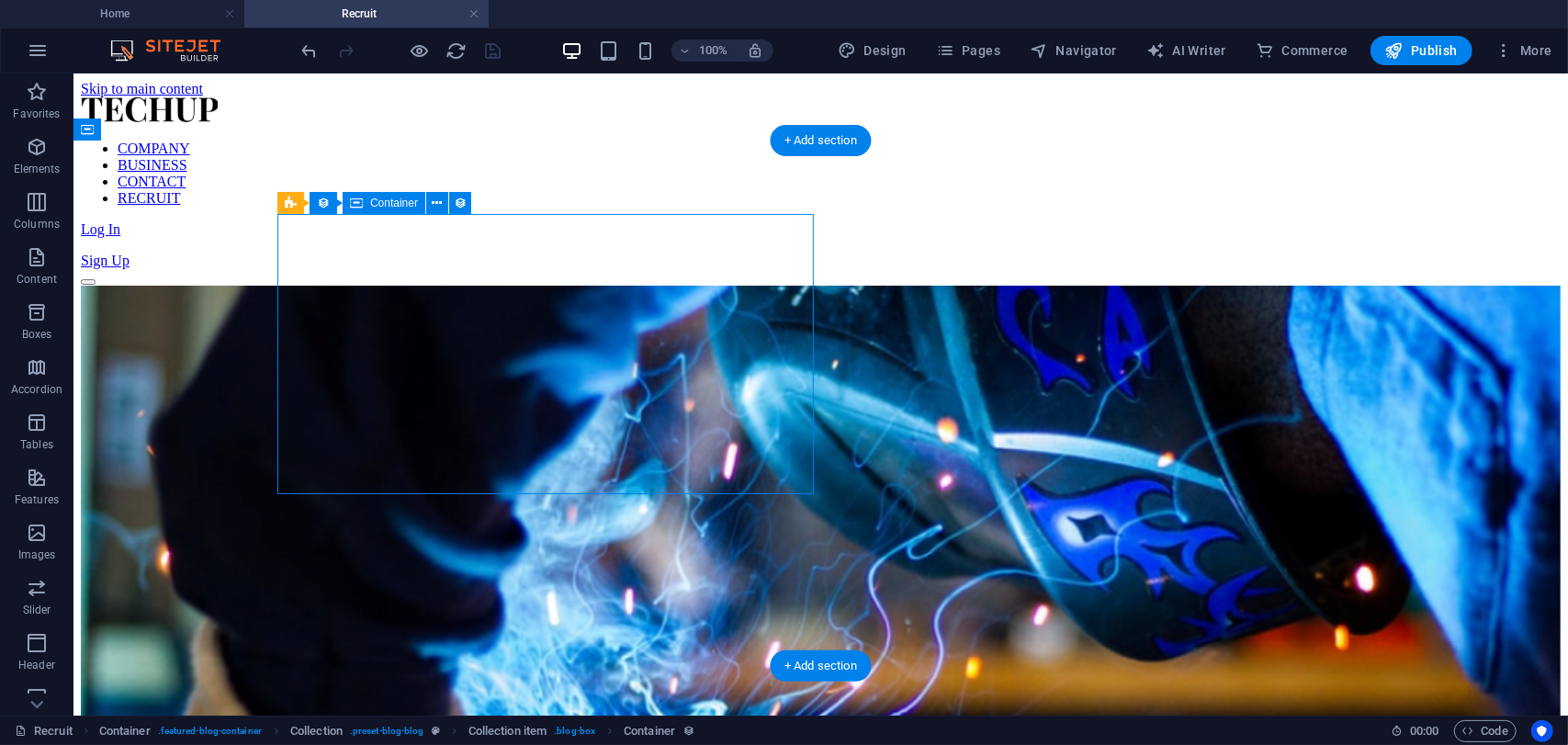
drag, startPoint x: 402, startPoint y: 304, endPoint x: 334, endPoint y: 298, distance: 68.3
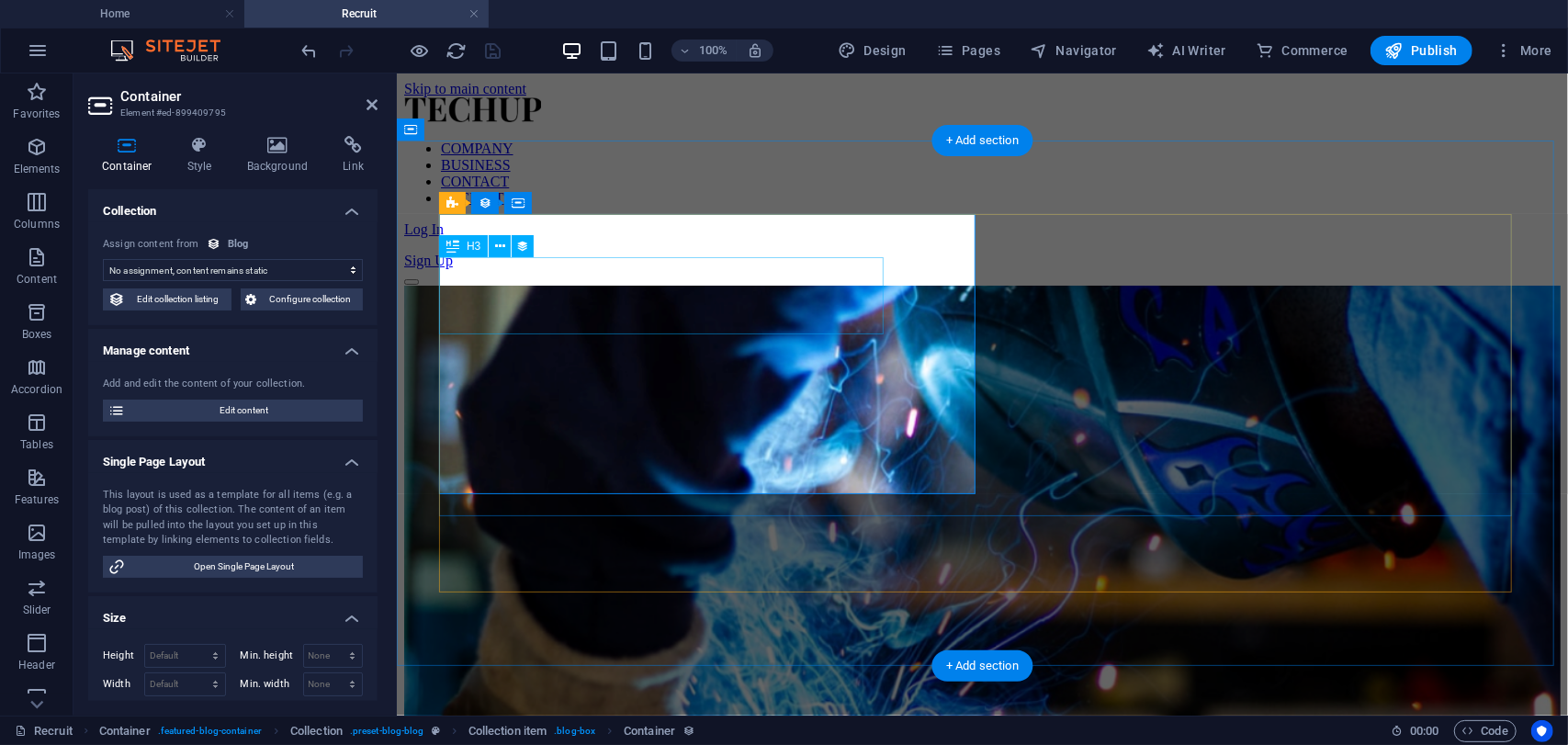
select select "name"
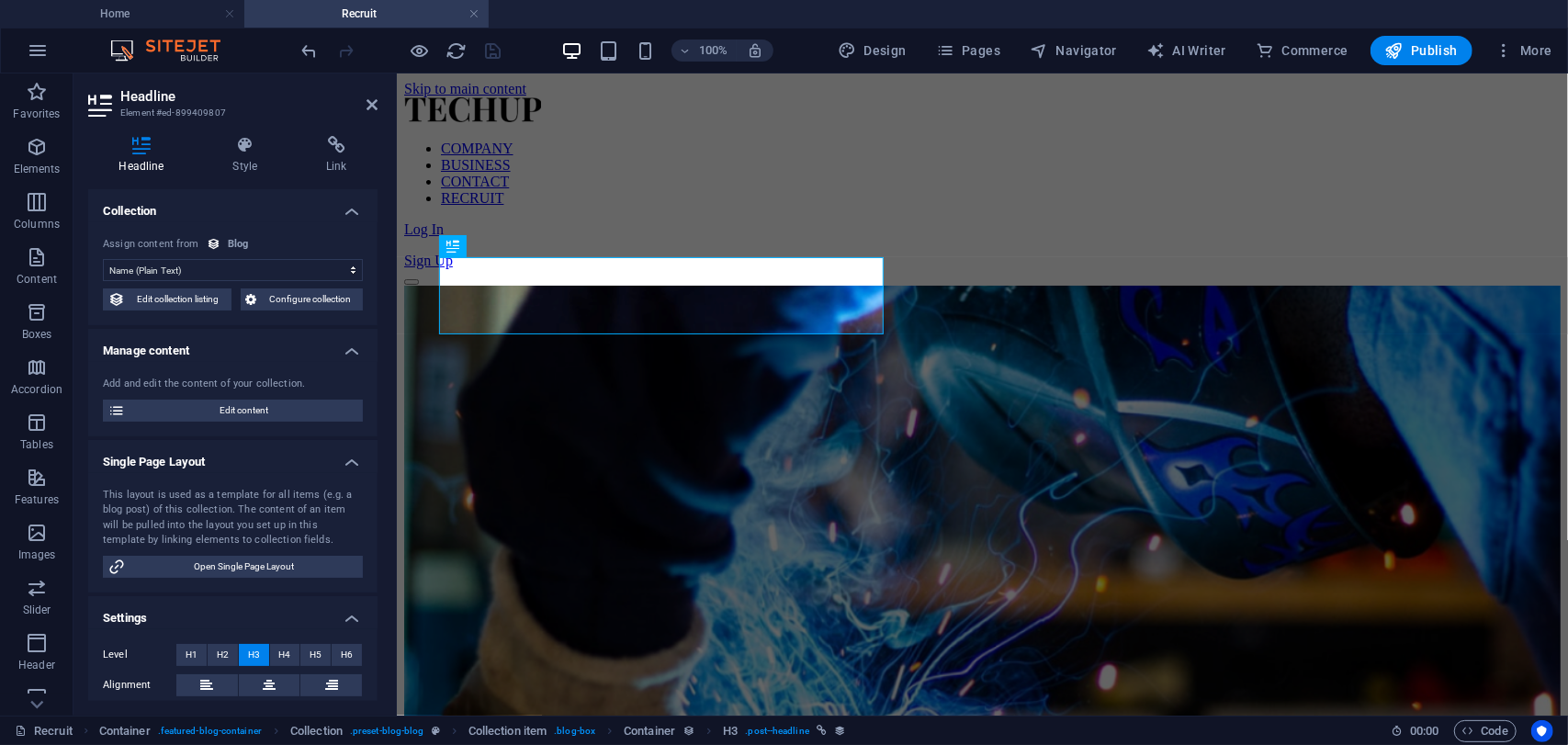
scroll to position [63, 0]
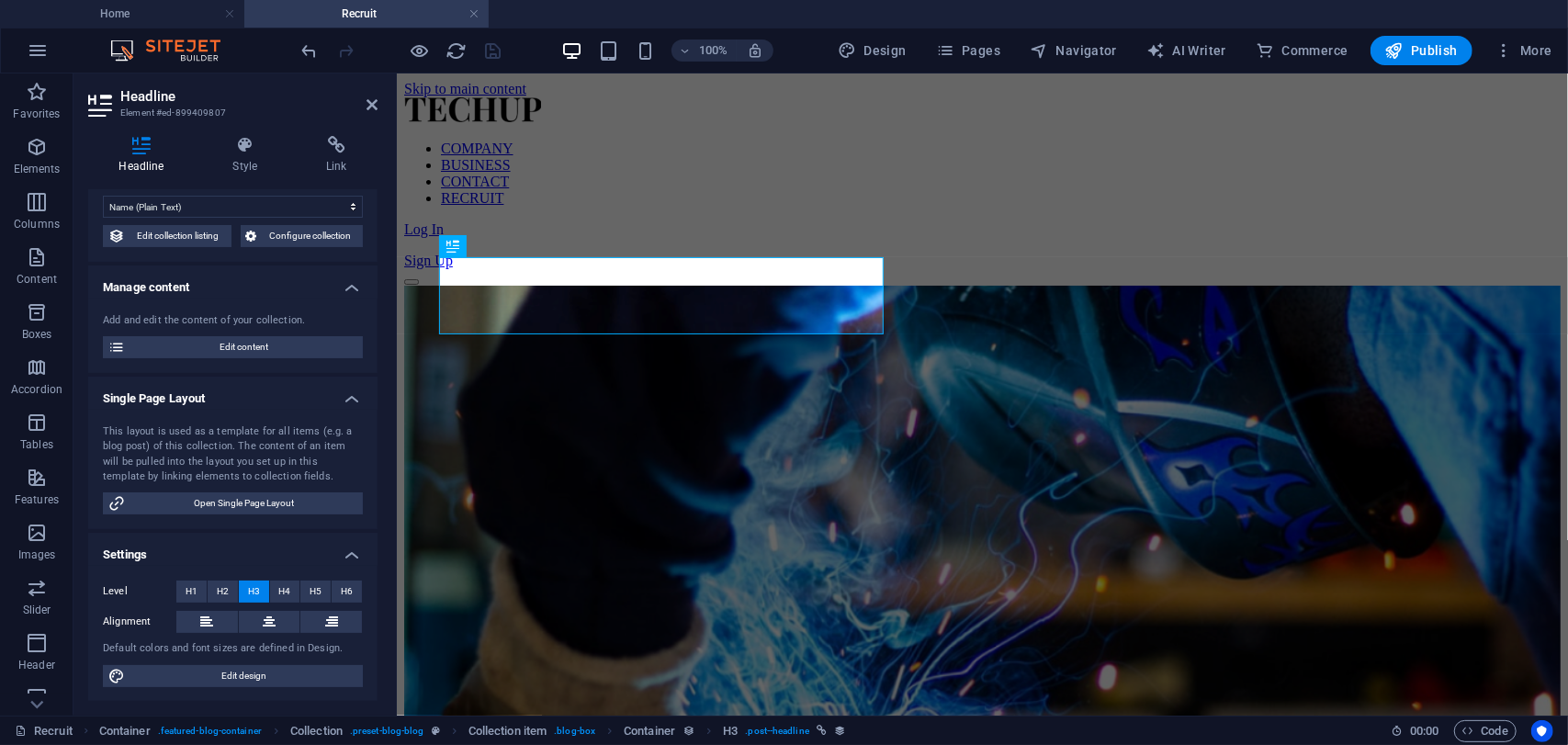
click at [261, 464] on div "This layout is used as a template for all items (e.g. a blog post) of this coll…" at bounding box center [233, 455] width 260 height 61
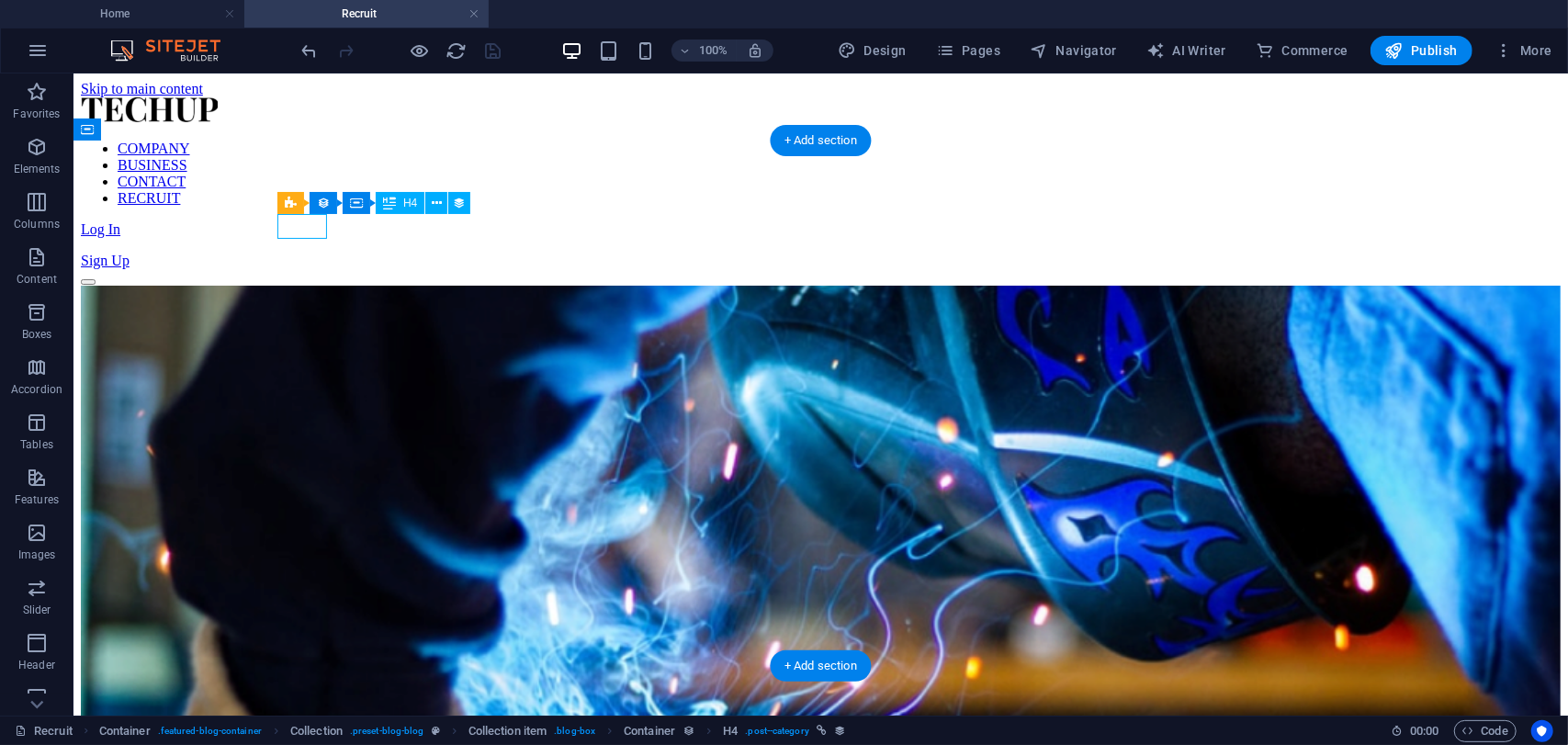
select select "category"
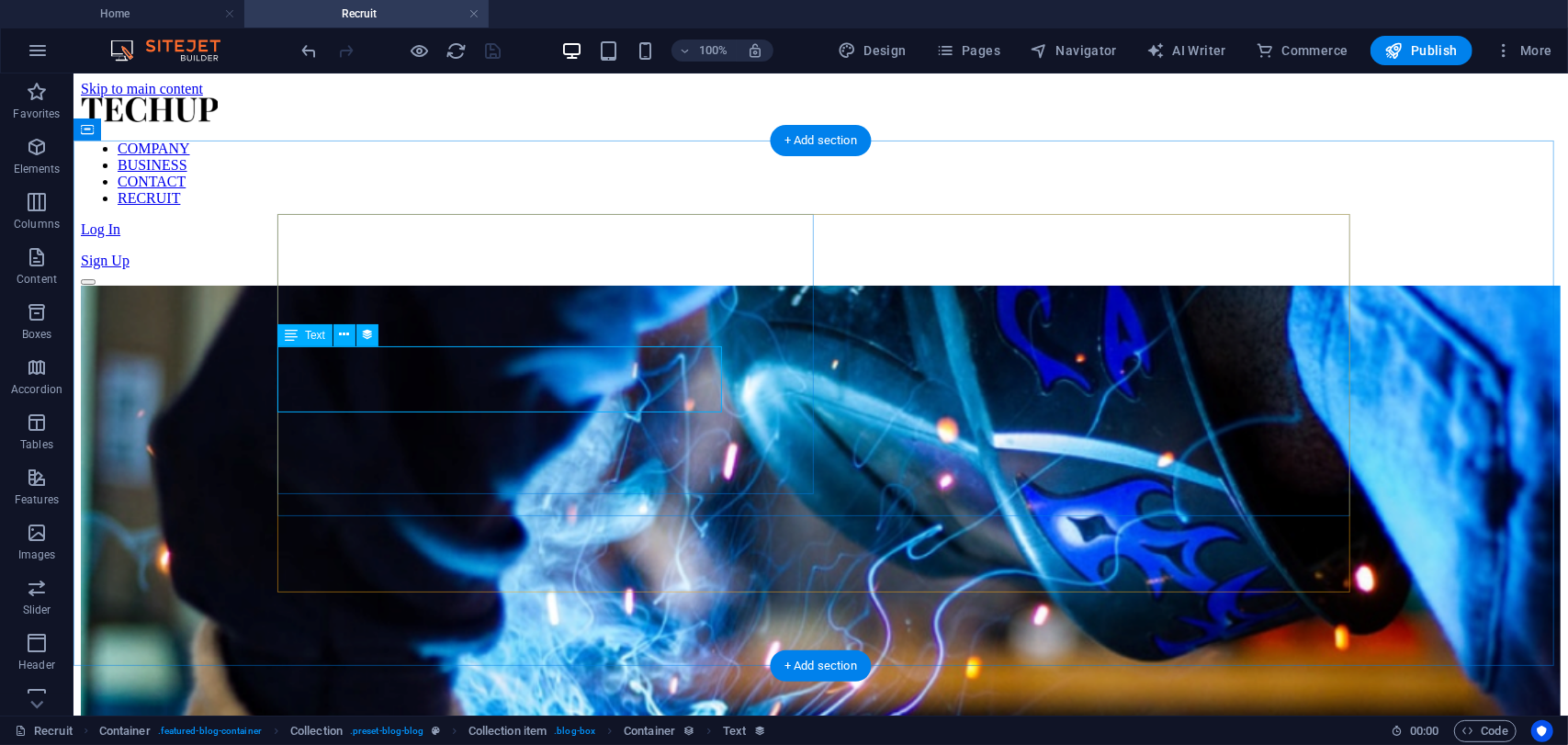
select select "description"
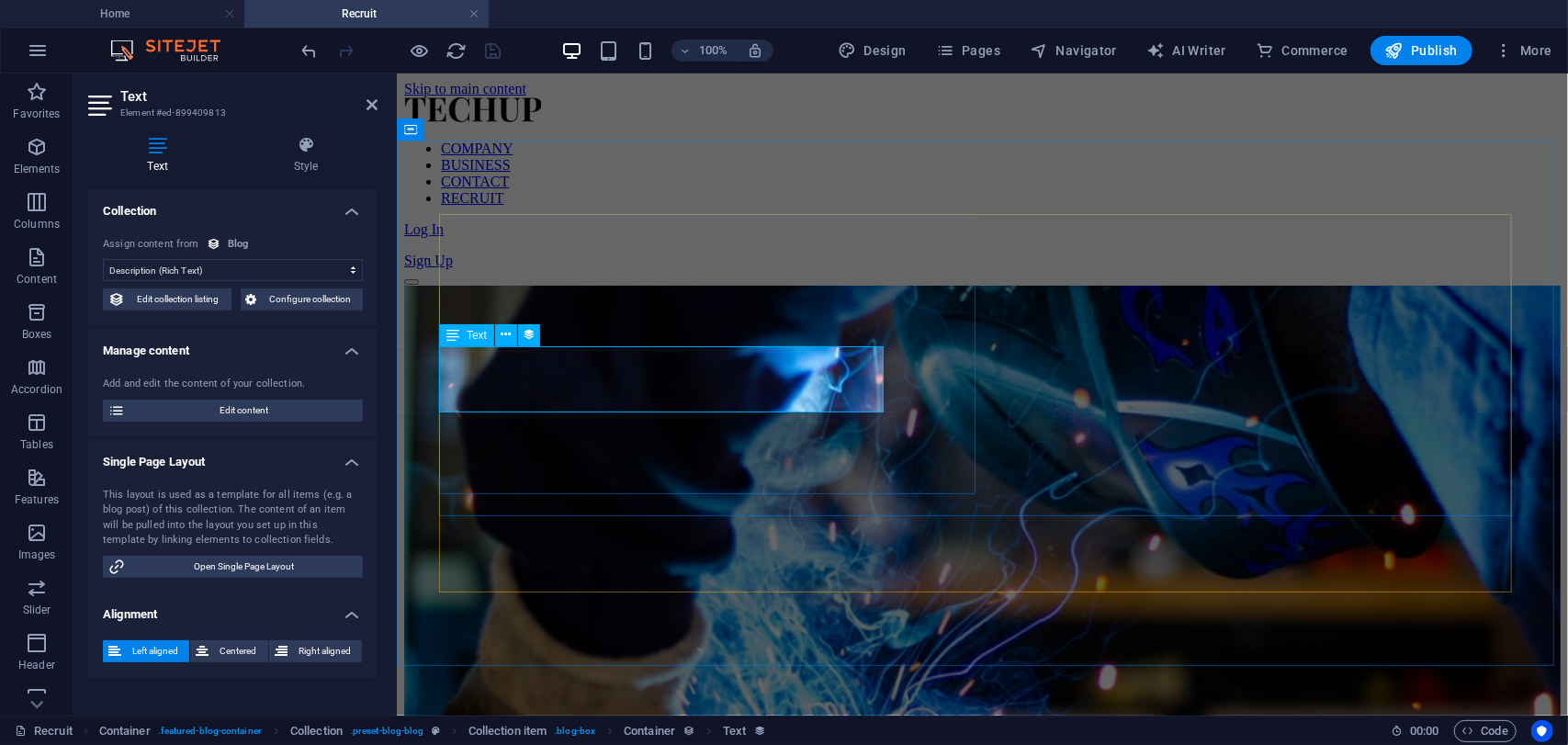
click at [193, 513] on div "This layout is used as a template for all items (e.g. a blog post) of this coll…" at bounding box center [233, 518] width 260 height 61
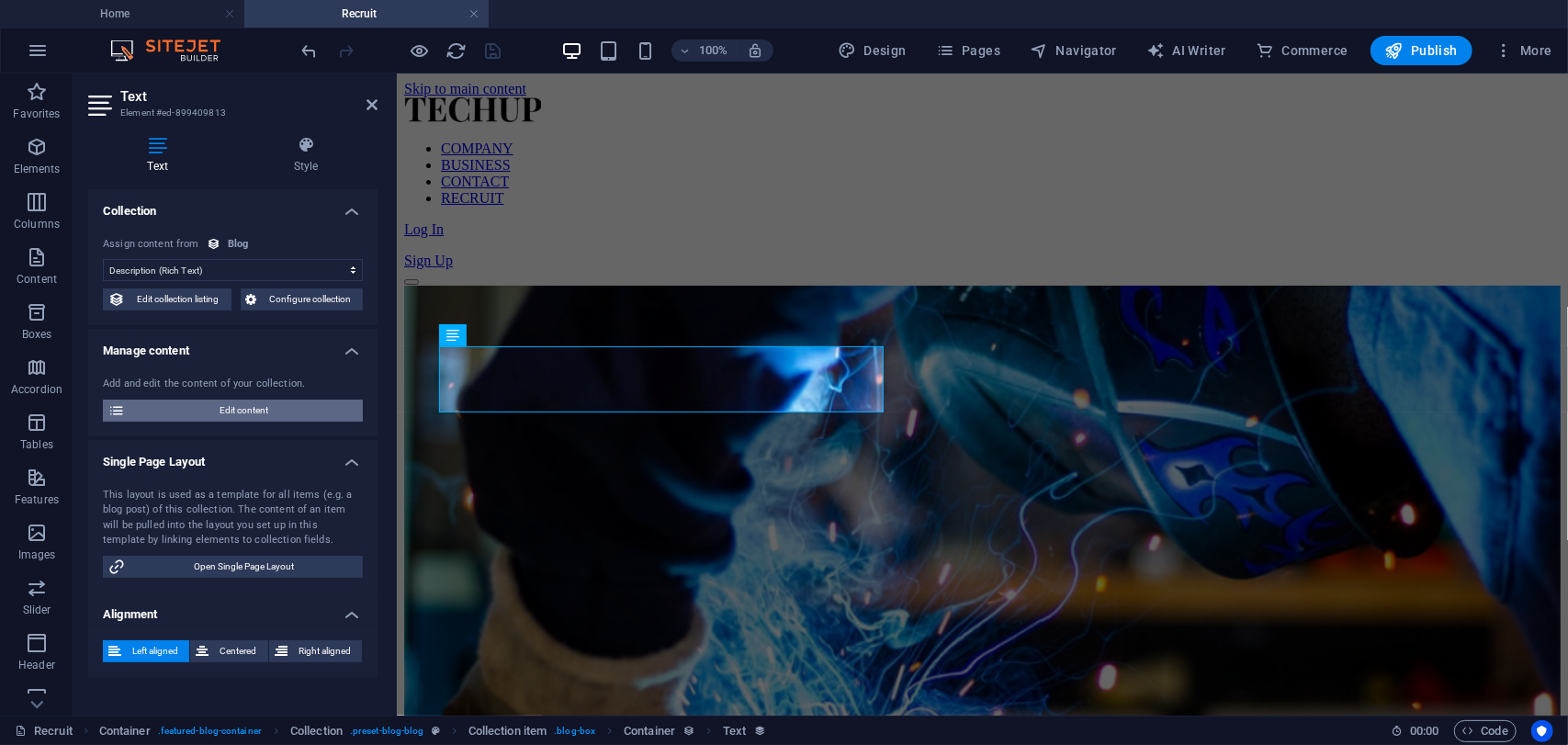
click at [233, 409] on span "Edit content" at bounding box center [244, 410] width 227 height 22
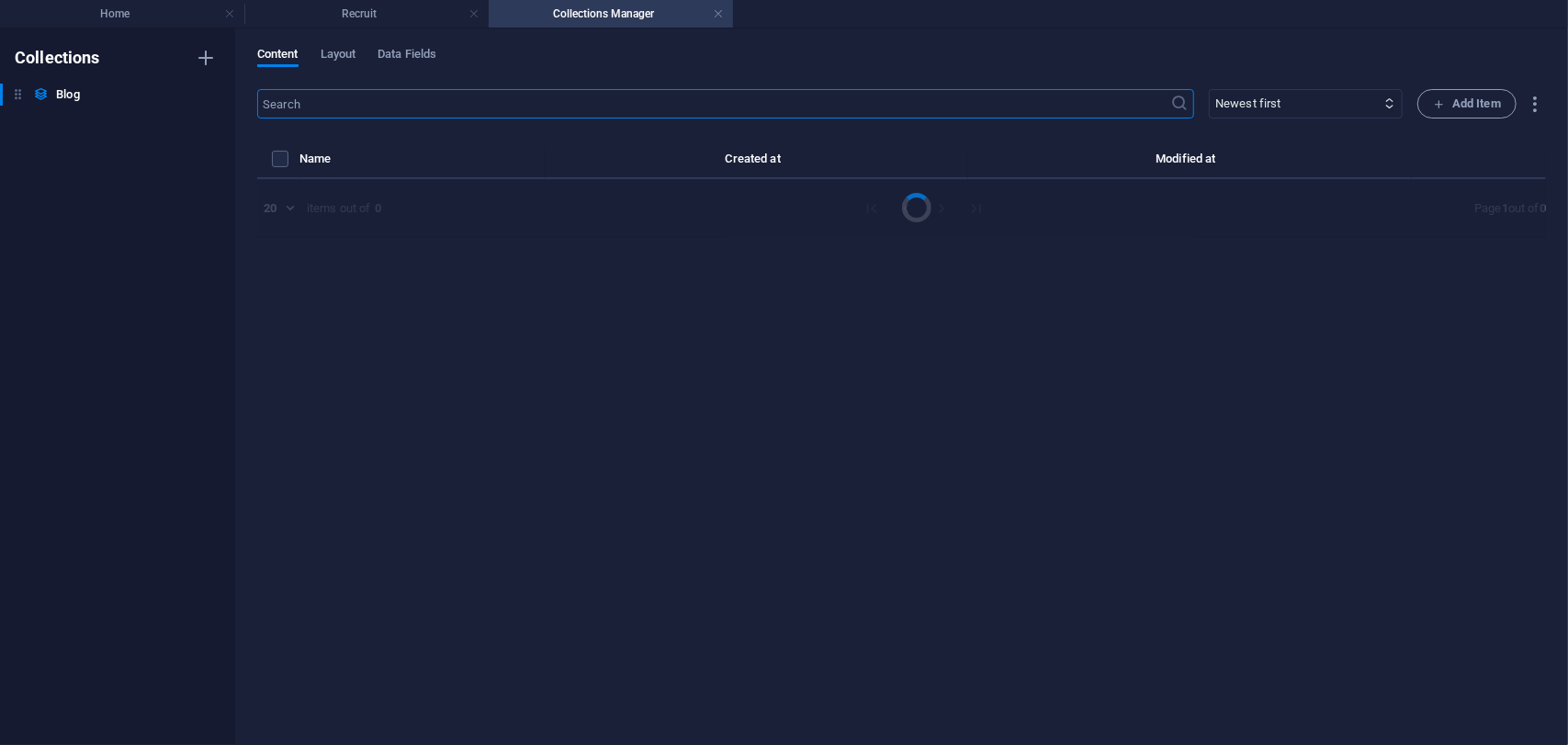
select select "NEWS"
select select "FEATURED"
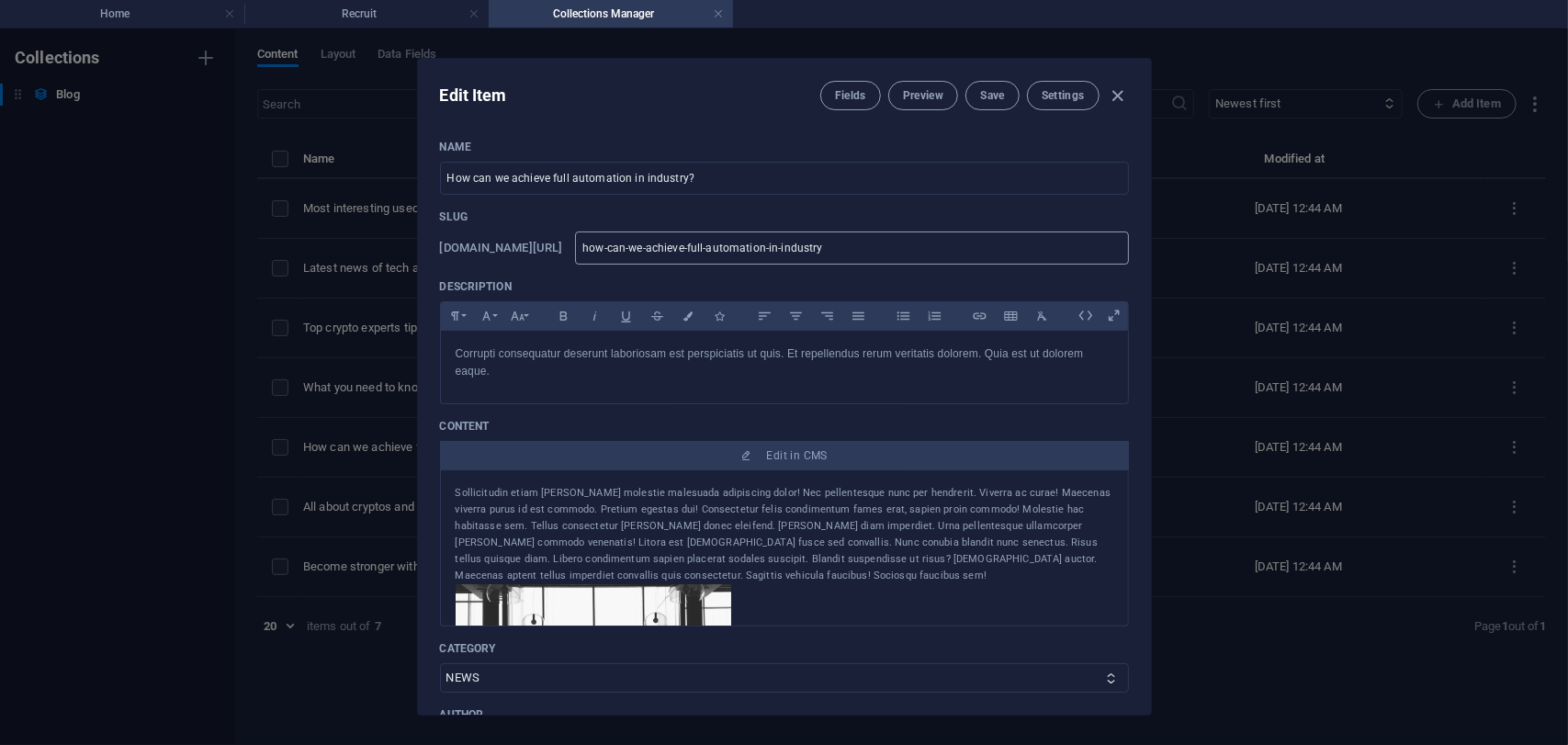
click at [703, 251] on input "how-can-we-achieve-full-automation-in-industry" at bounding box center [851, 248] width 552 height 33
click at [682, 177] on input "How can we achieve full automation in industry?" at bounding box center [784, 178] width 689 height 33
click at [670, 177] on input "How can we achieve full automation in industry?" at bounding box center [784, 178] width 689 height 33
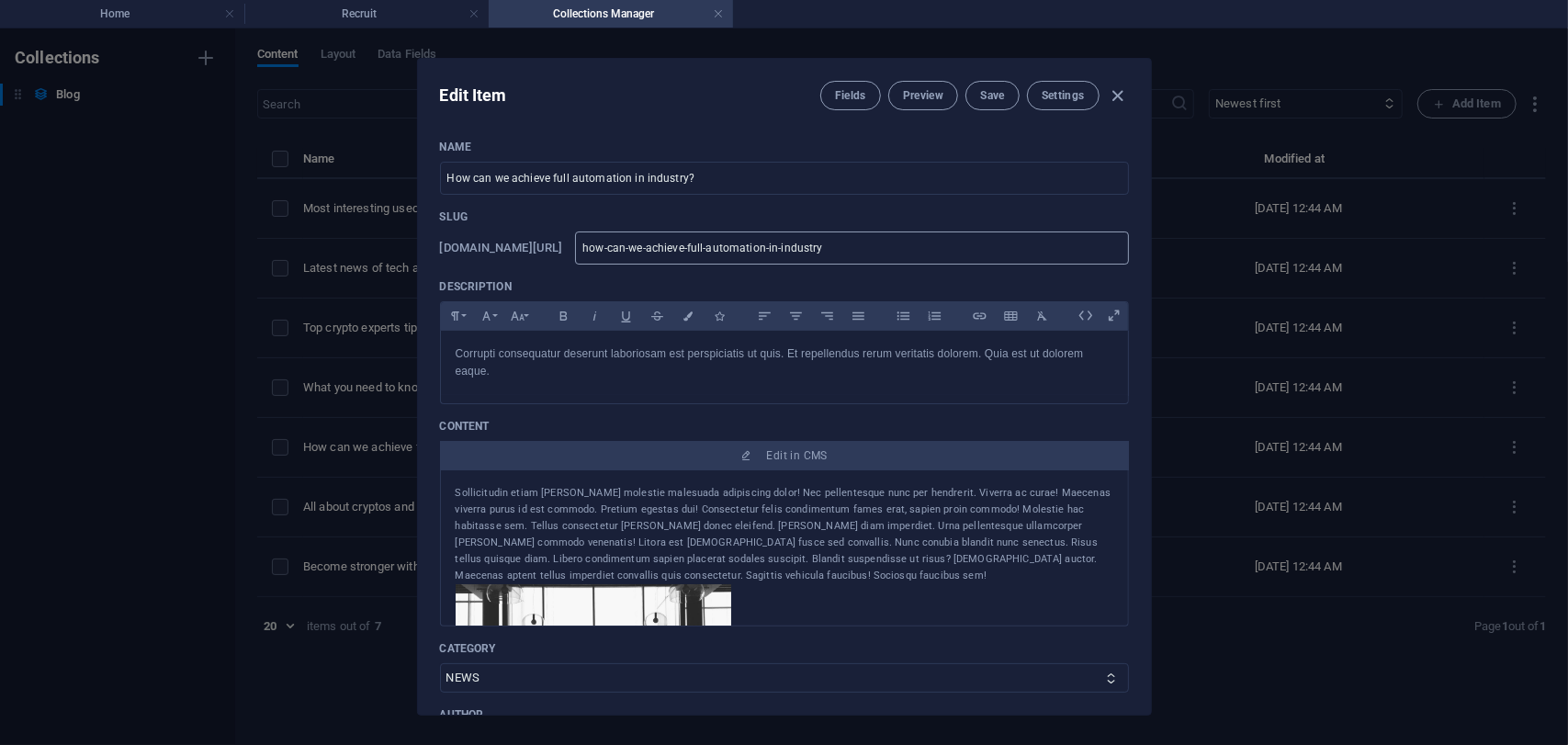
click at [974, 253] on input "how-can-we-achieve-full-automation-in-industry" at bounding box center [851, 248] width 552 height 33
